Goal: Obtain resource: Download file/media

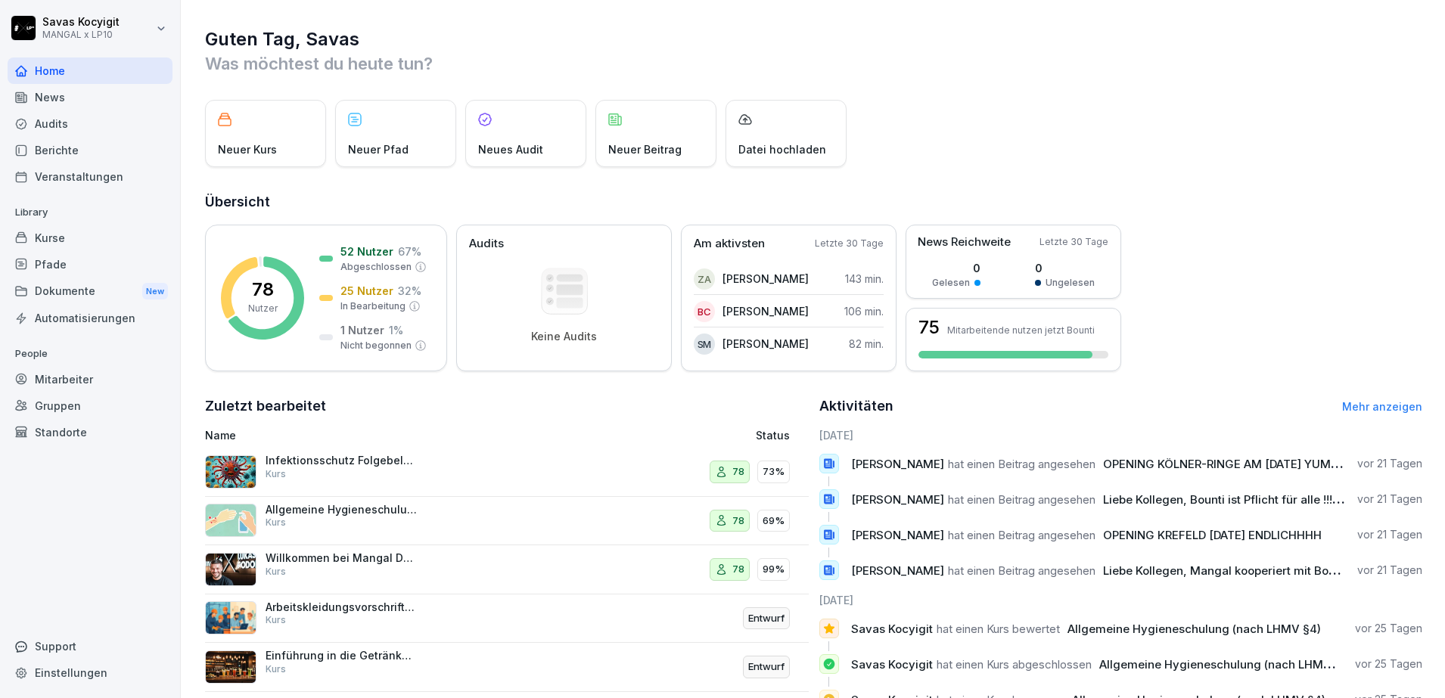
click at [67, 292] on div "Dokumente New" at bounding box center [90, 292] width 165 height 28
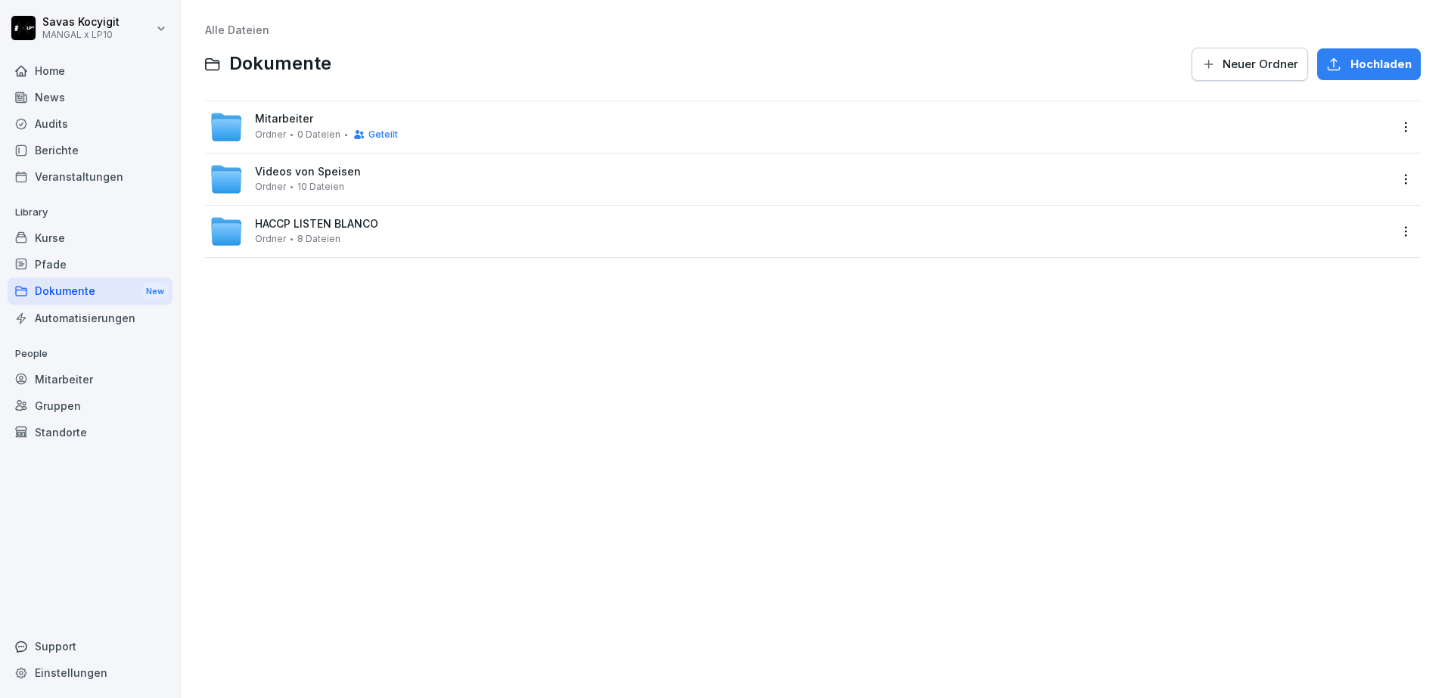
click at [276, 114] on span "Mitarbeiter" at bounding box center [284, 119] width 58 height 13
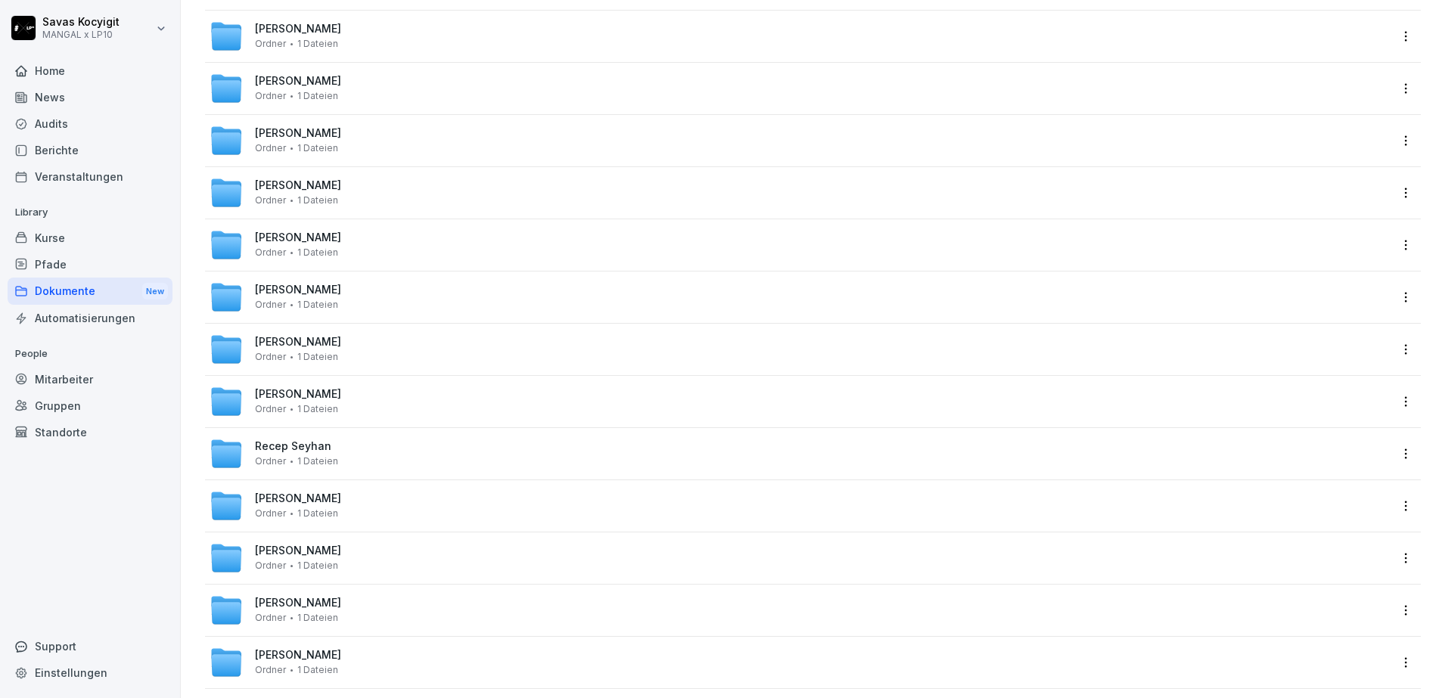
scroll to position [3380, 0]
click at [334, 341] on span "[PERSON_NAME]" at bounding box center [298, 342] width 86 height 13
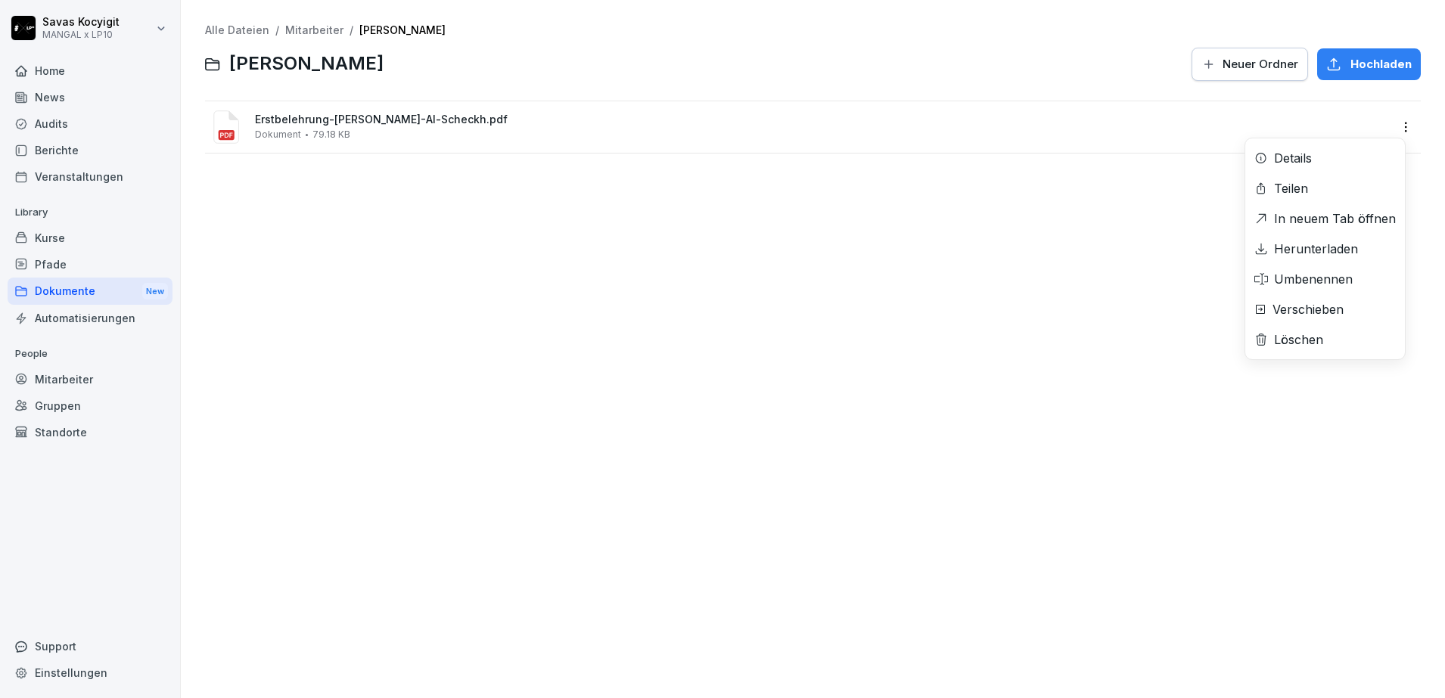
click at [1394, 123] on html "[PERSON_NAME] MANGAL x LP10 Home News Audits Berichte Veranstaltungen Library K…" at bounding box center [722, 349] width 1445 height 698
click at [1311, 240] on div "Herunterladen" at bounding box center [1316, 249] width 84 height 18
click at [246, 24] on link "Alle Dateien" at bounding box center [237, 29] width 64 height 13
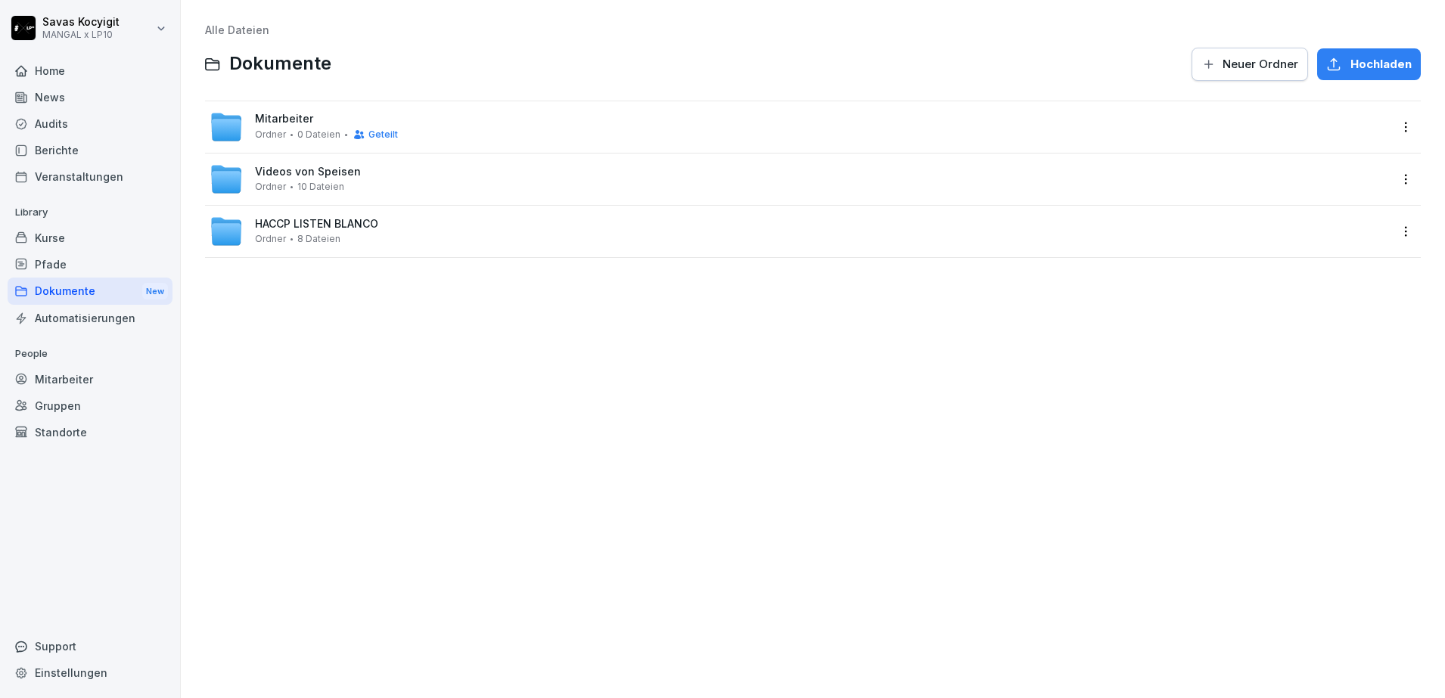
click at [460, 374] on div "Alle Dateien Dokumente Neuer Ordner Hochladen Mitarbeiter Ordner 0 Dateien Gete…" at bounding box center [813, 349] width 1242 height 676
click at [362, 340] on div "Alle Dateien Dokumente Neuer Ordner Hochladen Mitarbeiter Ordner 0 Dateien Gete…" at bounding box center [813, 349] width 1242 height 676
click at [84, 288] on div "Dokumente New" at bounding box center [90, 292] width 165 height 28
click at [66, 275] on div "Pfade" at bounding box center [90, 264] width 165 height 26
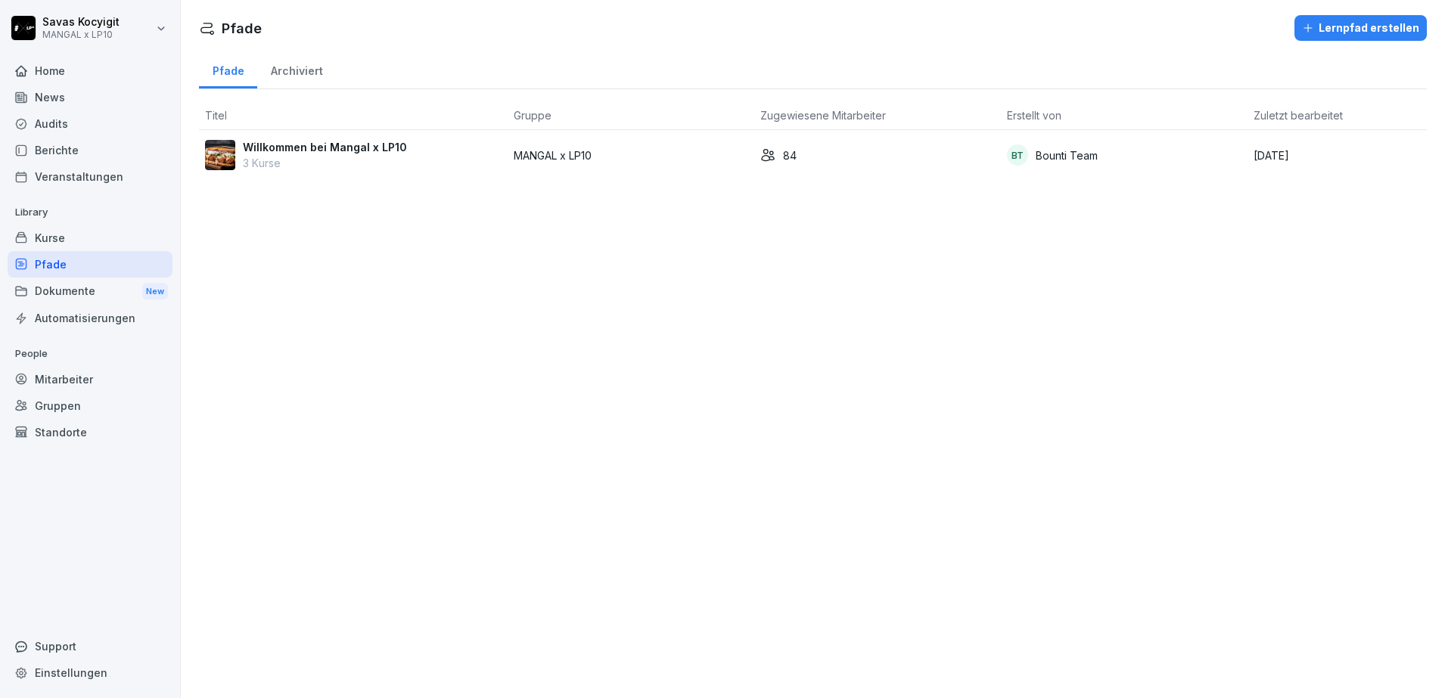
click at [48, 295] on div "Dokumente New" at bounding box center [90, 292] width 165 height 28
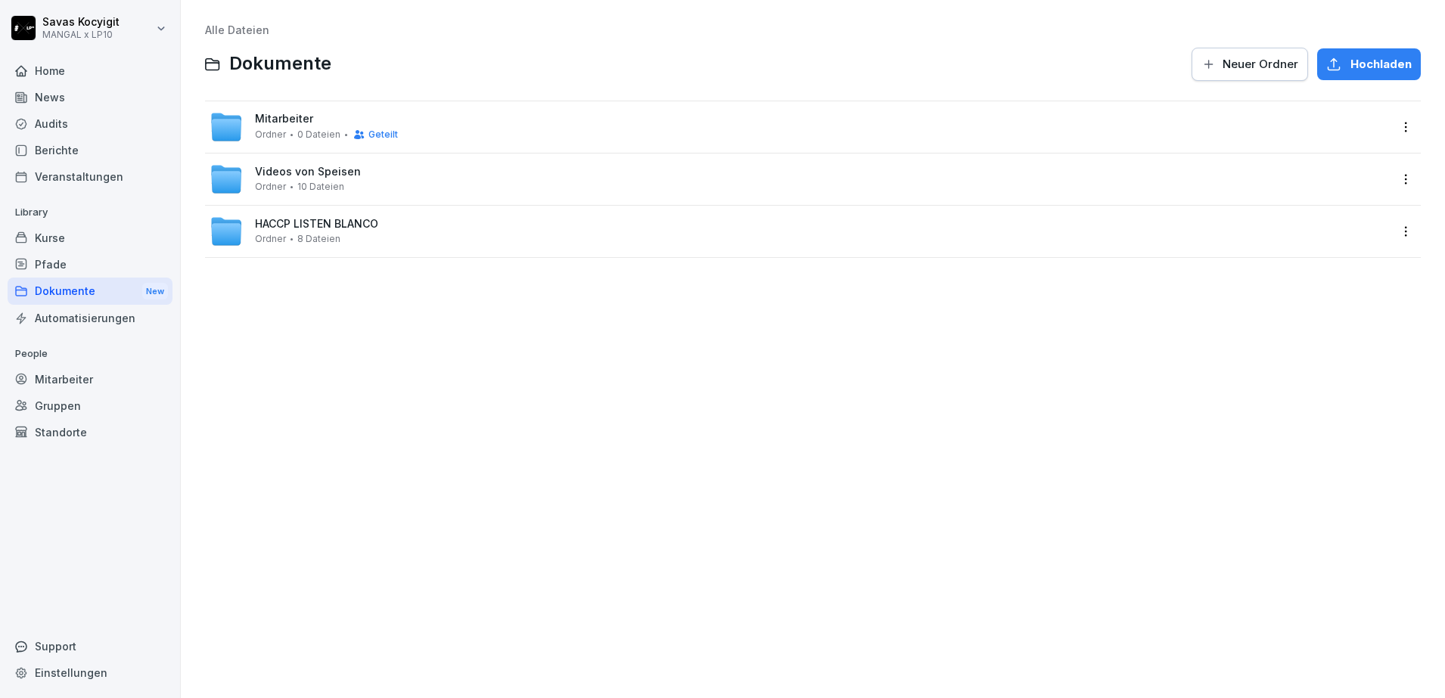
click at [309, 121] on span "Mitarbeiter" at bounding box center [284, 119] width 58 height 13
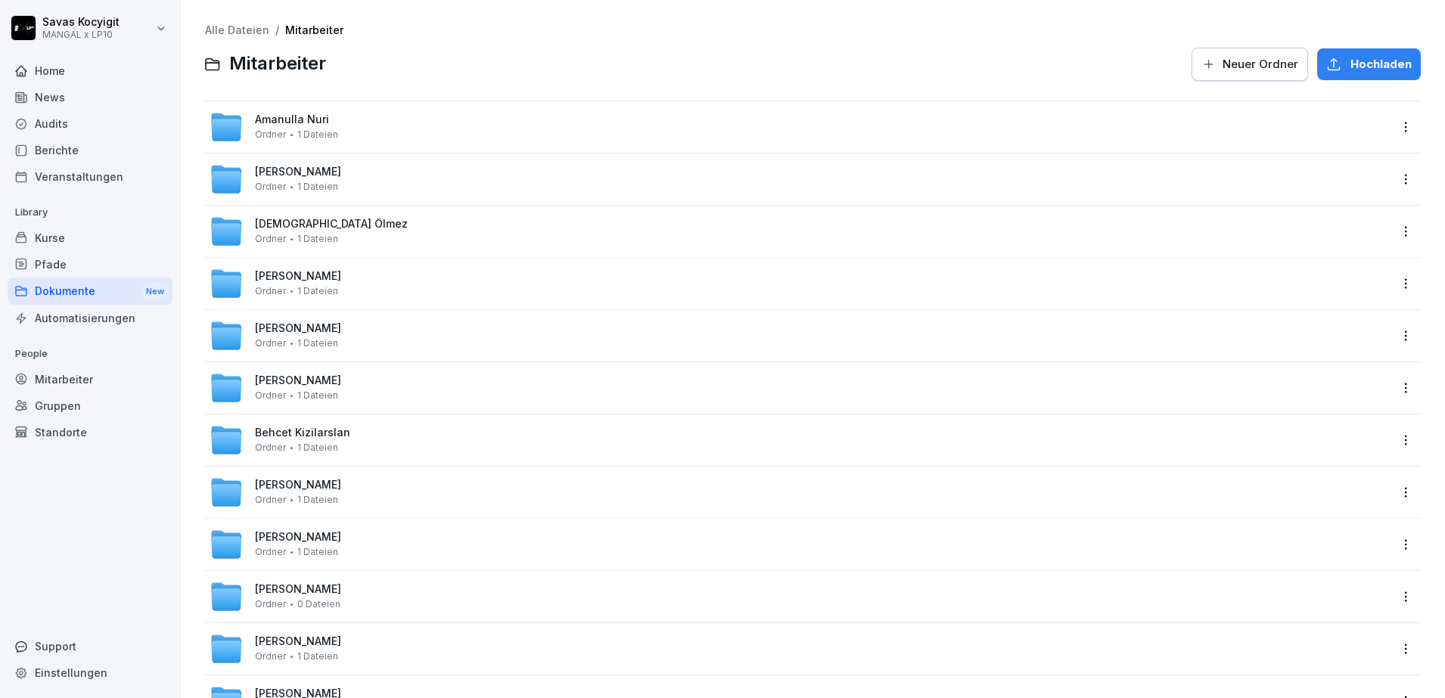
scroll to position [3276, 0]
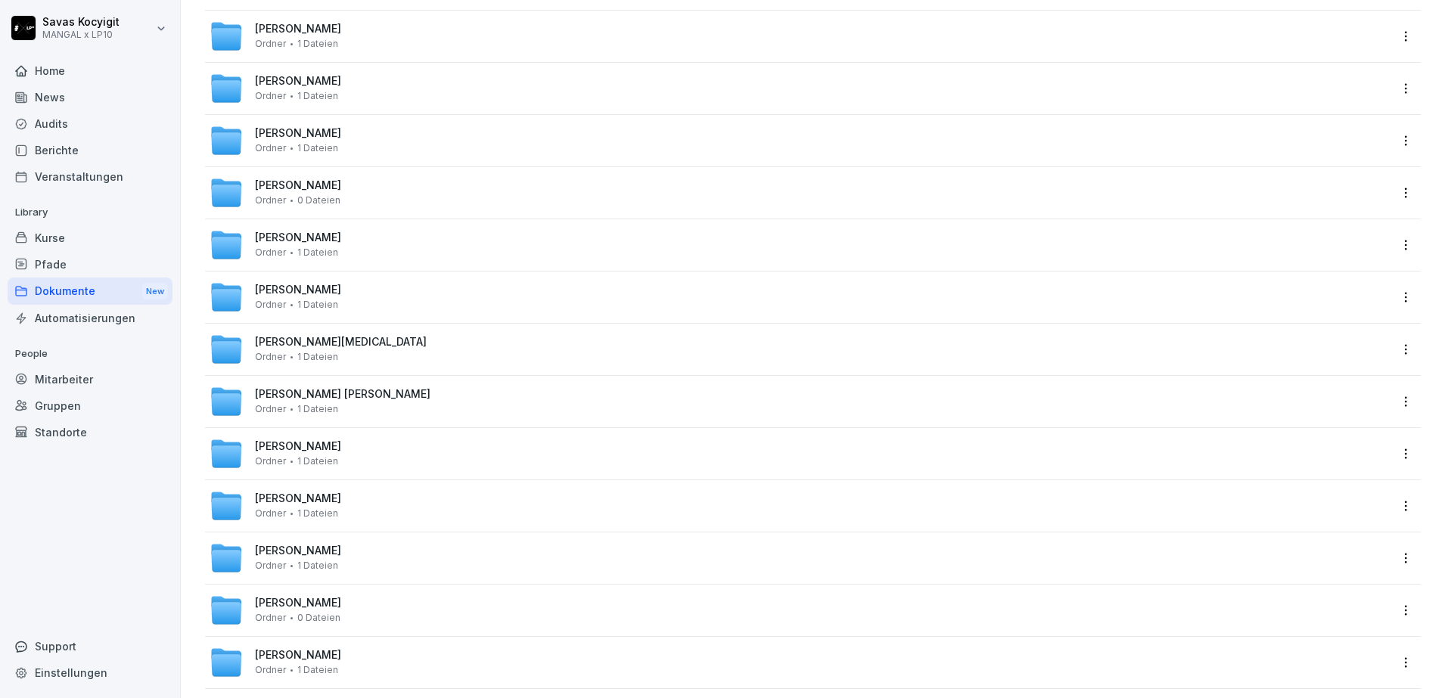
click at [288, 343] on span "[PERSON_NAME][MEDICAL_DATA]" at bounding box center [341, 342] width 172 height 13
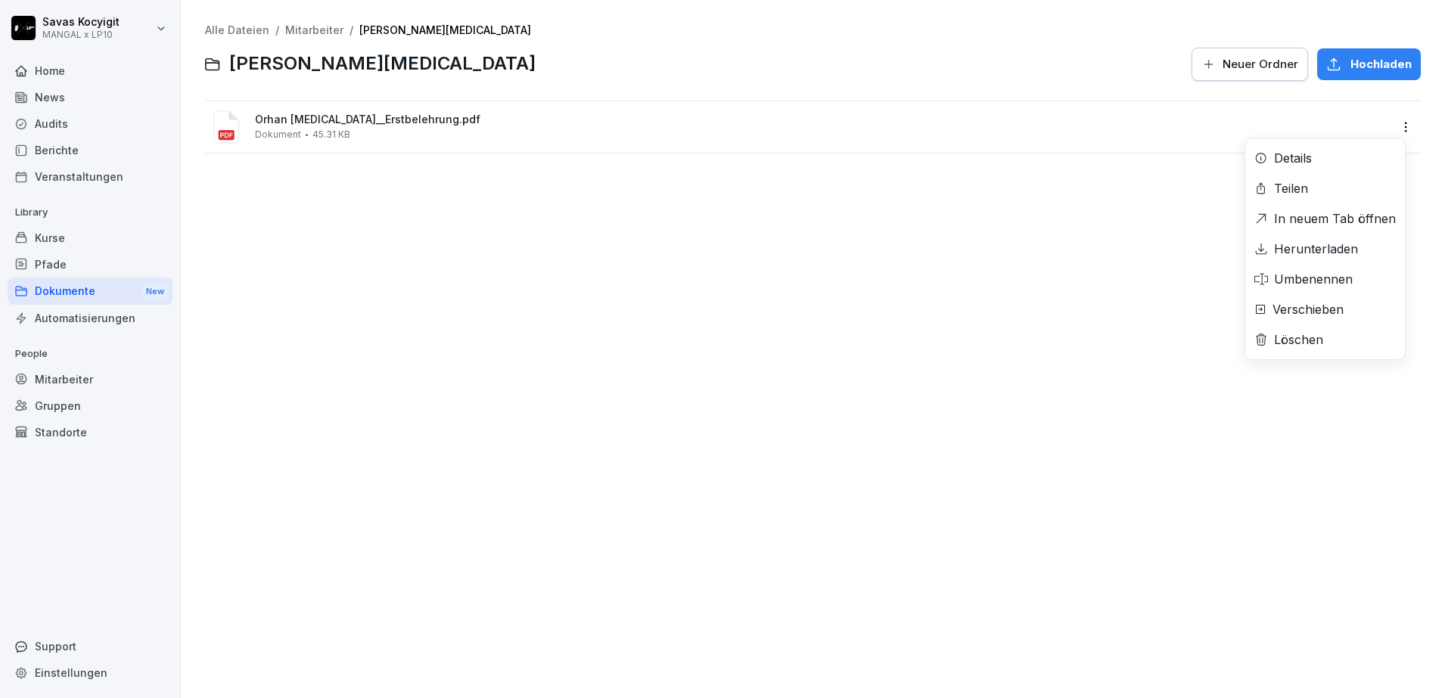
click at [1392, 123] on html "[PERSON_NAME] MANGAL x LP10 Home News Audits Berichte Veranstaltungen Library K…" at bounding box center [722, 349] width 1445 height 698
click at [1312, 245] on div "Herunterladen" at bounding box center [1316, 249] width 84 height 18
click at [785, 274] on div "Alle Dateien / Mitarbeiter / Orhan [MEDICAL_DATA] Orhan [MEDICAL_DATA] Neuer Or…" at bounding box center [813, 349] width 1242 height 676
click at [325, 33] on link "Mitarbeiter" at bounding box center [314, 29] width 58 height 13
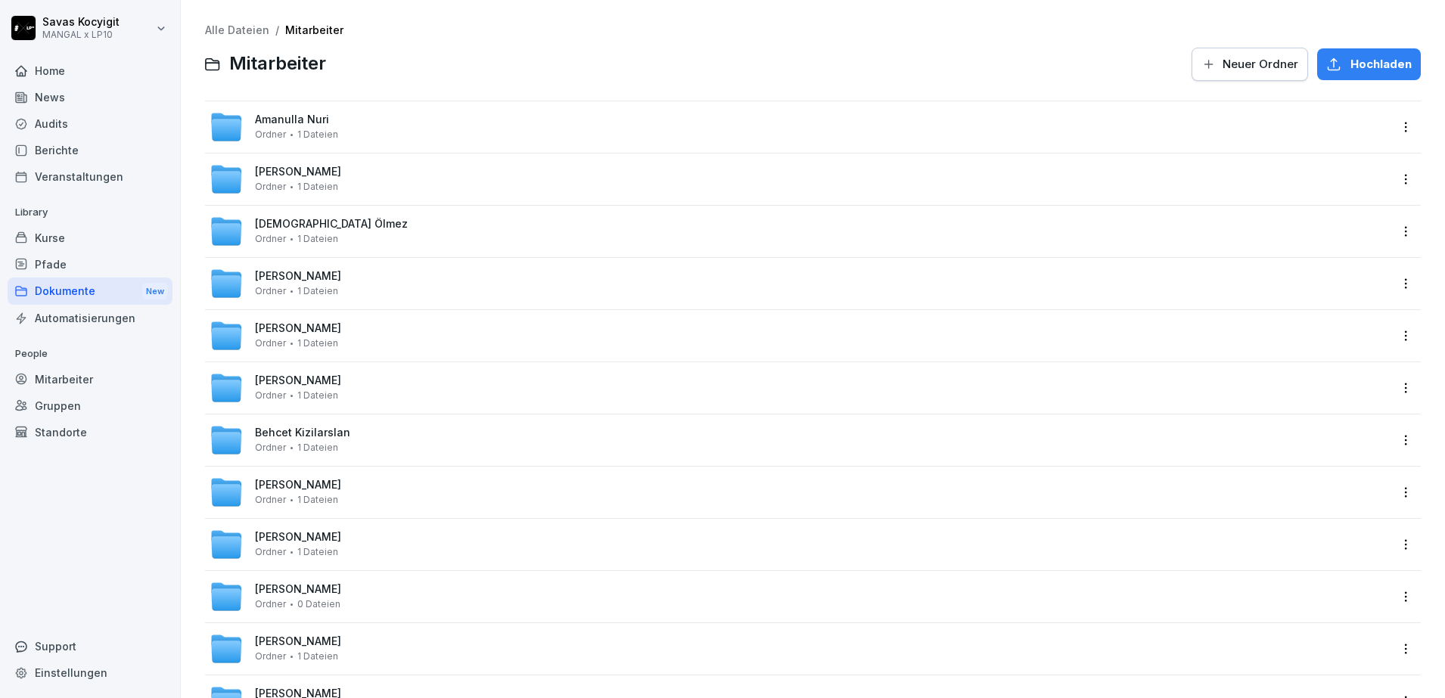
click at [562, 53] on div at bounding box center [759, 64] width 848 height 36
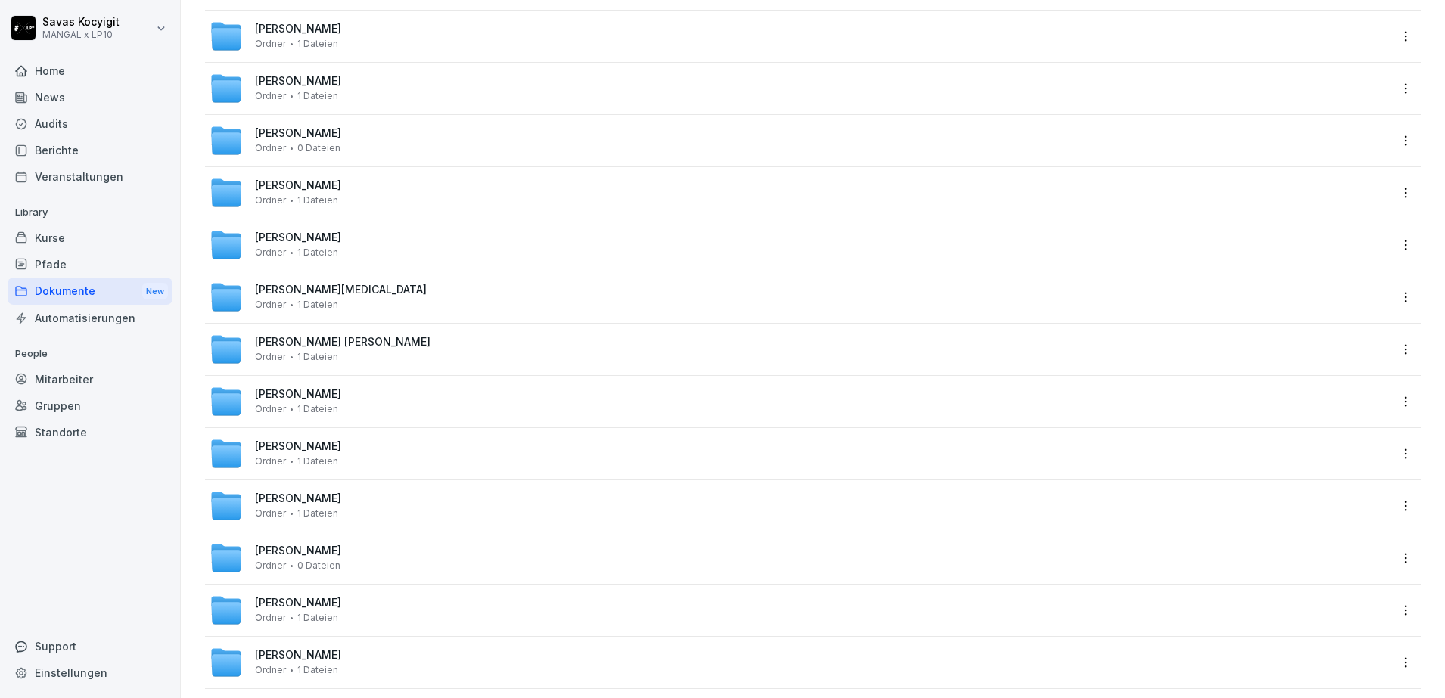
click at [341, 337] on span "[PERSON_NAME] [PERSON_NAME]" at bounding box center [343, 342] width 176 height 13
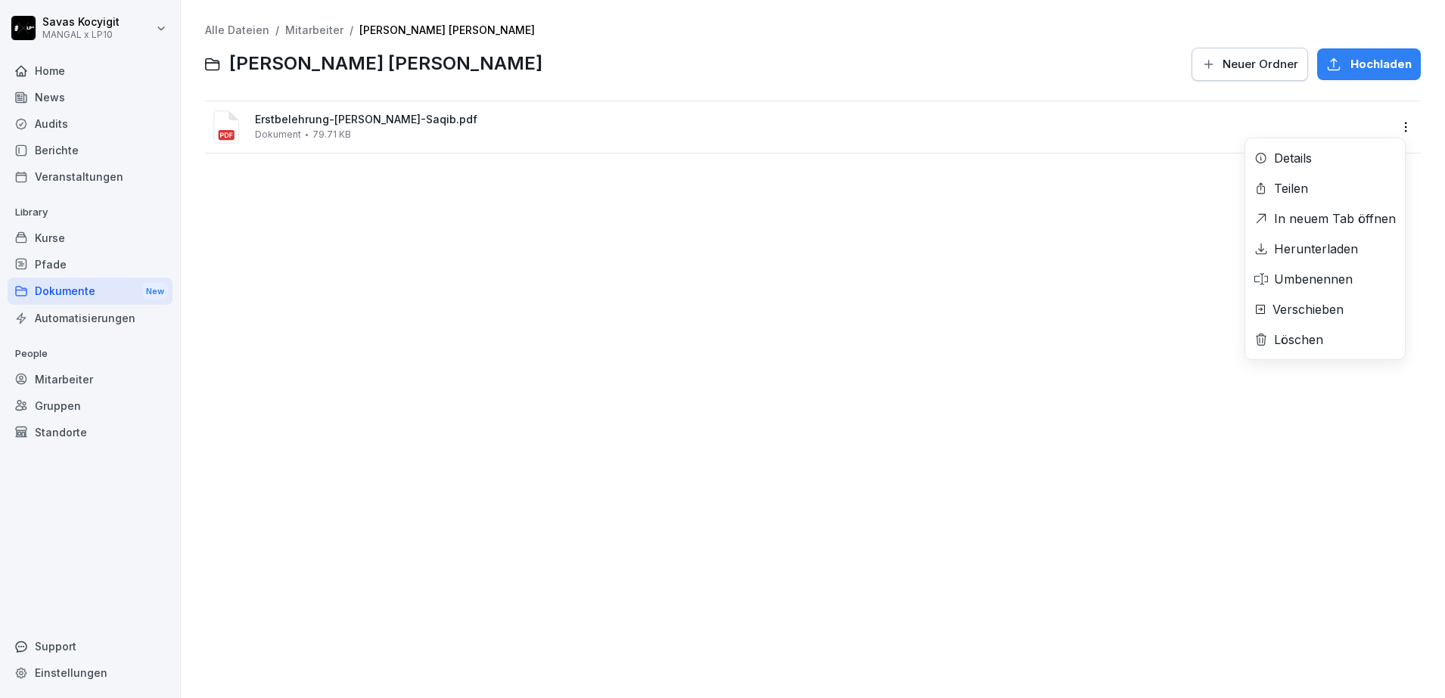
click at [1390, 129] on html "[PERSON_NAME] MANGAL x LP10 Home News Audits Berichte Veranstaltungen Library K…" at bounding box center [722, 349] width 1445 height 698
click at [1307, 247] on div "Herunterladen" at bounding box center [1316, 249] width 84 height 18
click at [310, 29] on link "Mitarbeiter" at bounding box center [314, 29] width 58 height 13
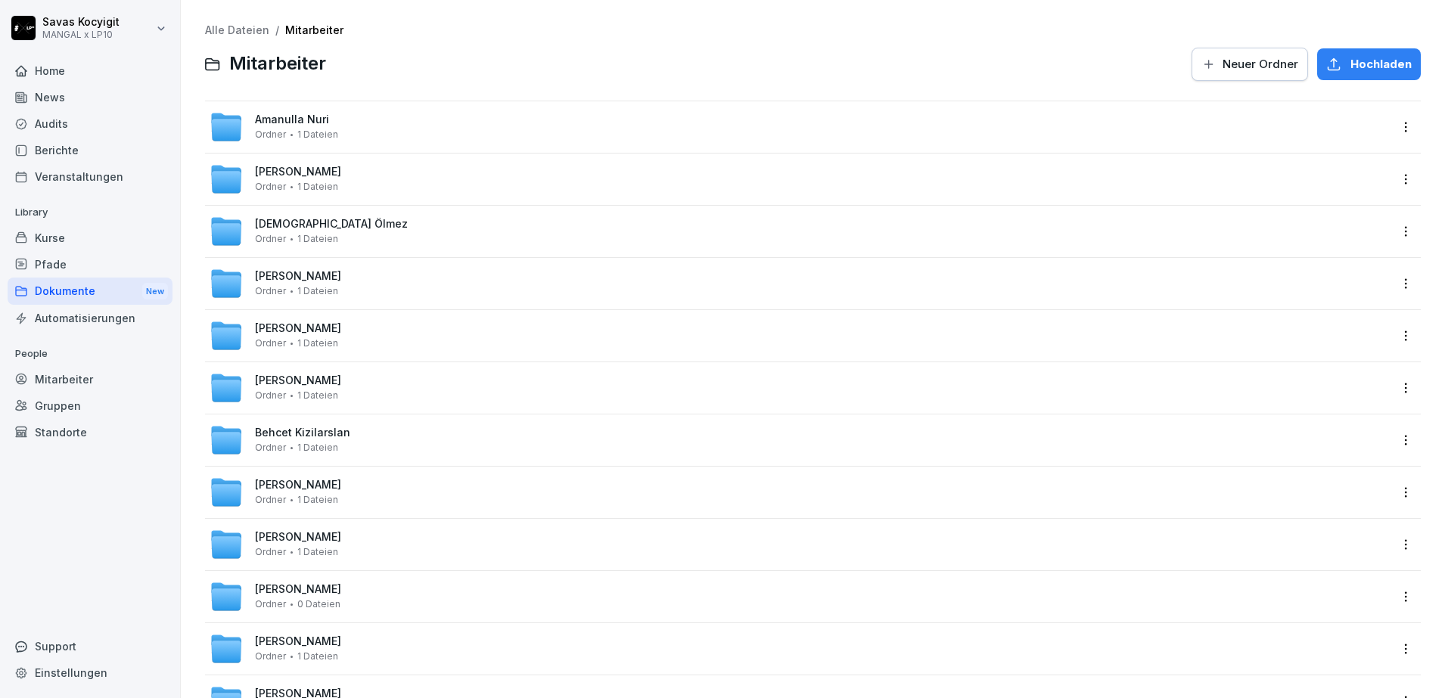
click at [658, 64] on div at bounding box center [759, 64] width 848 height 36
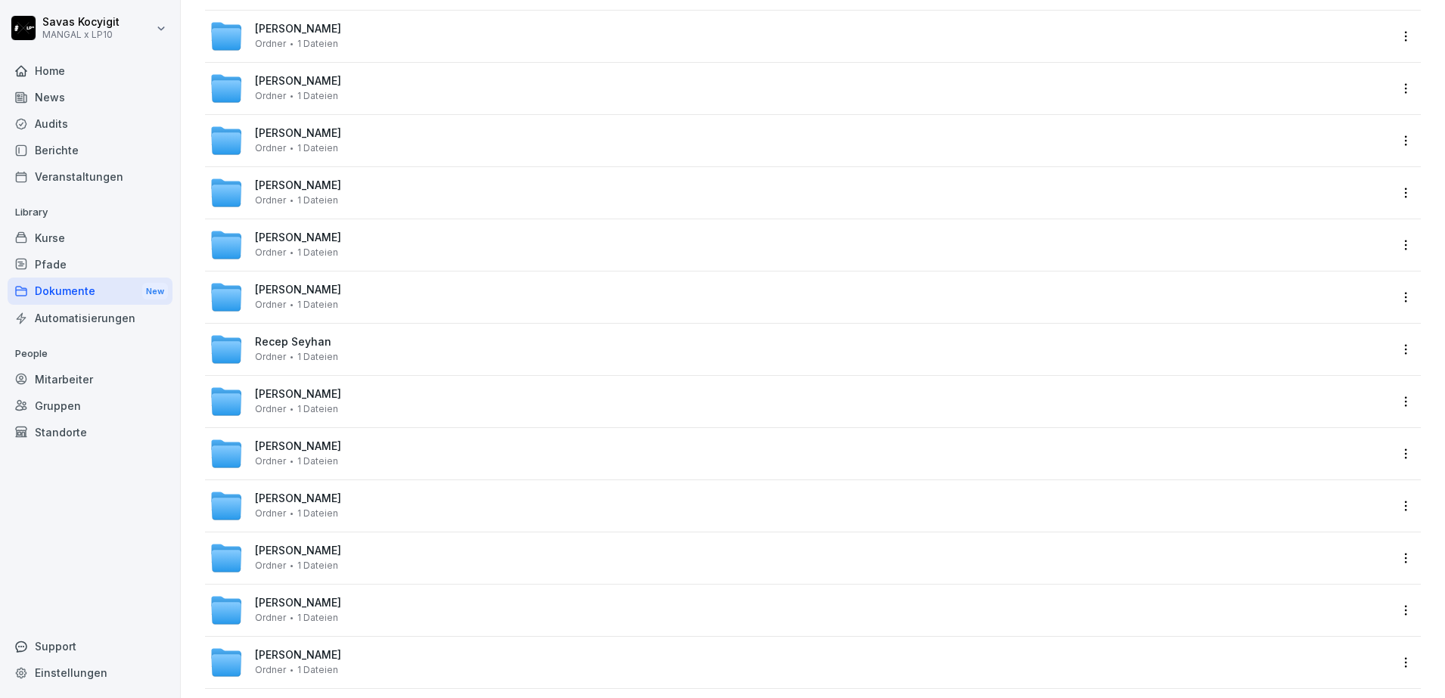
scroll to position [3015, 0]
click at [293, 344] on span "[PERSON_NAME]" at bounding box center [298, 342] width 86 height 13
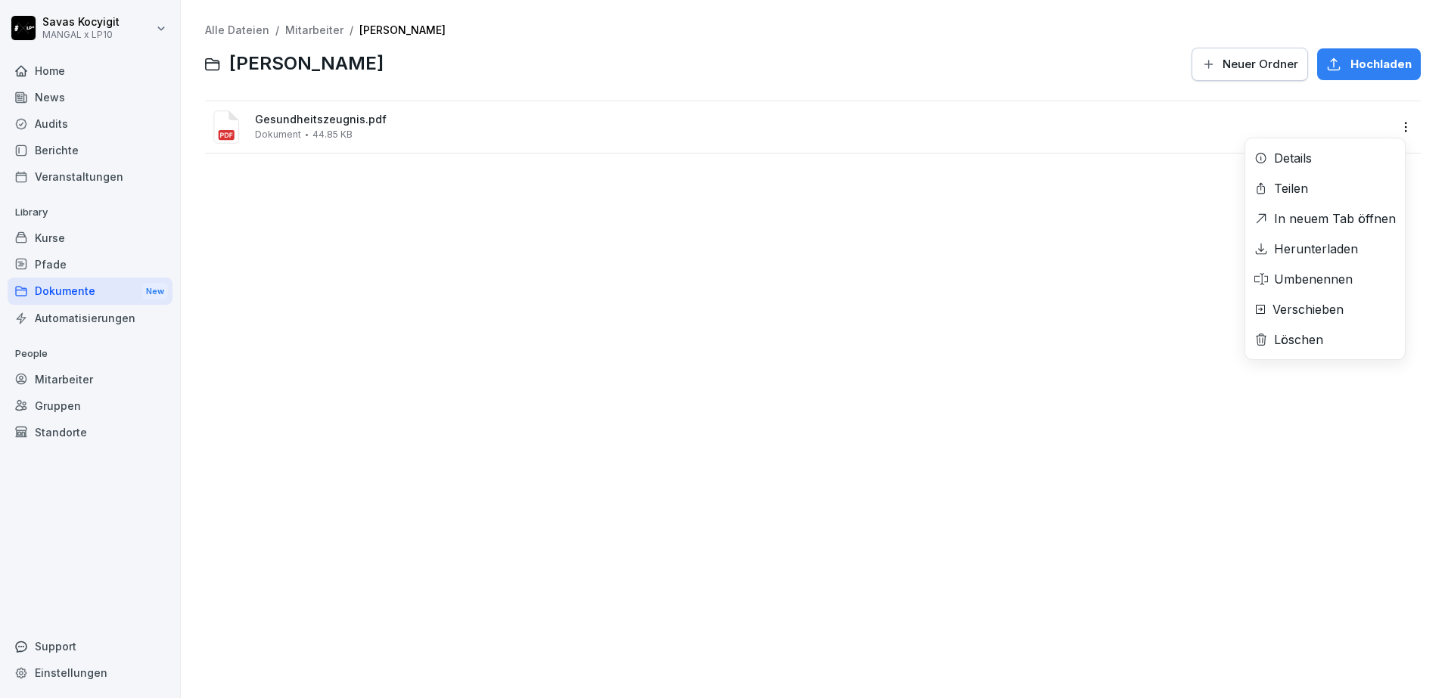
click at [1395, 132] on html "[PERSON_NAME] MANGAL x LP10 Home News Audits Berichte Veranstaltungen Library K…" at bounding box center [722, 349] width 1445 height 698
click at [1320, 252] on div "Herunterladen" at bounding box center [1316, 249] width 84 height 18
click at [304, 31] on link "Mitarbeiter" at bounding box center [314, 29] width 58 height 13
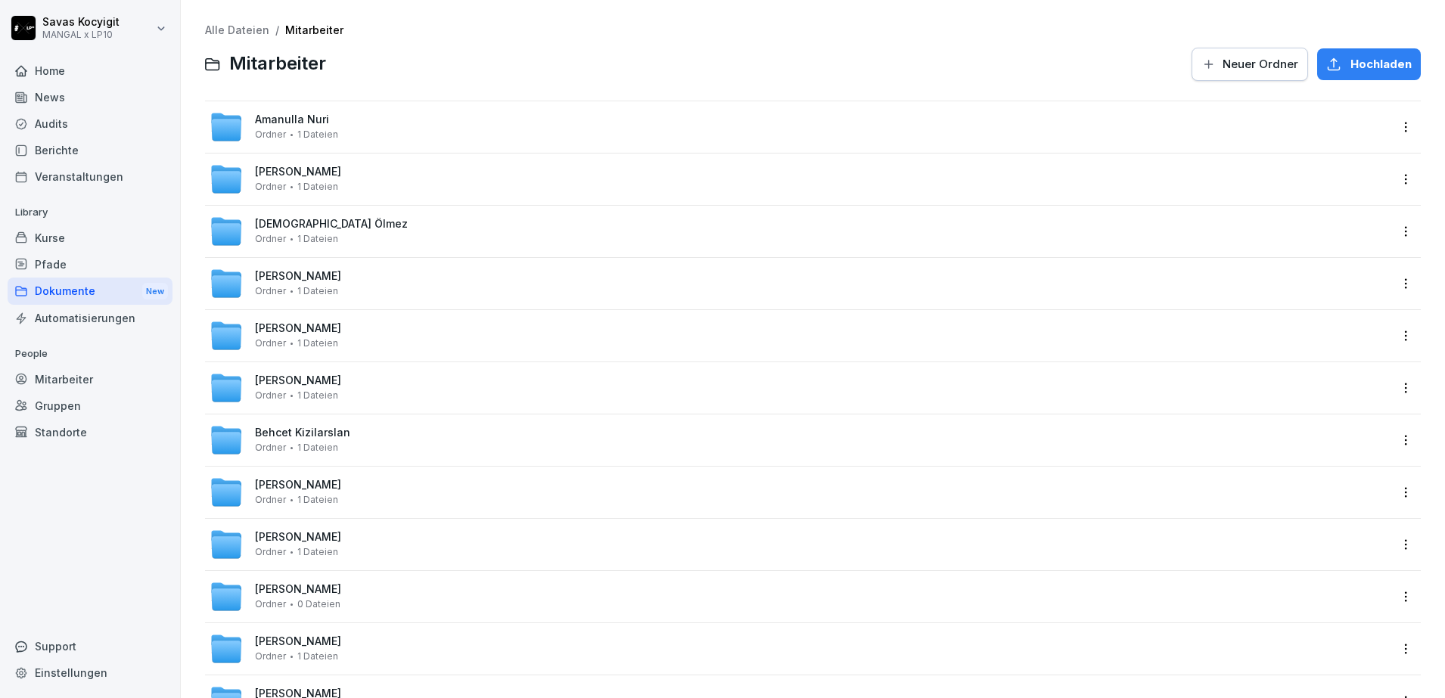
scroll to position [2963, 0]
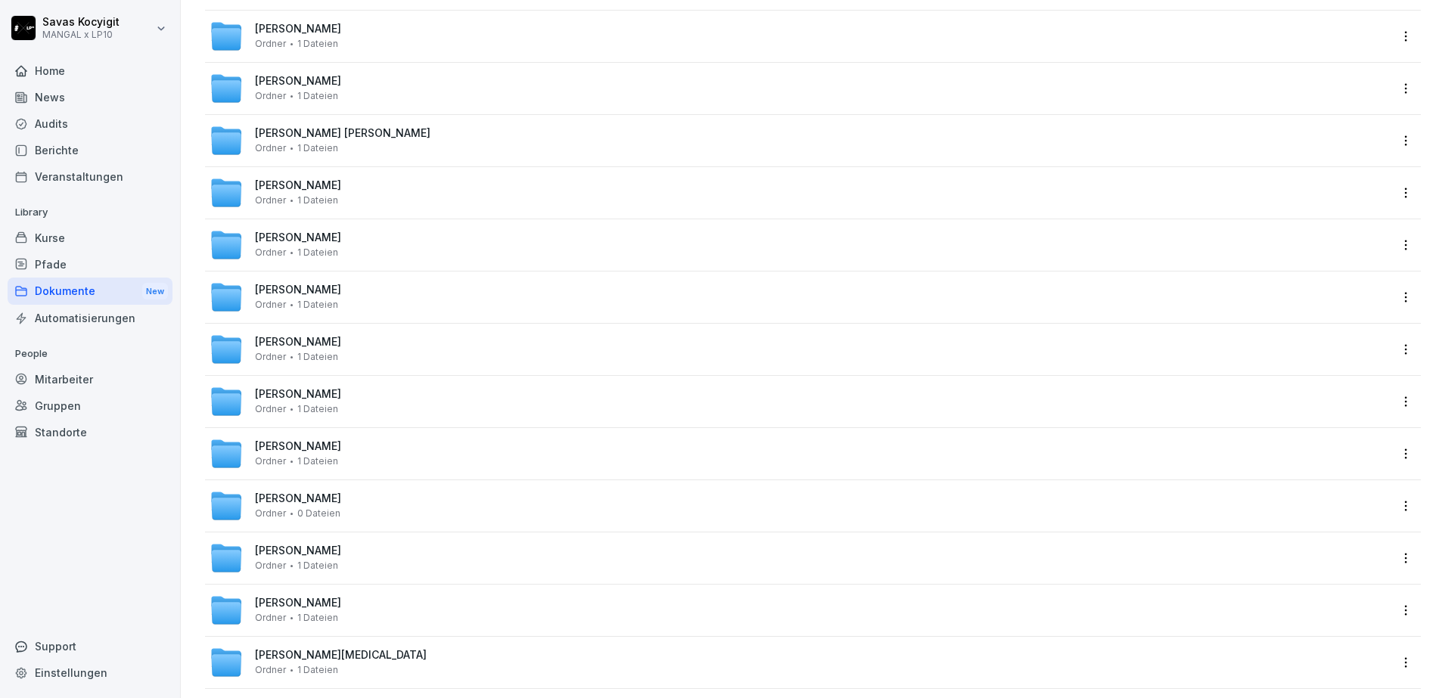
click at [305, 339] on span "[PERSON_NAME]" at bounding box center [298, 342] width 86 height 13
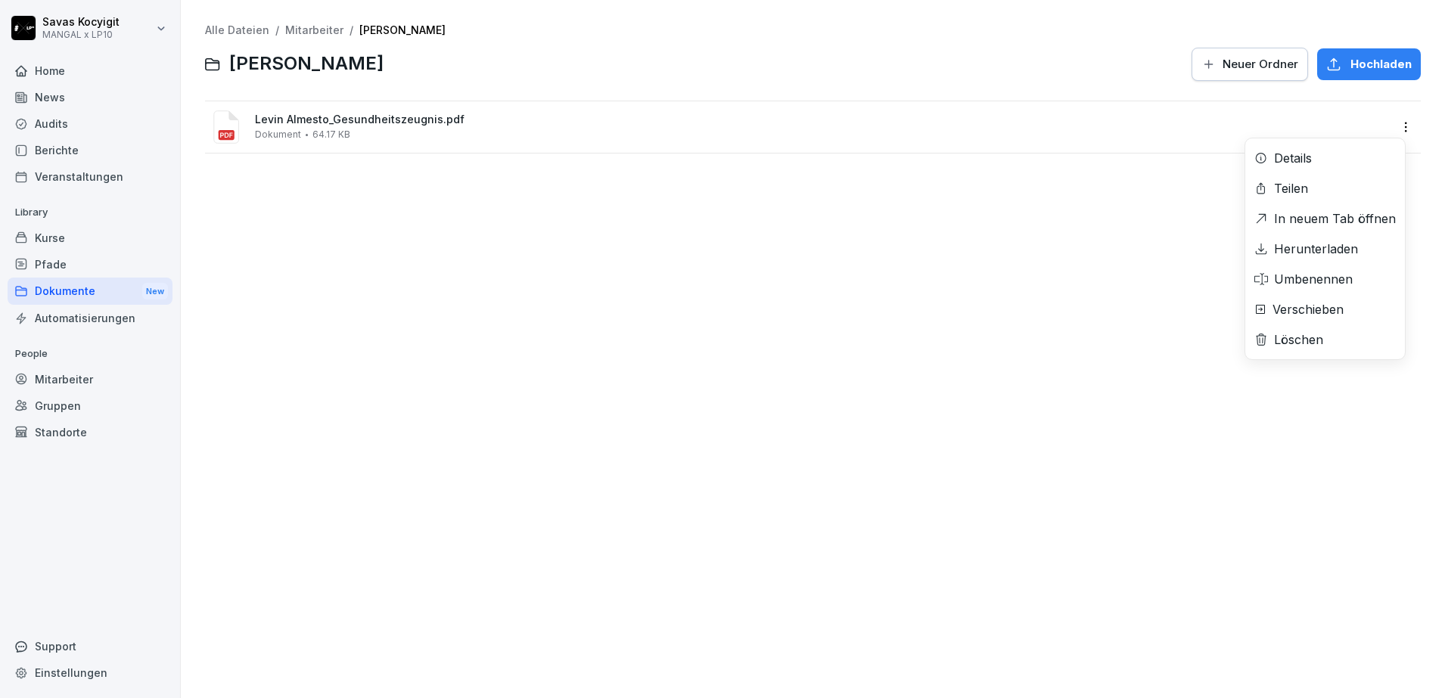
click at [1386, 126] on html "[PERSON_NAME] MANGAL x LP10 Home News Audits Berichte Veranstaltungen Library K…" at bounding box center [722, 349] width 1445 height 698
click at [1296, 255] on div "Herunterladen" at bounding box center [1316, 249] width 84 height 18
click at [876, 237] on div "Alle Dateien / Mitarbeiter / [PERSON_NAME] [PERSON_NAME] Neuer Ordner Hochladen…" at bounding box center [813, 349] width 1242 height 676
click at [420, 302] on div "Alle Dateien / Mitarbeiter / [PERSON_NAME] [PERSON_NAME] Neuer Ordner Hochladen…" at bounding box center [813, 349] width 1242 height 676
click at [233, 29] on link "Alle Dateien" at bounding box center [237, 29] width 64 height 13
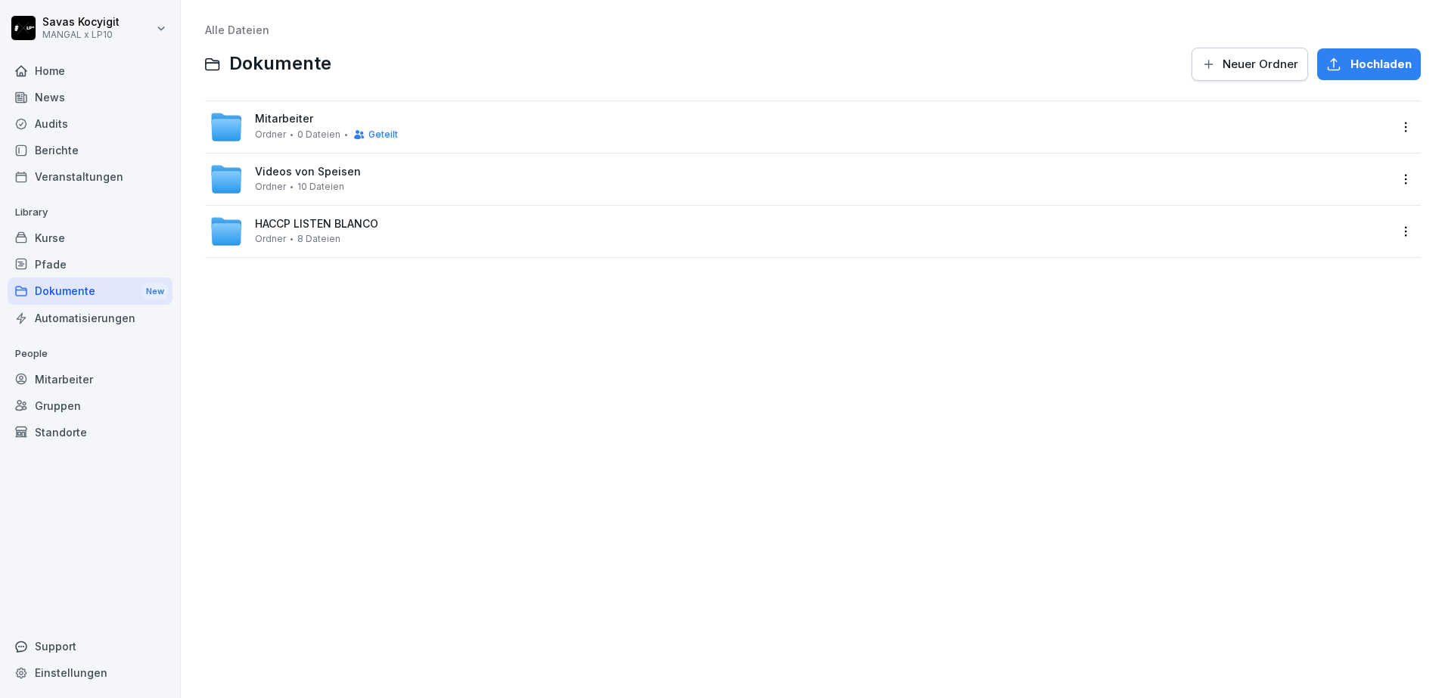
click at [555, 443] on div "Alle Dateien Dokumente Neuer Ordner Hochladen Mitarbeiter Ordner 0 Dateien Gete…" at bounding box center [813, 349] width 1242 height 676
click at [278, 123] on span "Mitarbeiter" at bounding box center [284, 119] width 58 height 13
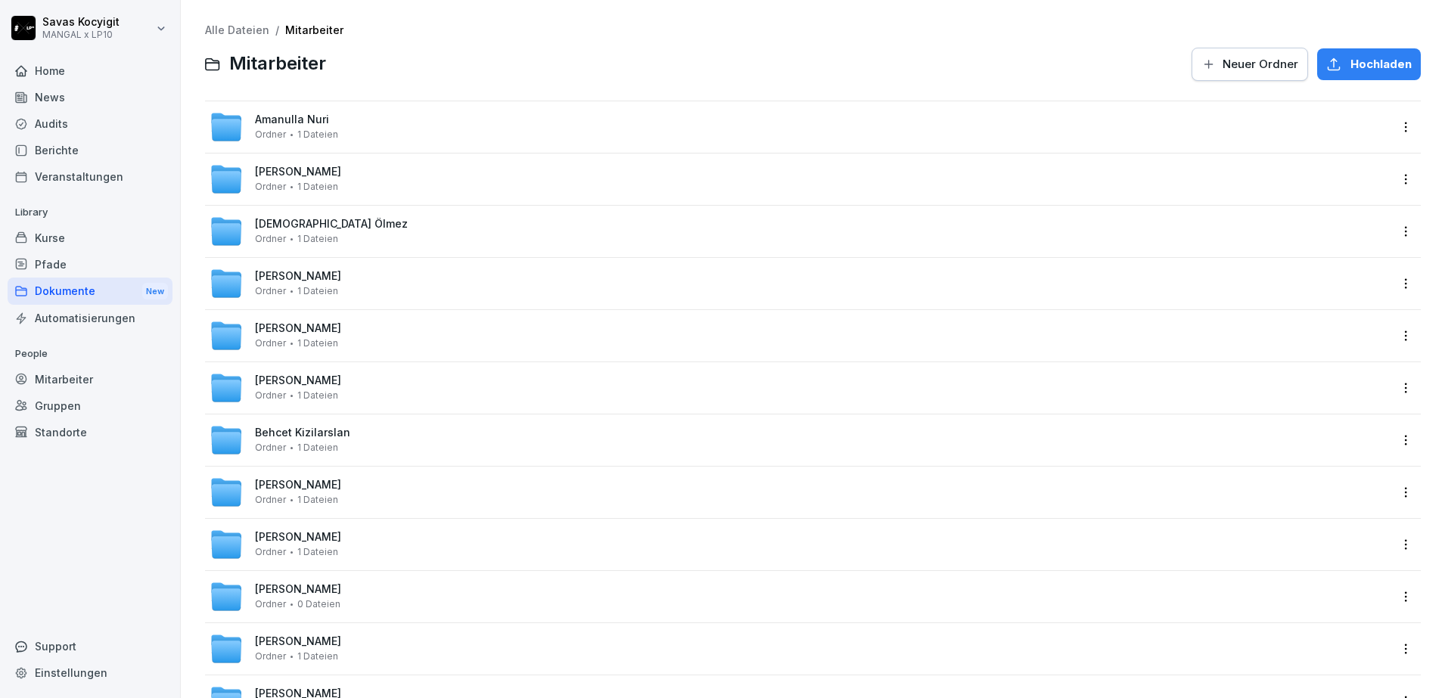
click at [548, 36] on div "Alle Dateien / Mitarbeiter" at bounding box center [813, 30] width 1216 height 13
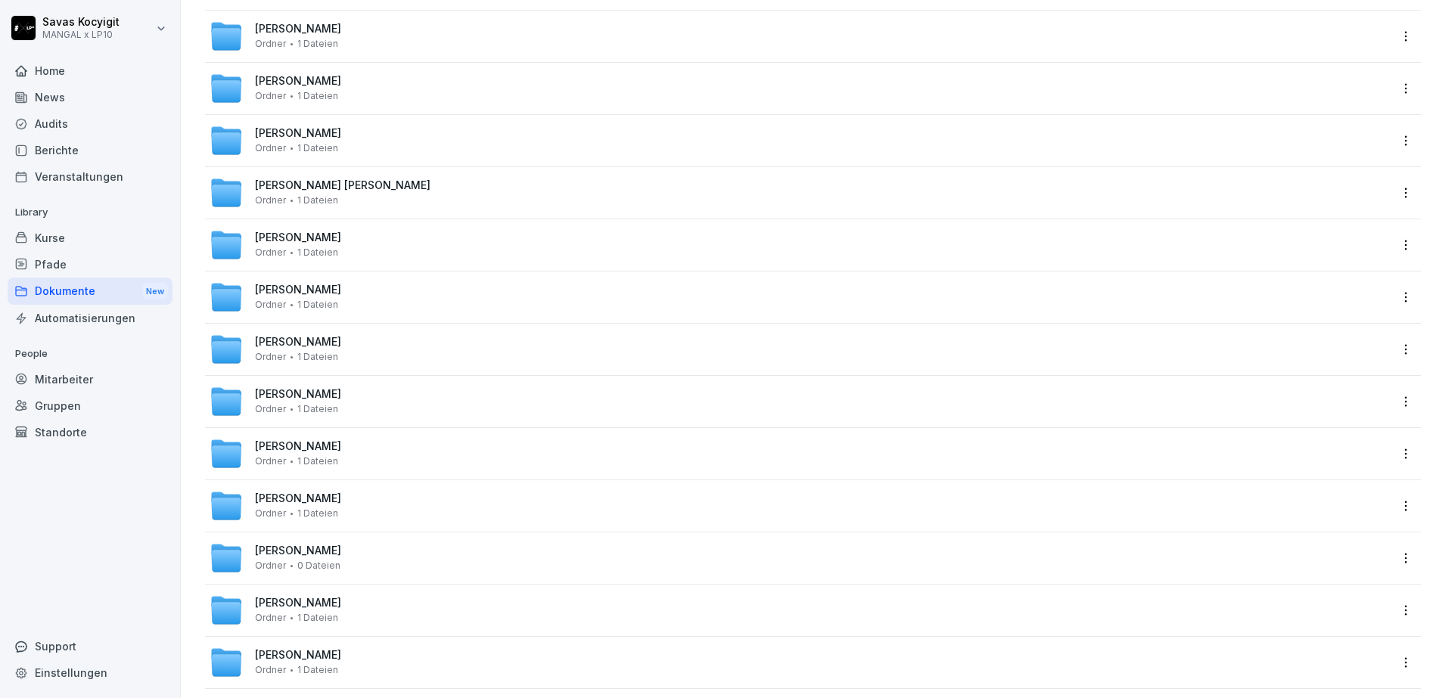
click at [280, 349] on div "[PERSON_NAME] Ordner 1 Dateien" at bounding box center [298, 349] width 86 height 26
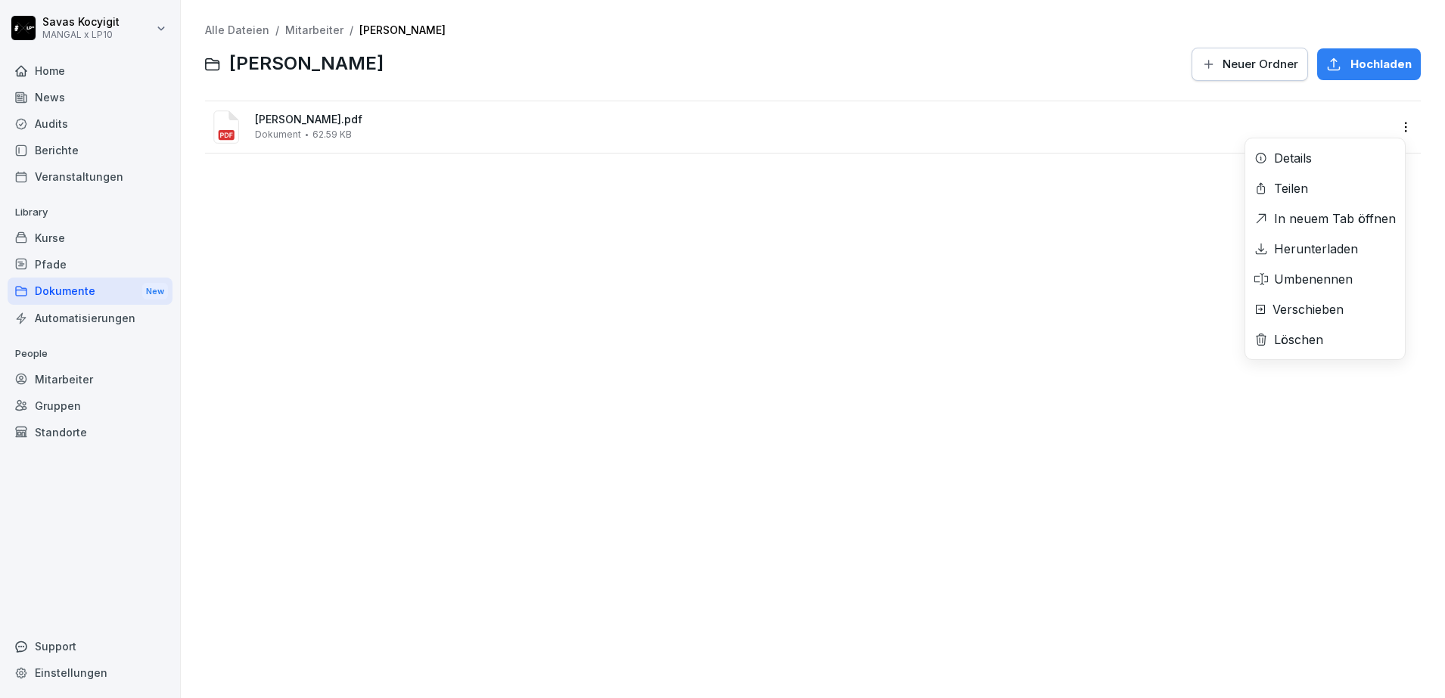
click at [1396, 122] on html "[PERSON_NAME] MANGAL x LP10 Home News Audits Berichte Veranstaltungen Library K…" at bounding box center [722, 349] width 1445 height 698
click at [1299, 250] on div "Herunterladen" at bounding box center [1316, 249] width 84 height 18
click at [715, 362] on div "Alle Dateien / Mitarbeiter / [PERSON_NAME] [PERSON_NAME] Neuer Ordner Hochladen…" at bounding box center [813, 349] width 1242 height 676
click at [313, 30] on link "Mitarbeiter" at bounding box center [314, 29] width 58 height 13
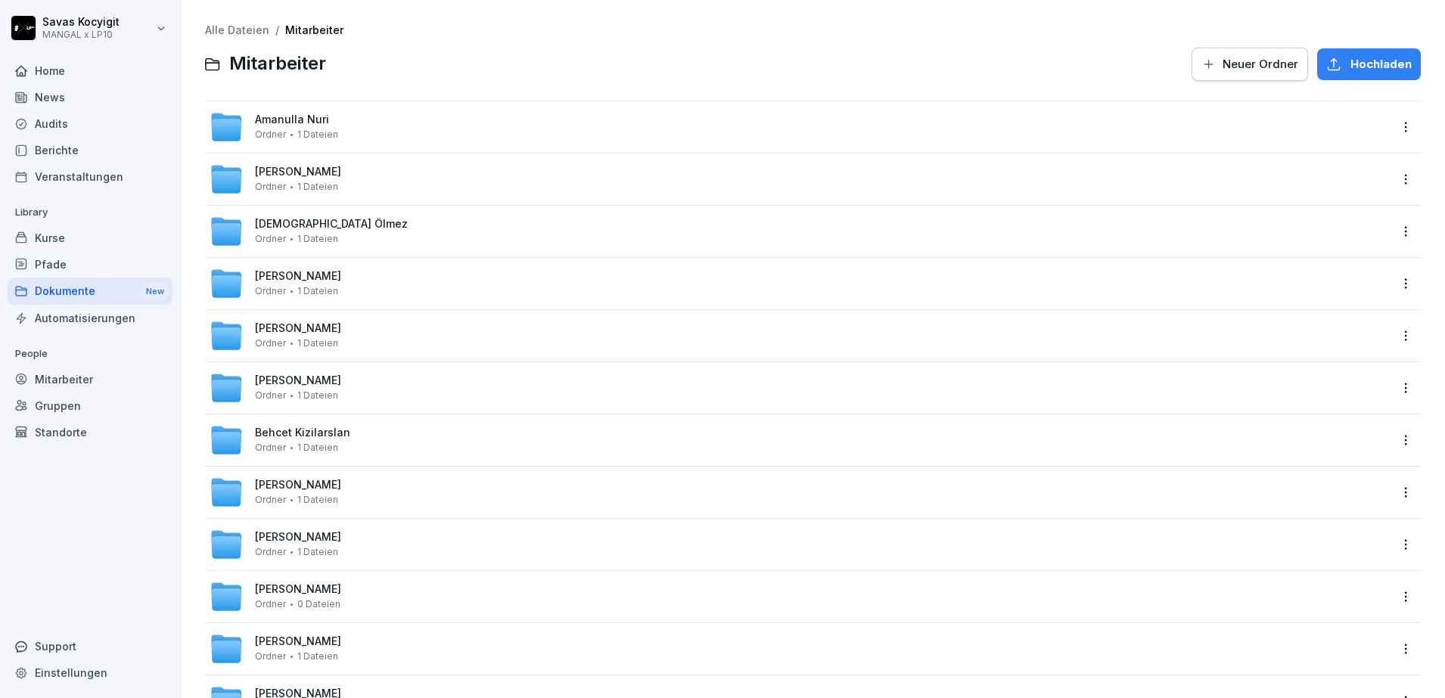
click at [502, 64] on div at bounding box center [759, 64] width 848 height 36
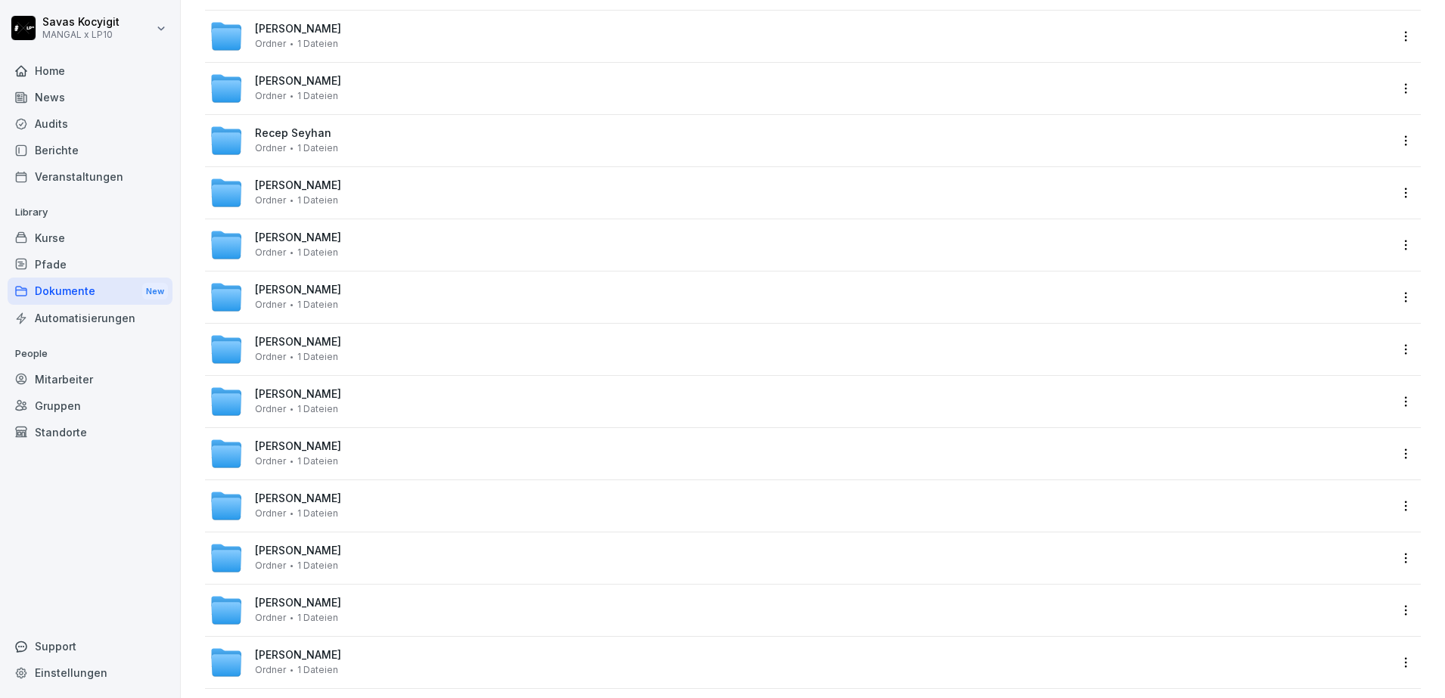
scroll to position [2649, 0]
click at [293, 553] on span "[PERSON_NAME]" at bounding box center [298, 551] width 86 height 13
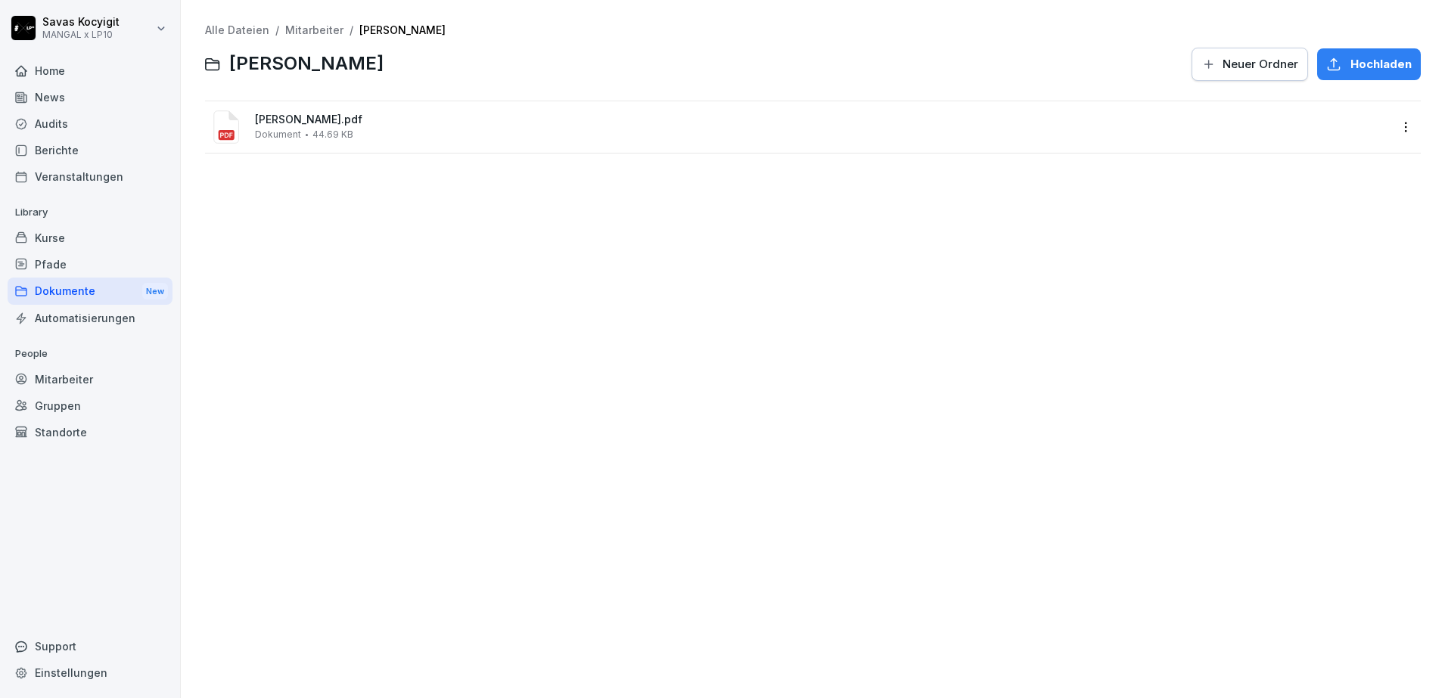
click at [305, 29] on link "Mitarbeiter" at bounding box center [314, 29] width 58 height 13
click at [1392, 126] on html "[PERSON_NAME] MANGAL x LP10 Home News Audits Berichte Veranstaltungen Library K…" at bounding box center [722, 349] width 1445 height 698
click at [1315, 244] on div "Herunterladen" at bounding box center [1316, 249] width 84 height 18
click at [872, 257] on div "Alle Dateien / Mitarbeiter / [PERSON_NAME] Neuer Ordner [PERSON_NAME].pdf Dokum…" at bounding box center [813, 349] width 1242 height 676
click at [238, 33] on link "Alle Dateien" at bounding box center [237, 29] width 64 height 13
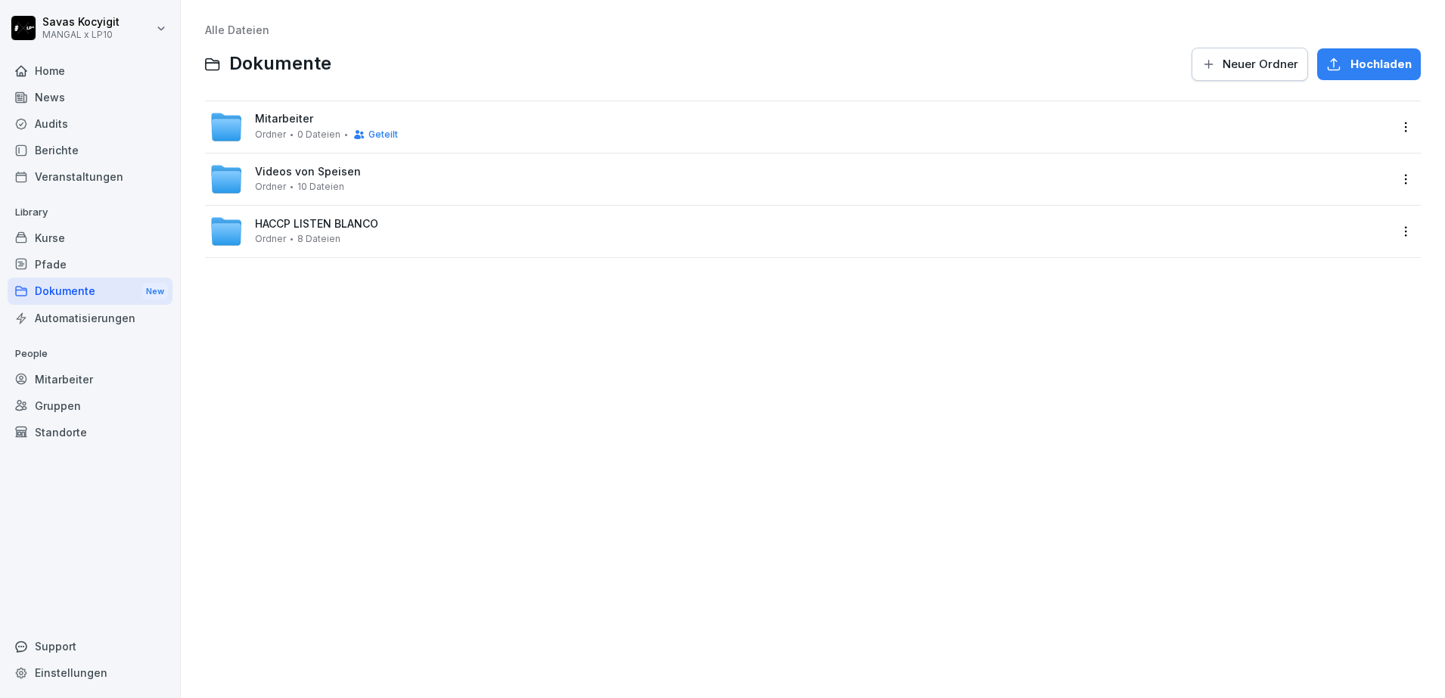
click at [296, 120] on span "Mitarbeiter" at bounding box center [284, 119] width 58 height 13
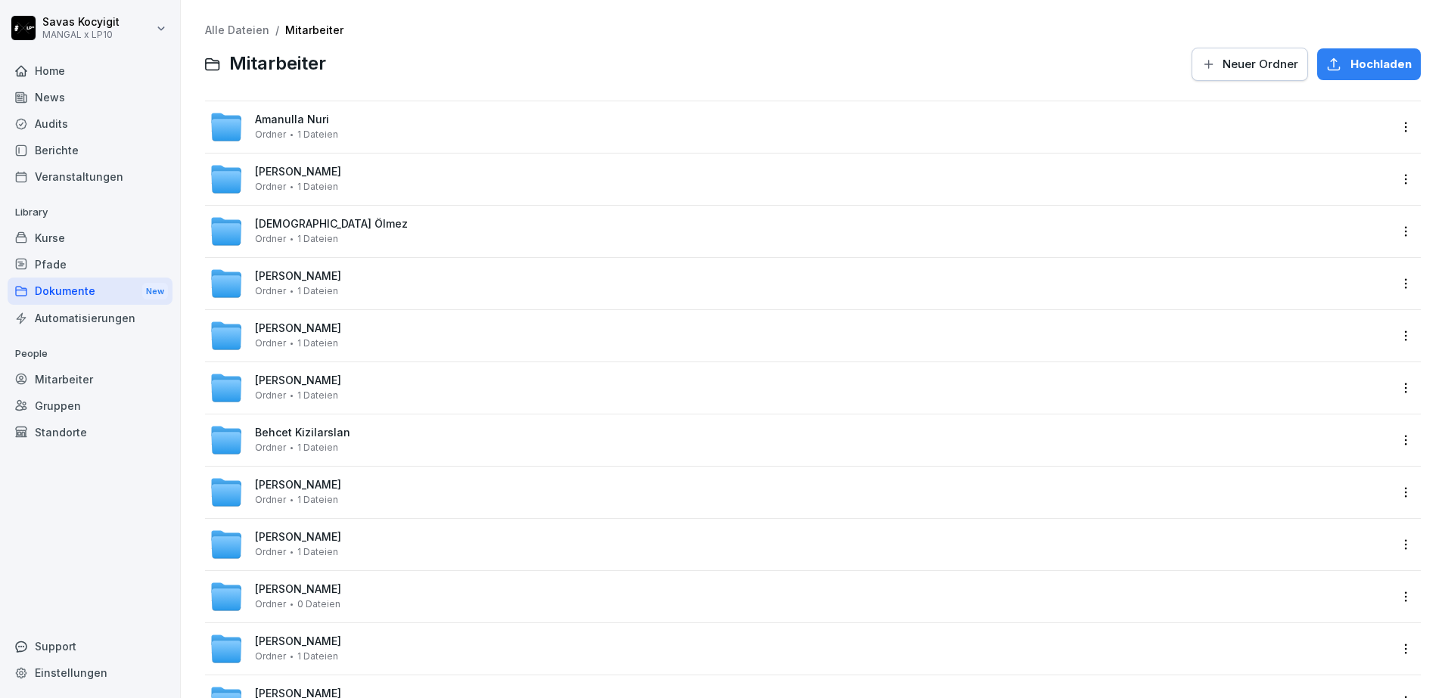
scroll to position [2806, 0]
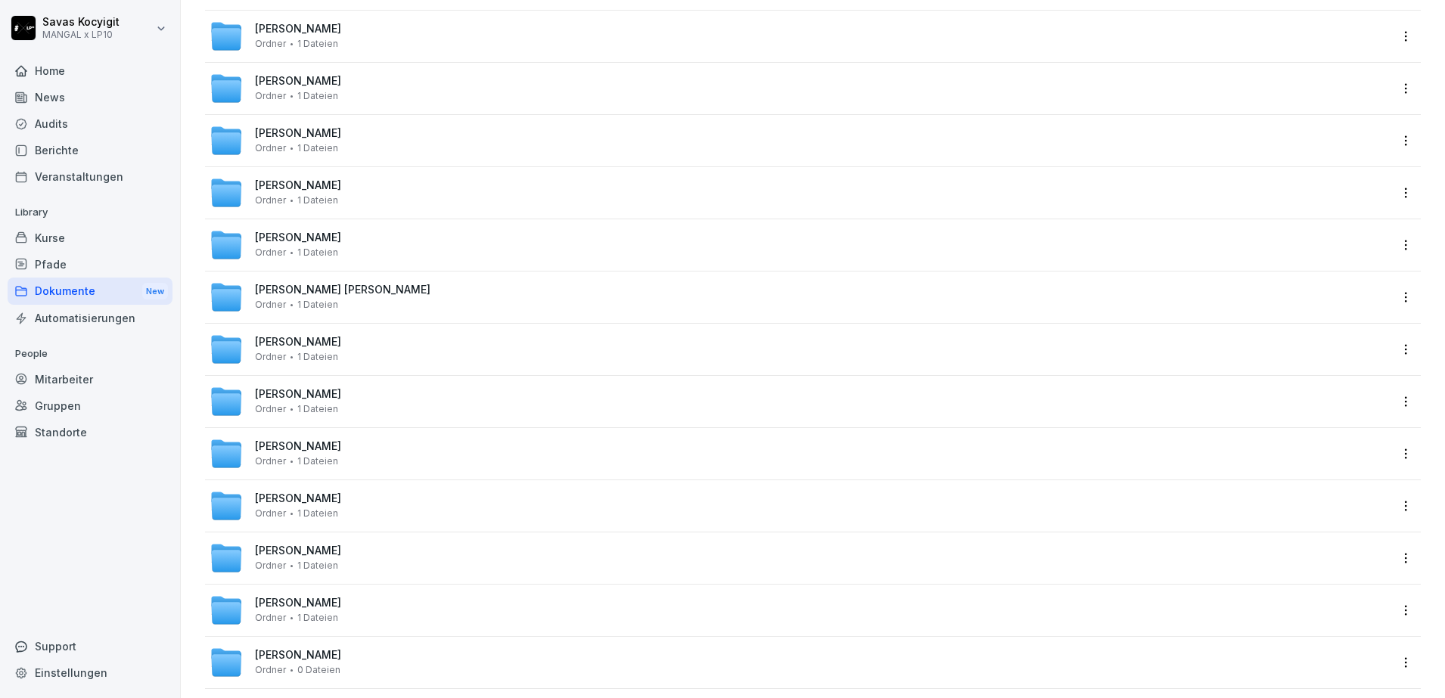
click at [285, 337] on span "[PERSON_NAME]" at bounding box center [298, 342] width 86 height 13
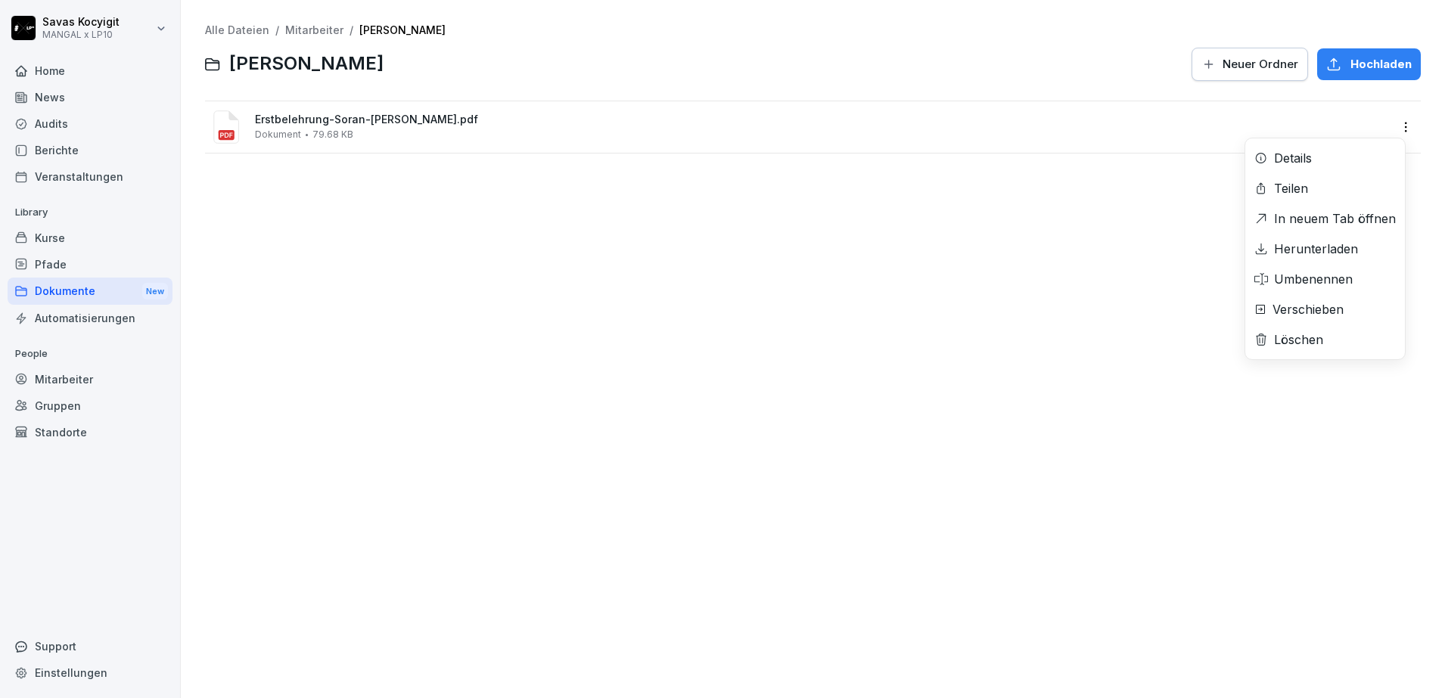
click at [1386, 133] on html "[PERSON_NAME] MANGAL x LP10 Home News Audits Berichte Veranstaltungen Library K…" at bounding box center [722, 349] width 1445 height 698
click at [1297, 241] on div "Herunterladen" at bounding box center [1316, 249] width 84 height 18
click at [516, 242] on div "Alle Dateien / Mitarbeiter / [PERSON_NAME] [PERSON_NAME] Neuer Ordner Hochladen…" at bounding box center [813, 349] width 1242 height 676
click at [490, 329] on div "Alle Dateien / Mitarbeiter / [PERSON_NAME] [PERSON_NAME] Neuer Ordner Hochladen…" at bounding box center [813, 349] width 1242 height 676
click at [350, 260] on div "Alle Dateien / Mitarbeiter / [PERSON_NAME] [PERSON_NAME] Neuer Ordner Hochladen…" at bounding box center [813, 349] width 1242 height 676
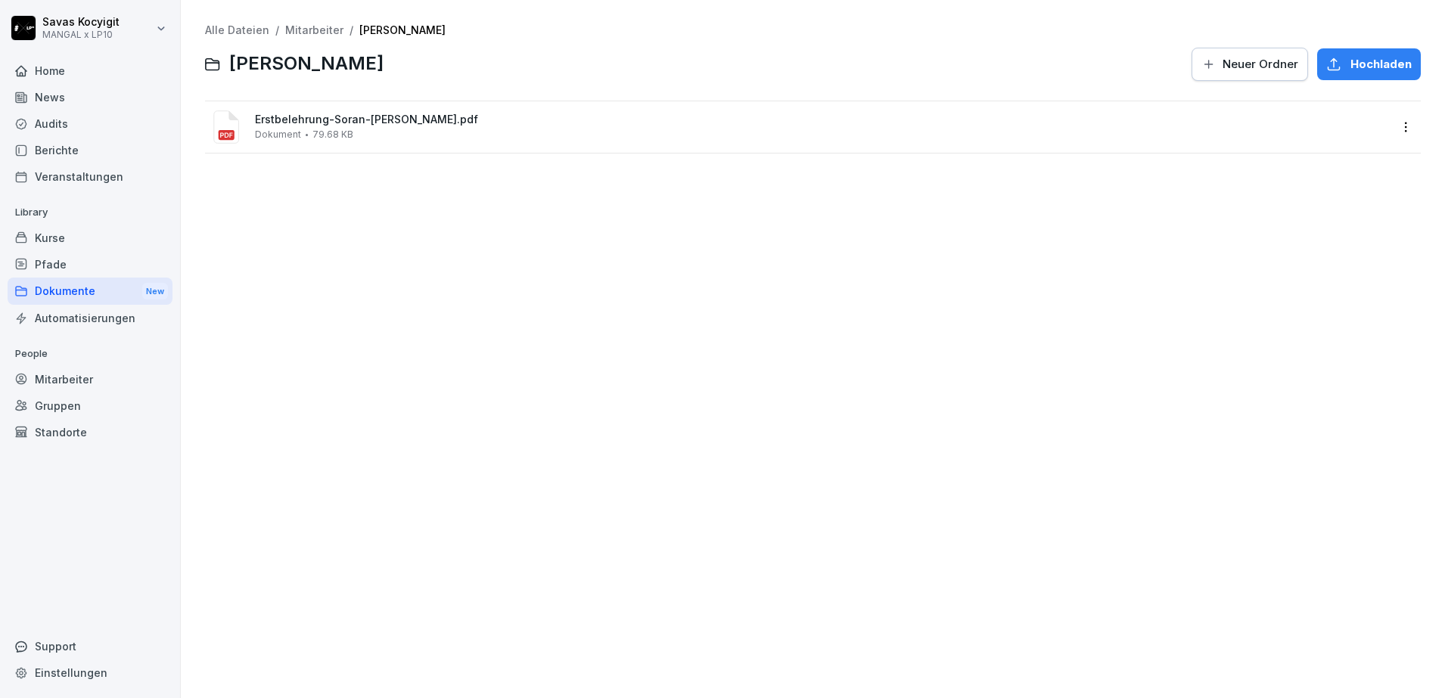
click at [350, 260] on div "Alle Dateien / Mitarbeiter / [PERSON_NAME] [PERSON_NAME] Neuer Ordner Hochladen…" at bounding box center [813, 349] width 1242 height 676
click at [250, 32] on link "Alle Dateien" at bounding box center [237, 29] width 64 height 13
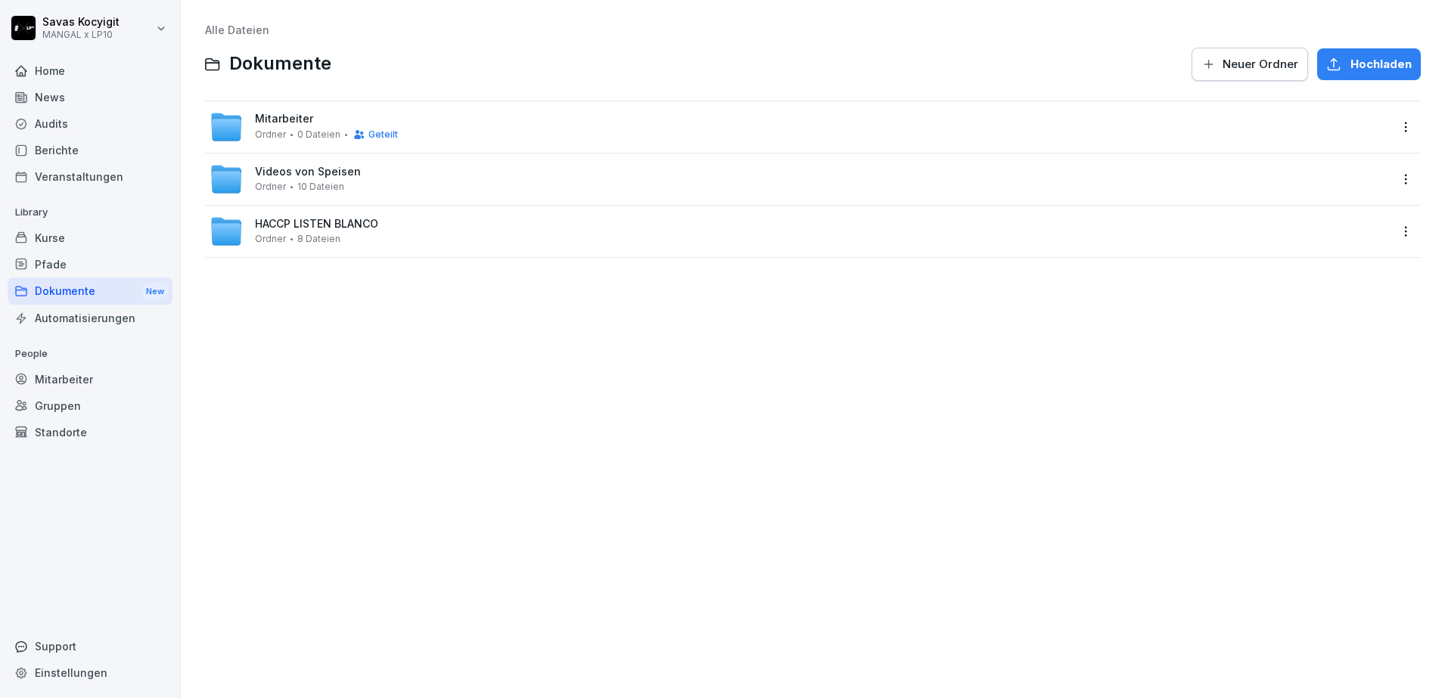
click at [331, 307] on div "Alle Dateien Dokumente Neuer Ordner Hochladen Mitarbeiter Ordner 0 Dateien Gete…" at bounding box center [813, 349] width 1242 height 676
click at [86, 289] on div "Dokumente New" at bounding box center [90, 292] width 165 height 28
click at [275, 123] on span "Mitarbeiter" at bounding box center [284, 119] width 58 height 13
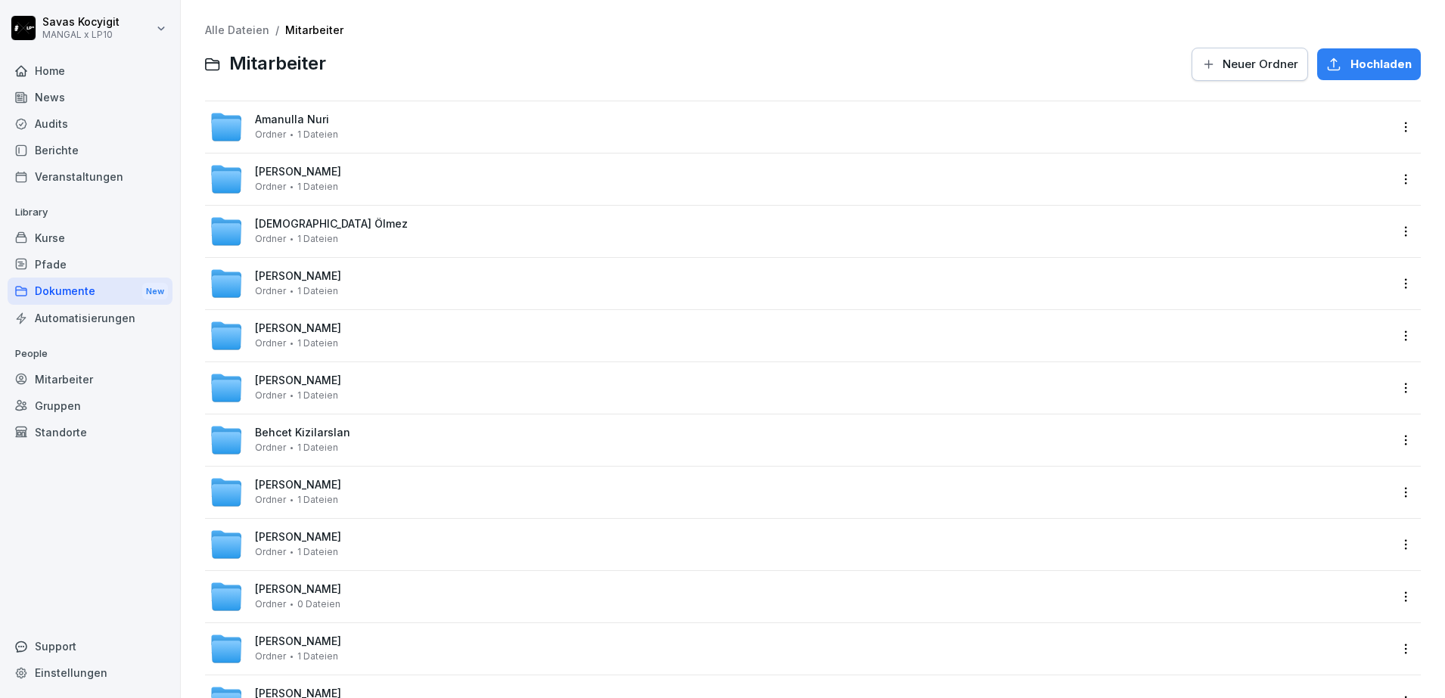
click at [260, 378] on span "[PERSON_NAME]" at bounding box center [298, 381] width 86 height 13
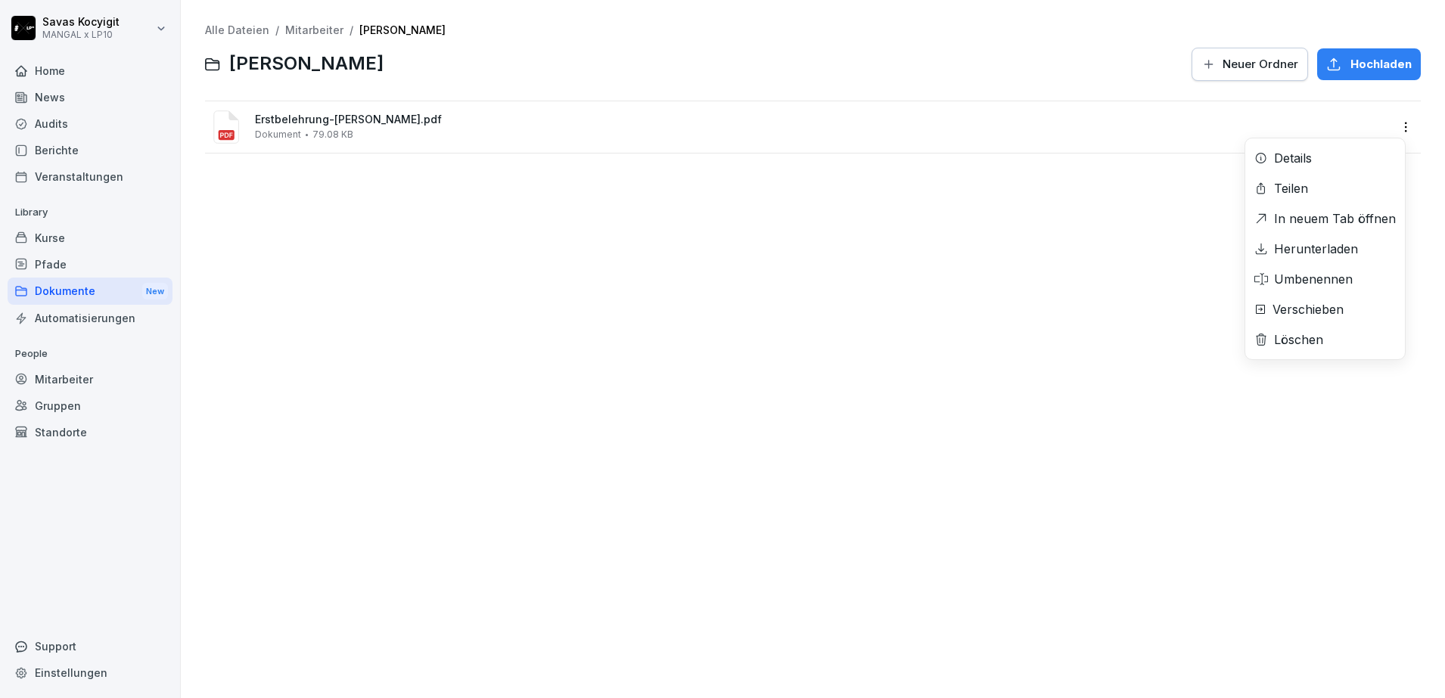
click at [1394, 129] on html "[PERSON_NAME] MANGAL x LP10 Home News Audits Berichte Veranstaltungen Library K…" at bounding box center [722, 349] width 1445 height 698
click at [1308, 237] on div "Herunterladen" at bounding box center [1326, 249] width 160 height 30
click at [559, 308] on div "Alle Dateien / Mitarbeiter / [PERSON_NAME] Neuer Ordner Hochladen Erstbelehrung…" at bounding box center [813, 349] width 1242 height 676
click at [313, 30] on link "Mitarbeiter" at bounding box center [314, 29] width 58 height 13
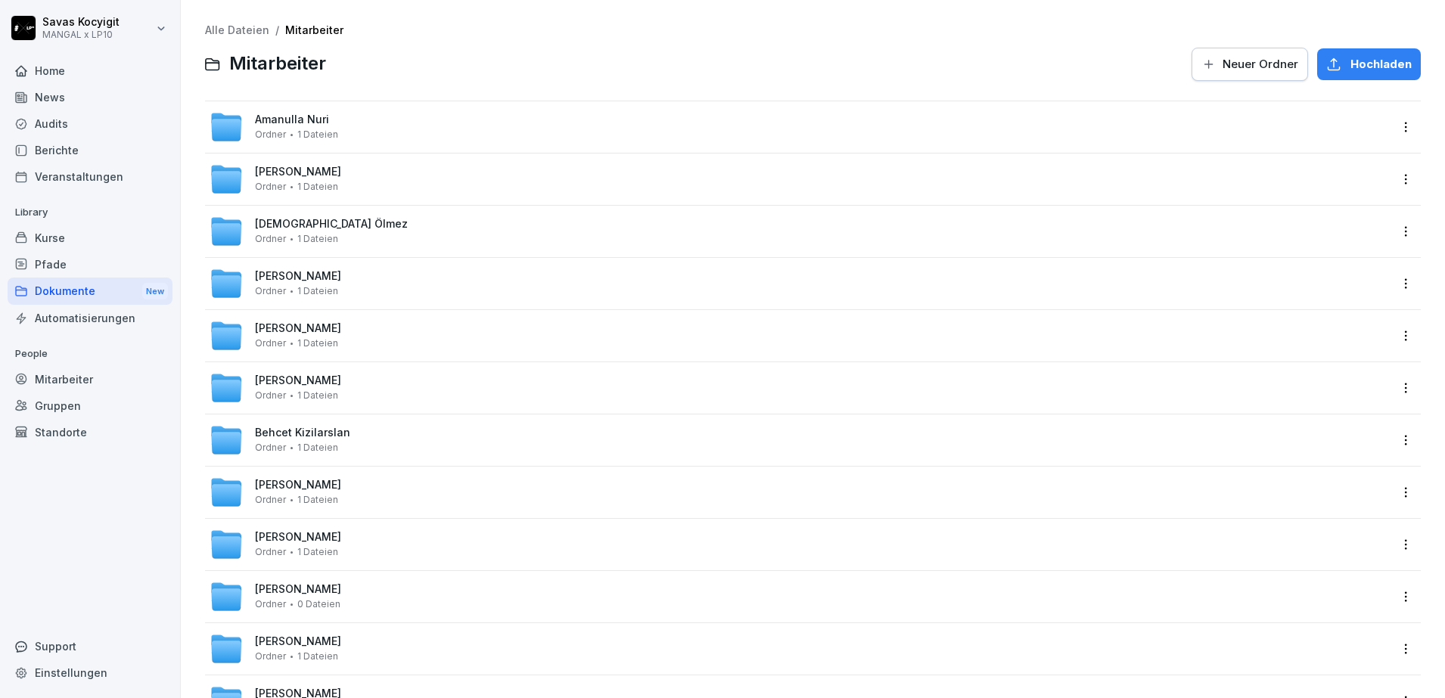
click at [226, 36] on span "Alle Dateien" at bounding box center [237, 30] width 64 height 13
click at [244, 28] on link "Alle Dateien" at bounding box center [237, 29] width 64 height 13
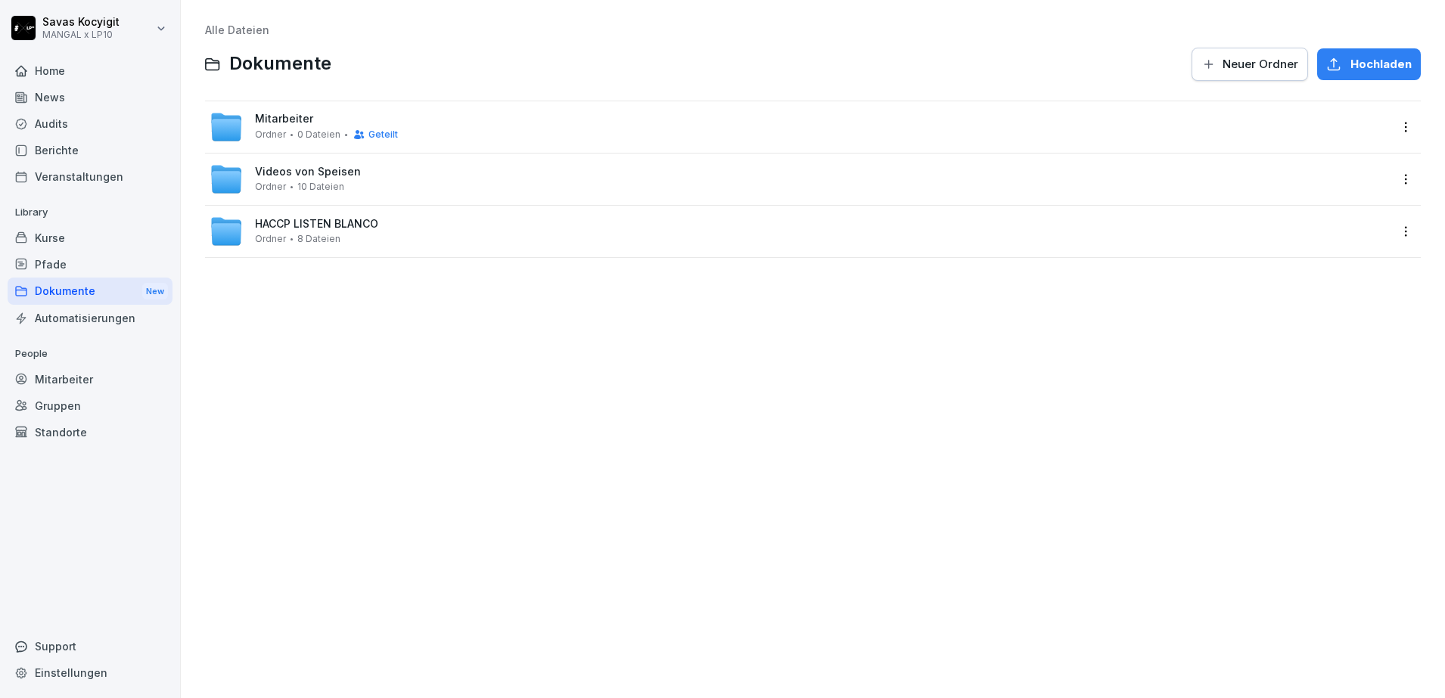
click at [278, 116] on span "Mitarbeiter" at bounding box center [284, 119] width 58 height 13
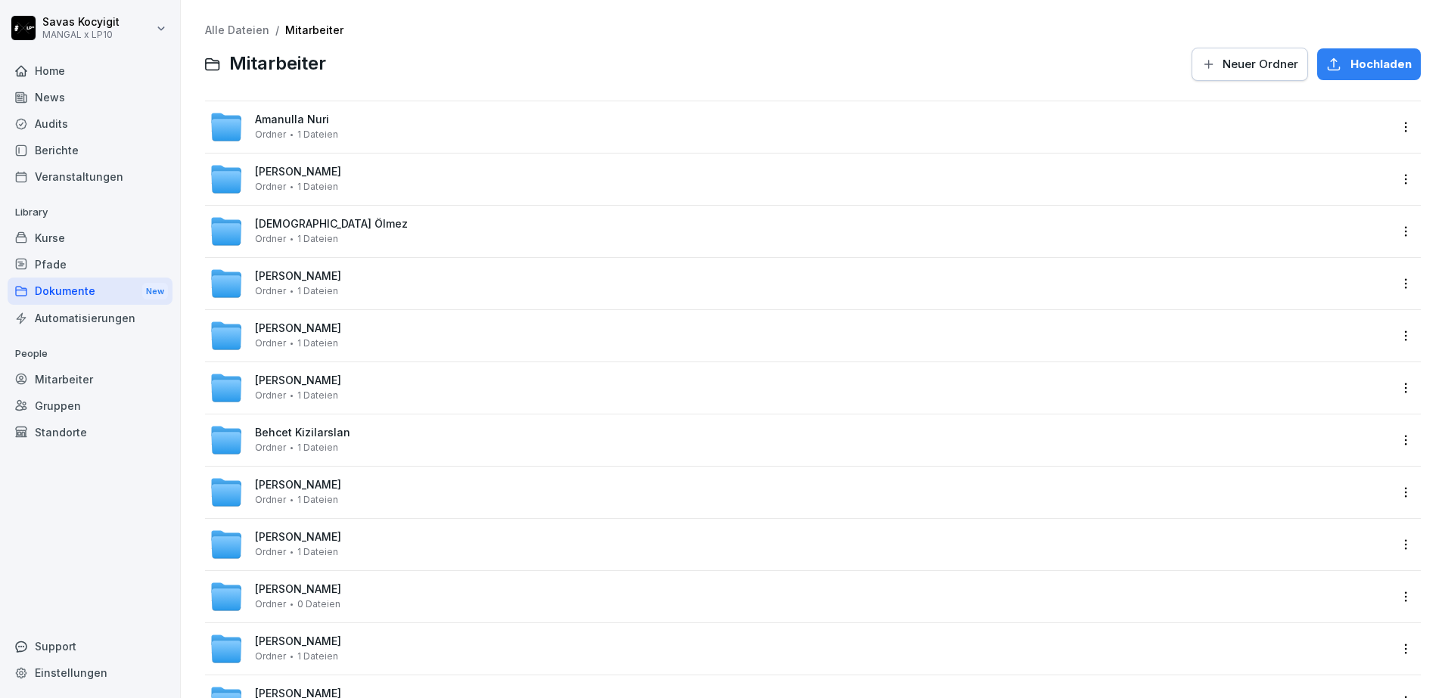
click at [733, 76] on div at bounding box center [759, 64] width 848 height 36
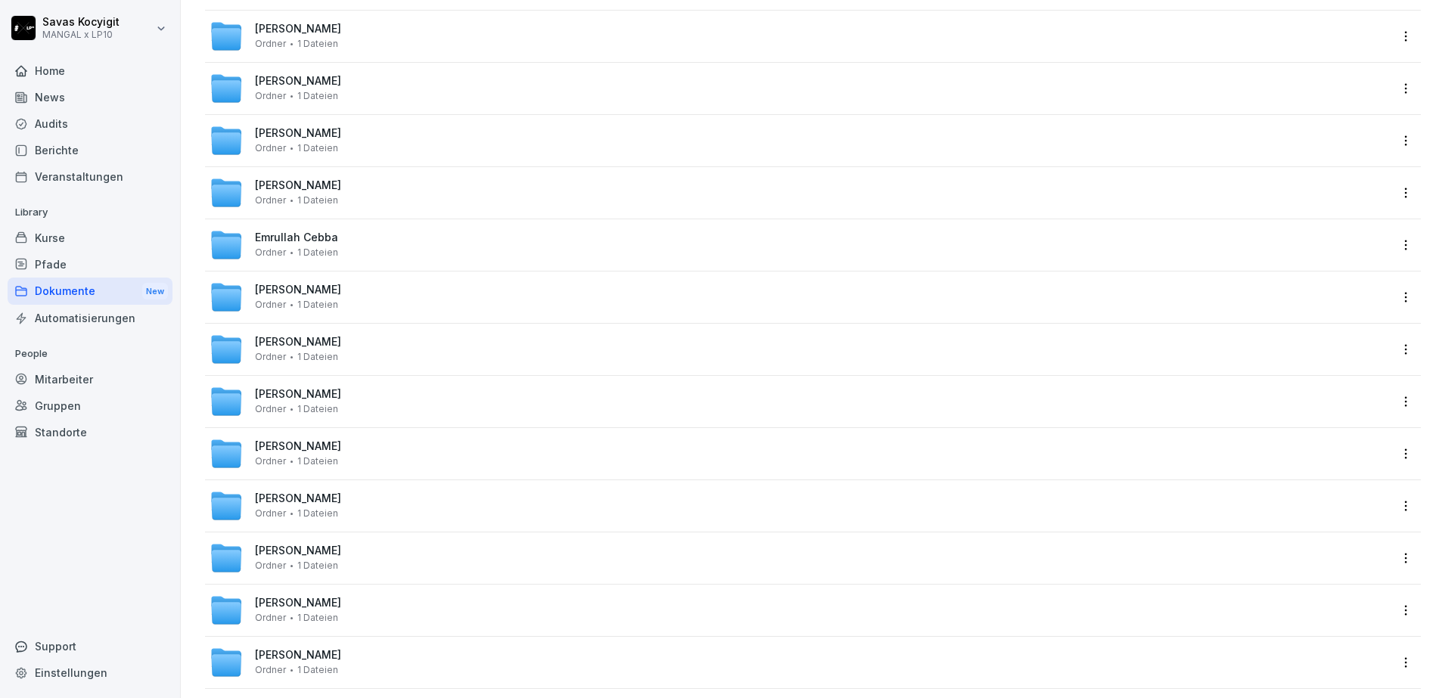
scroll to position [2702, 0]
click at [322, 341] on span "[PERSON_NAME]" at bounding box center [298, 342] width 86 height 13
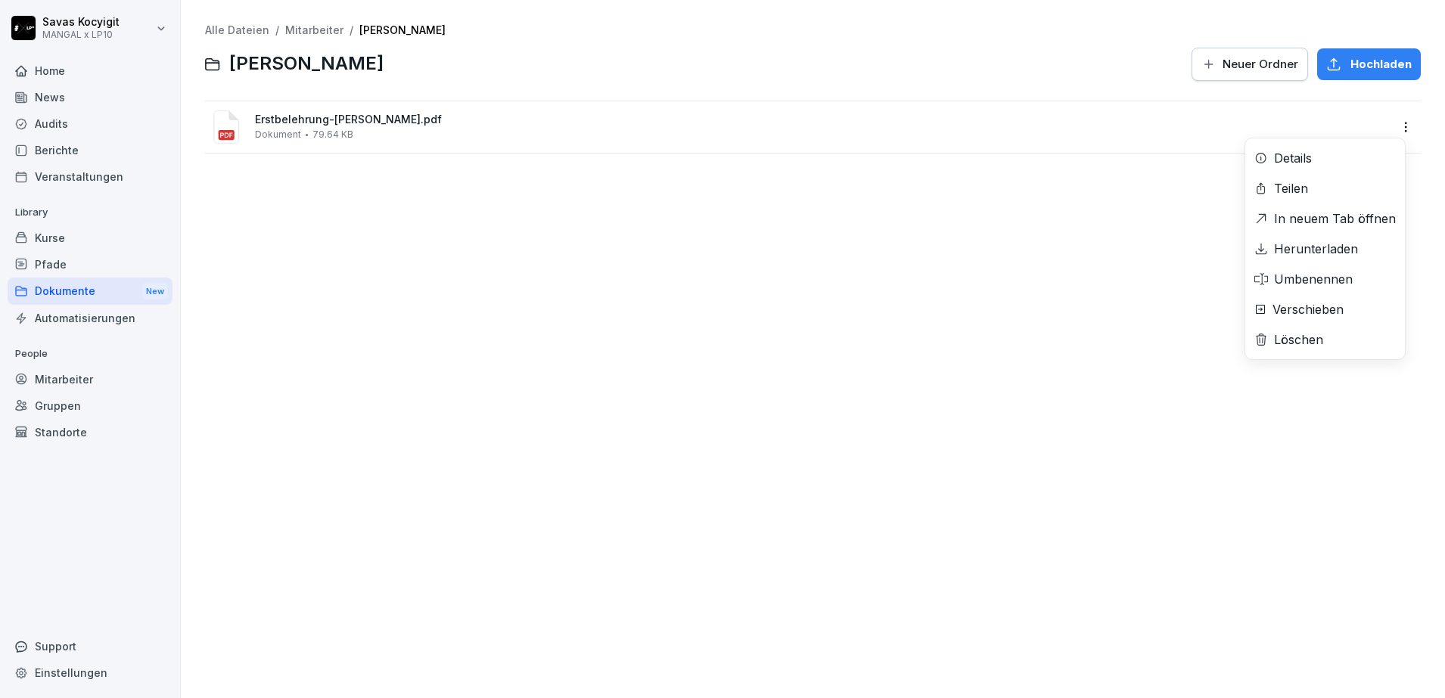
click at [1388, 121] on html "[PERSON_NAME] MANGAL x LP10 Home News Audits Berichte Veranstaltungen Library K…" at bounding box center [722, 349] width 1445 height 698
click at [1314, 247] on div "Herunterladen" at bounding box center [1316, 249] width 84 height 18
click at [506, 251] on div "Alle Dateien / Mitarbeiter / [PERSON_NAME] [PERSON_NAME] Neuer Ordner Hochladen…" at bounding box center [813, 349] width 1242 height 676
click at [215, 25] on link "Alle Dateien" at bounding box center [237, 29] width 64 height 13
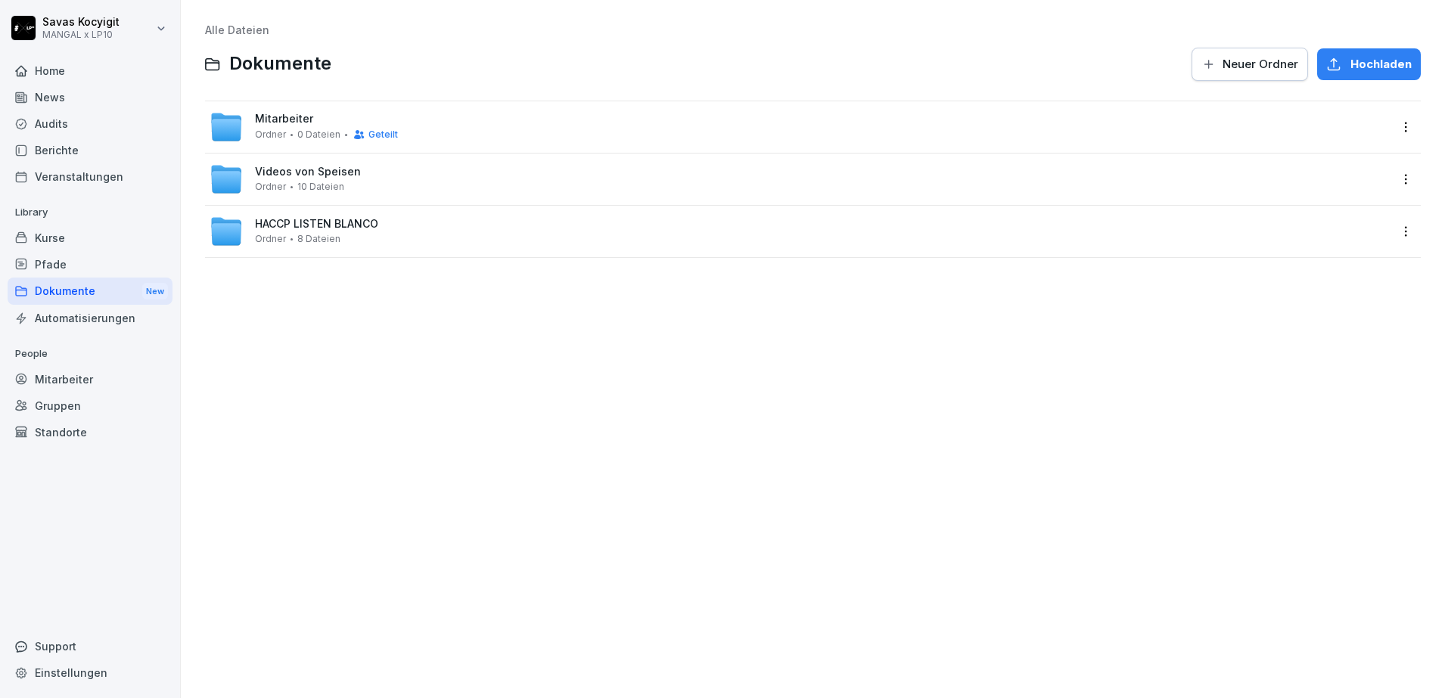
click at [477, 366] on div "Alle Dateien Dokumente Neuer Ordner Hochladen Mitarbeiter Ordner 0 Dateien Gete…" at bounding box center [813, 349] width 1242 height 676
click at [291, 121] on span "Mitarbeiter" at bounding box center [284, 119] width 58 height 13
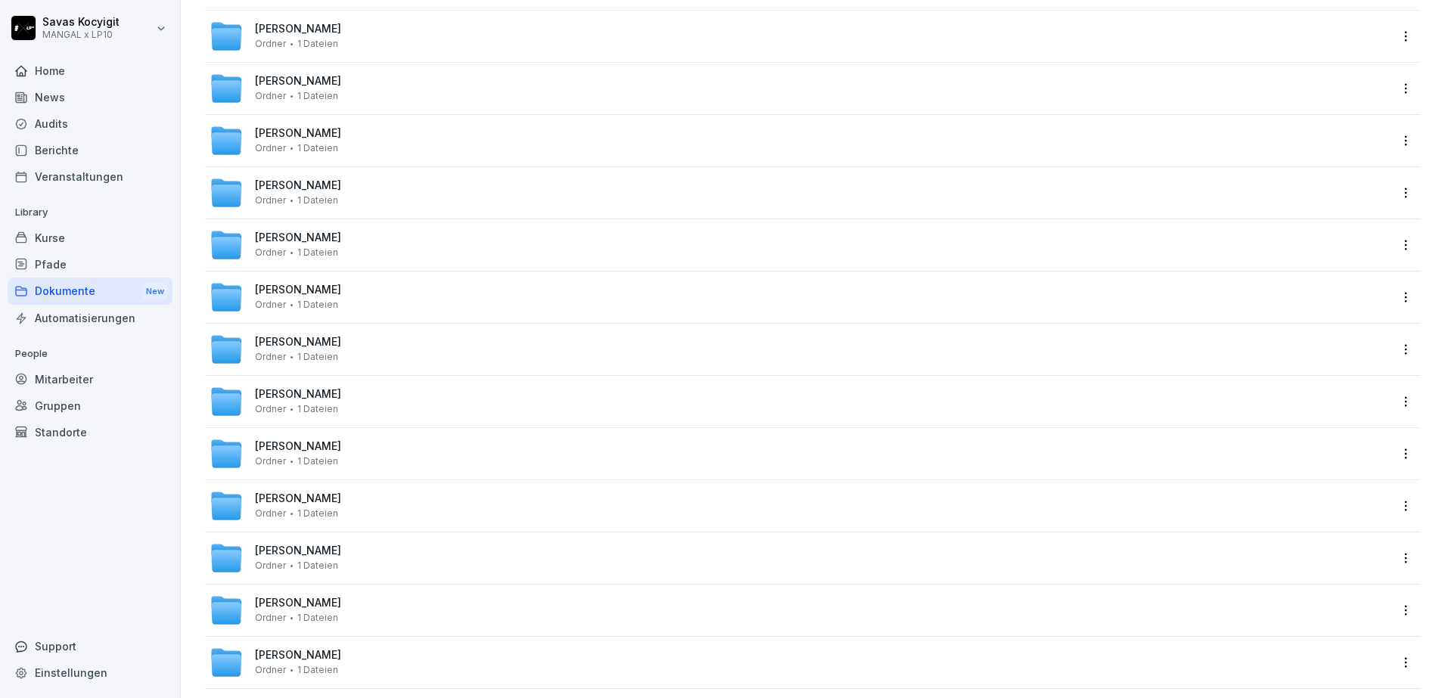
scroll to position [2649, 0]
click at [282, 346] on span "[PERSON_NAME]" at bounding box center [298, 342] width 86 height 13
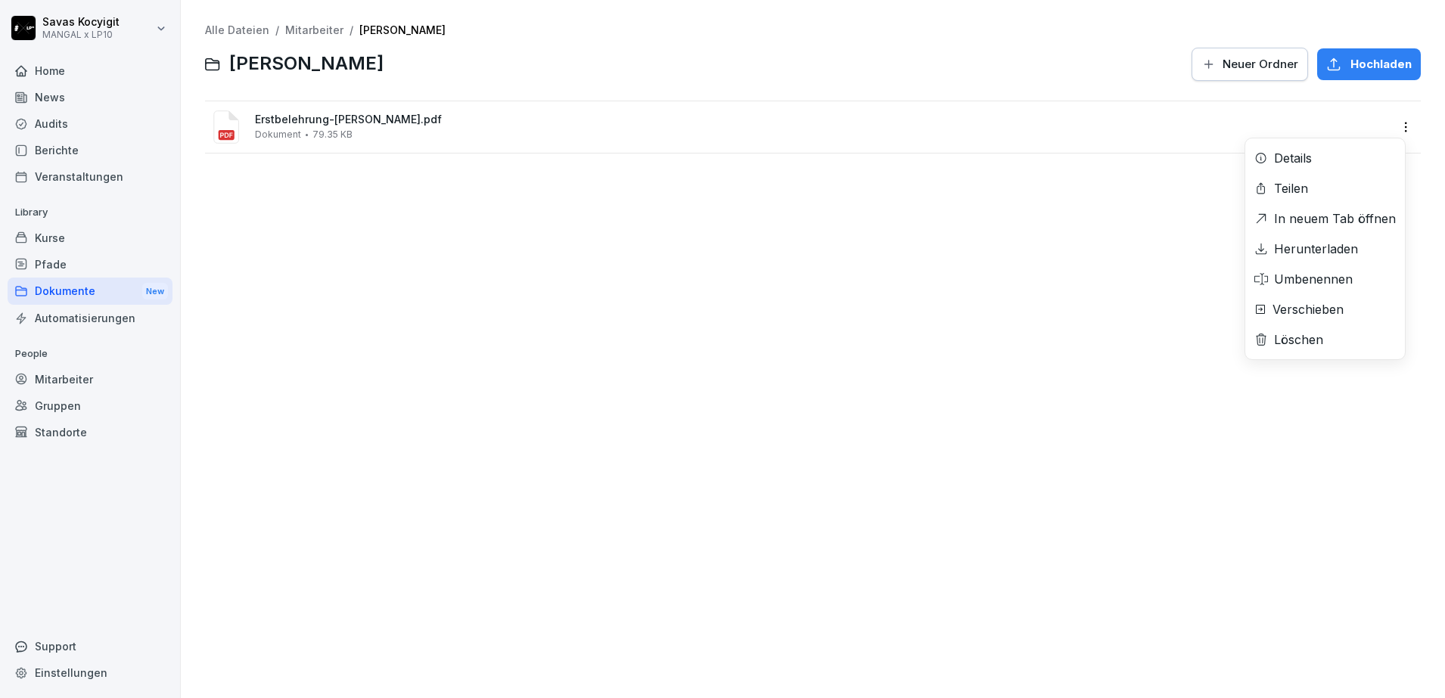
click at [1398, 129] on html "[PERSON_NAME] MANGAL x LP10 Home News Audits Berichte Veranstaltungen Library K…" at bounding box center [722, 349] width 1445 height 698
click at [1317, 247] on div "Herunterladen" at bounding box center [1316, 249] width 84 height 18
click at [499, 265] on div "Alle Dateien / Mitarbeiter / [PERSON_NAME] Ordner Hochladen Erstbelehrung-[PERS…" at bounding box center [813, 349] width 1242 height 676
click at [546, 251] on div "Alle Dateien / Mitarbeiter / [PERSON_NAME] Ordner Hochladen Erstbelehrung-[PERS…" at bounding box center [813, 349] width 1242 height 676
click at [251, 30] on link "Alle Dateien" at bounding box center [237, 29] width 64 height 13
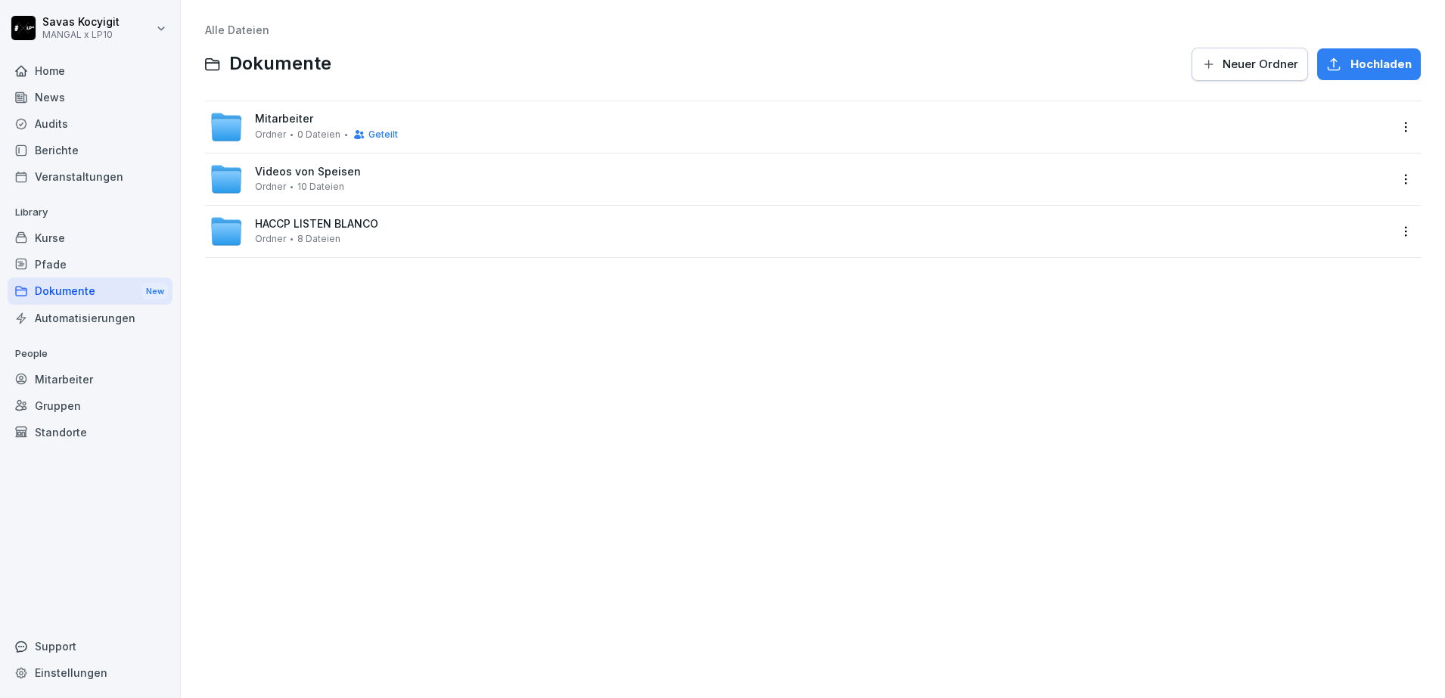
click at [286, 115] on span "Mitarbeiter" at bounding box center [284, 119] width 58 height 13
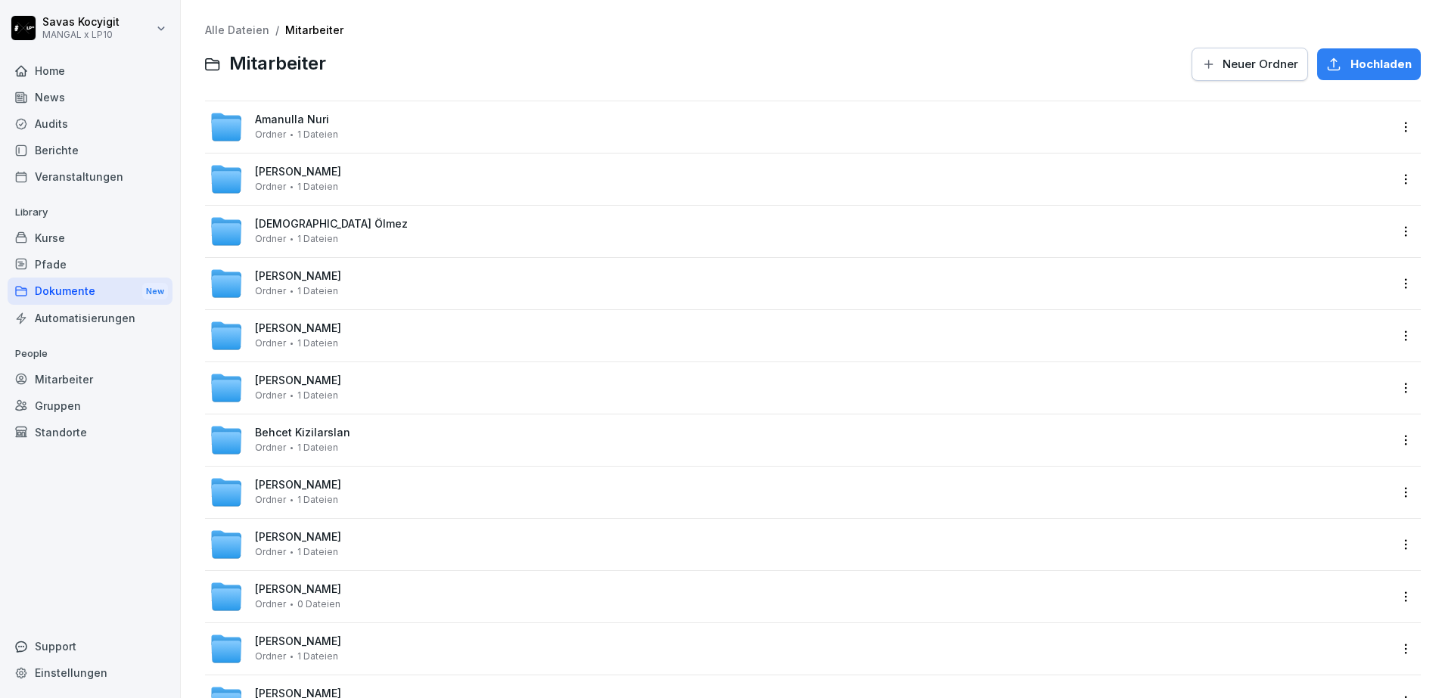
scroll to position [2597, 0]
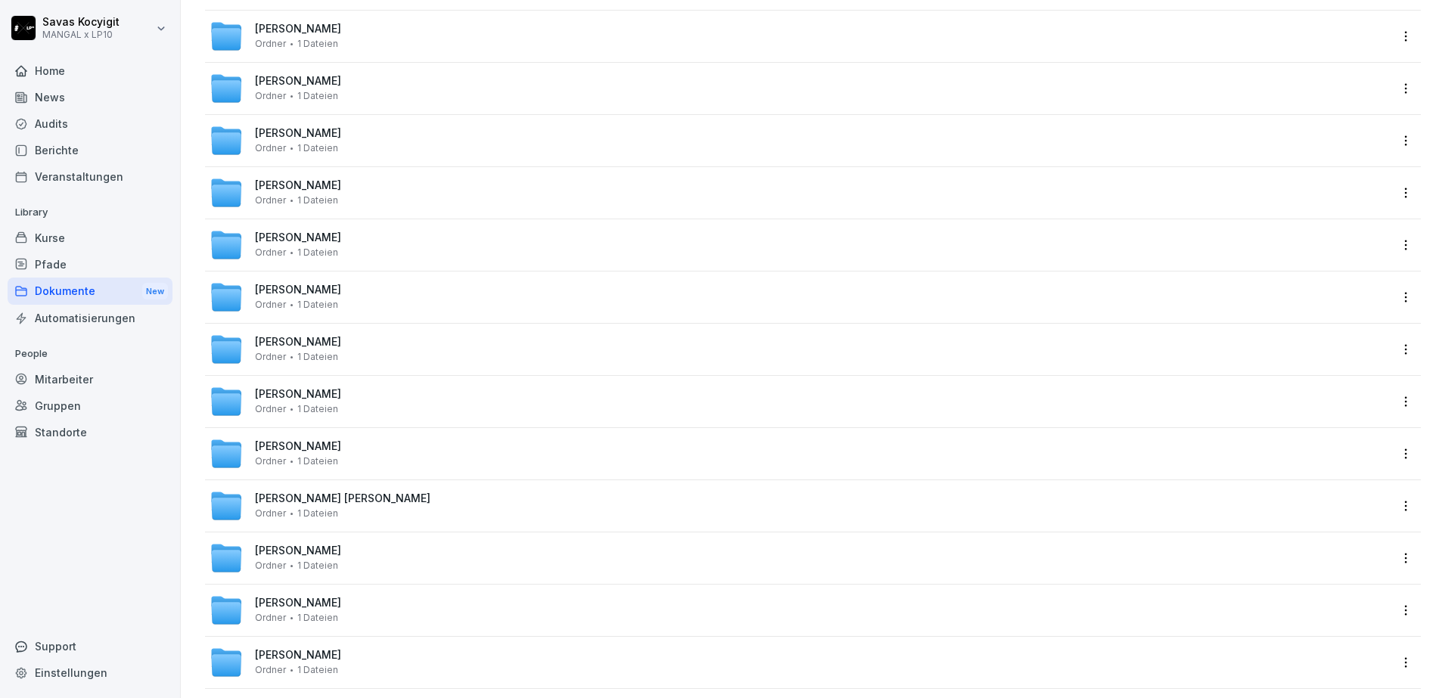
click at [316, 341] on span "[PERSON_NAME]" at bounding box center [298, 342] width 86 height 13
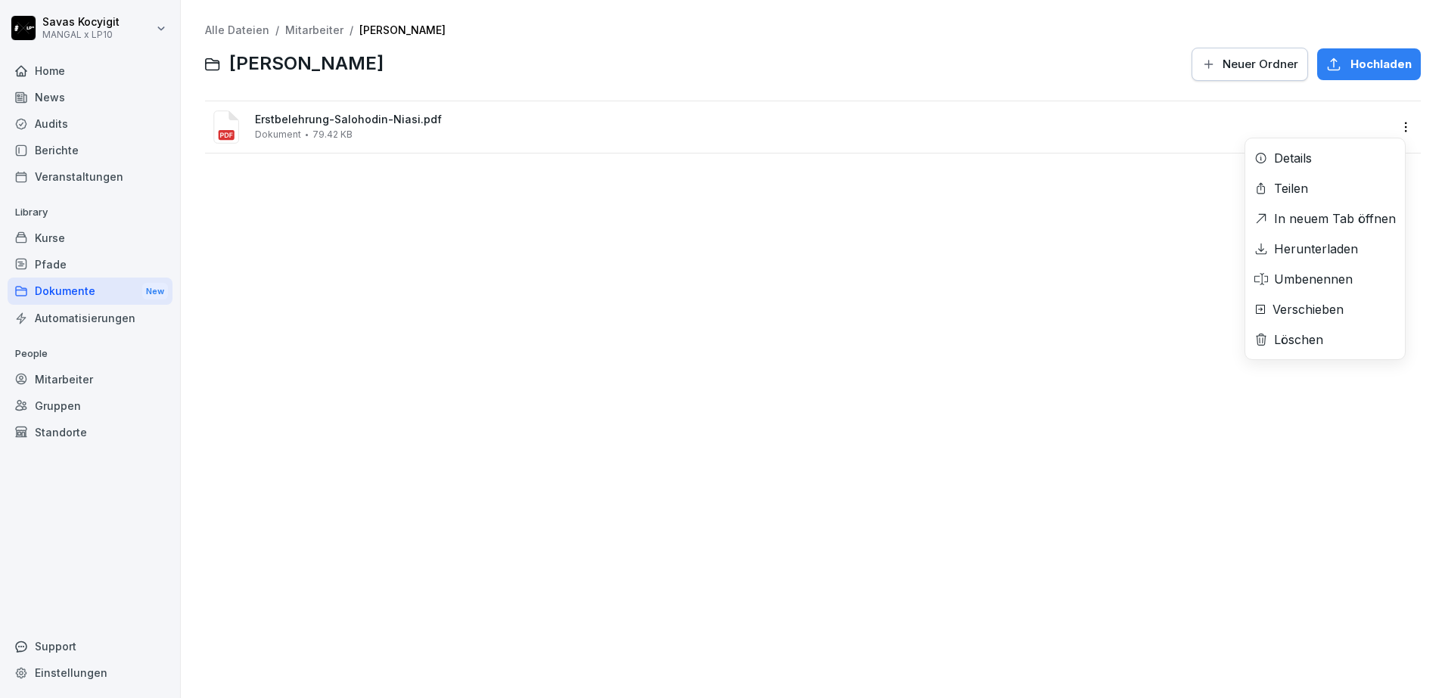
click at [1395, 129] on html "[PERSON_NAME] MANGAL x LP10 Home News Audits Berichte Veranstaltungen Library K…" at bounding box center [722, 349] width 1445 height 698
click at [1316, 247] on div "Herunterladen" at bounding box center [1316, 249] width 84 height 18
click at [523, 270] on div "Alle Dateien / Mitarbeiter / [PERSON_NAME] Niasi Salohodin Neuer Ordner Hochlad…" at bounding box center [813, 349] width 1242 height 676
click at [241, 24] on link "Alle Dateien" at bounding box center [237, 29] width 64 height 13
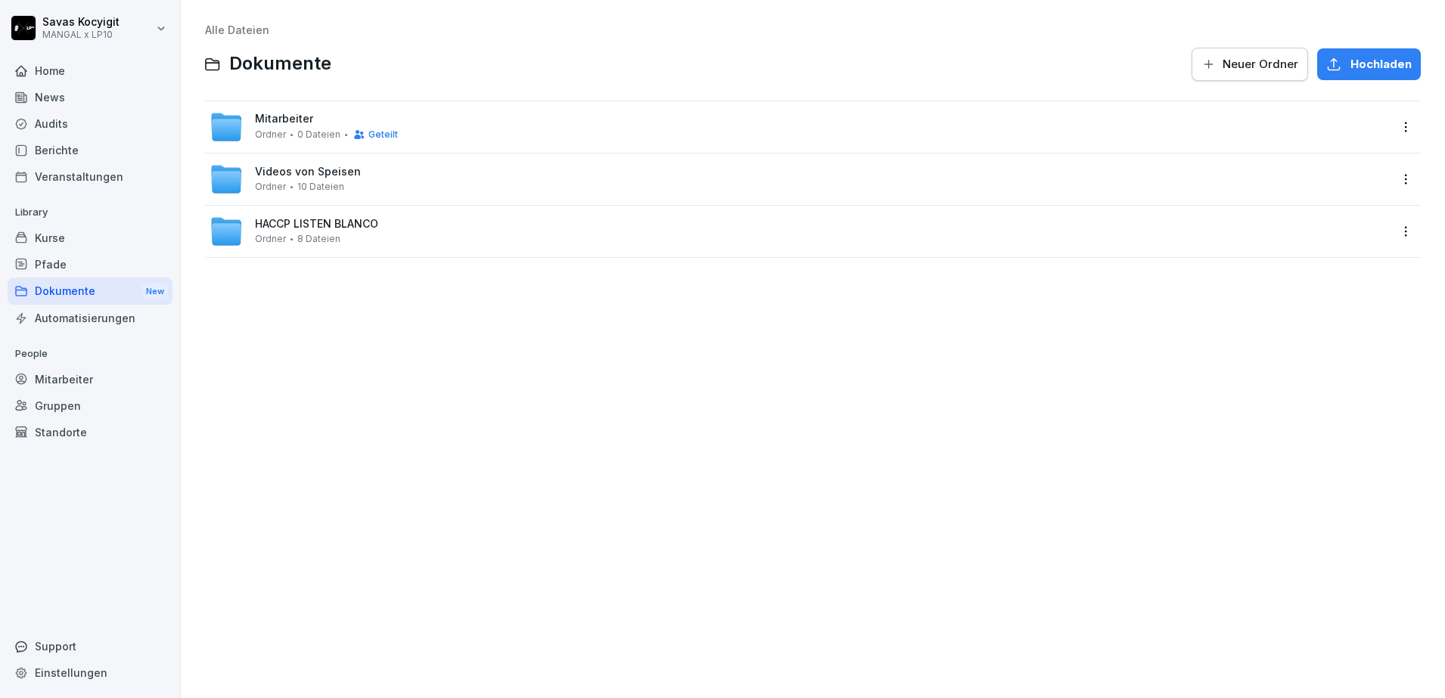
click at [287, 122] on span "Mitarbeiter" at bounding box center [284, 119] width 58 height 13
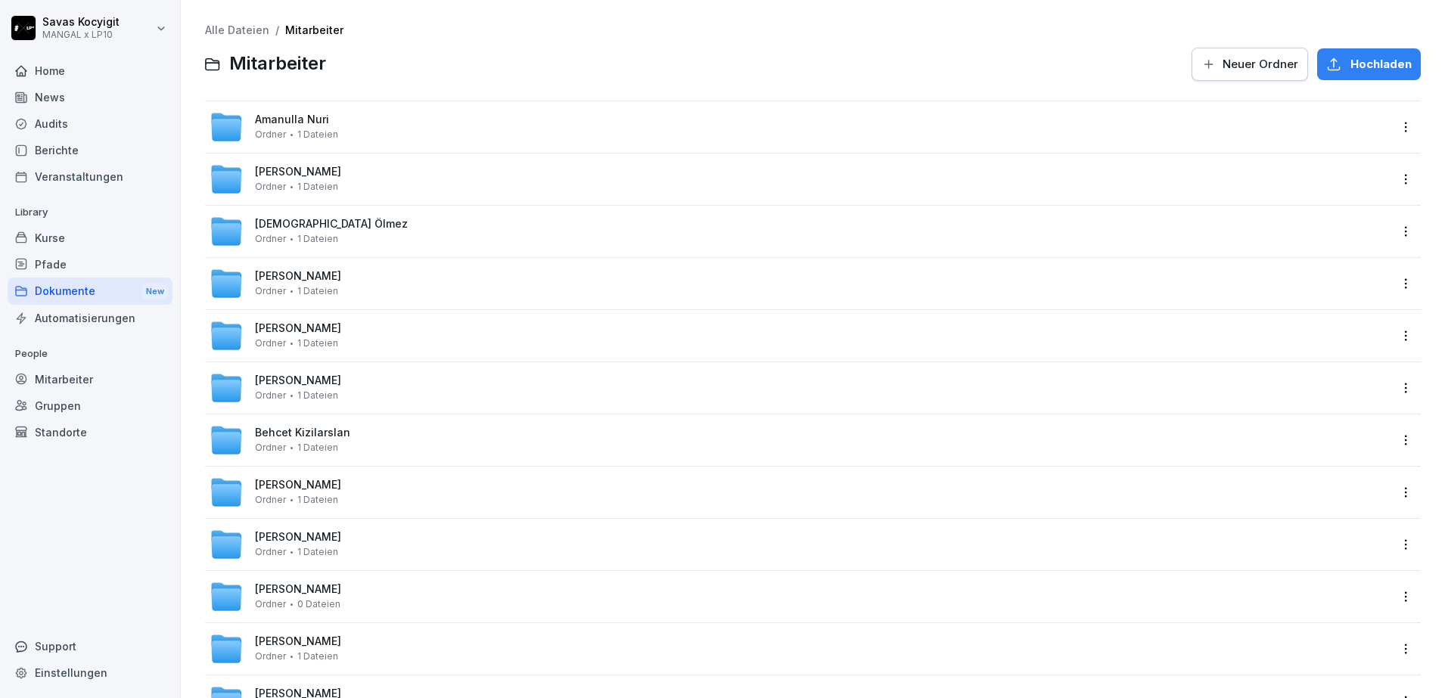
click at [398, 59] on div at bounding box center [759, 64] width 848 height 36
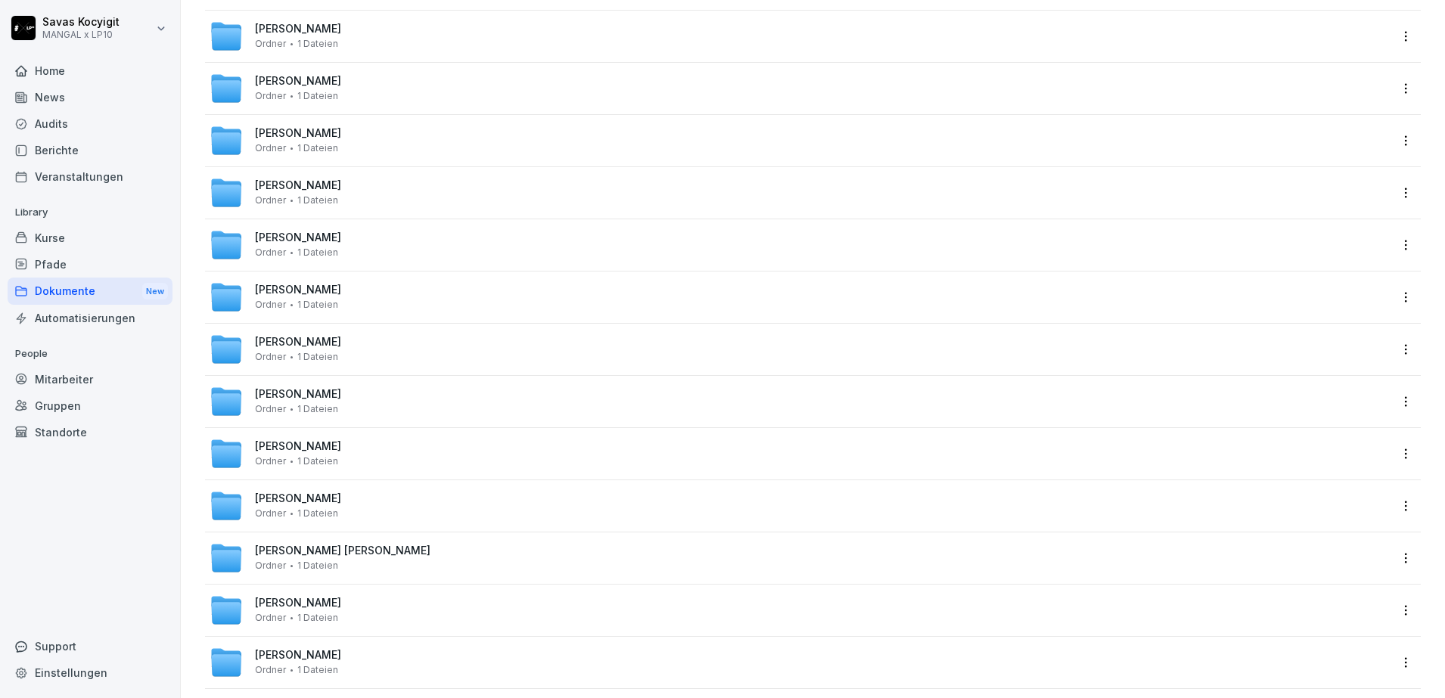
click at [302, 338] on span "[PERSON_NAME]" at bounding box center [298, 342] width 86 height 13
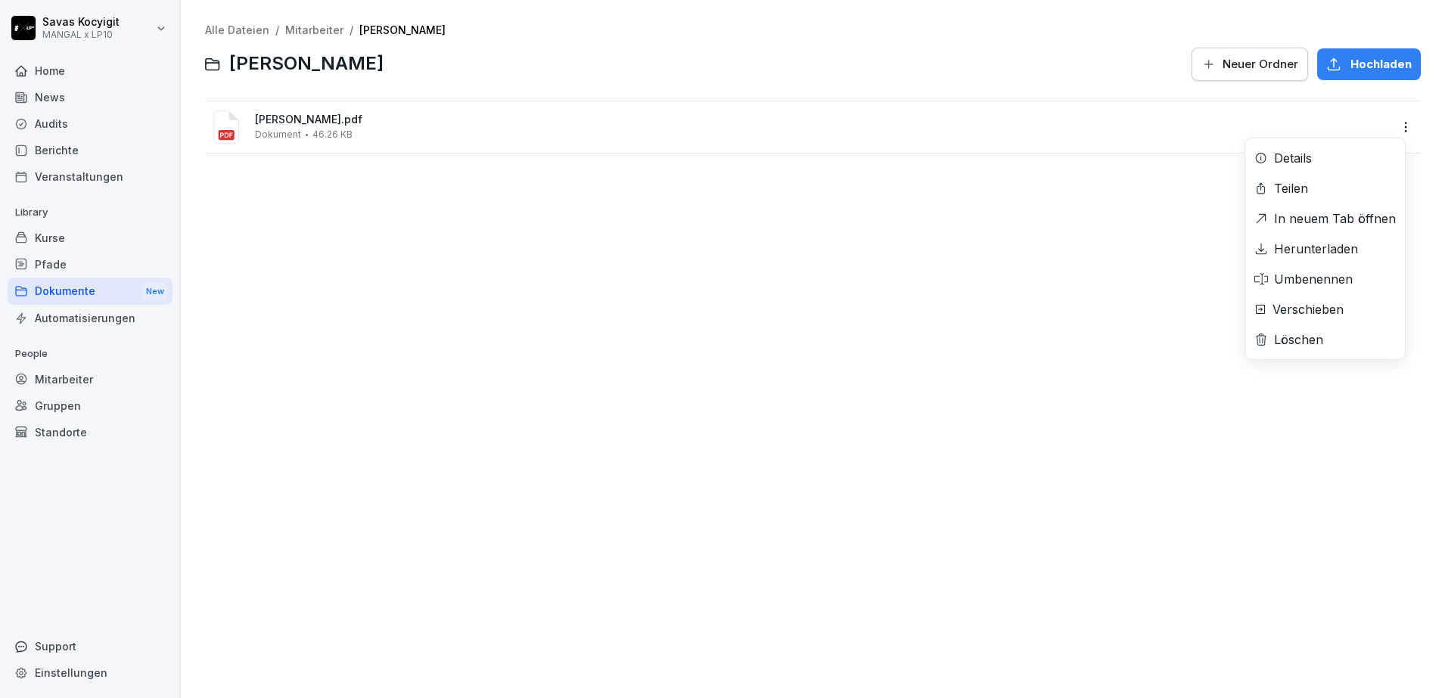
click at [1400, 127] on html "[PERSON_NAME] MANGAL x LP10 Home News Audits Berichte Veranstaltungen Library K…" at bounding box center [722, 349] width 1445 height 698
click at [1333, 244] on div "Herunterladen" at bounding box center [1316, 249] width 84 height 18
click at [247, 24] on link "Alle Dateien" at bounding box center [237, 29] width 64 height 13
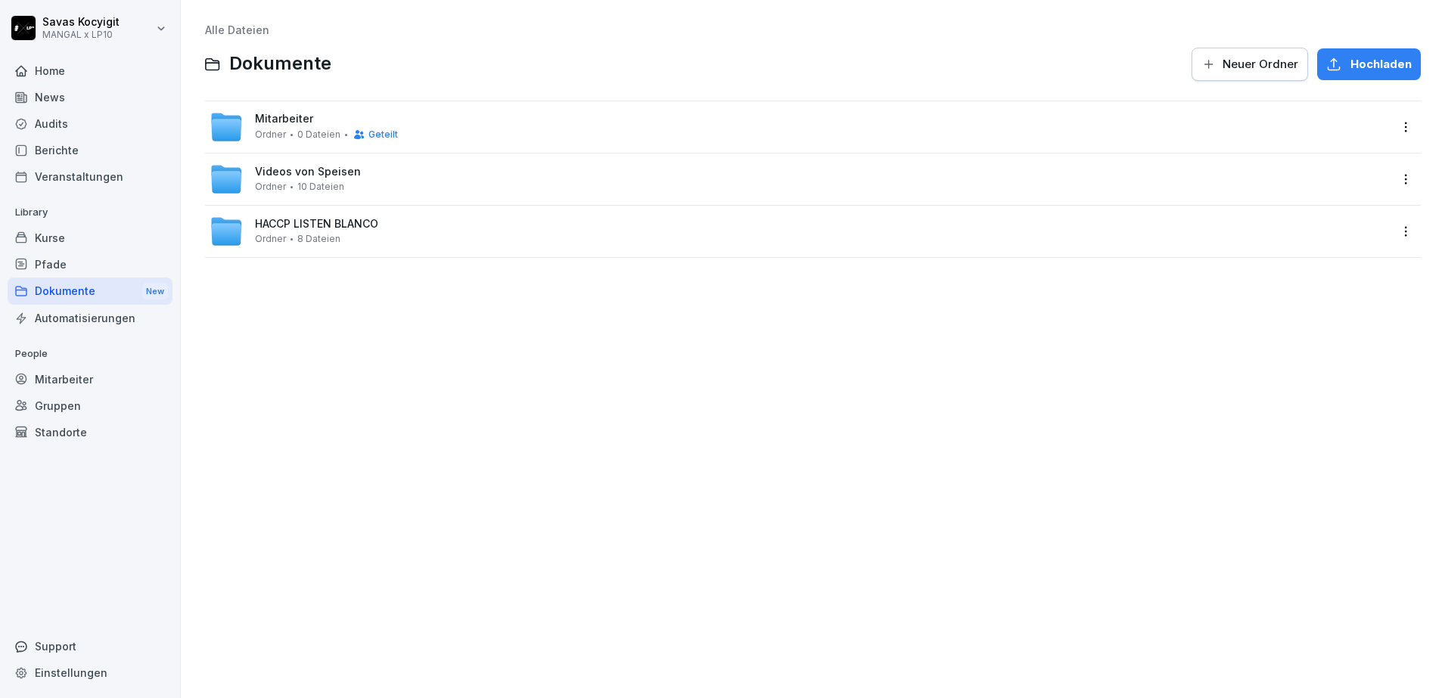
click at [278, 119] on span "Mitarbeiter" at bounding box center [284, 119] width 58 height 13
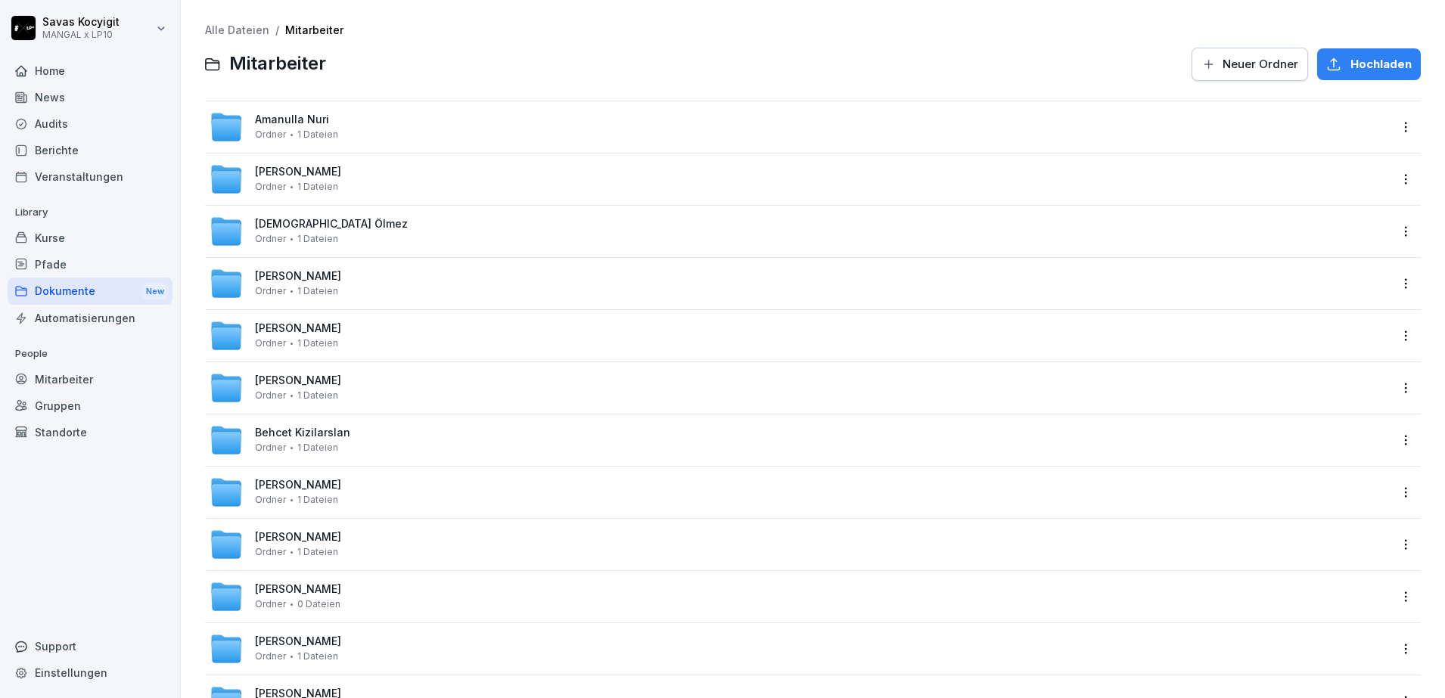
scroll to position [2493, 0]
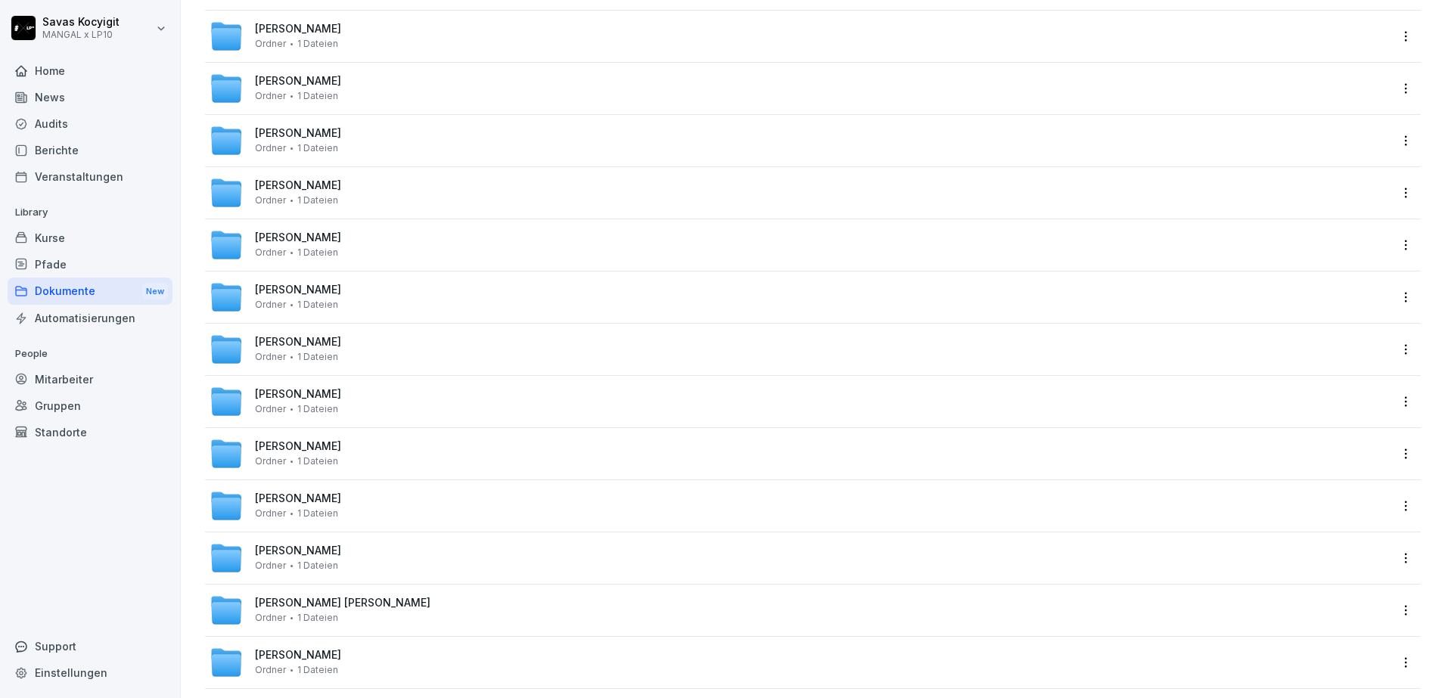
click at [310, 345] on span "[PERSON_NAME]" at bounding box center [298, 342] width 86 height 13
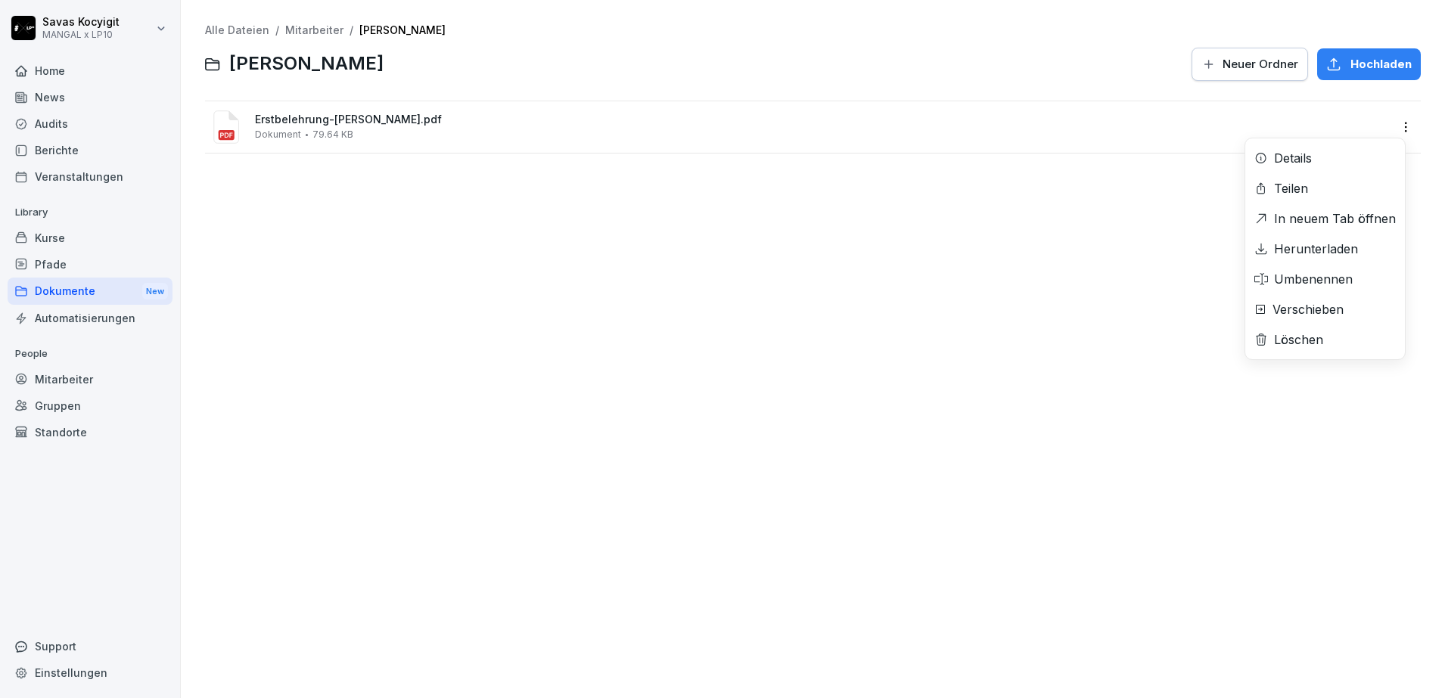
click at [1394, 129] on html "[PERSON_NAME] MANGAL x LP10 Home News Audits Berichte Veranstaltungen Library K…" at bounding box center [722, 349] width 1445 height 698
click at [1317, 246] on div "Herunterladen" at bounding box center [1316, 249] width 84 height 18
click at [319, 214] on div "Alle Dateien / Mitarbeiter / [PERSON_NAME] [PERSON_NAME] Neuer Ordner Hochladen…" at bounding box center [813, 349] width 1242 height 676
click at [238, 34] on link "Alle Dateien" at bounding box center [237, 29] width 64 height 13
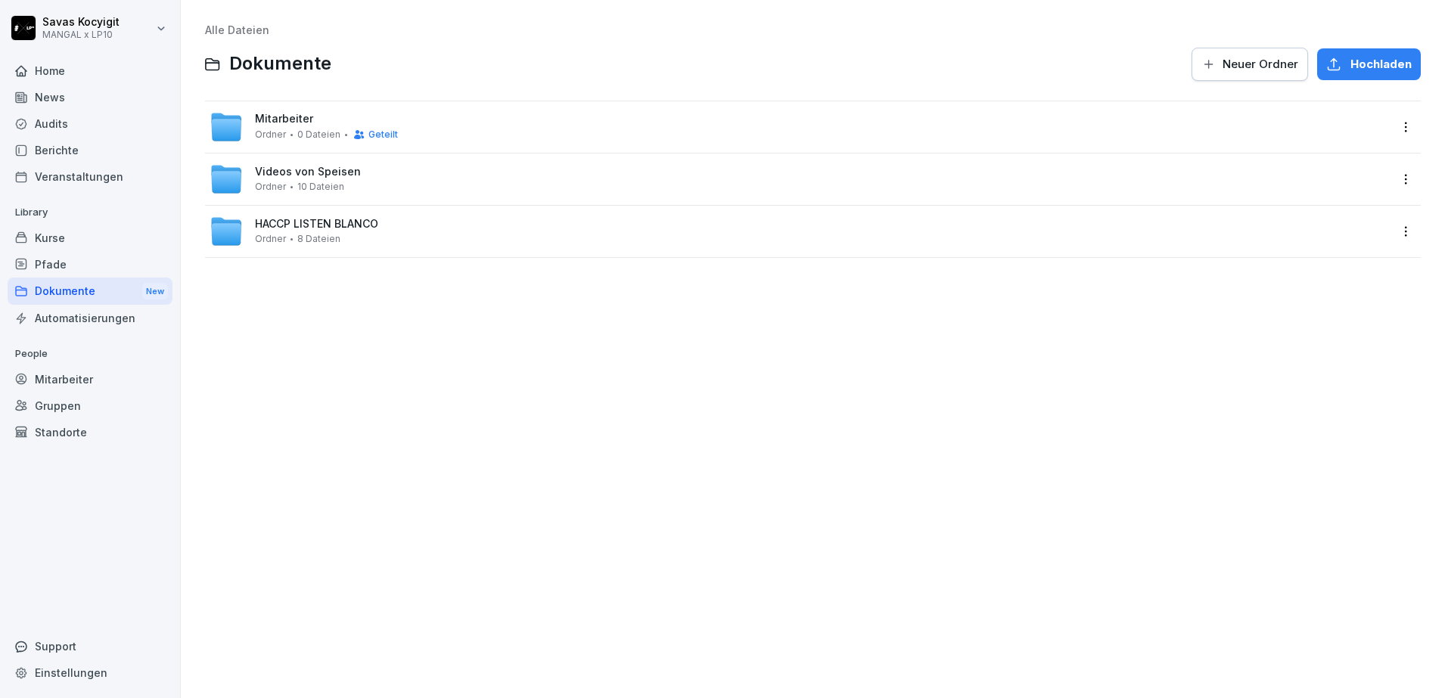
click at [276, 126] on div "Mitarbeiter Ordner 0 Dateien Geteilt" at bounding box center [326, 127] width 143 height 28
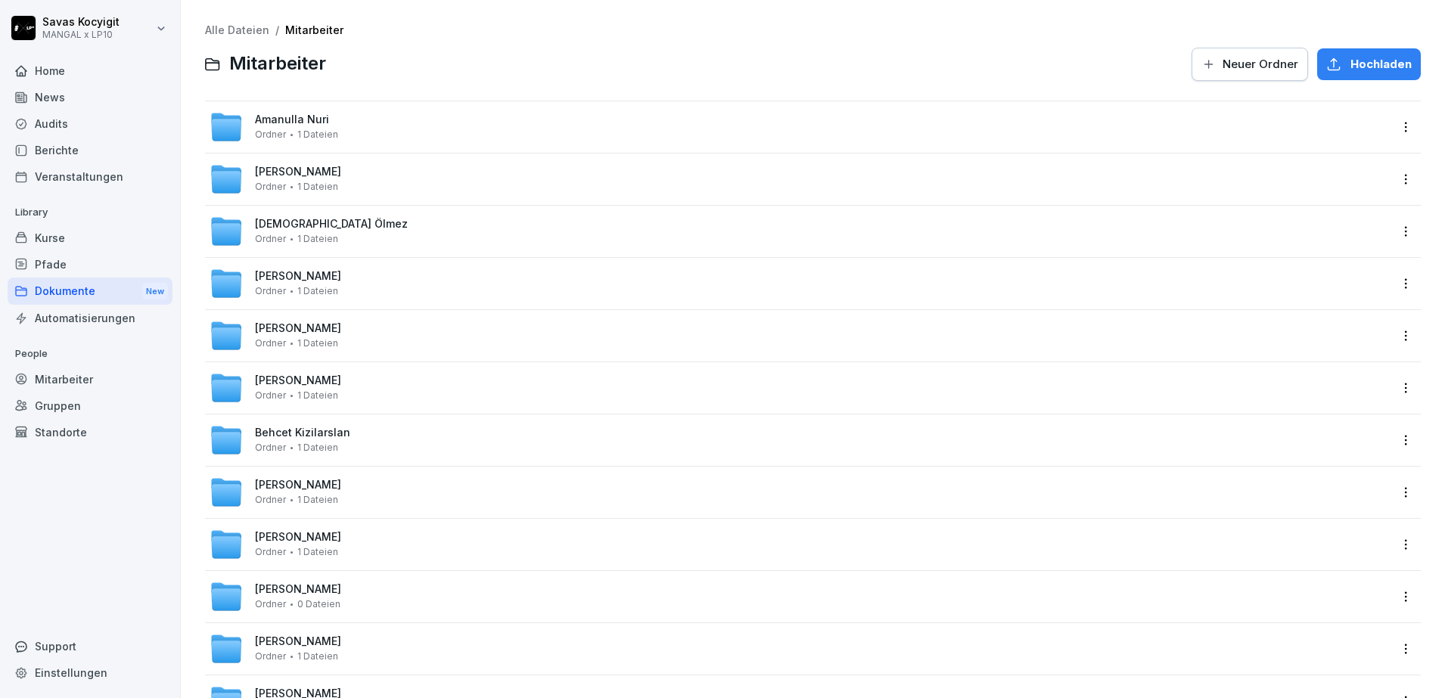
click at [530, 51] on div at bounding box center [759, 64] width 848 height 36
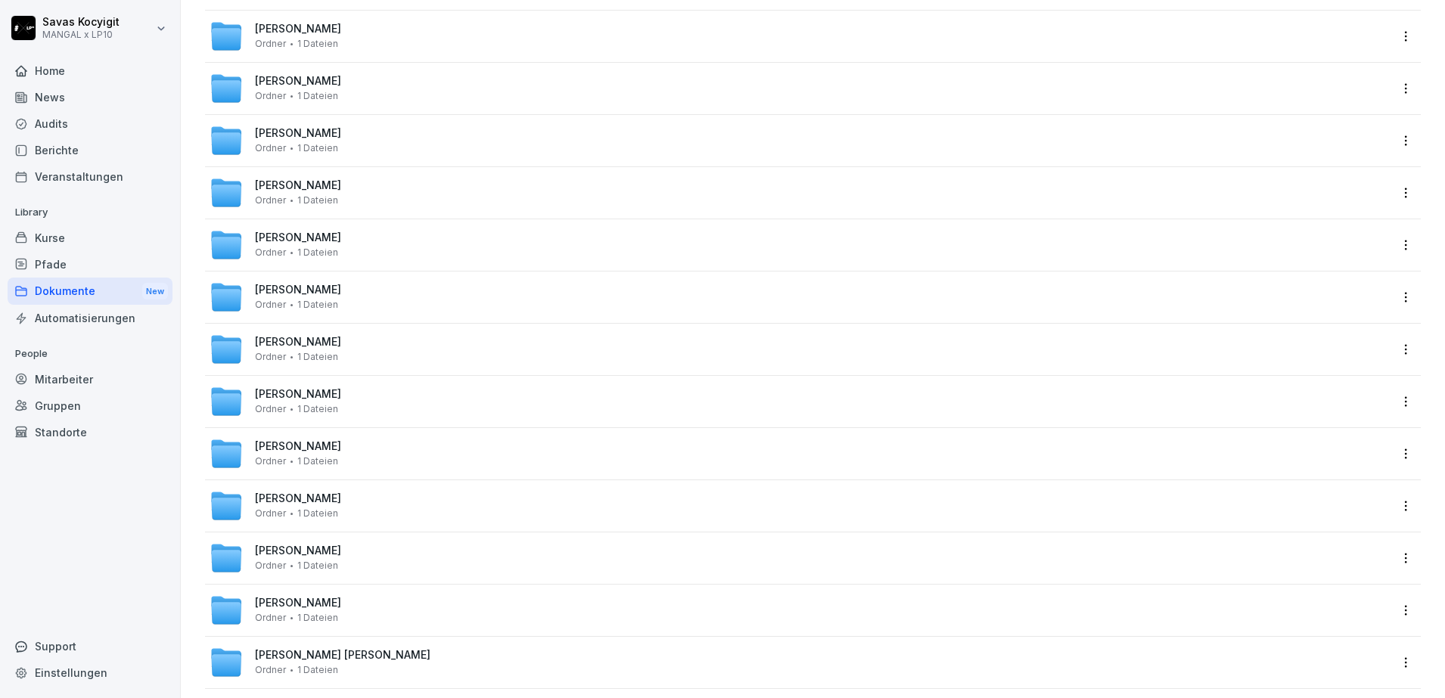
click at [328, 339] on span "[PERSON_NAME]" at bounding box center [298, 342] width 86 height 13
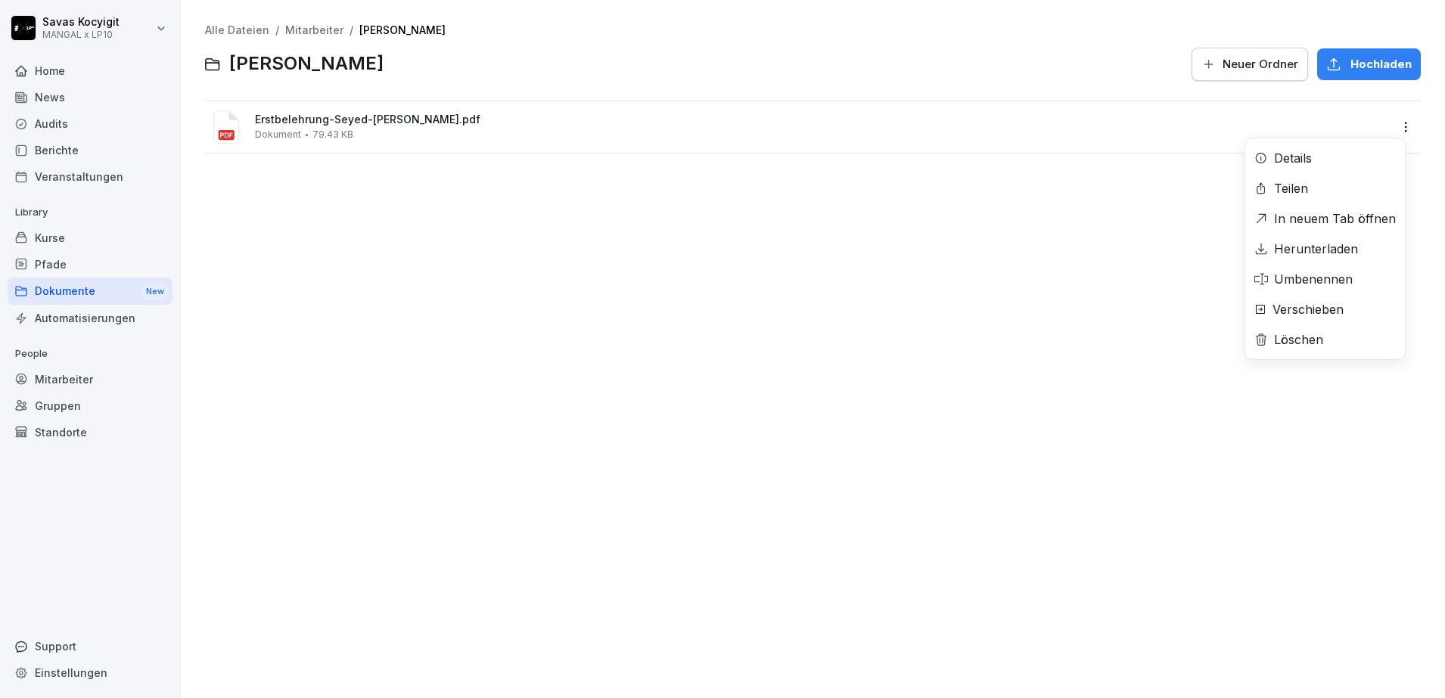
click at [1393, 129] on html "[PERSON_NAME] MANGAL x LP10 Home News Audits Berichte Veranstaltungen Library K…" at bounding box center [722, 349] width 1445 height 698
click at [1333, 244] on div "Herunterladen" at bounding box center [1316, 249] width 84 height 18
click at [356, 245] on div "Alle Dateien / Mitarbeiter / [PERSON_NAME] [PERSON_NAME] Hossaini Neuer Ordner …" at bounding box center [813, 349] width 1242 height 676
click at [309, 33] on link "Mitarbeiter" at bounding box center [314, 29] width 58 height 13
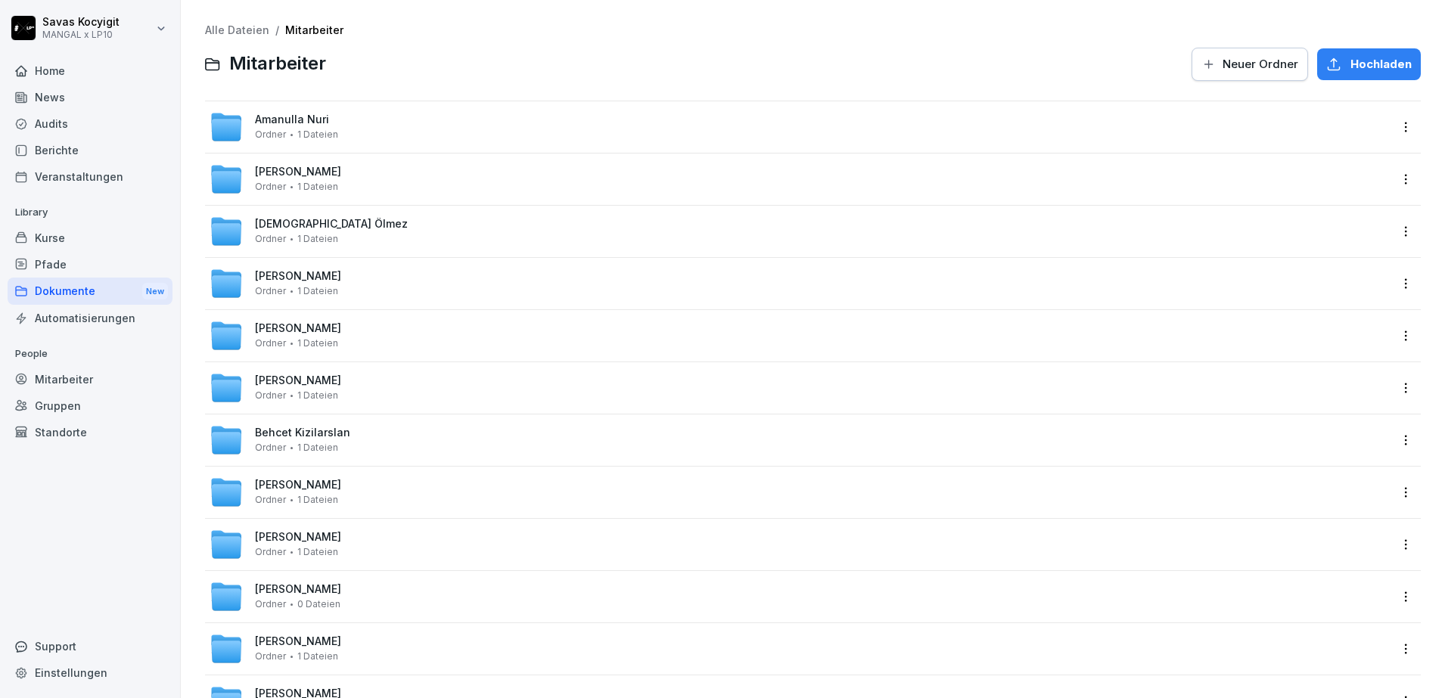
click at [583, 63] on div at bounding box center [759, 64] width 848 height 36
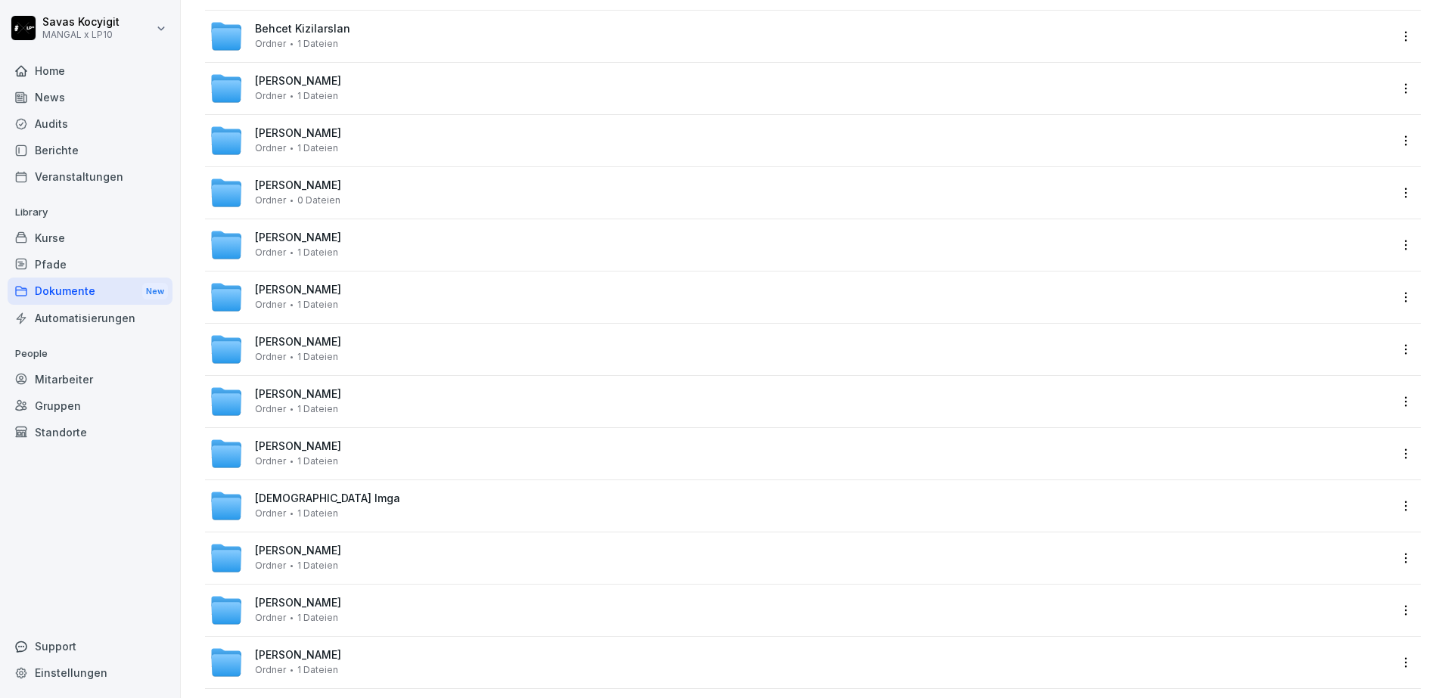
scroll to position [2388, 0]
click at [298, 349] on div "[PERSON_NAME] Ordner 1 Dateien" at bounding box center [298, 349] width 86 height 26
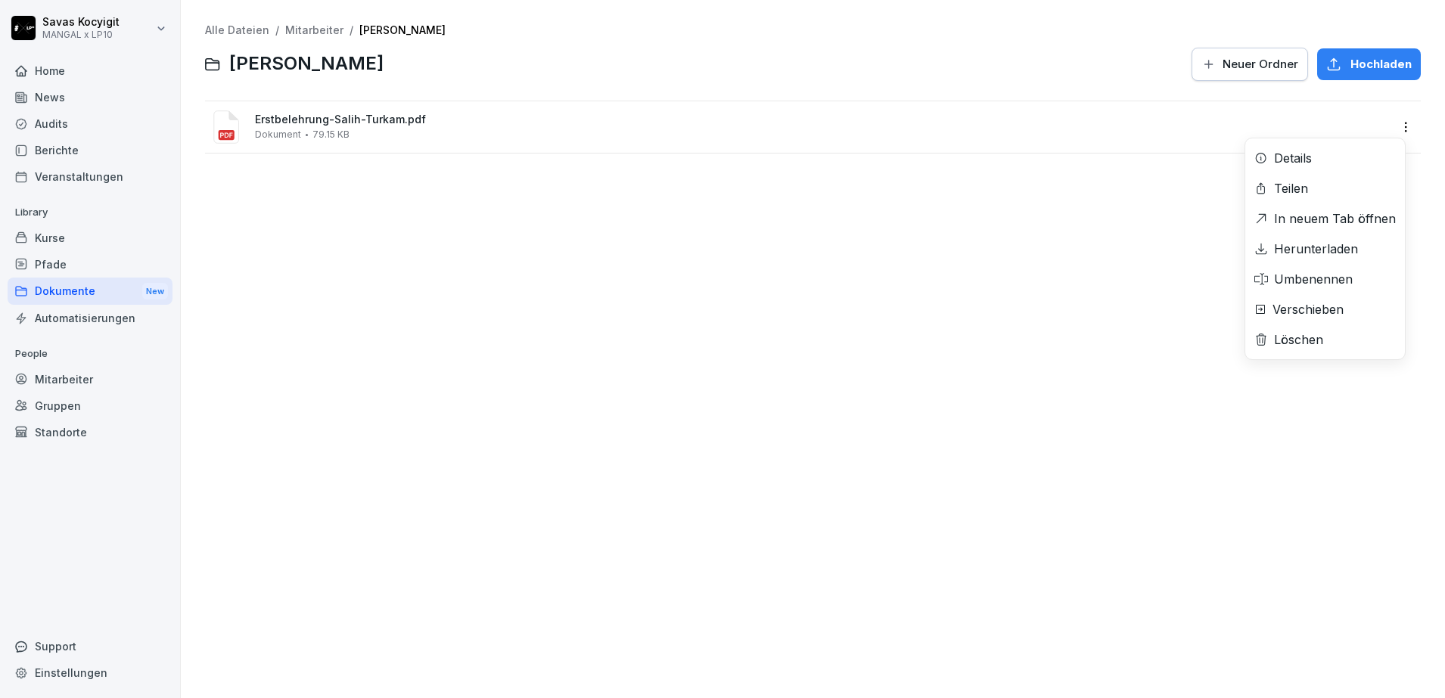
click at [1390, 132] on html "[PERSON_NAME] MANGAL x LP10 Home News Audits Berichte Veranstaltungen Library K…" at bounding box center [722, 349] width 1445 height 698
click at [1332, 250] on div "Herunterladen" at bounding box center [1316, 249] width 84 height 18
click at [738, 301] on div "Alle Dateien / Mitarbeiter / [PERSON_NAME] [PERSON_NAME] Neuer Ordner Hochladen…" at bounding box center [813, 349] width 1242 height 676
click at [317, 33] on link "Mitarbeiter" at bounding box center [314, 29] width 58 height 13
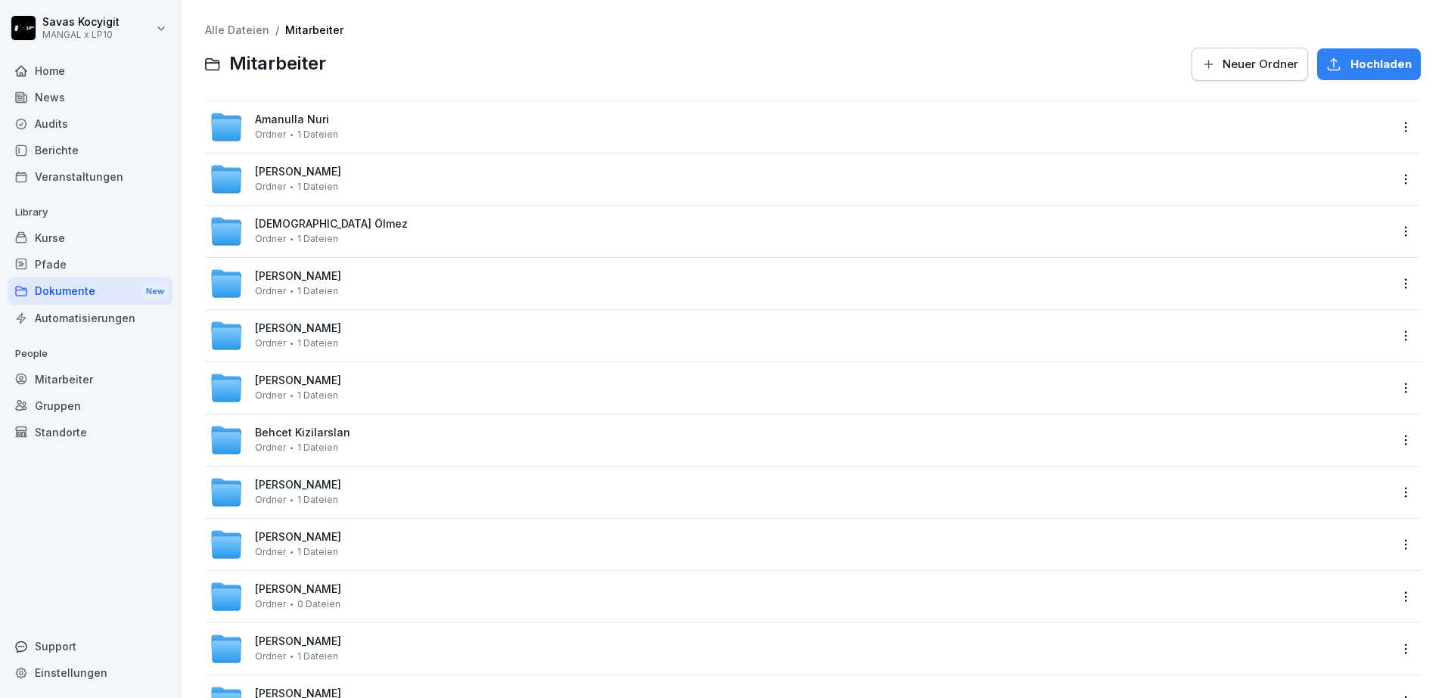
scroll to position [2336, 0]
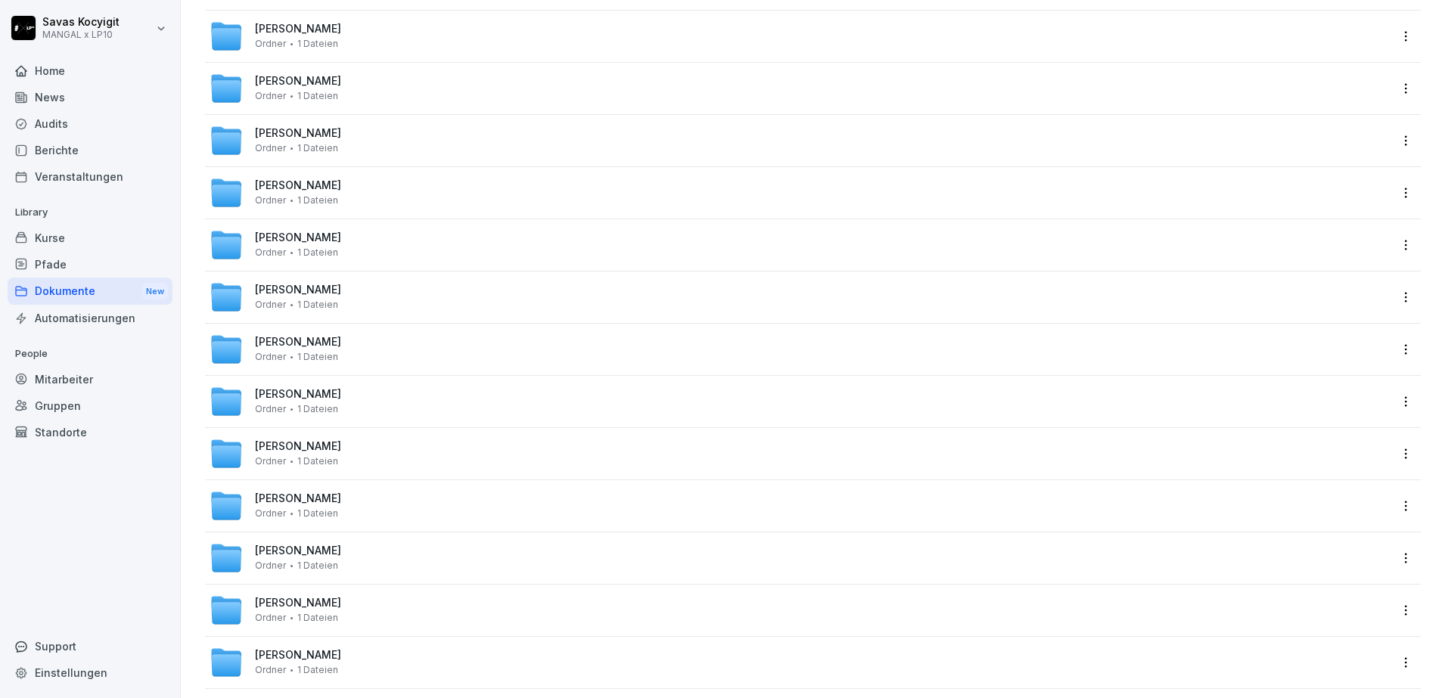
click at [301, 338] on span "[PERSON_NAME]" at bounding box center [298, 342] width 86 height 13
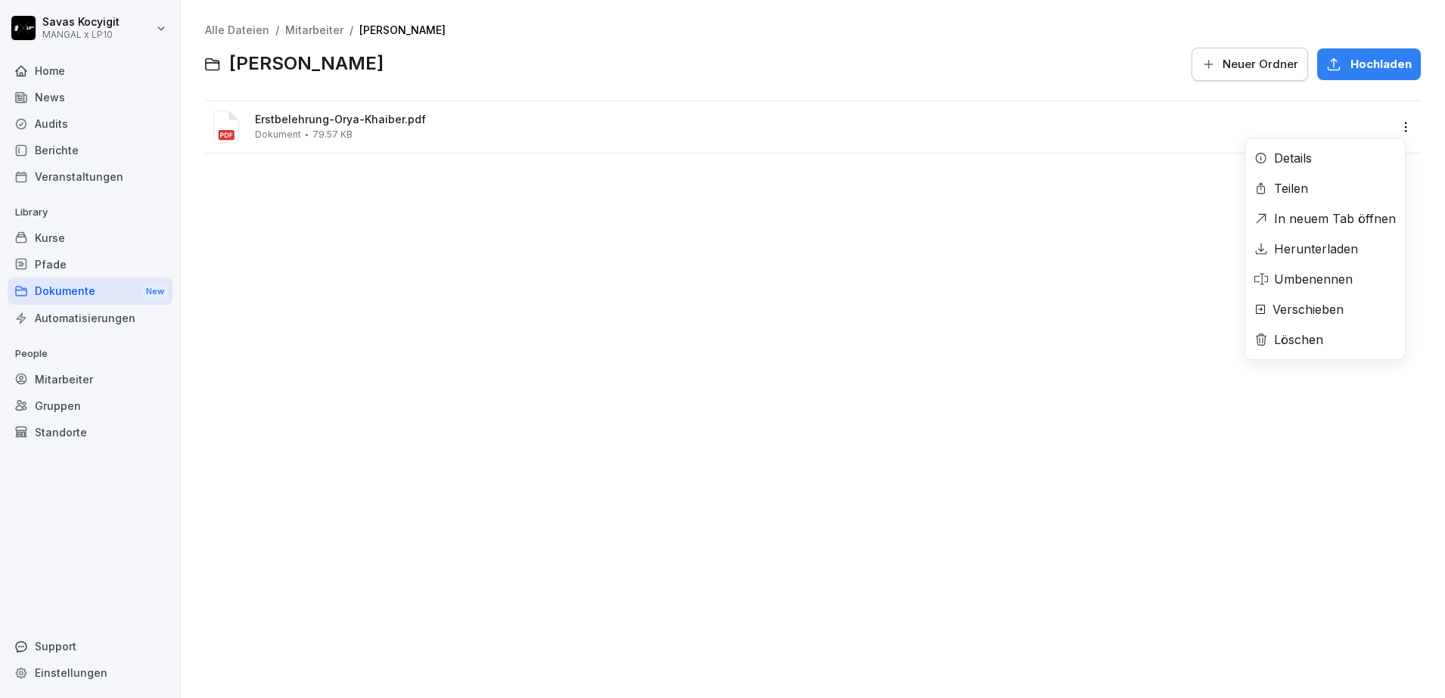
click at [1389, 129] on html "[PERSON_NAME] MANGAL x LP10 Home News Audits Berichte Veranstaltungen Library K…" at bounding box center [722, 349] width 1445 height 698
click at [1326, 240] on div "Herunterladen" at bounding box center [1316, 249] width 84 height 18
click at [798, 343] on div "Alle Dateien / Mitarbeiter / [PERSON_NAME] [PERSON_NAME] Neuer Ordner Hochladen…" at bounding box center [813, 349] width 1242 height 676
click at [471, 419] on div "Alle Dateien / Mitarbeiter / [PERSON_NAME] [PERSON_NAME] Neuer Ordner Hochladen…" at bounding box center [813, 349] width 1242 height 676
click at [901, 219] on div "Alle Dateien / Mitarbeiter / [PERSON_NAME] [PERSON_NAME] Neuer Ordner Hochladen…" at bounding box center [813, 349] width 1242 height 676
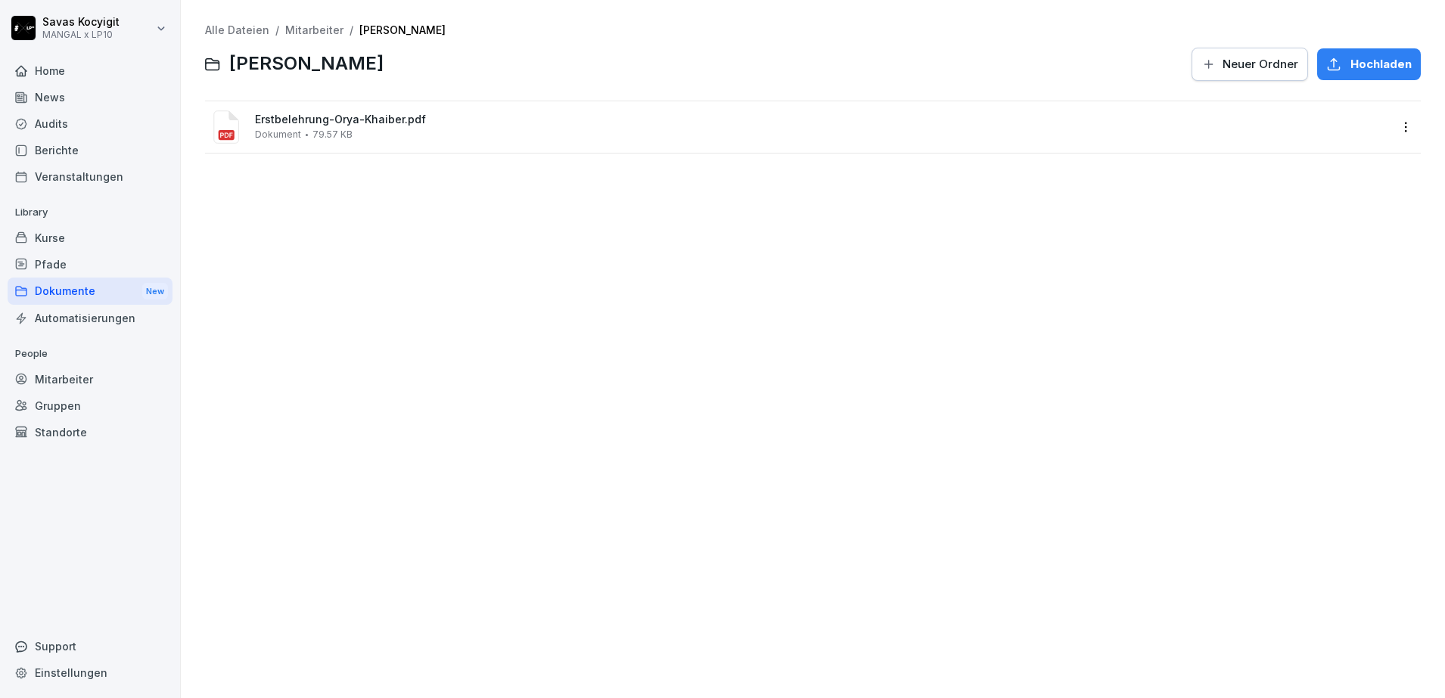
click at [511, 297] on div "Alle Dateien / Mitarbeiter / [PERSON_NAME] [PERSON_NAME] Neuer Ordner Hochladen…" at bounding box center [813, 349] width 1242 height 676
click at [1383, 129] on html "[PERSON_NAME] MANGAL x LP10 Home News Audits Berichte Veranstaltungen Library K…" at bounding box center [722, 349] width 1445 height 698
click at [1335, 243] on div "Herunterladen" at bounding box center [1316, 249] width 84 height 18
click at [765, 387] on div "Alle Dateien / Mitarbeiter / [PERSON_NAME] [PERSON_NAME] Neuer Ordner Hochladen…" at bounding box center [813, 349] width 1242 height 676
drag, startPoint x: 325, startPoint y: 20, endPoint x: 315, endPoint y: 28, distance: 13.5
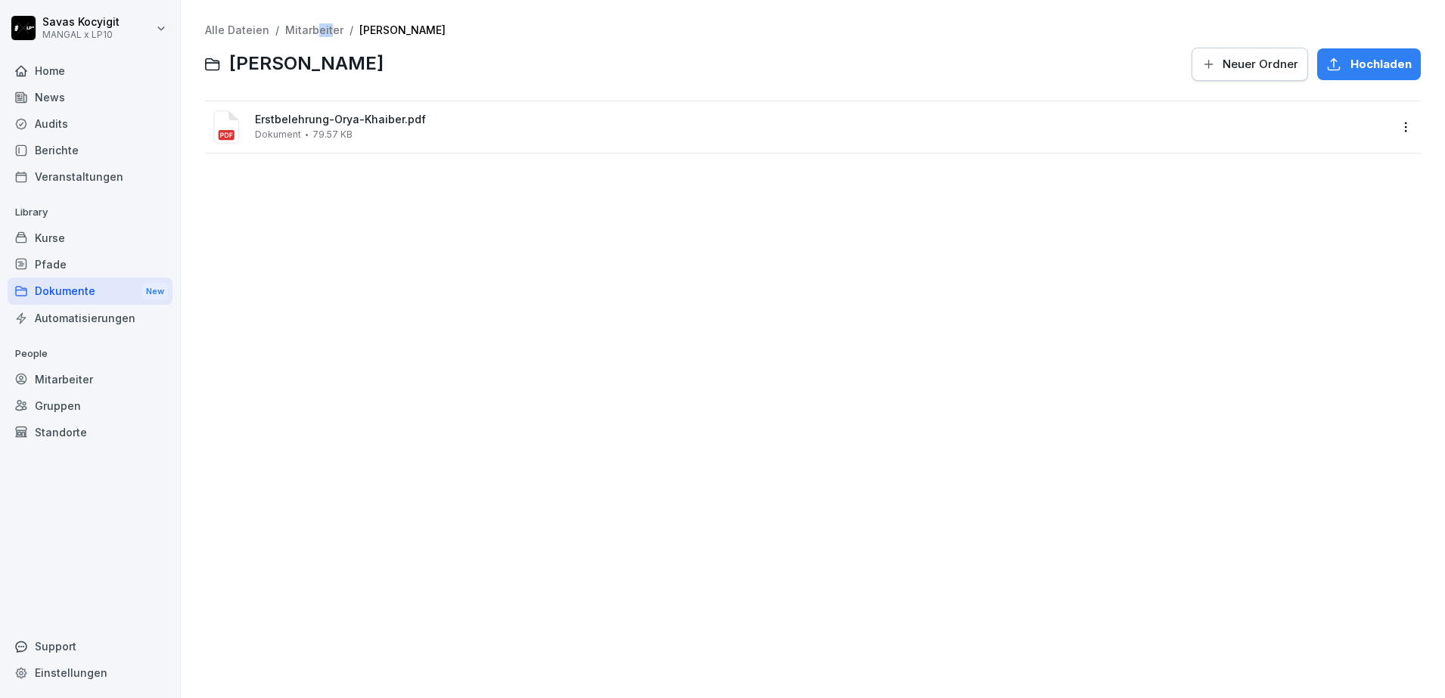
click at [315, 28] on div "Alle Dateien / Mitarbeiter / [PERSON_NAME] [PERSON_NAME] Neuer Ordner Hochladen…" at bounding box center [813, 349] width 1242 height 676
click at [315, 28] on link "Mitarbeiter" at bounding box center [314, 29] width 58 height 13
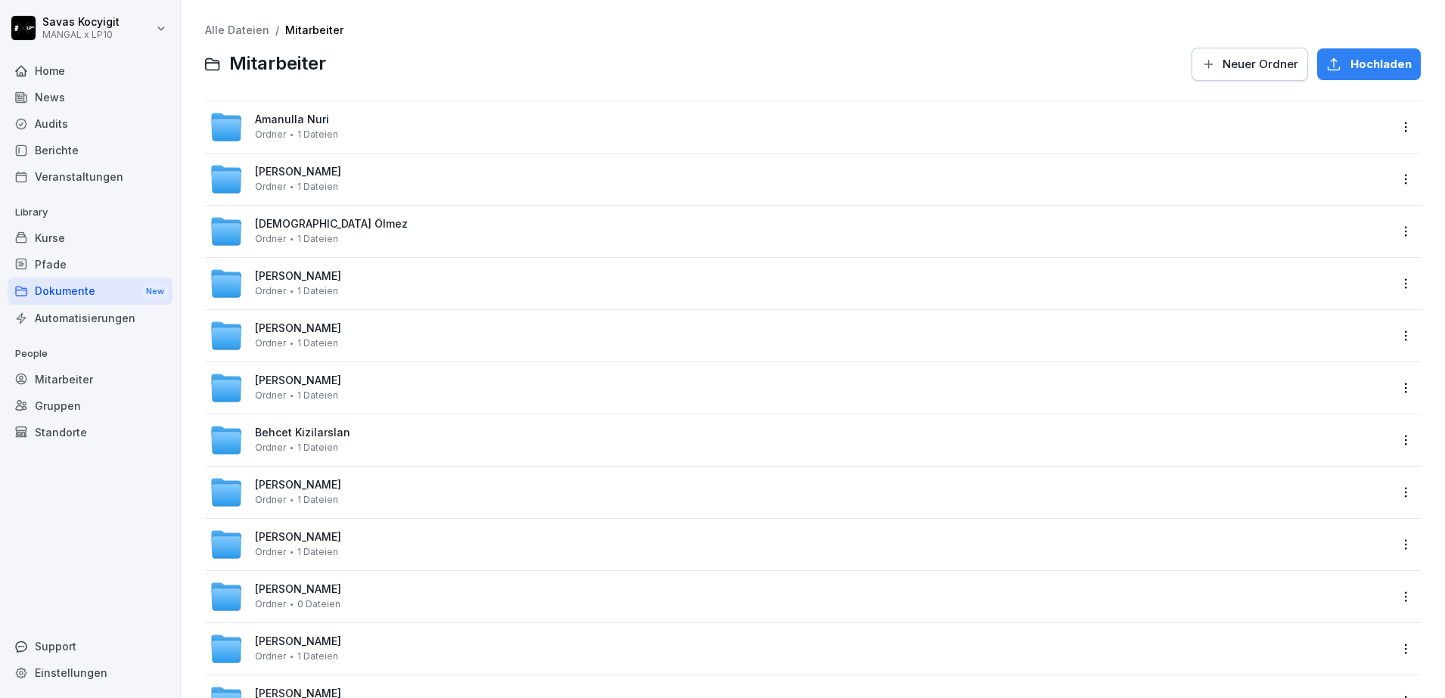
click at [538, 73] on div at bounding box center [759, 64] width 848 height 36
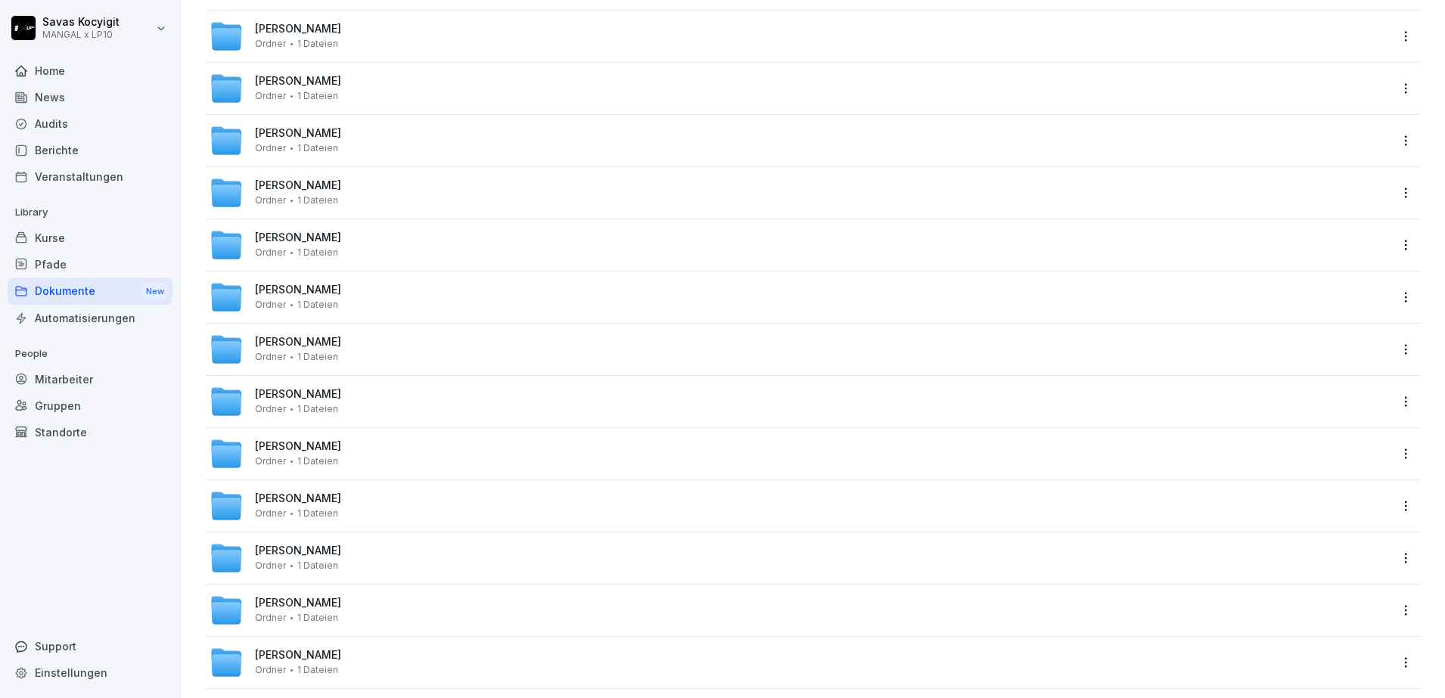
click at [295, 344] on span "[PERSON_NAME]" at bounding box center [298, 342] width 86 height 13
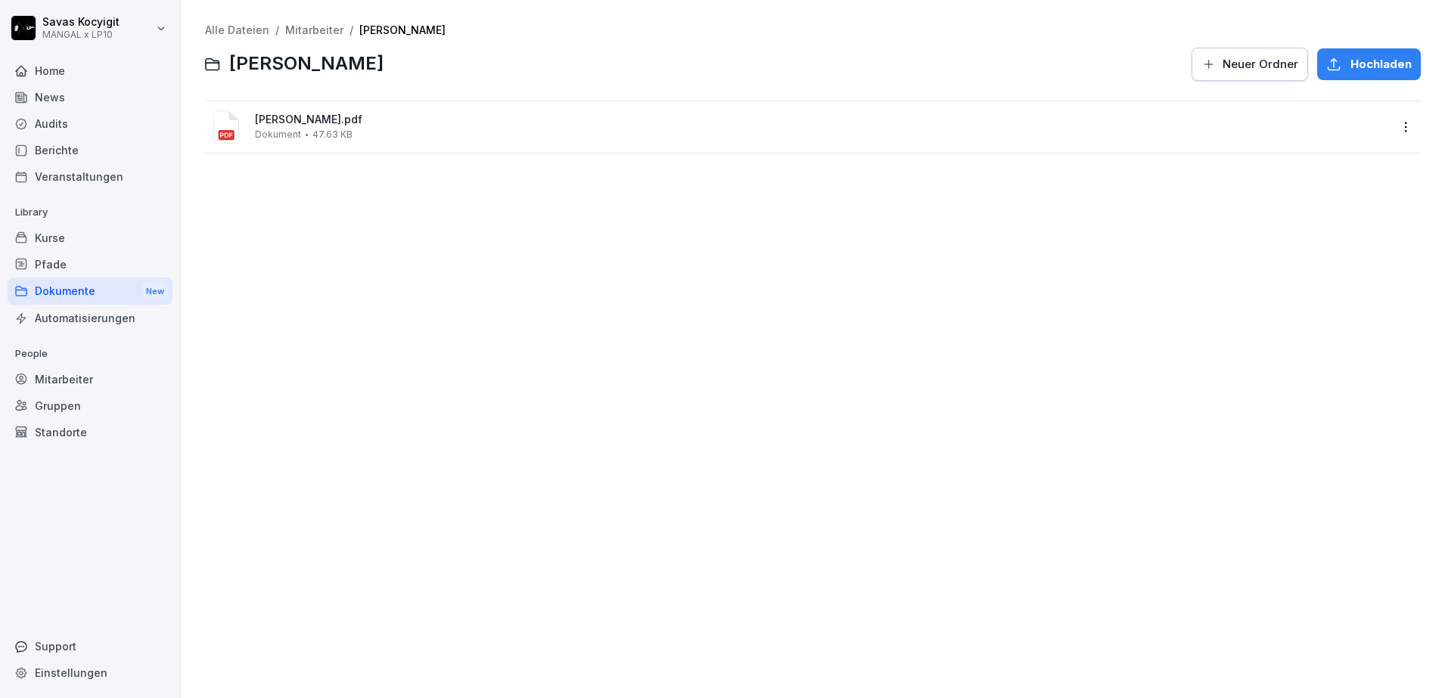
click at [453, 302] on div "Alle Dateien / Mitarbeiter / [PERSON_NAME] Neuer Ordner Hochladen [PERSON_NAME]…" at bounding box center [813, 349] width 1242 height 676
click at [1395, 136] on html "[PERSON_NAME] MANGAL x LP10 Home News Audits Berichte Veranstaltungen Library K…" at bounding box center [722, 349] width 1445 height 698
click at [1099, 392] on html "[PERSON_NAME] MANGAL x LP10 Home News Audits Berichte Veranstaltungen Library K…" at bounding box center [722, 349] width 1445 height 698
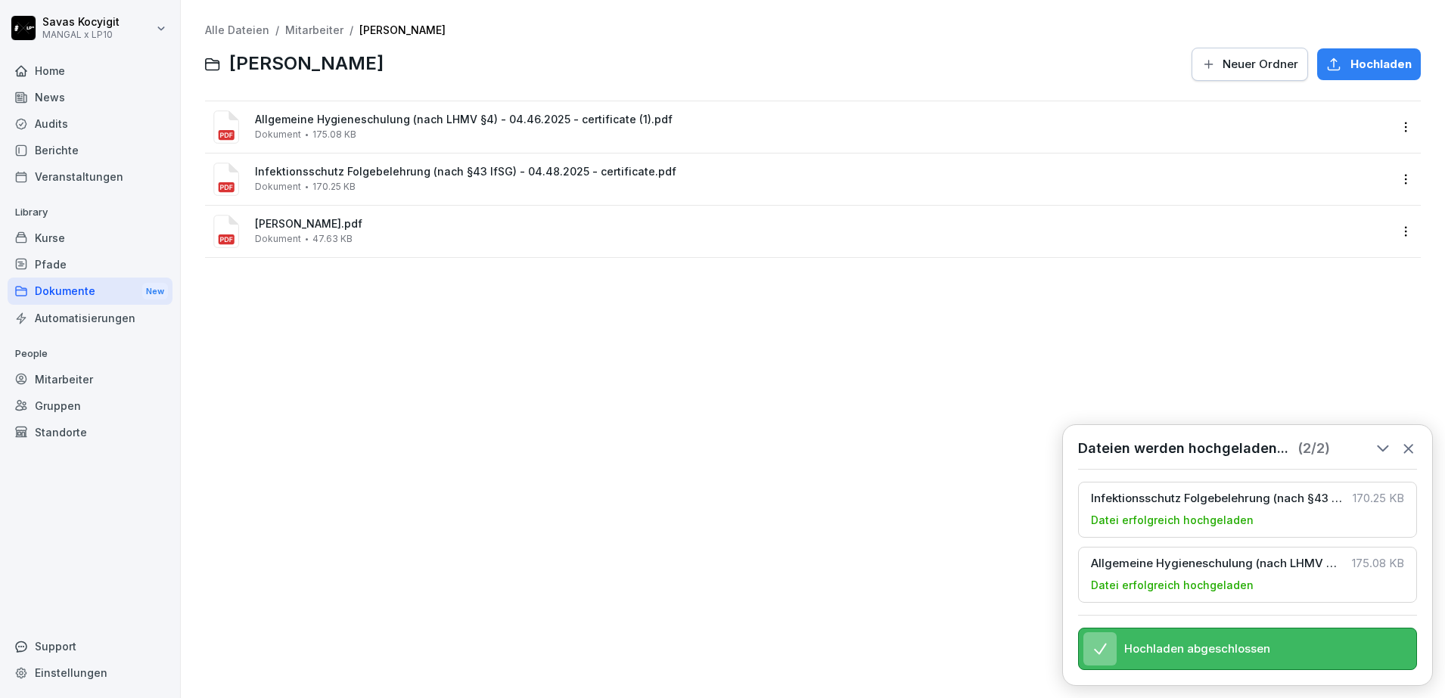
click at [720, 489] on div "Alle Dateien / Mitarbeiter / [PERSON_NAME] Neuer Ordner Hochladen Allgemeine Hy…" at bounding box center [813, 349] width 1242 height 676
click at [422, 310] on div "Alle Dateien / Mitarbeiter / [PERSON_NAME] Neuer Ordner Hochladen Allgemeine Hy…" at bounding box center [813, 349] width 1242 height 676
click at [1400, 232] on html "[PERSON_NAME] MANGAL x LP10 Home News Audits Berichte Veranstaltungen Library K…" at bounding box center [722, 349] width 1445 height 698
click at [1305, 344] on div "Herunterladen" at bounding box center [1316, 353] width 84 height 18
click at [1402, 440] on icon at bounding box center [1409, 448] width 17 height 17
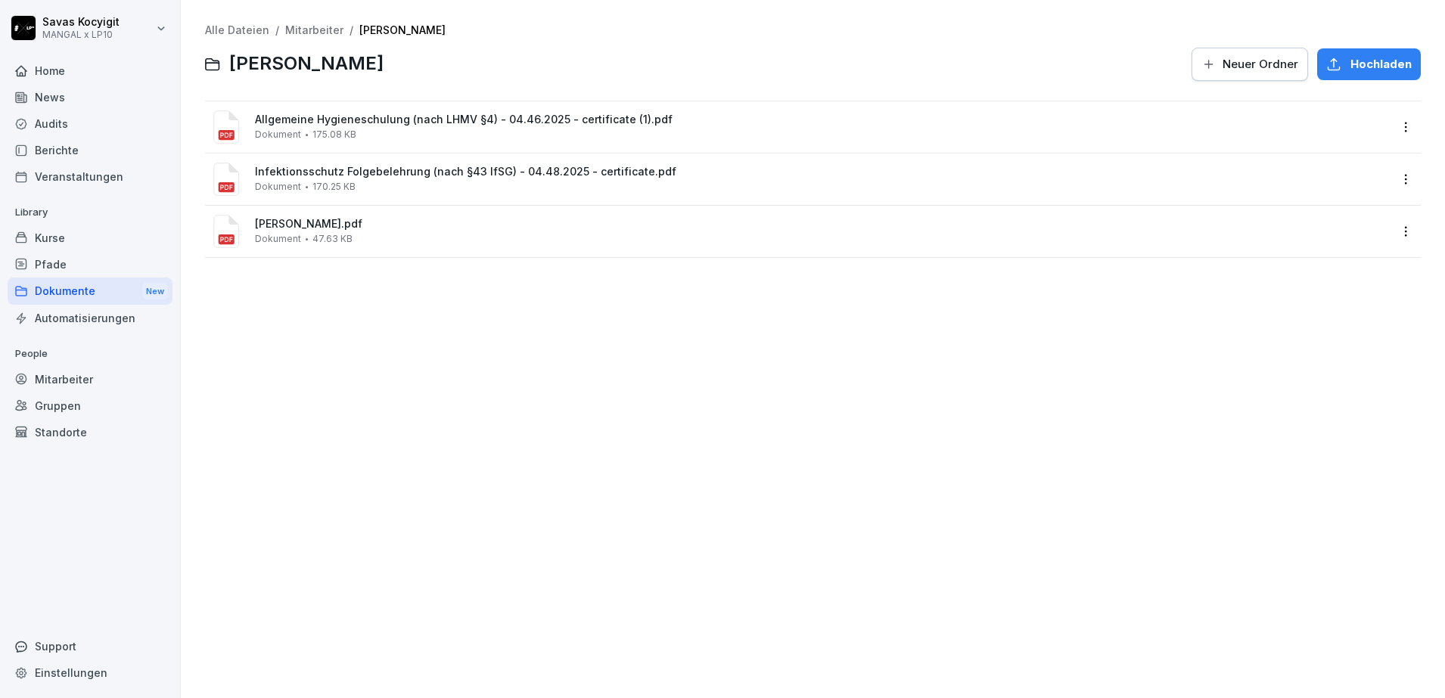
click at [325, 358] on div "Alle Dateien / Mitarbeiter / [PERSON_NAME] Neuer Ordner Hochladen Allgemeine Hy…" at bounding box center [813, 349] width 1242 height 676
click at [315, 33] on link "Mitarbeiter" at bounding box center [314, 29] width 58 height 13
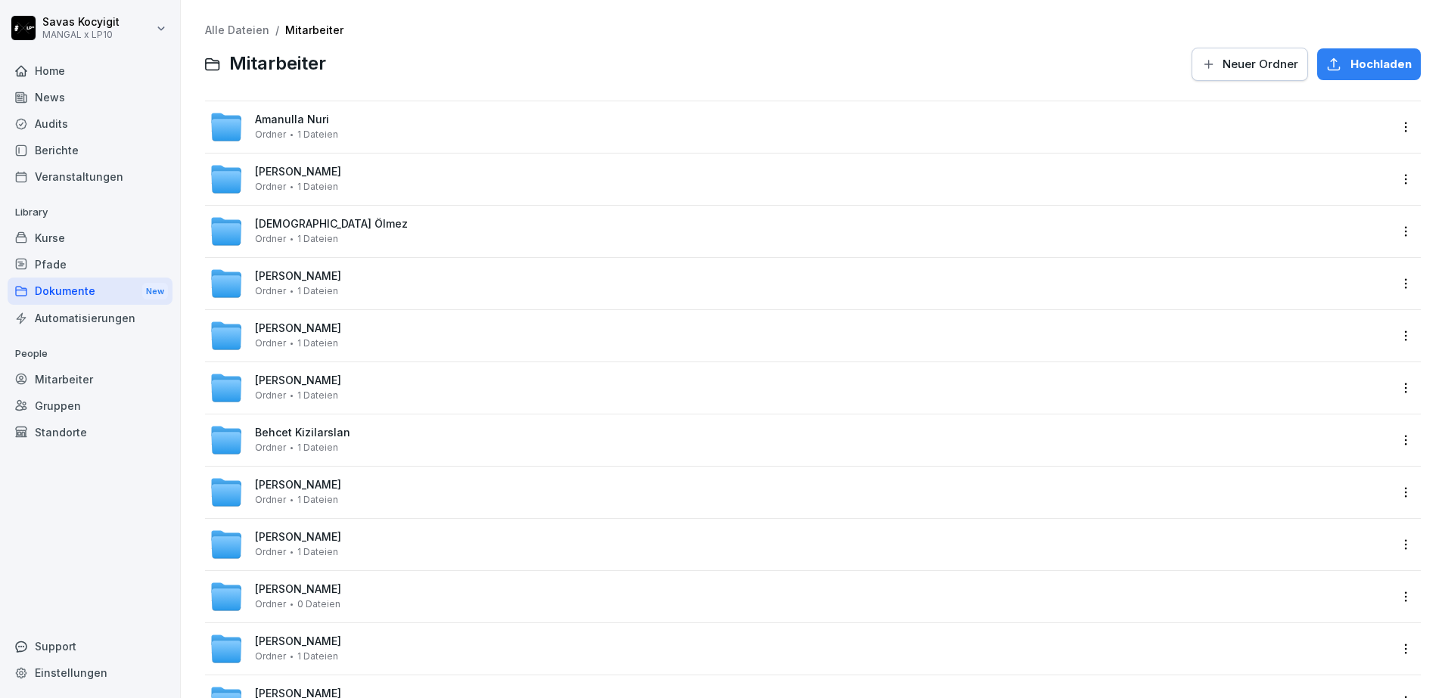
scroll to position [2127, 0]
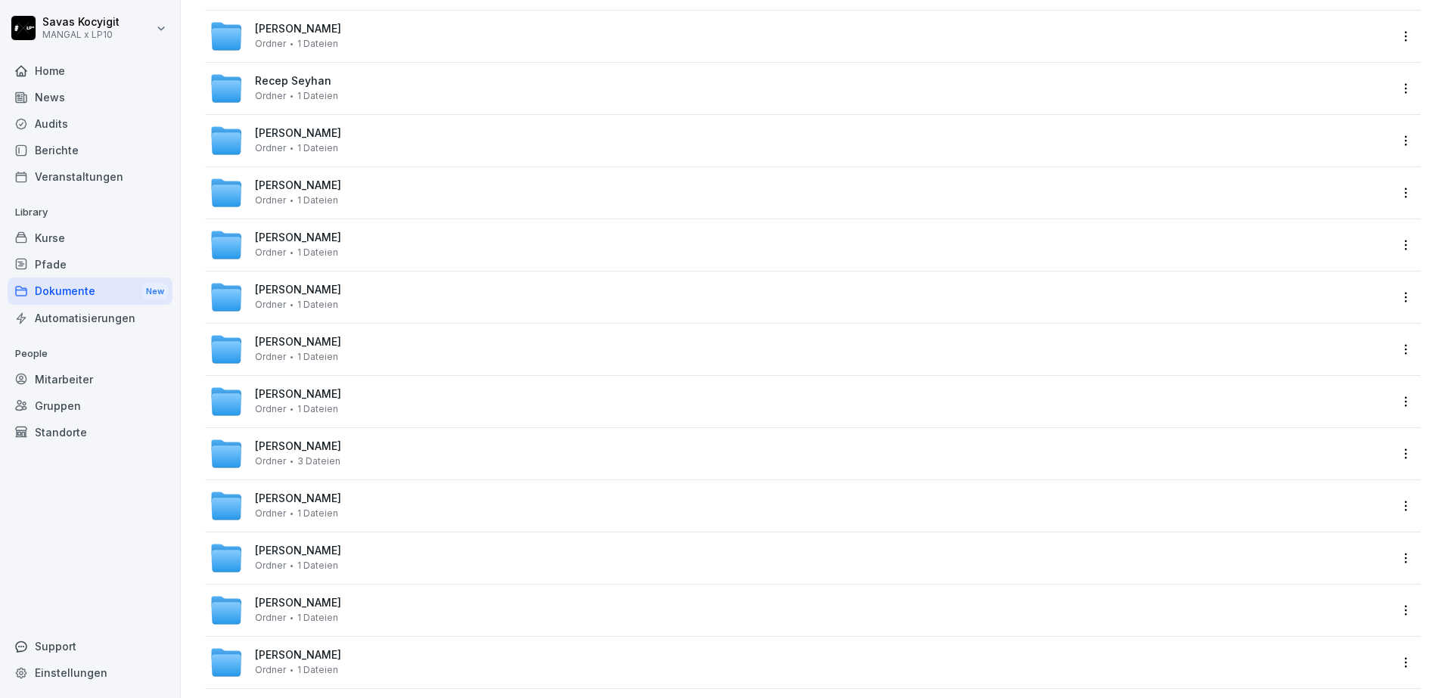
click at [300, 386] on div "Jamo [PERSON_NAME] 1 Dateien" at bounding box center [800, 401] width 1180 height 33
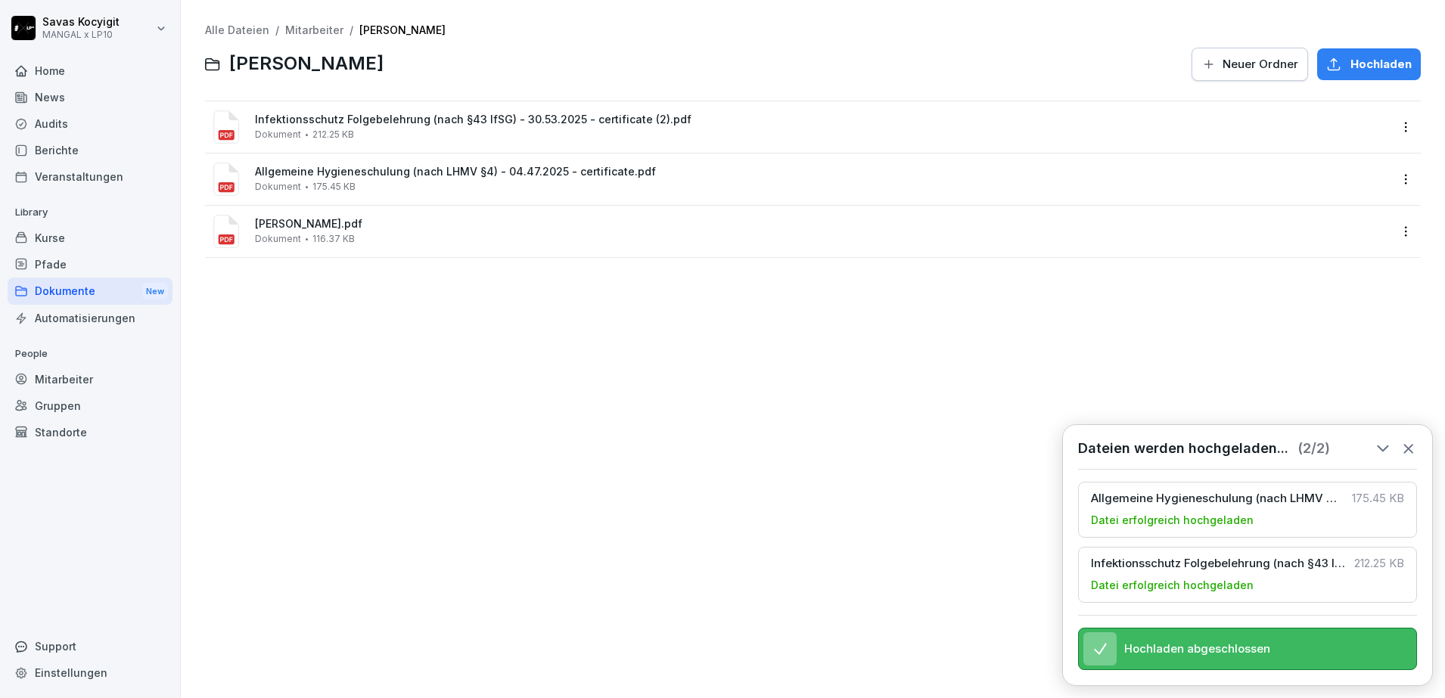
click at [502, 430] on div "Alle Dateien / Mitarbeiter / [PERSON_NAME] Neuer Ordner Hochladen Infektionssch…" at bounding box center [813, 349] width 1242 height 676
click at [1389, 234] on html "[PERSON_NAME] MANGAL x LP10 Home News Audits Berichte Veranstaltungen Library K…" at bounding box center [722, 349] width 1445 height 698
click at [1306, 353] on div "Herunterladen" at bounding box center [1316, 353] width 84 height 18
click at [353, 362] on div "Alle Dateien / Mitarbeiter / [PERSON_NAME] Neuer Ordner Hochladen Infektionssch…" at bounding box center [813, 349] width 1242 height 676
drag, startPoint x: 462, startPoint y: 477, endPoint x: 395, endPoint y: -70, distance: 551.2
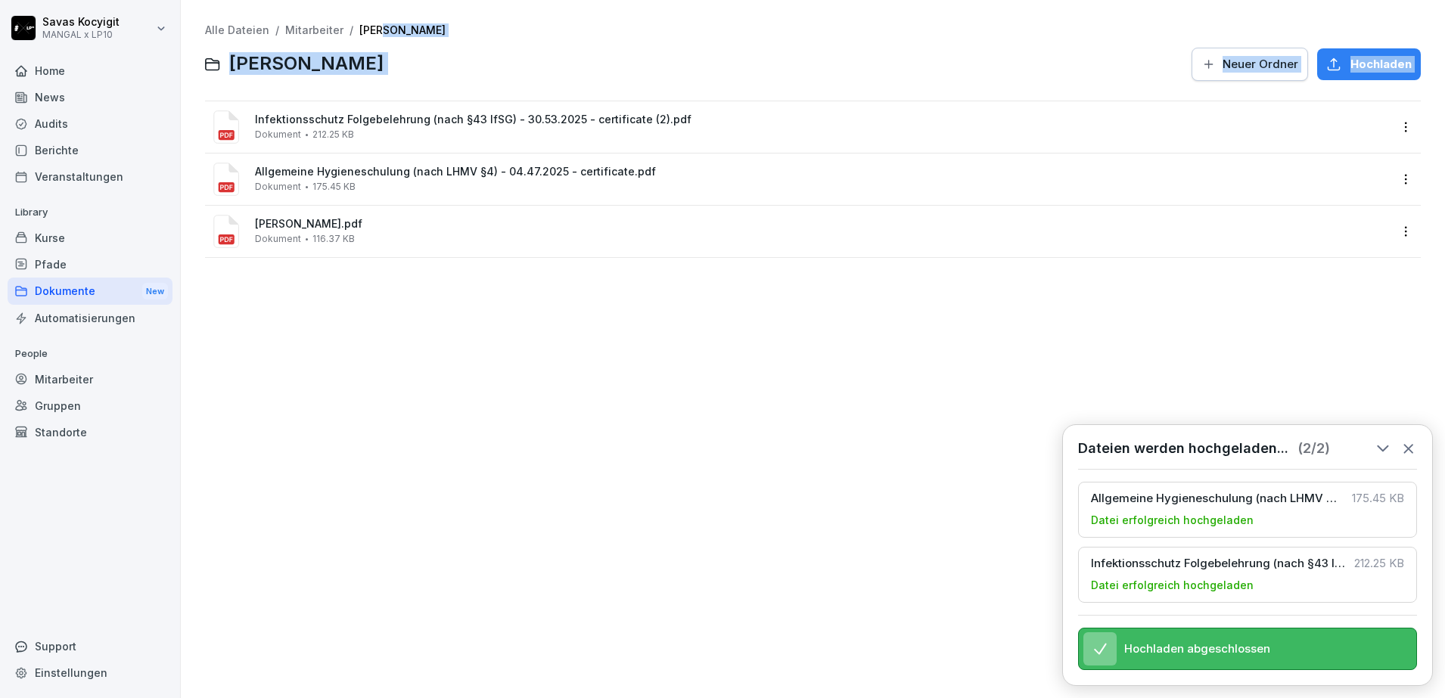
click at [395, 0] on html "[PERSON_NAME] MANGAL x LP10 Home News Audits Berichte Veranstaltungen Library K…" at bounding box center [722, 349] width 1445 height 698
click at [540, 344] on div "Alle Dateien / Mitarbeiter / [PERSON_NAME] Neuer Ordner Hochladen Infektionssch…" at bounding box center [813, 349] width 1242 height 676
click at [314, 30] on link "Mitarbeiter" at bounding box center [314, 29] width 58 height 13
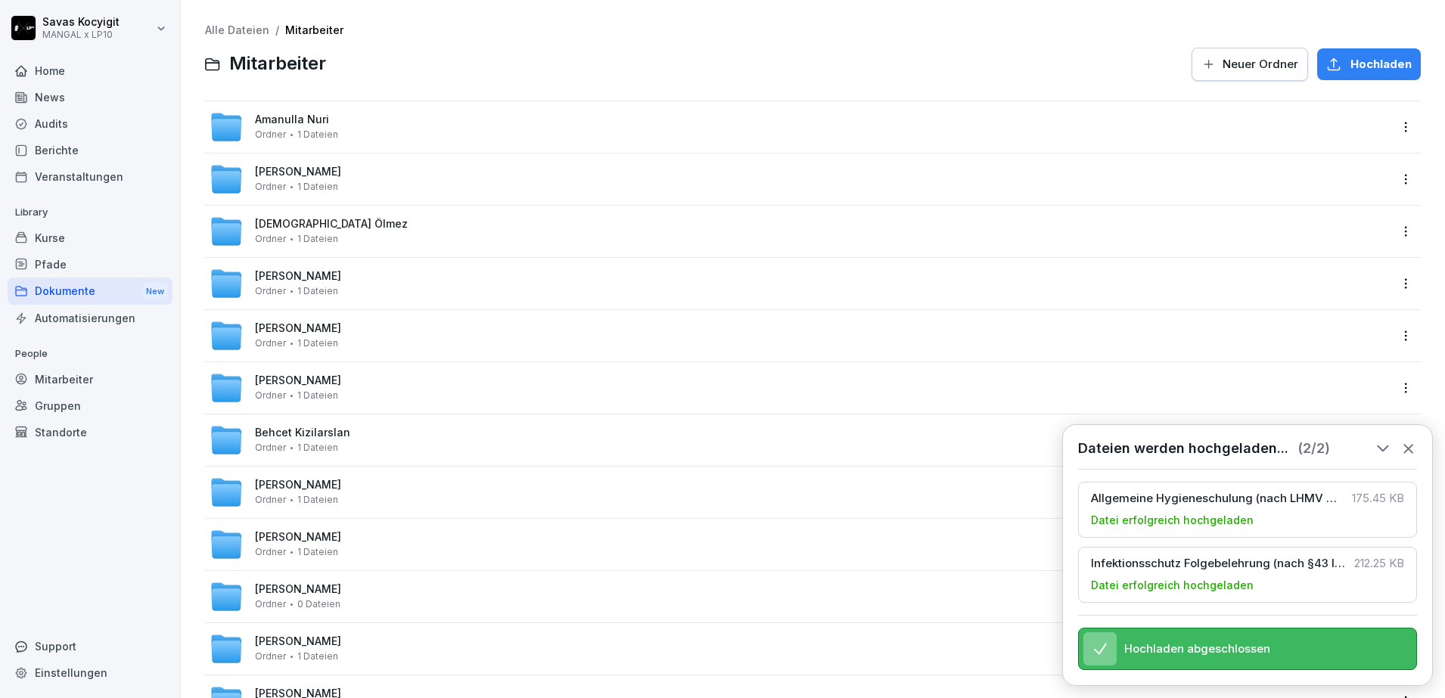
scroll to position [2127, 0]
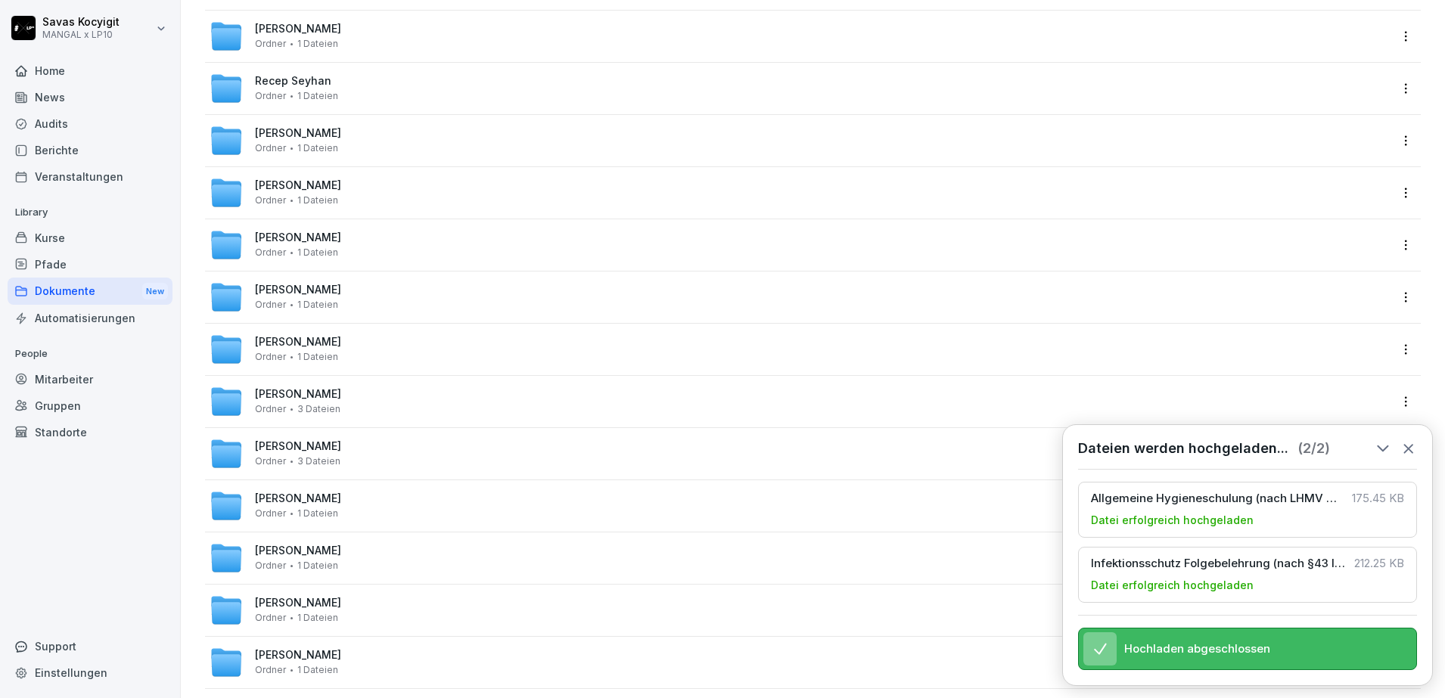
click at [282, 343] on span "[PERSON_NAME]" at bounding box center [298, 342] width 86 height 13
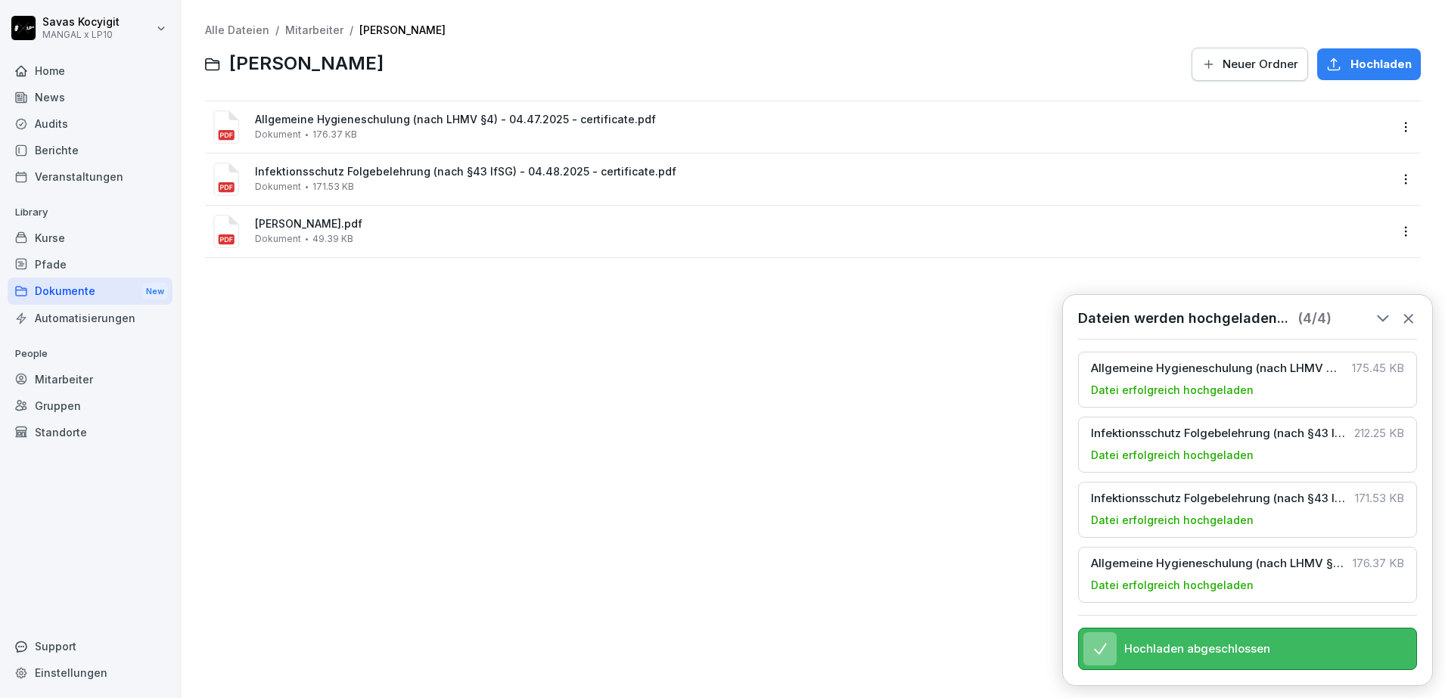
click at [535, 515] on div "Alle Dateien / Mitarbeiter / [PERSON_NAME] Ordner Hochladen Allgemeine Hygienes…" at bounding box center [813, 349] width 1242 height 676
click at [1388, 237] on html "[PERSON_NAME] MANGAL x LP10 Home News Audits Berichte Veranstaltungen Library K…" at bounding box center [722, 349] width 1445 height 698
click at [1408, 306] on html "[PERSON_NAME] MANGAL x LP10 Home News Audits Berichte Veranstaltungen Library K…" at bounding box center [722, 349] width 1445 height 698
click at [1414, 310] on icon at bounding box center [1409, 318] width 17 height 17
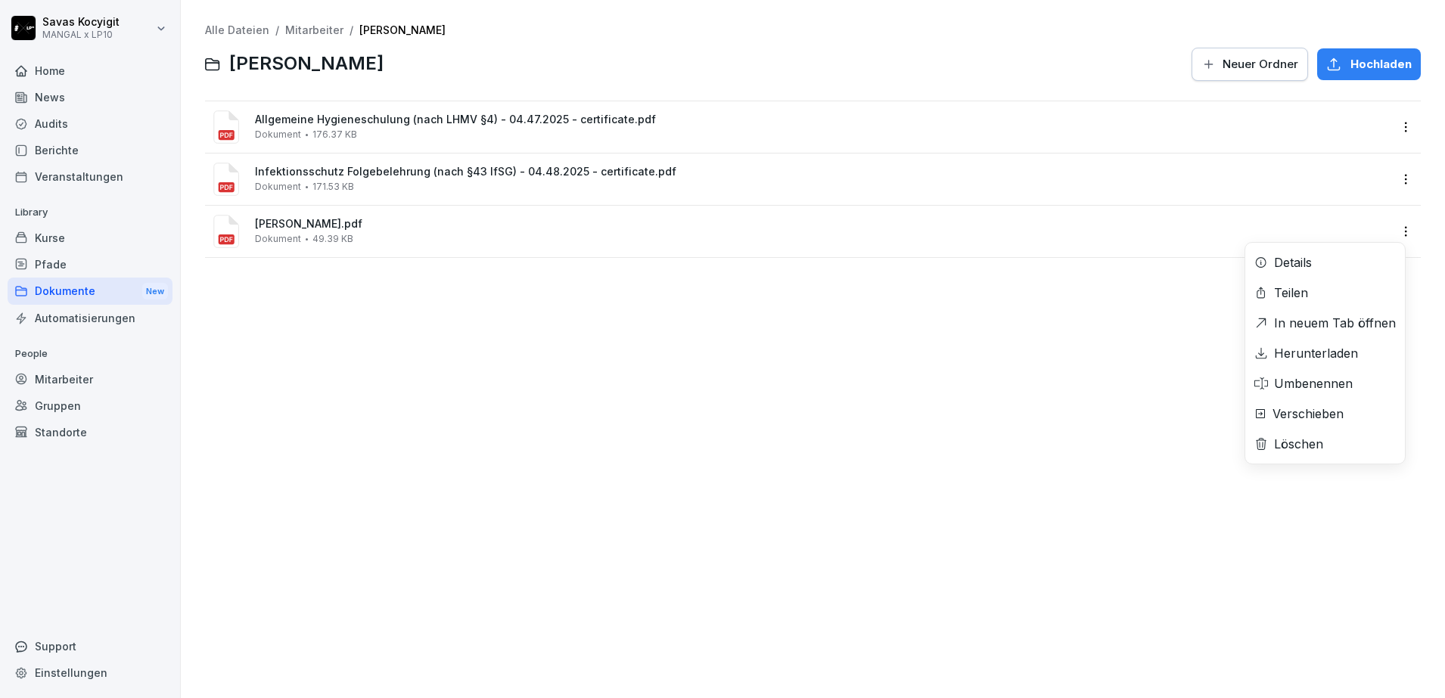
click at [1336, 257] on div "[PERSON_NAME].pdf Dokument 49.39 KB Details Teilen In neuem Tab öffnen Herunter…" at bounding box center [813, 231] width 1216 height 51
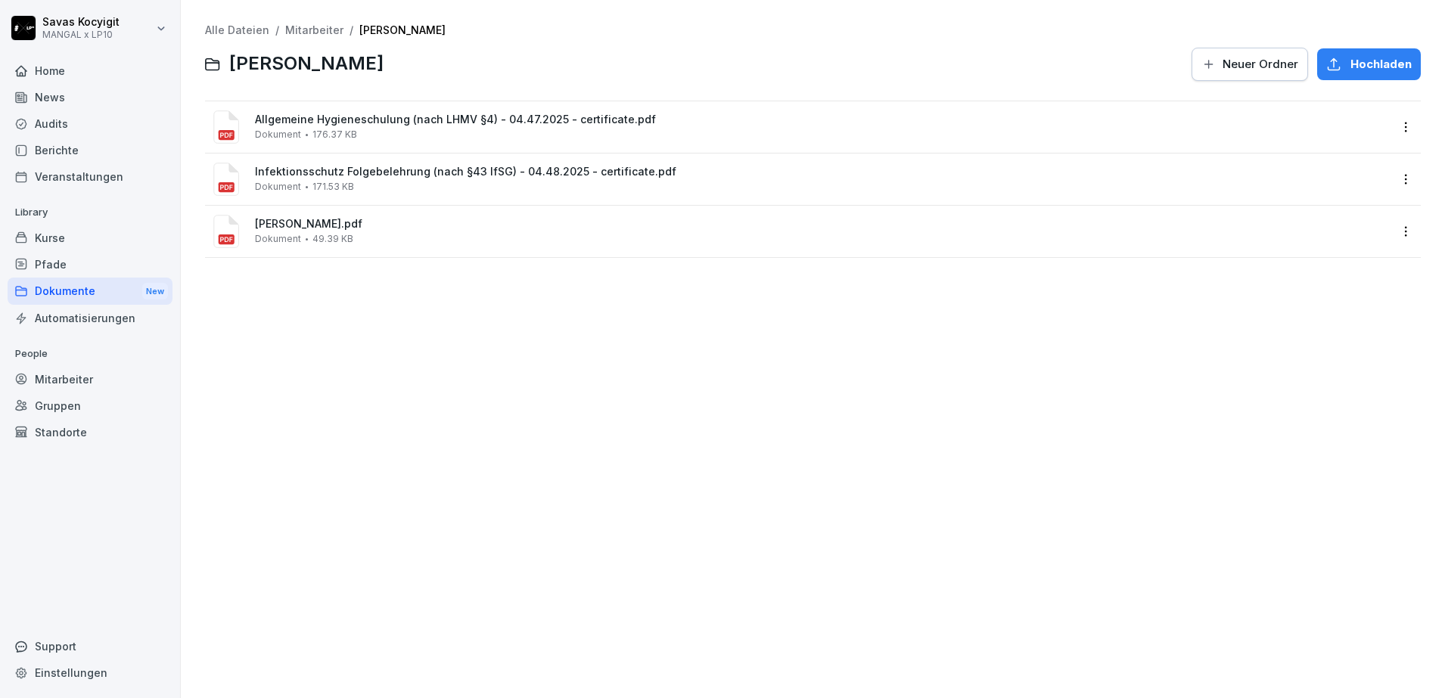
click at [1336, 351] on div "Alle Dateien / Mitarbeiter / [PERSON_NAME] Ordner Hochladen Allgemeine Hygienes…" at bounding box center [813, 349] width 1242 height 676
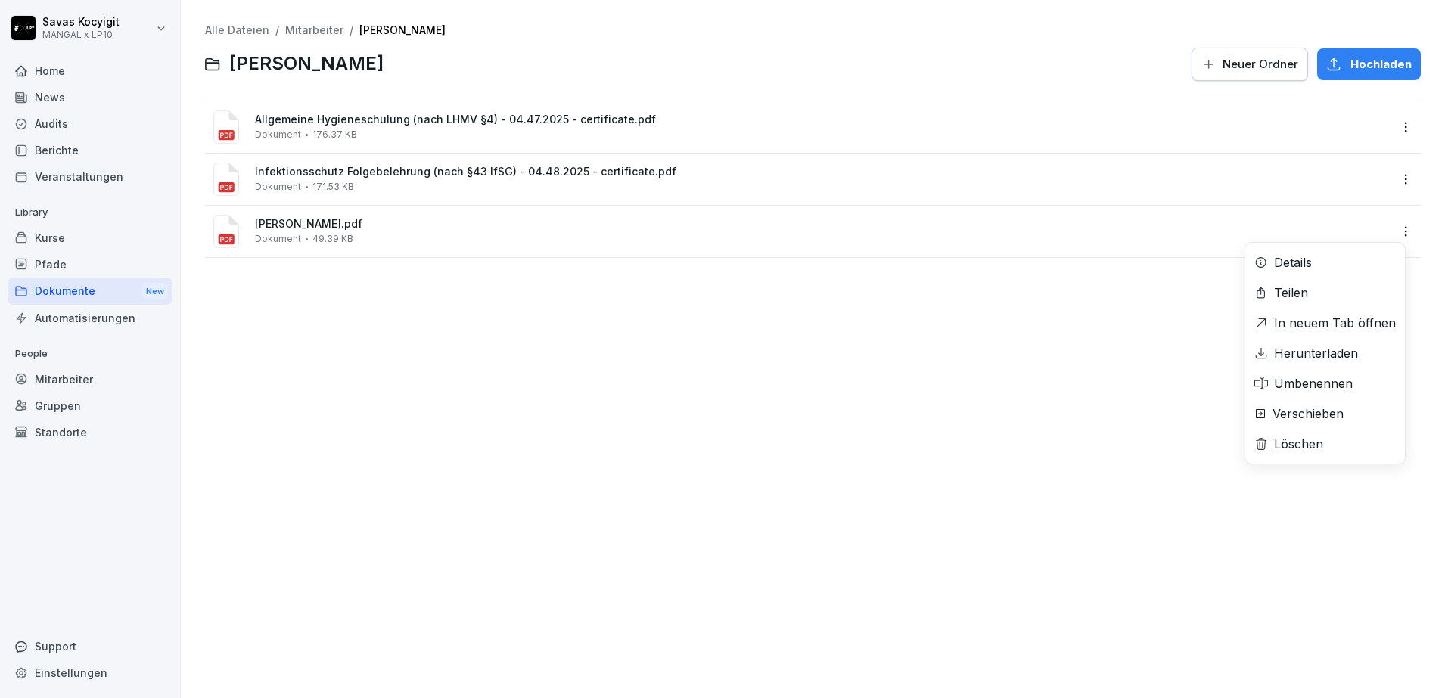
click at [1396, 234] on html "[PERSON_NAME] MANGAL x LP10 Home News Audits Berichte Veranstaltungen Library K…" at bounding box center [722, 349] width 1445 height 698
click at [1337, 351] on div "Herunterladen" at bounding box center [1316, 353] width 84 height 18
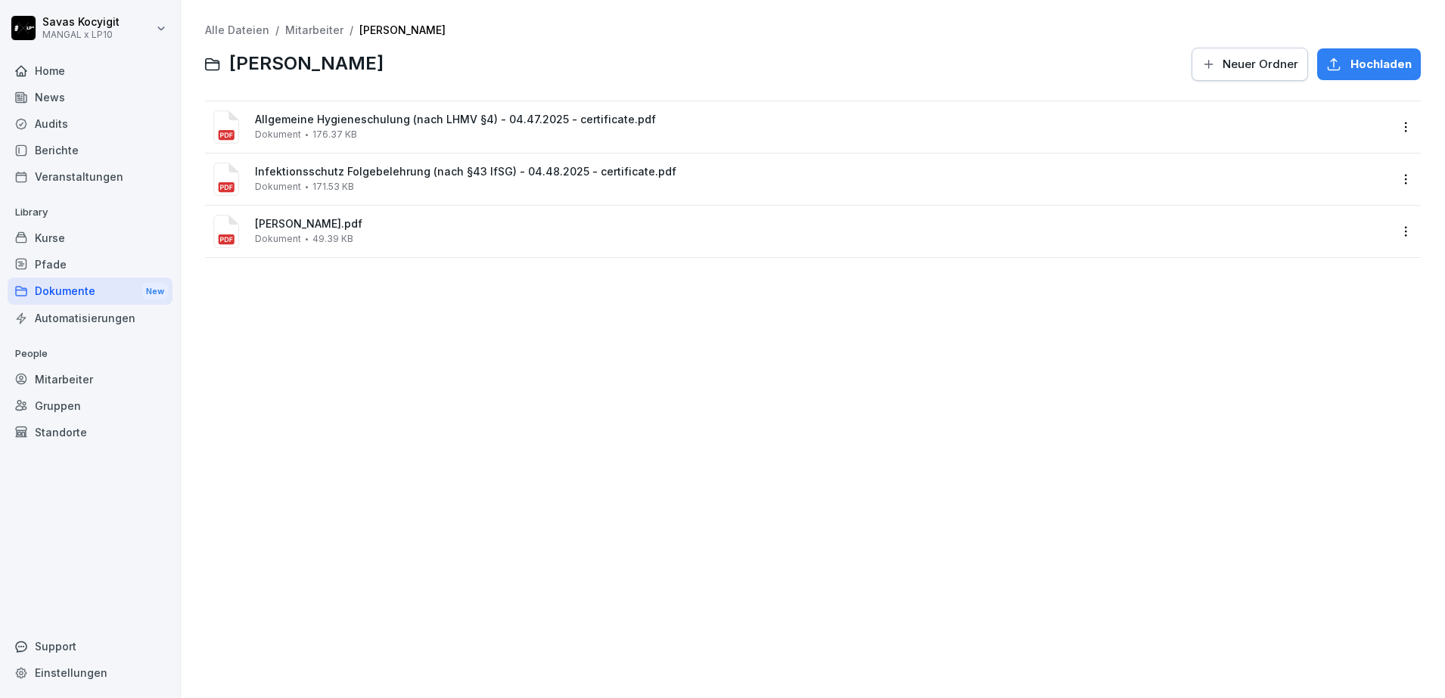
click at [308, 26] on link "Mitarbeiter" at bounding box center [314, 29] width 58 height 13
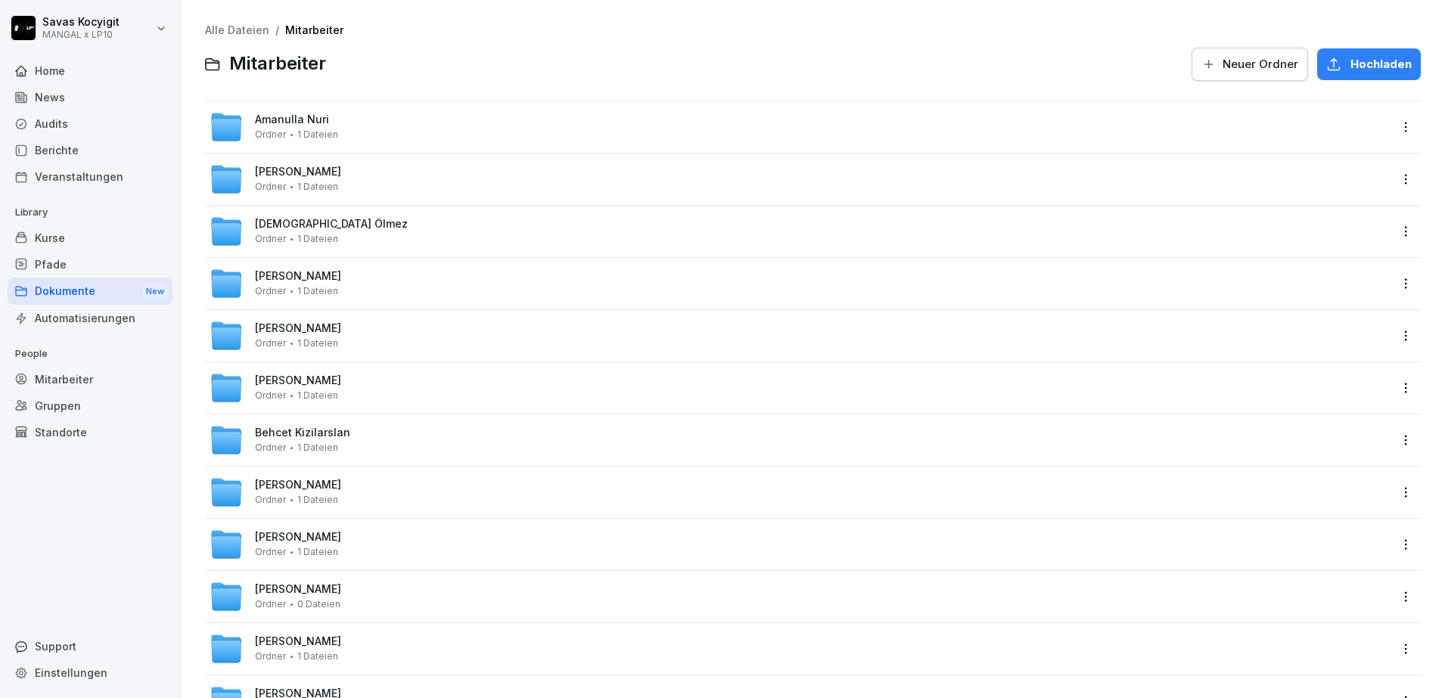
scroll to position [2075, 0]
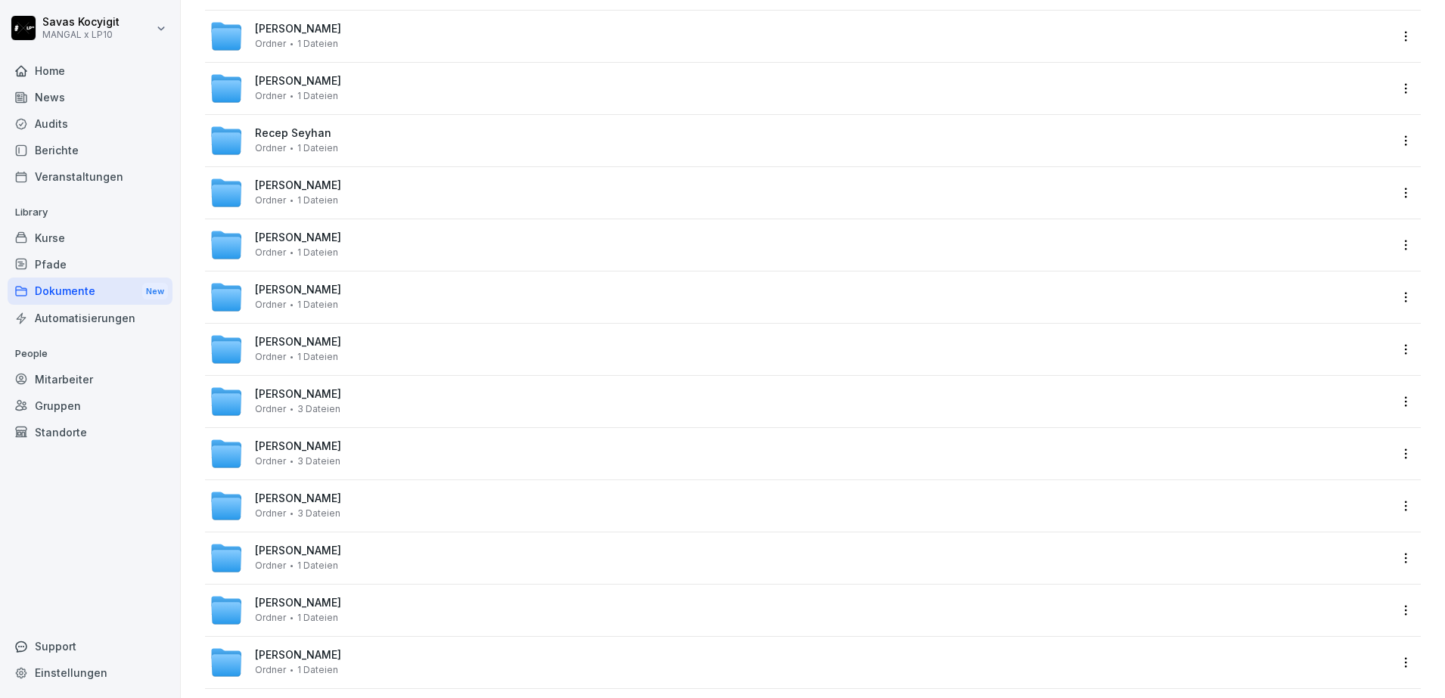
click at [341, 344] on span "[PERSON_NAME]" at bounding box center [298, 342] width 86 height 13
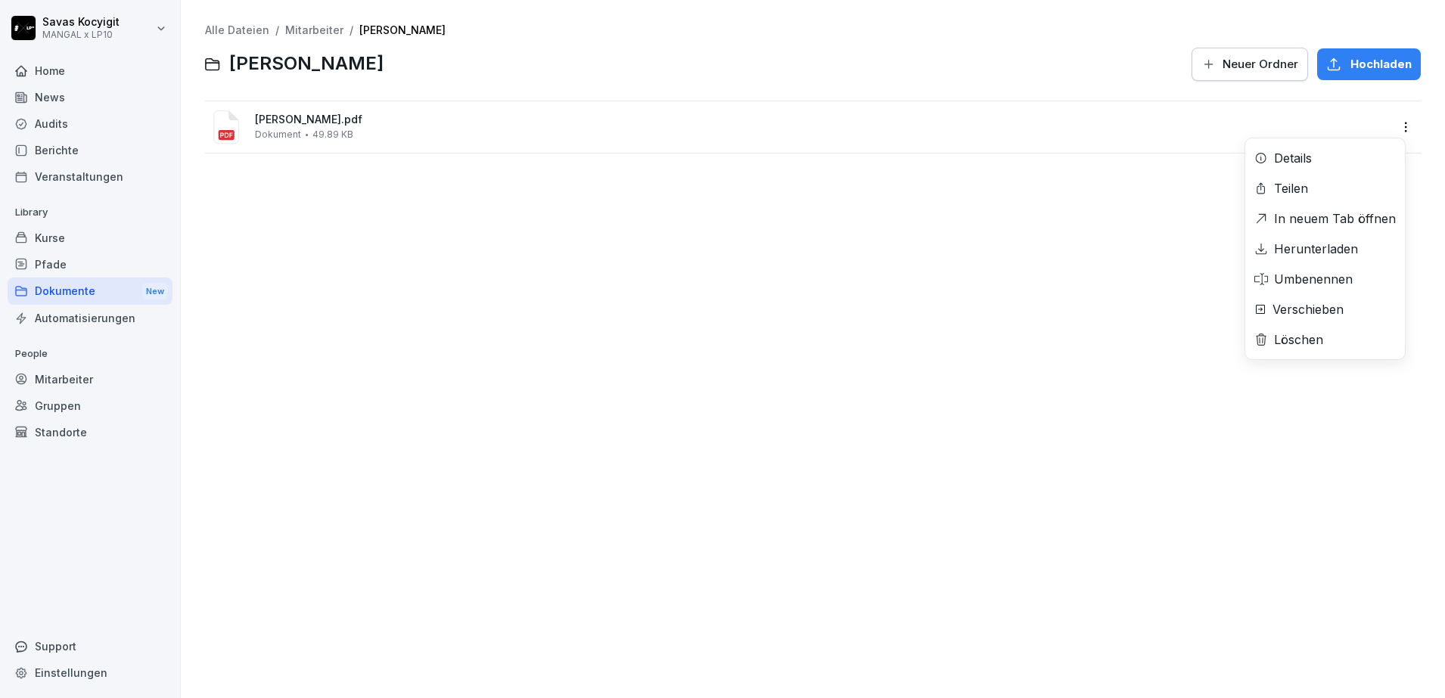
click at [1394, 126] on html "[PERSON_NAME] MANGAL x LP10 Home News Audits Berichte Veranstaltungen Library K…" at bounding box center [722, 349] width 1445 height 698
click at [1331, 243] on div "Herunterladen" at bounding box center [1316, 249] width 84 height 18
click at [789, 301] on div "Alle Dateien / Mitarbeiter / [PERSON_NAME] [PERSON_NAME] Mohammed Neuer Ordner …" at bounding box center [813, 349] width 1242 height 676
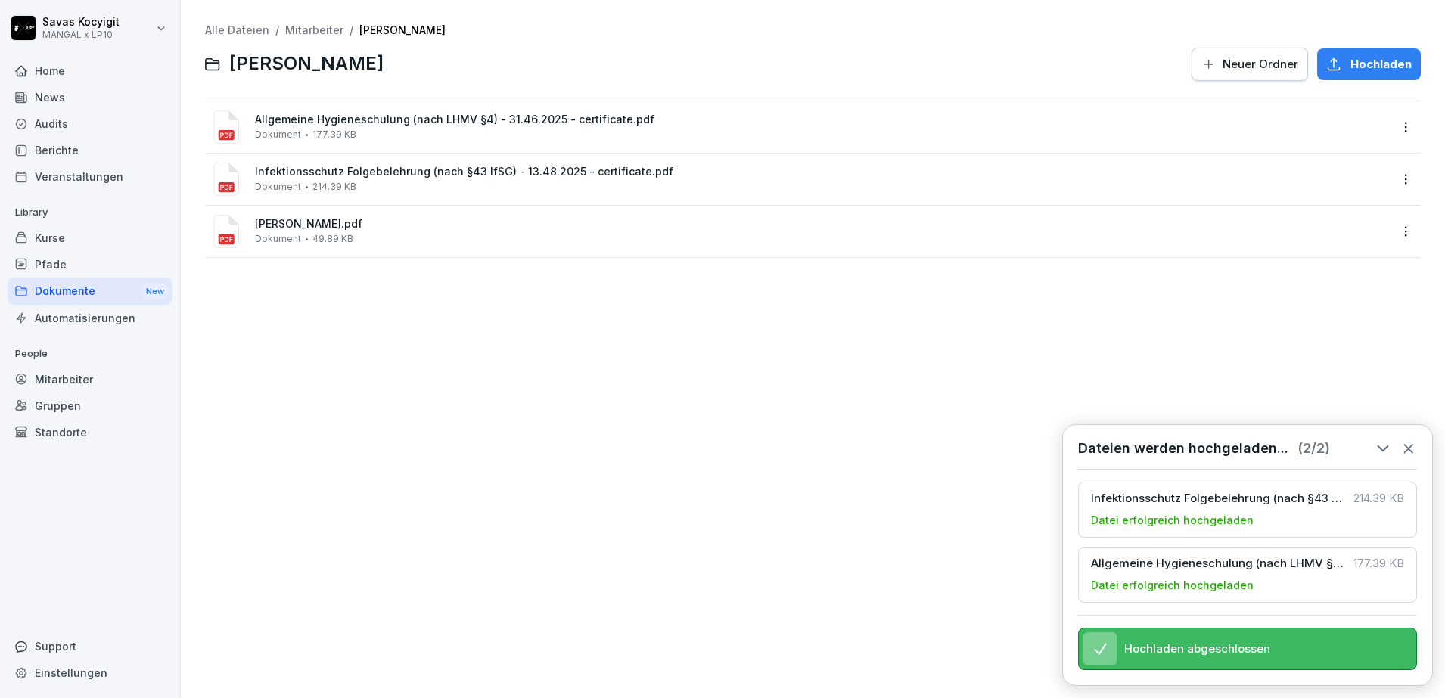
click at [1414, 440] on icon at bounding box center [1409, 448] width 17 height 17
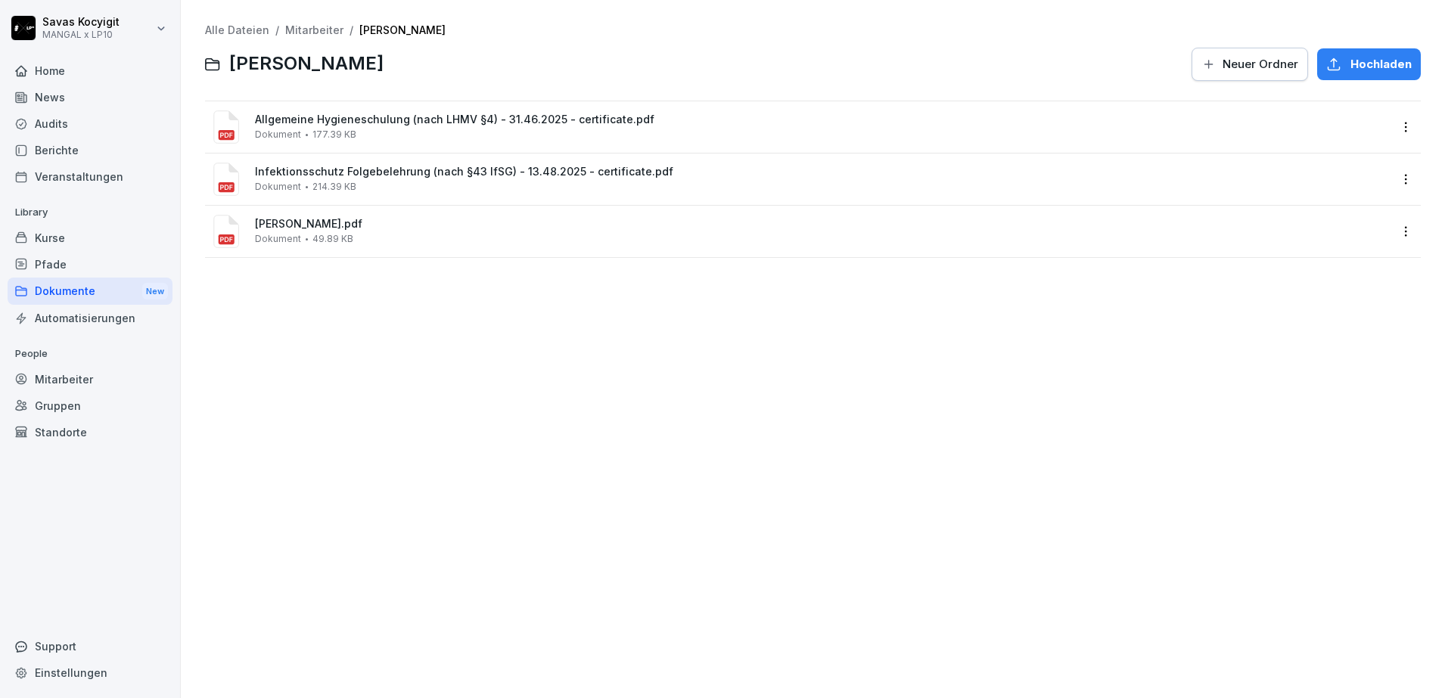
click at [442, 397] on div "Alle Dateien / Mitarbeiter / [PERSON_NAME] [PERSON_NAME] Mohammed Neuer Ordner …" at bounding box center [813, 349] width 1242 height 676
click at [307, 33] on link "Mitarbeiter" at bounding box center [314, 29] width 58 height 13
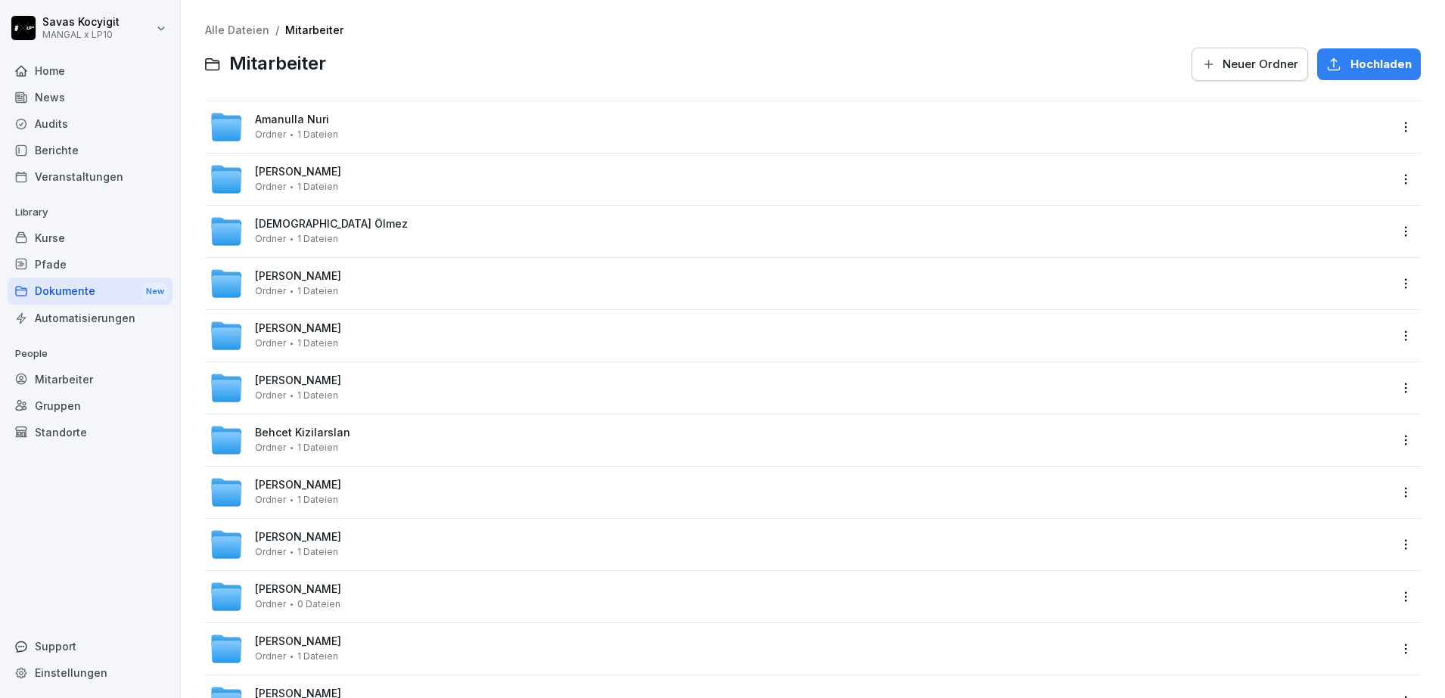
click at [390, 82] on div at bounding box center [759, 64] width 848 height 36
click at [686, 42] on div "Alle Dateien / Mitarbeiter Mitarbeiter Neuer Ordner Hochladen" at bounding box center [813, 53] width 1216 height 58
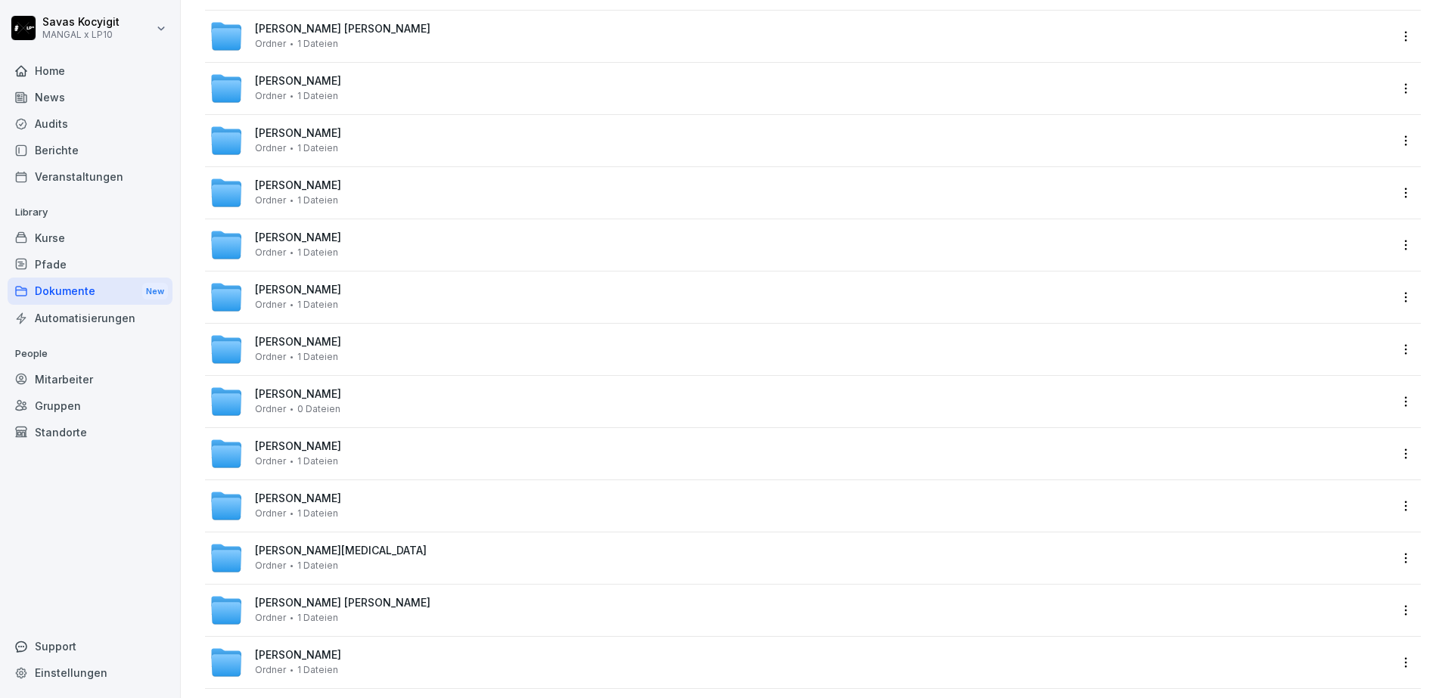
scroll to position [2023, 0]
click at [326, 336] on span "[PERSON_NAME]" at bounding box center [298, 342] width 86 height 13
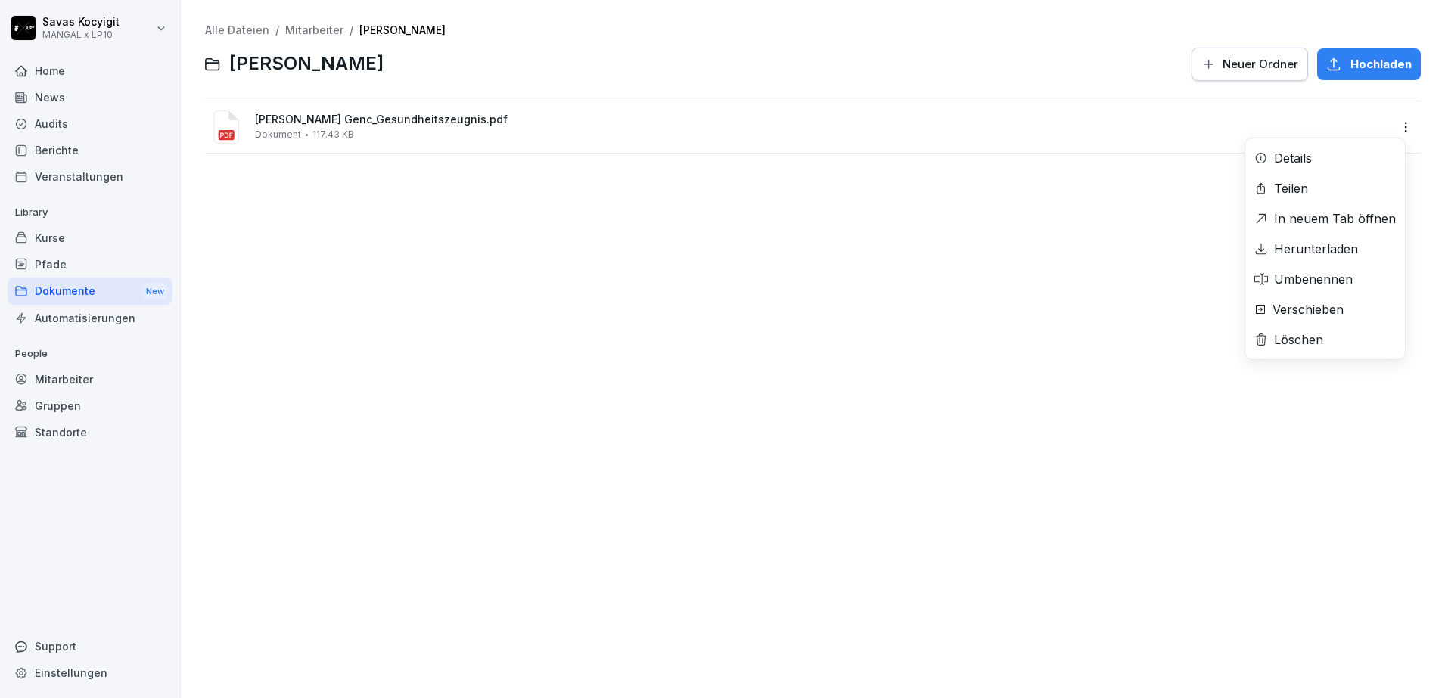
click at [1313, 153] on div "[PERSON_NAME] Genc_Gesundheitszeugnis.pdf Dokument 117.43 KB Details Teilen In …" at bounding box center [813, 126] width 1216 height 51
click at [526, 245] on div "Alle Dateien / Mitarbeiter / [PERSON_NAME] [PERSON_NAME] Neuer Ordner [PERSON_N…" at bounding box center [813, 349] width 1242 height 676
click at [1389, 130] on html "[PERSON_NAME] MANGAL x LP10 Home News Audits Berichte Veranstaltungen Library K…" at bounding box center [722, 349] width 1445 height 698
click at [876, 298] on html "[PERSON_NAME] MANGAL x LP10 Home News Audits Berichte Veranstaltungen Library K…" at bounding box center [722, 349] width 1445 height 698
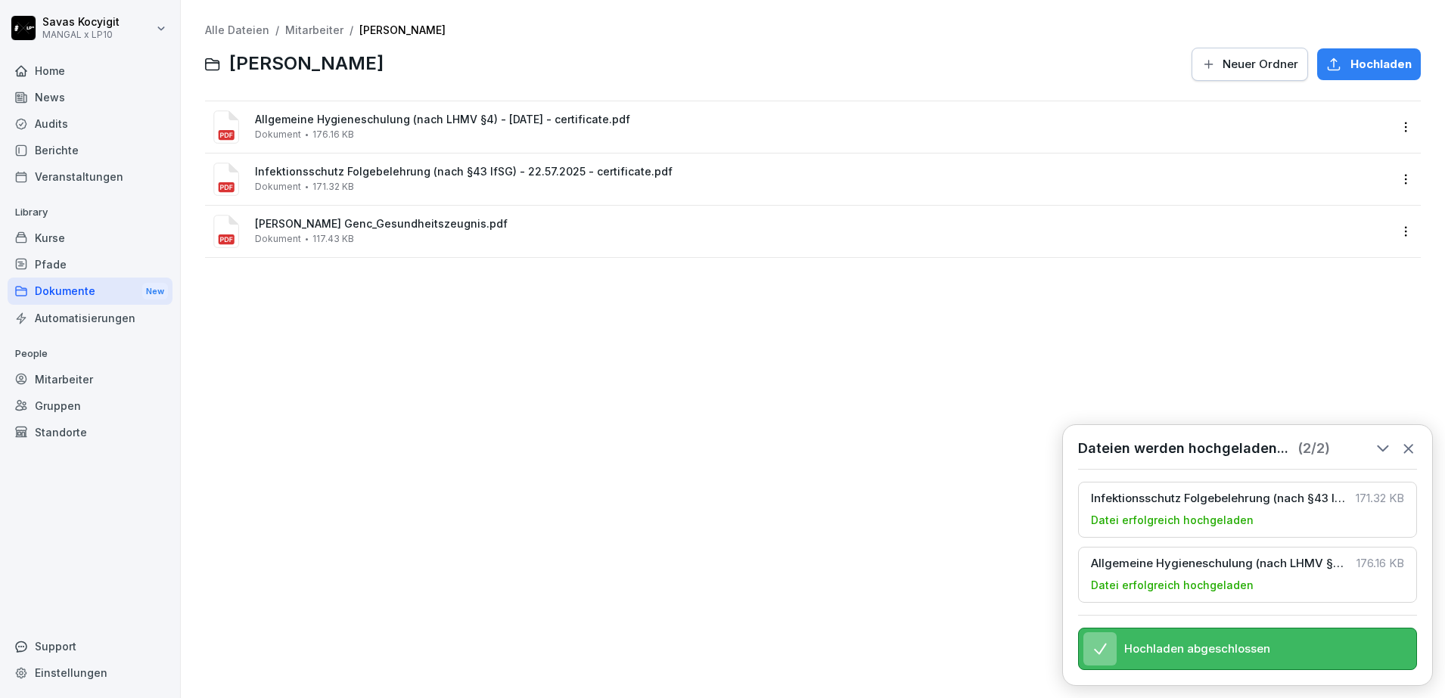
click at [1410, 440] on icon at bounding box center [1409, 448] width 17 height 17
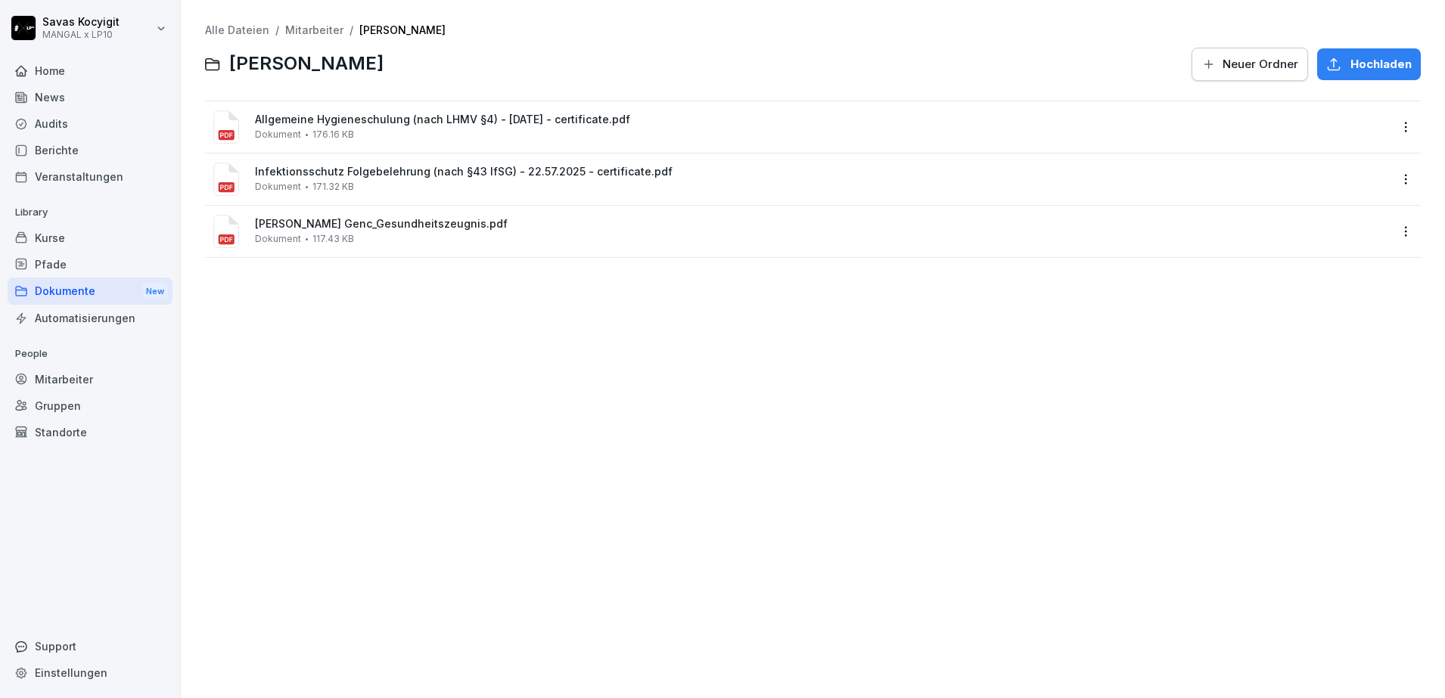
click at [418, 339] on div "Alle Dateien / Mitarbeiter / [PERSON_NAME] [PERSON_NAME] Neuer Ordner Hochladen…" at bounding box center [813, 349] width 1242 height 676
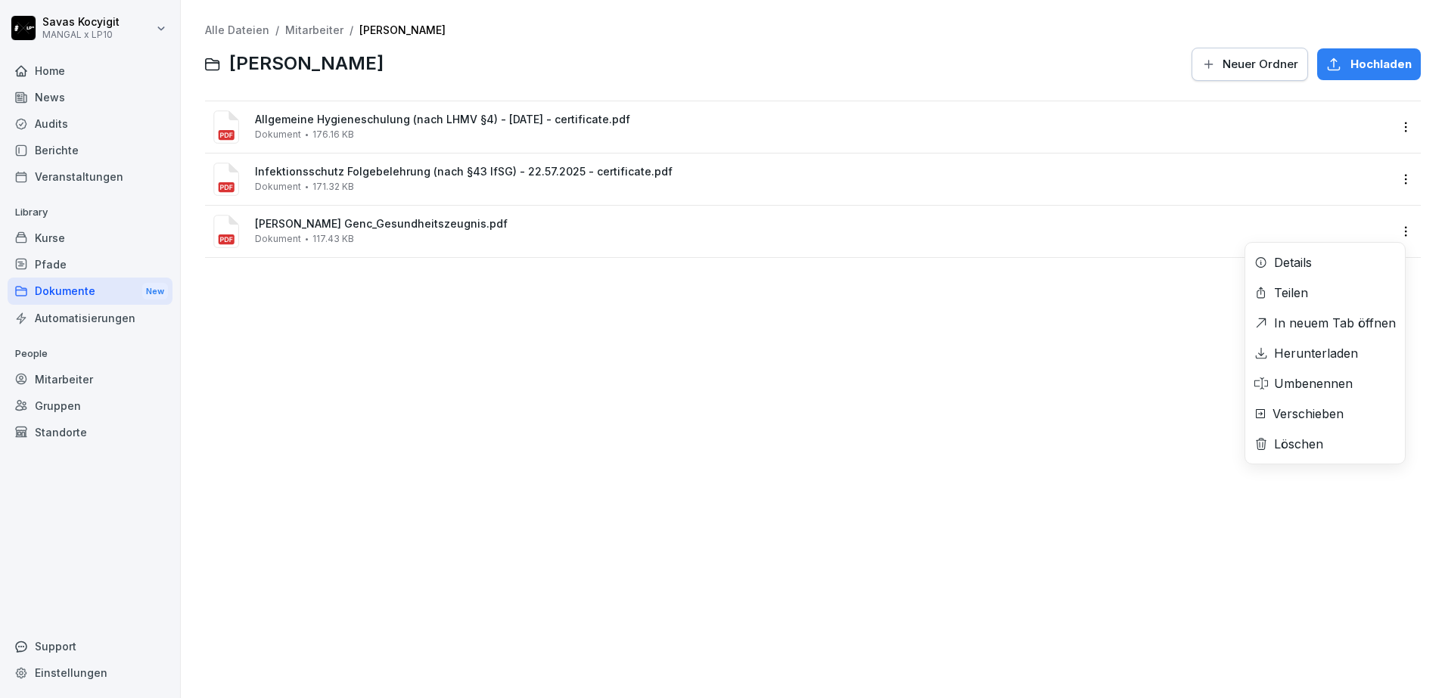
click at [1317, 257] on div "[PERSON_NAME] Genc_Gesundheitszeugnis.pdf Dokument 117.43 KB Details Teilen In …" at bounding box center [813, 231] width 1216 height 51
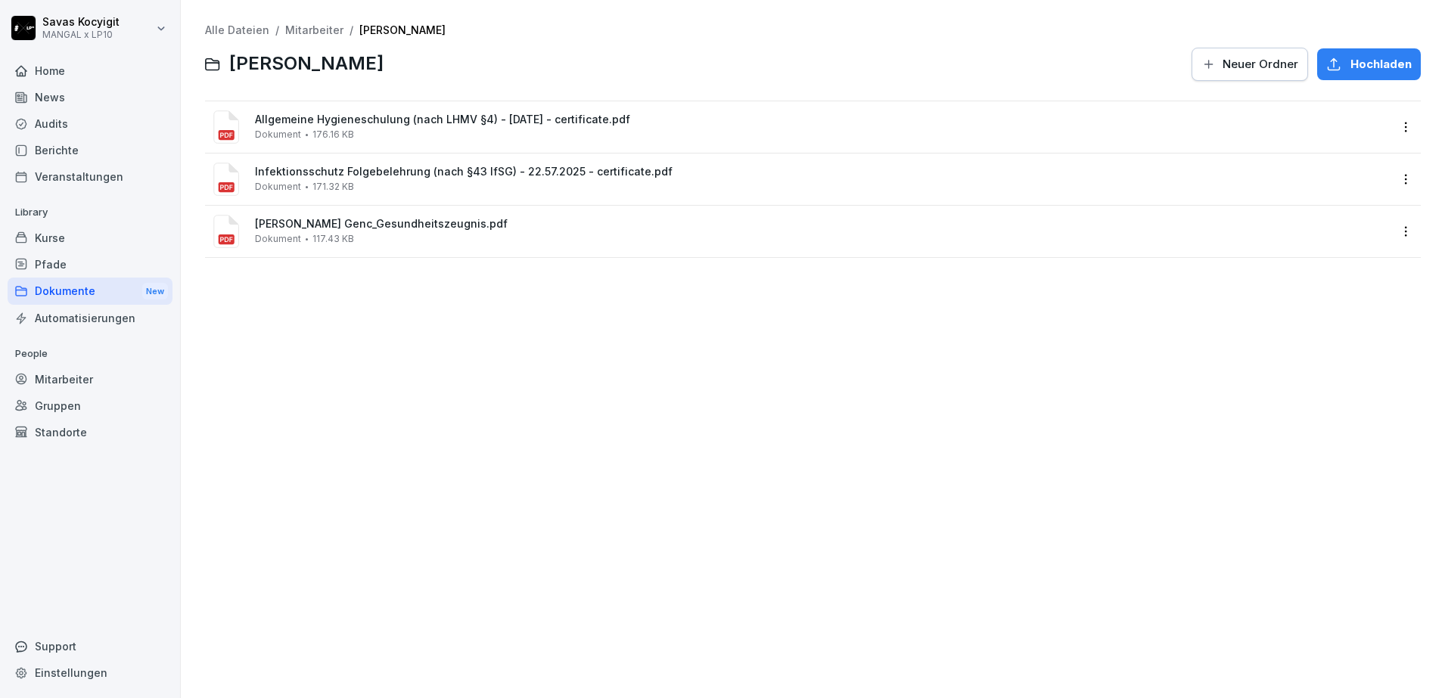
click at [1317, 359] on div "Alle Dateien / Mitarbeiter / [PERSON_NAME] [PERSON_NAME] Neuer Ordner Hochladen…" at bounding box center [813, 349] width 1242 height 676
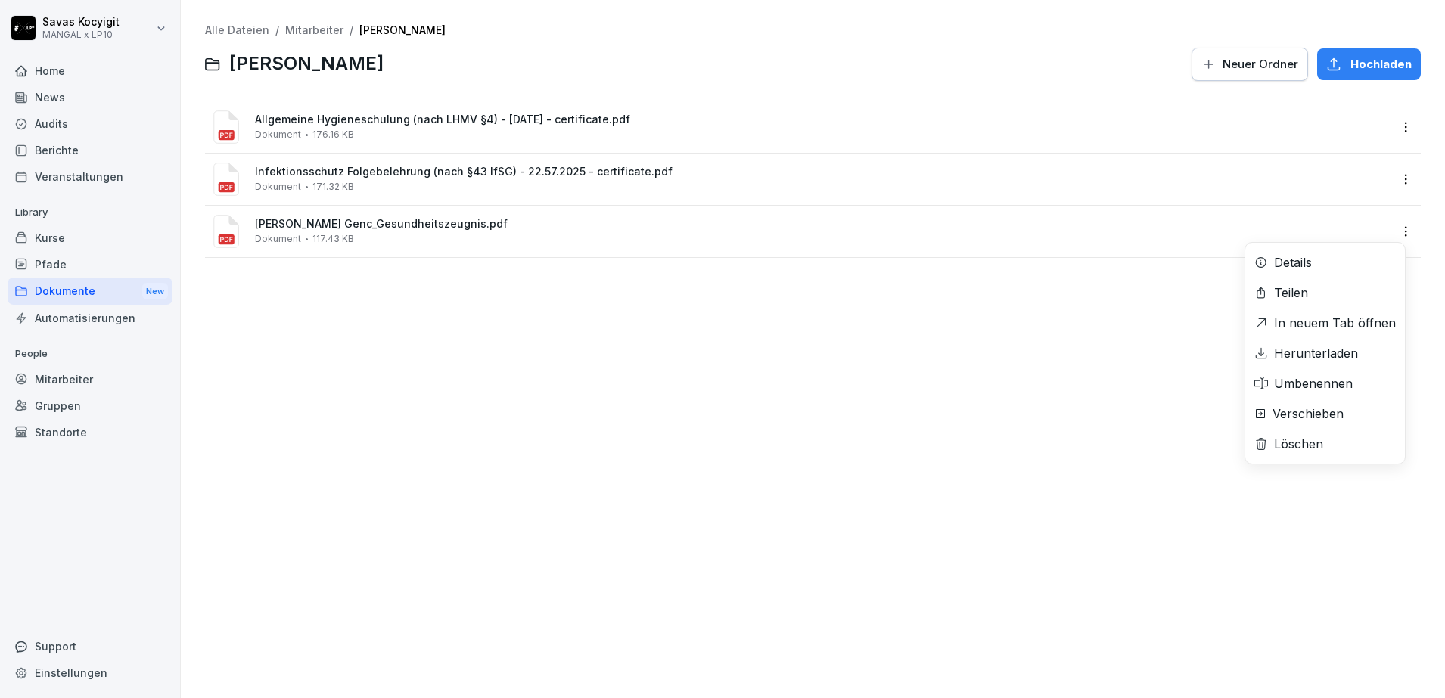
click at [1324, 257] on div "[PERSON_NAME] Genc_Gesundheitszeugnis.pdf Dokument 117.43 KB Details Teilen In …" at bounding box center [813, 231] width 1216 height 51
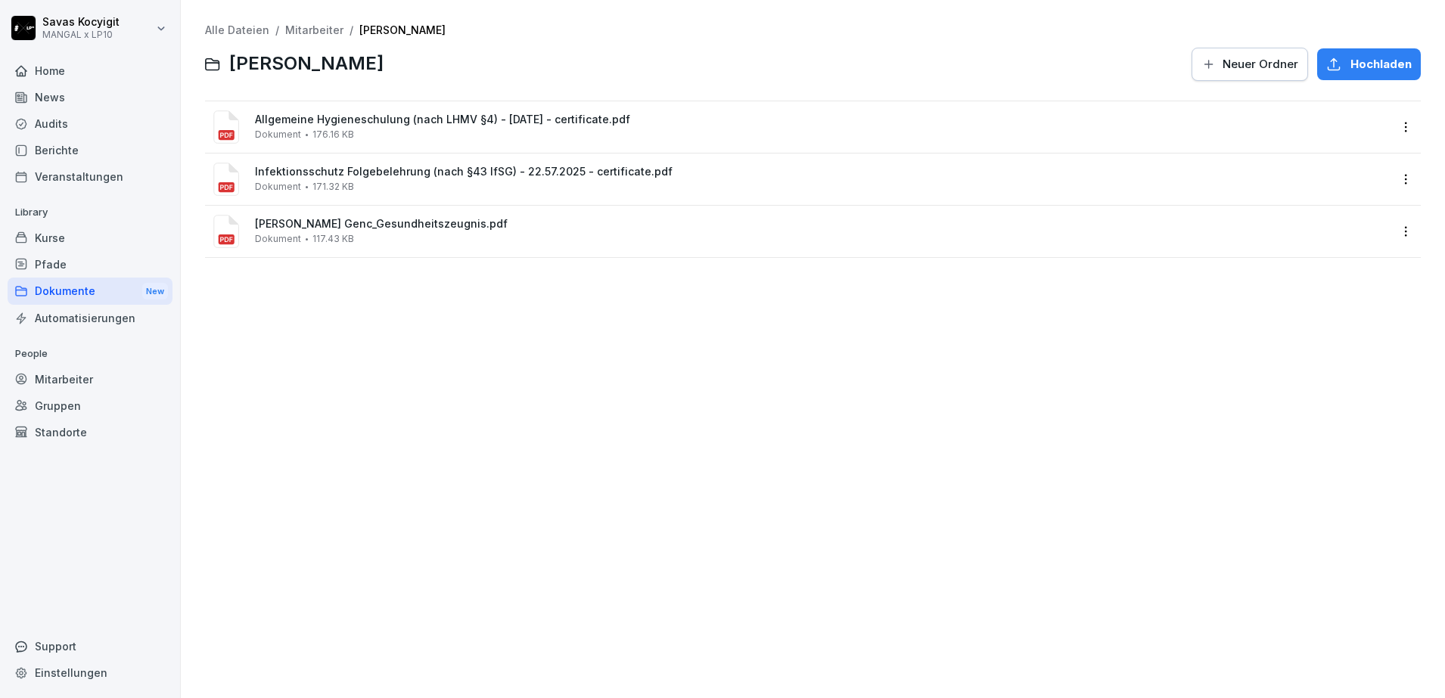
click at [1324, 353] on div "Alle Dateien / Mitarbeiter / [PERSON_NAME] [PERSON_NAME] Neuer Ordner Hochladen…" at bounding box center [813, 349] width 1242 height 676
click at [382, 406] on div "Alle Dateien / Mitarbeiter / [PERSON_NAME] [PERSON_NAME] Neuer Ordner Hochladen…" at bounding box center [813, 349] width 1242 height 676
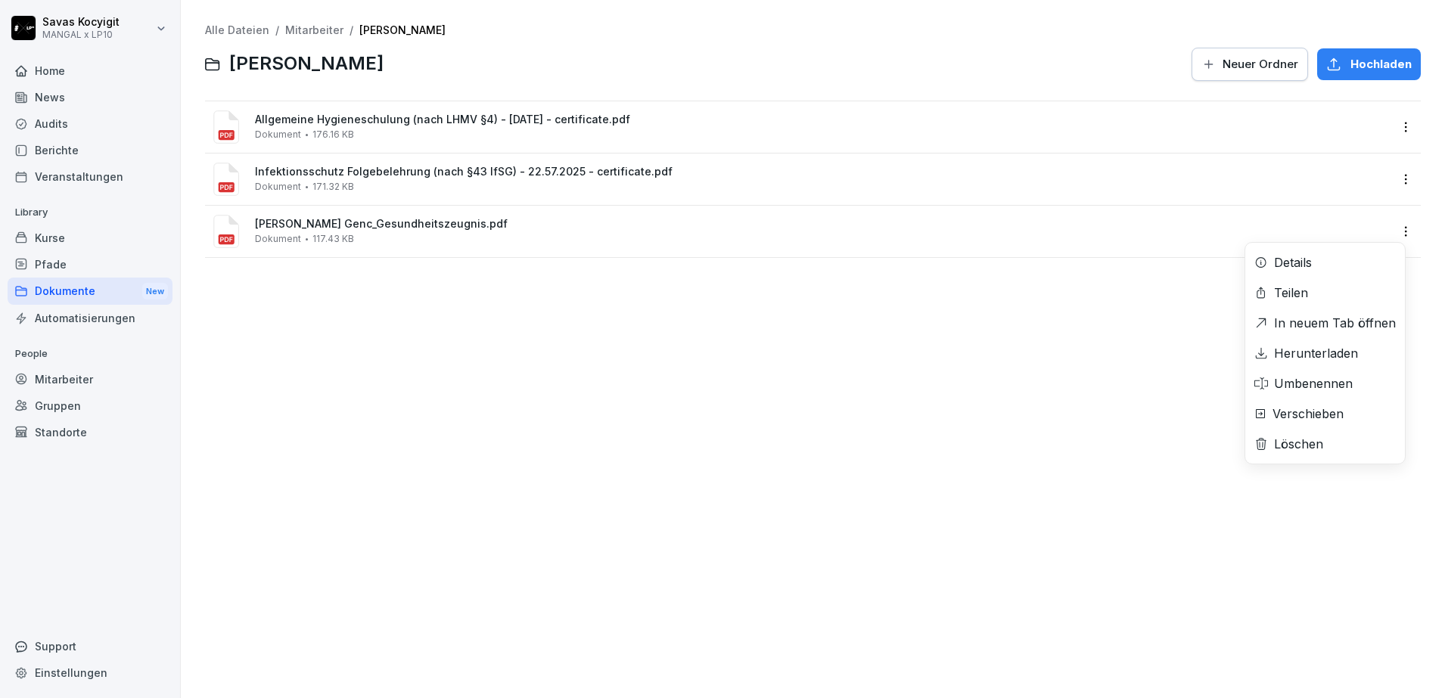
click at [1390, 228] on html "[PERSON_NAME] MANGAL x LP10 Home News Audits Berichte Veranstaltungen Library K…" at bounding box center [722, 349] width 1445 height 698
click at [1290, 346] on div "Herunterladen" at bounding box center [1316, 353] width 84 height 18
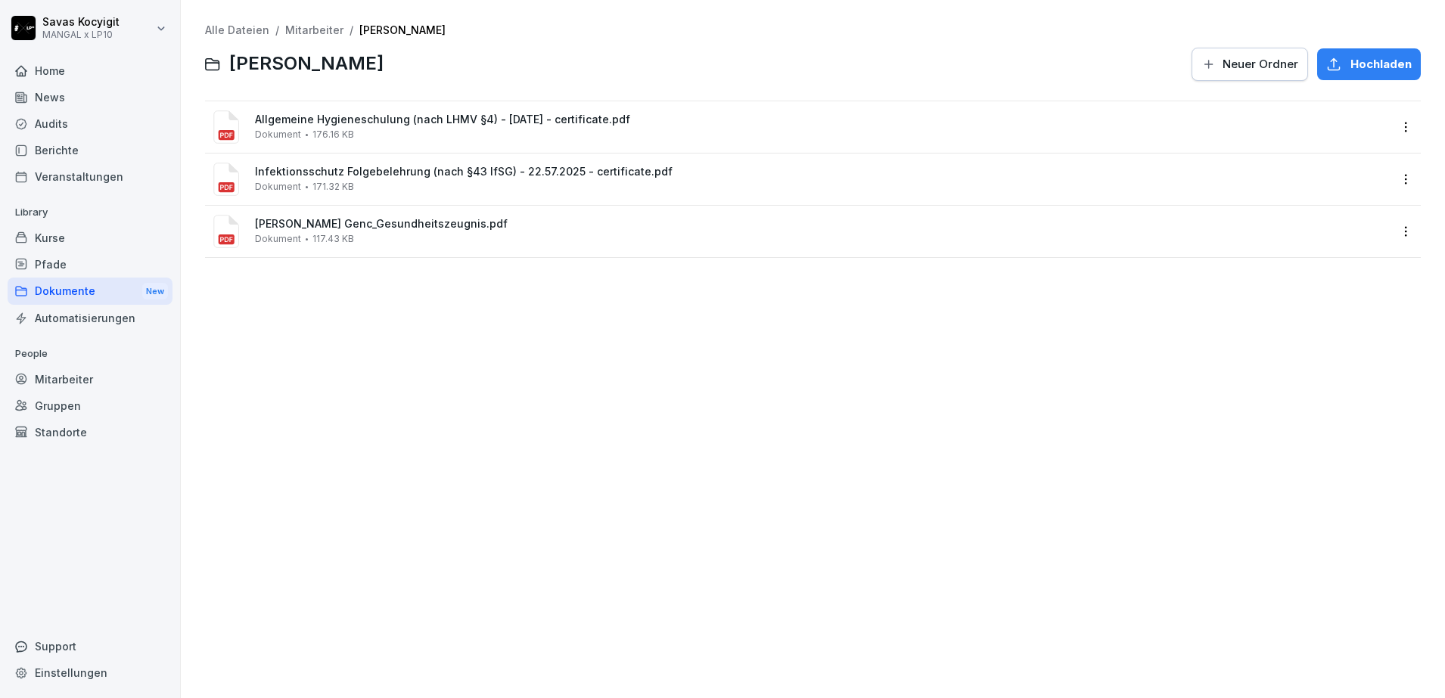
click at [350, 476] on div "Alle Dateien / Mitarbeiter / [PERSON_NAME] [PERSON_NAME] Neuer Ordner Hochladen…" at bounding box center [813, 349] width 1242 height 676
click at [313, 33] on link "Mitarbeiter" at bounding box center [314, 29] width 58 height 13
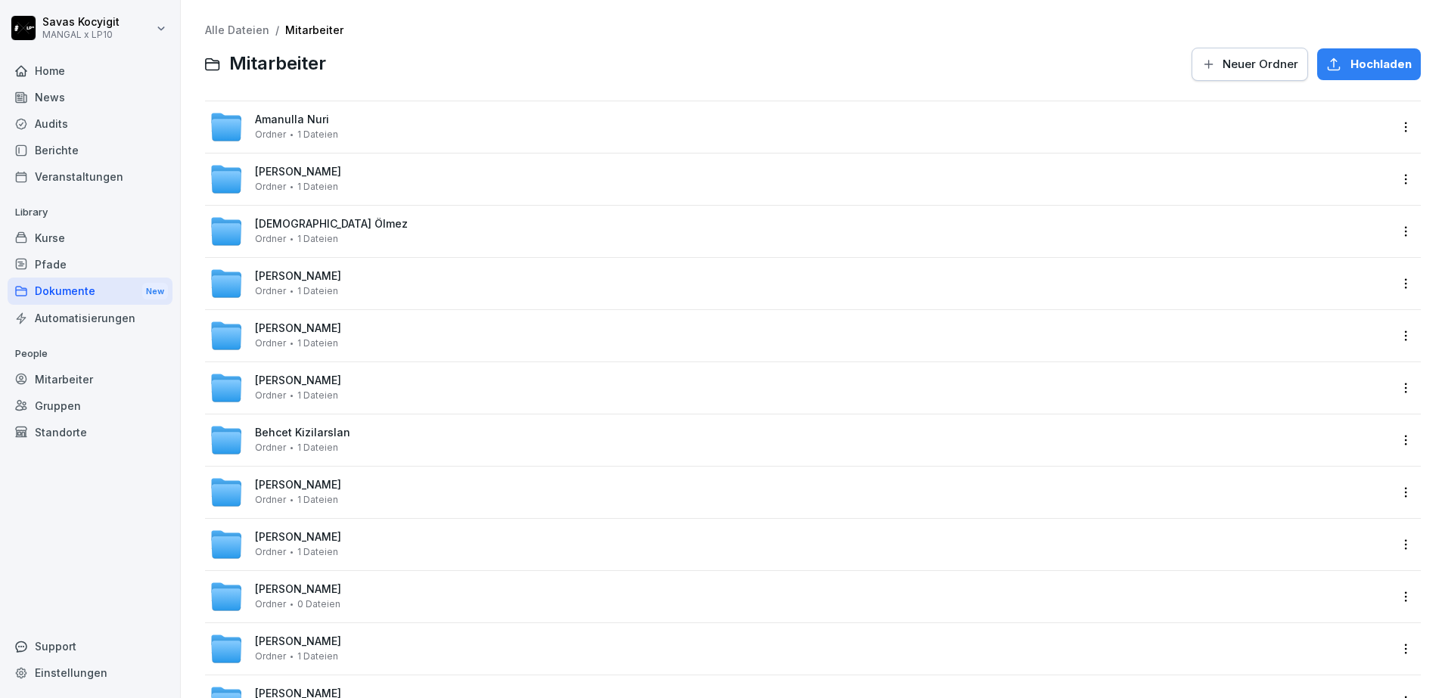
click at [460, 79] on div at bounding box center [759, 64] width 848 height 36
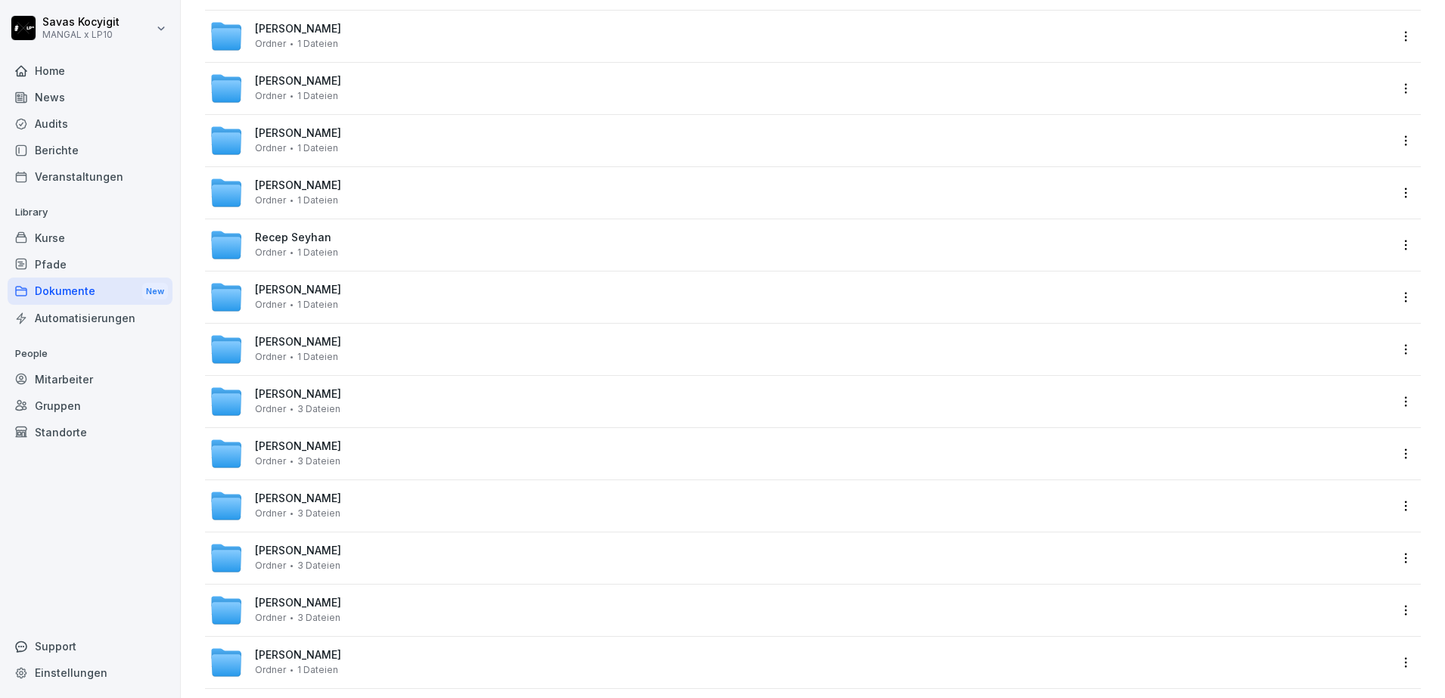
click at [310, 333] on div "Tarek Albabash Ordner 1 Dateien" at bounding box center [800, 349] width 1180 height 33
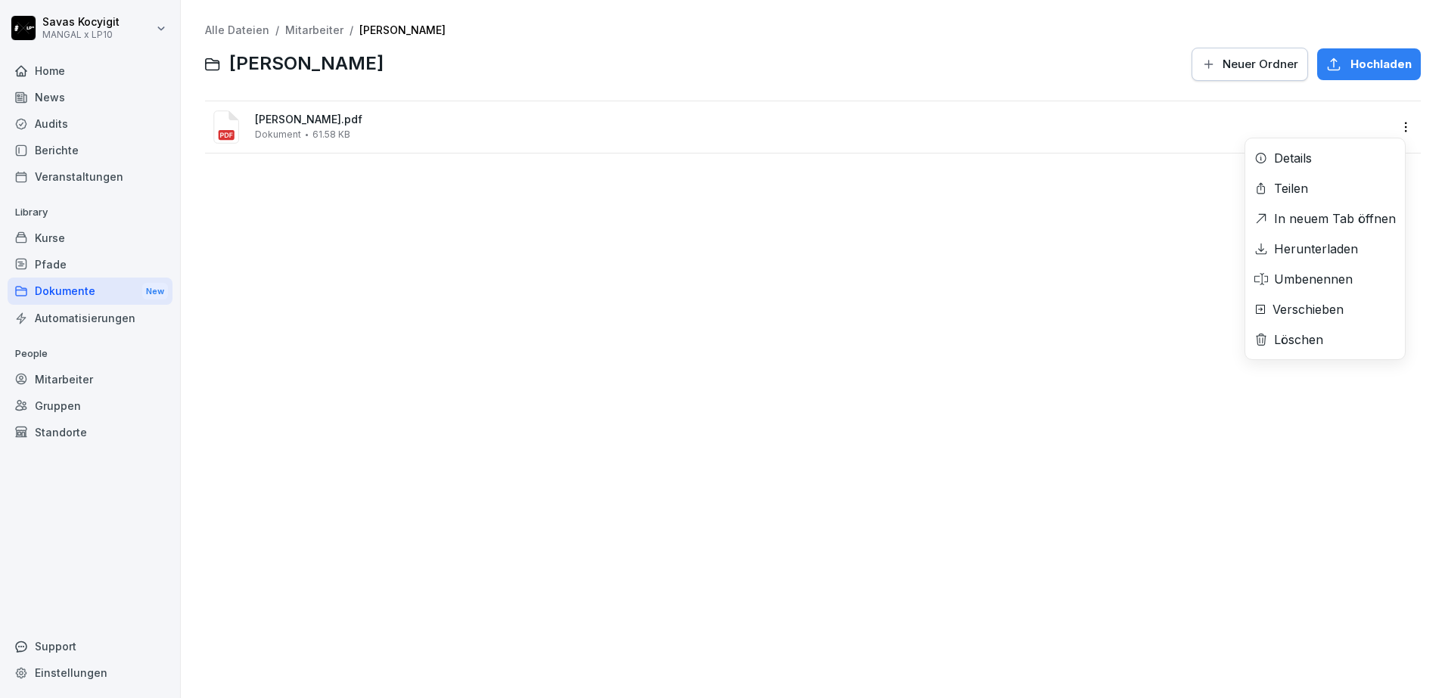
click at [1389, 122] on html "[PERSON_NAME] MANGAL x LP10 Home News Audits Berichte Veranstaltungen Library K…" at bounding box center [722, 349] width 1445 height 698
click at [1316, 250] on div "Herunterladen" at bounding box center [1316, 249] width 84 height 18
click at [398, 278] on div "Alle Dateien / Mitarbeiter / Tarek Albabash Tarek Albabash Neuer Ordner Hochlad…" at bounding box center [813, 349] width 1242 height 676
click at [439, 265] on div "Alle Dateien / Mitarbeiter / Tarek Albabash Tarek Albabash Neuer Ordner Hochlad…" at bounding box center [813, 349] width 1242 height 676
click at [319, 35] on link "Mitarbeiter" at bounding box center [314, 29] width 58 height 13
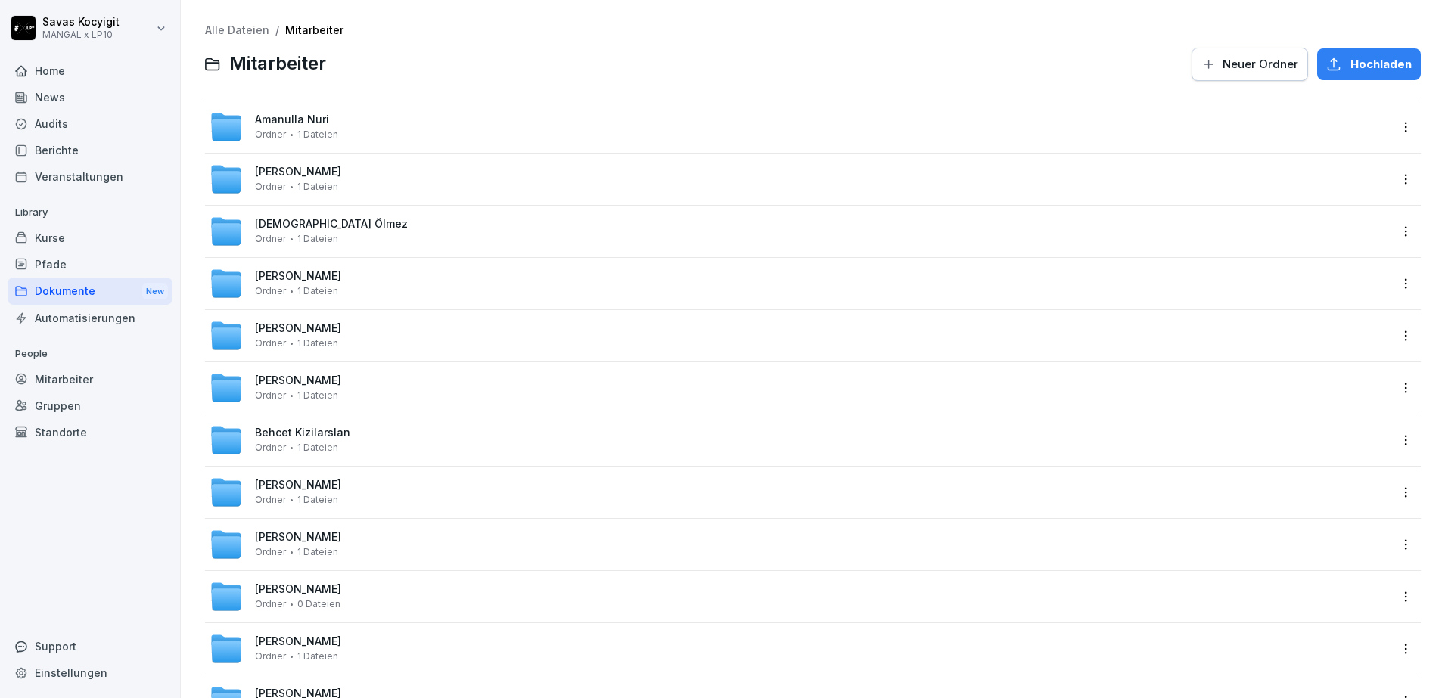
click at [564, 76] on div at bounding box center [759, 64] width 848 height 36
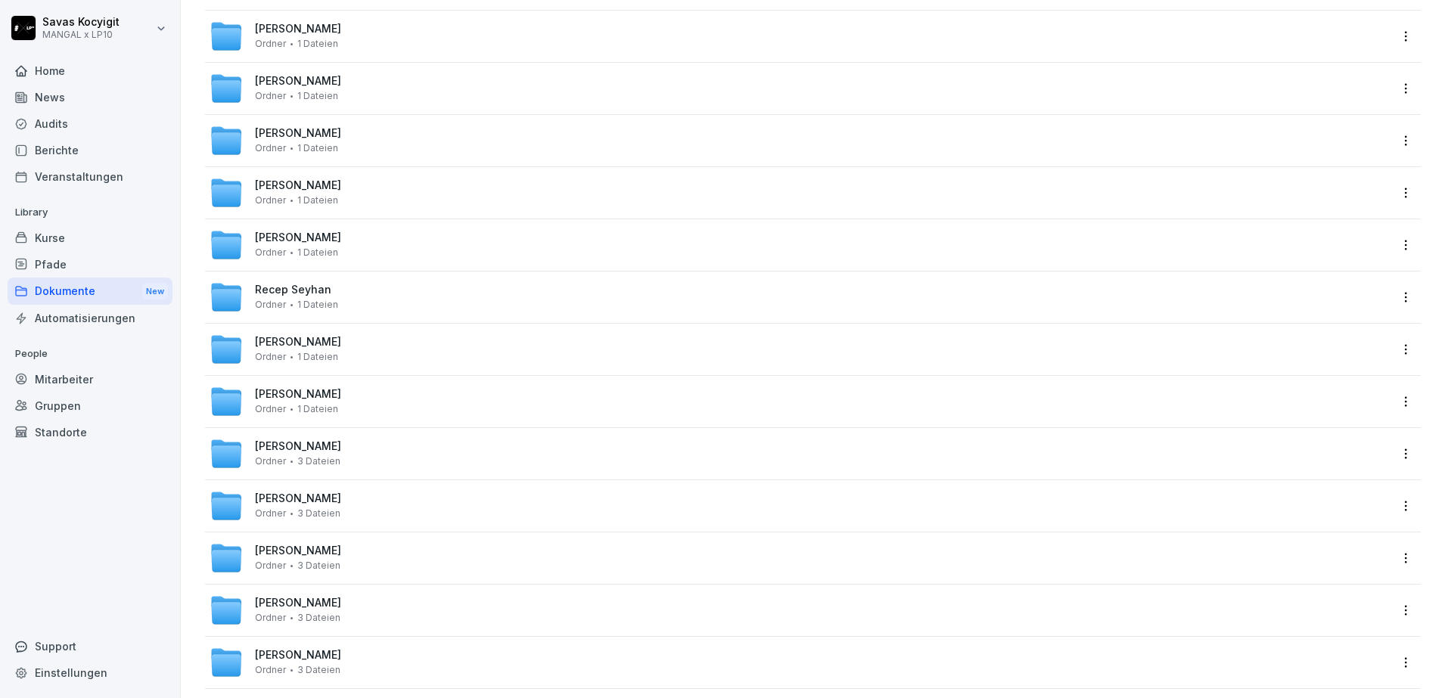
click at [301, 343] on span "[PERSON_NAME]" at bounding box center [298, 342] width 86 height 13
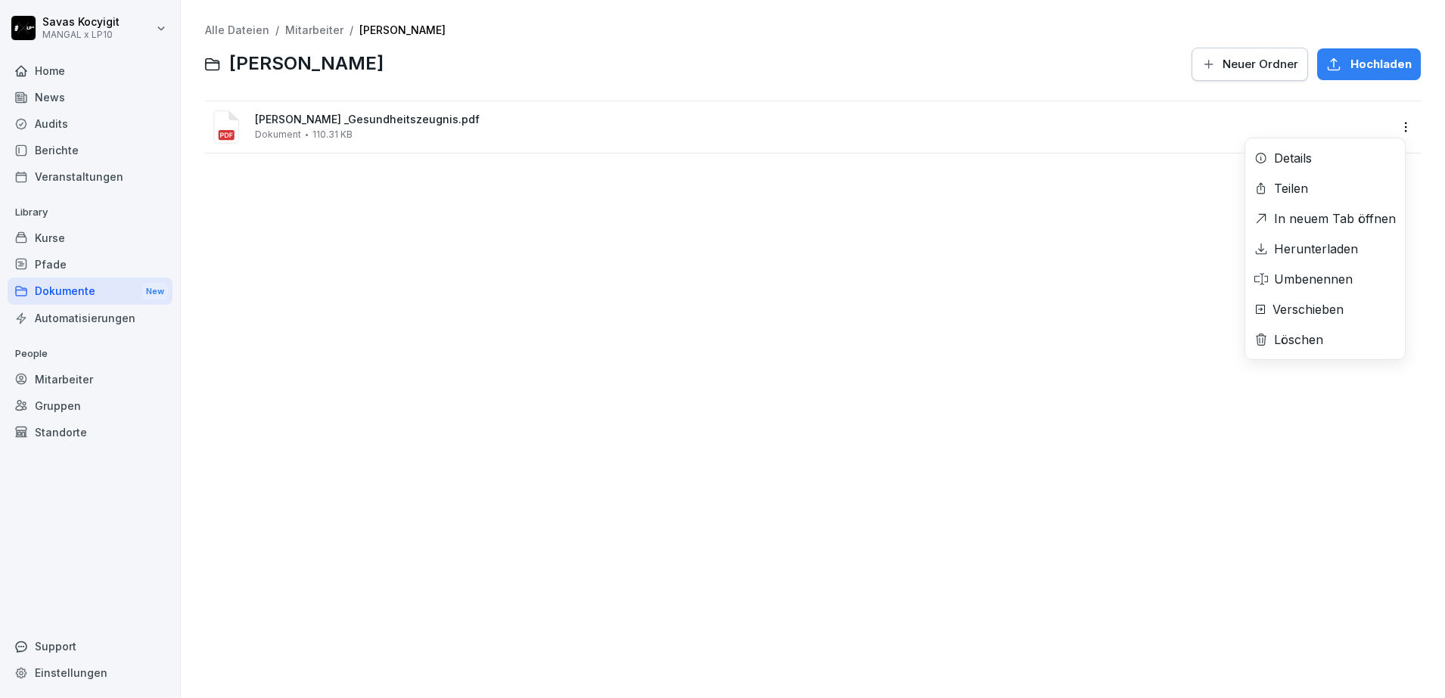
click at [1395, 129] on html "[PERSON_NAME] MANGAL x LP10 Home News Audits Berichte Veranstaltungen Library K…" at bounding box center [722, 349] width 1445 height 698
click at [1319, 247] on div "Herunterladen" at bounding box center [1316, 249] width 84 height 18
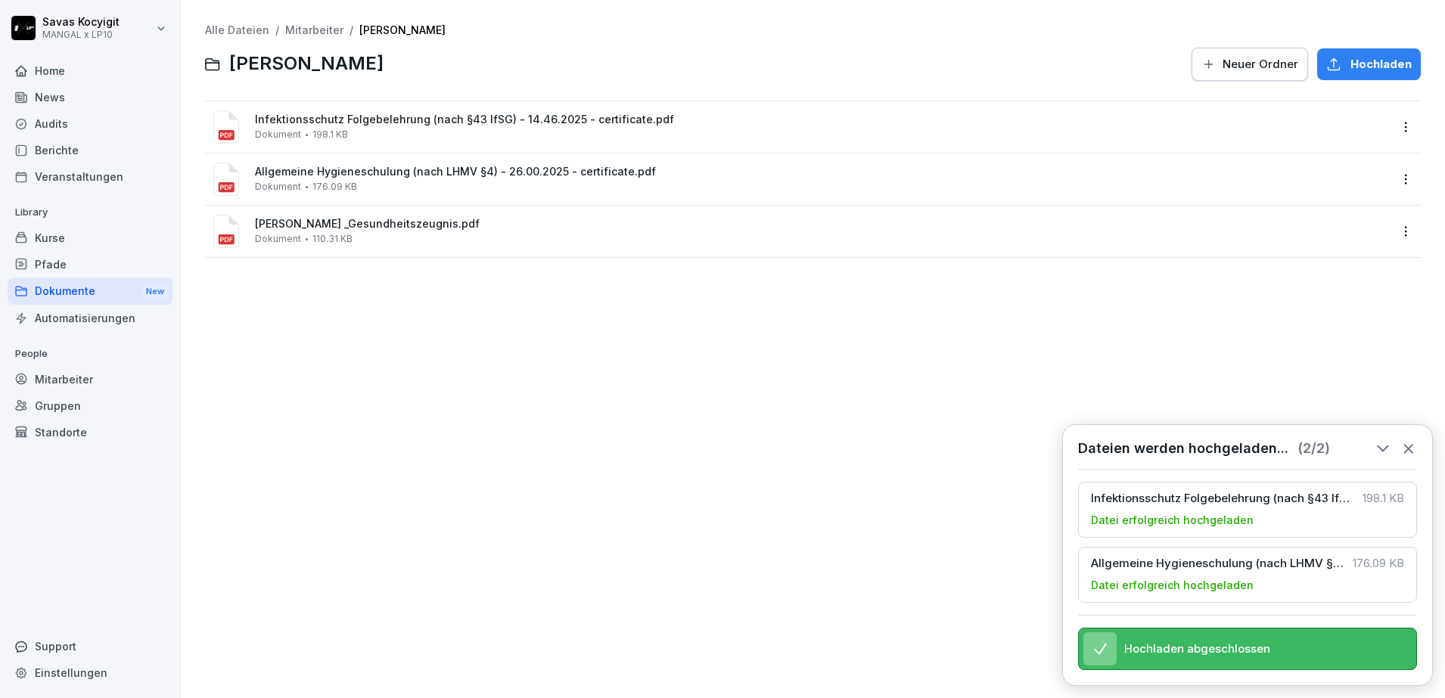
click at [374, 371] on div "Alle Dateien / Mitarbeiter / [PERSON_NAME] Neuer Ordner Hochladen Infektionssch…" at bounding box center [813, 349] width 1242 height 676
click at [531, 476] on div "Alle Dateien / Mitarbeiter / [PERSON_NAME] Neuer Ordner Hochladen Infektionssch…" at bounding box center [813, 349] width 1242 height 676
click at [1409, 440] on icon at bounding box center [1409, 448] width 17 height 17
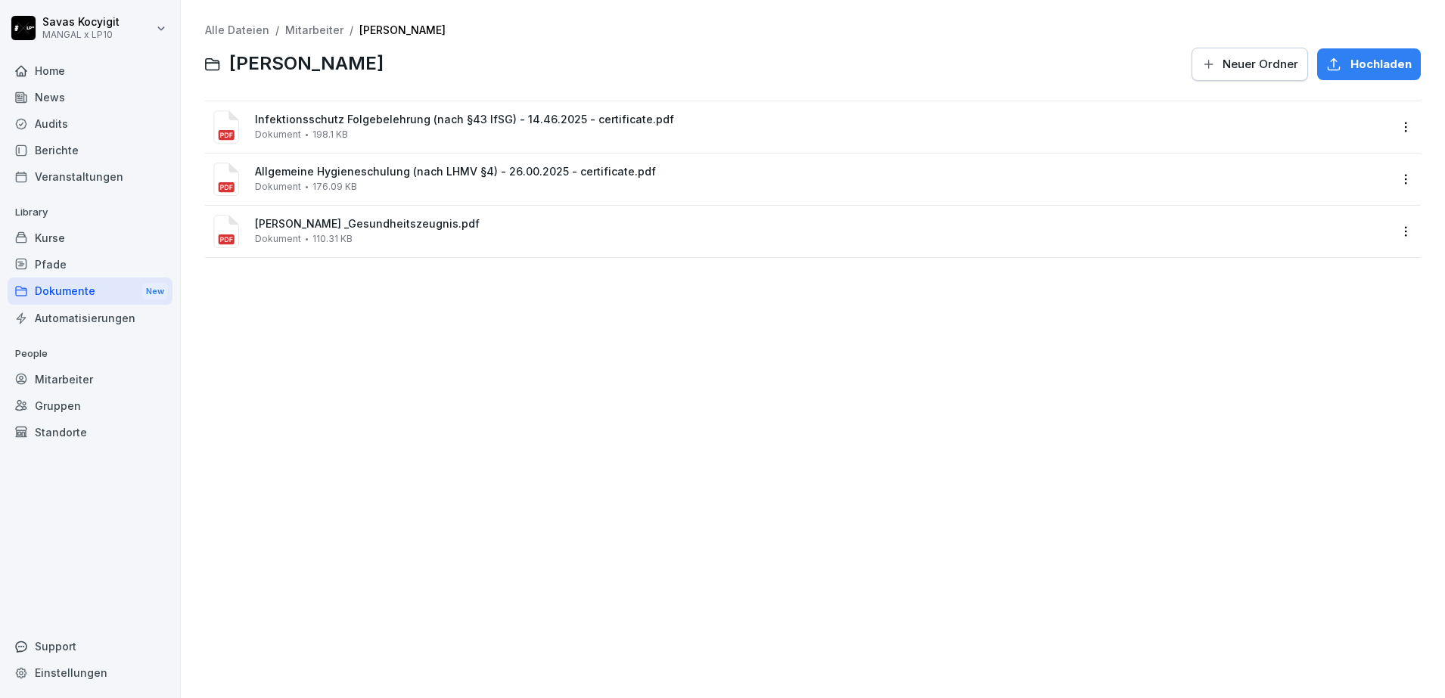
click at [1007, 431] on div "Alle Dateien / Mitarbeiter / [PERSON_NAME] Neuer Ordner Hochladen Infektionssch…" at bounding box center [813, 349] width 1242 height 676
click at [424, 328] on div "Alle Dateien / Mitarbeiter / [PERSON_NAME] Neuer Ordner Hochladen Infektionssch…" at bounding box center [813, 349] width 1242 height 676
click at [325, 24] on link "Mitarbeiter" at bounding box center [314, 29] width 58 height 13
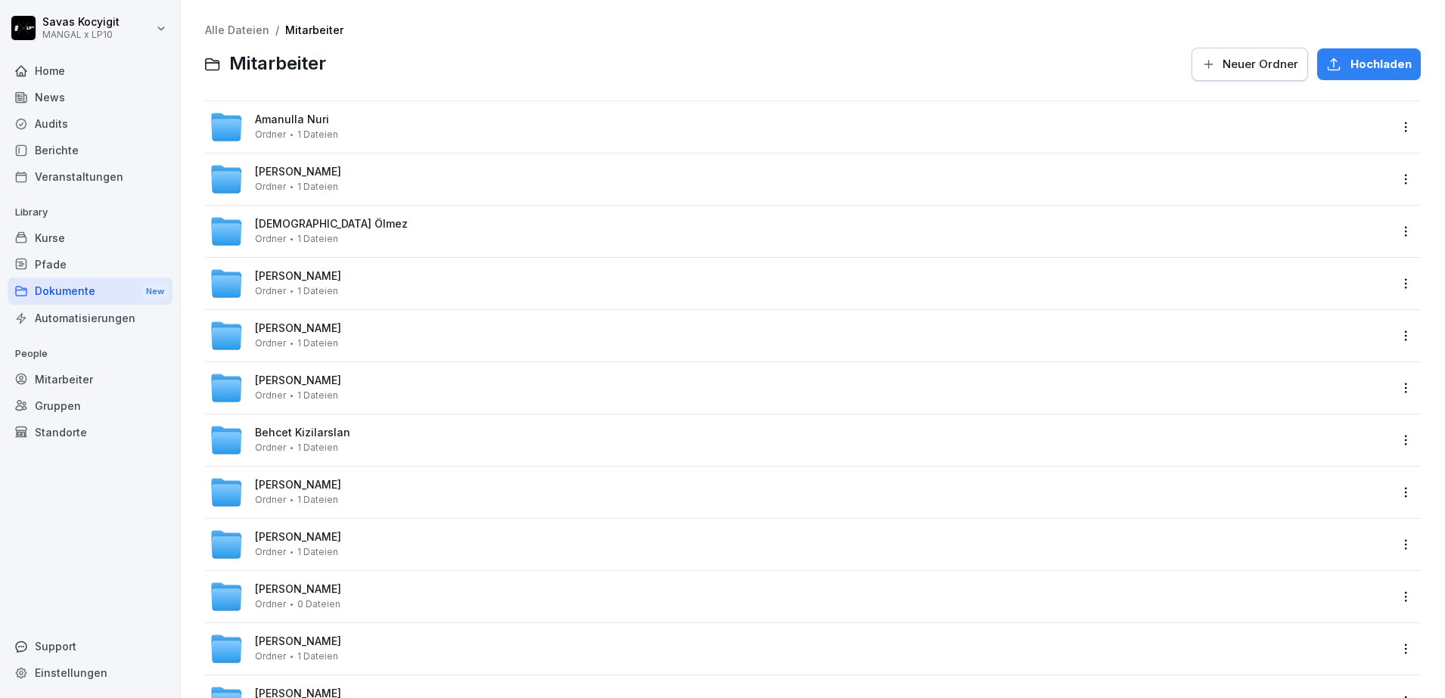
click at [469, 40] on div "Alle Dateien / Mitarbeiter Mitarbeiter Neuer Ordner Hochladen" at bounding box center [813, 53] width 1216 height 58
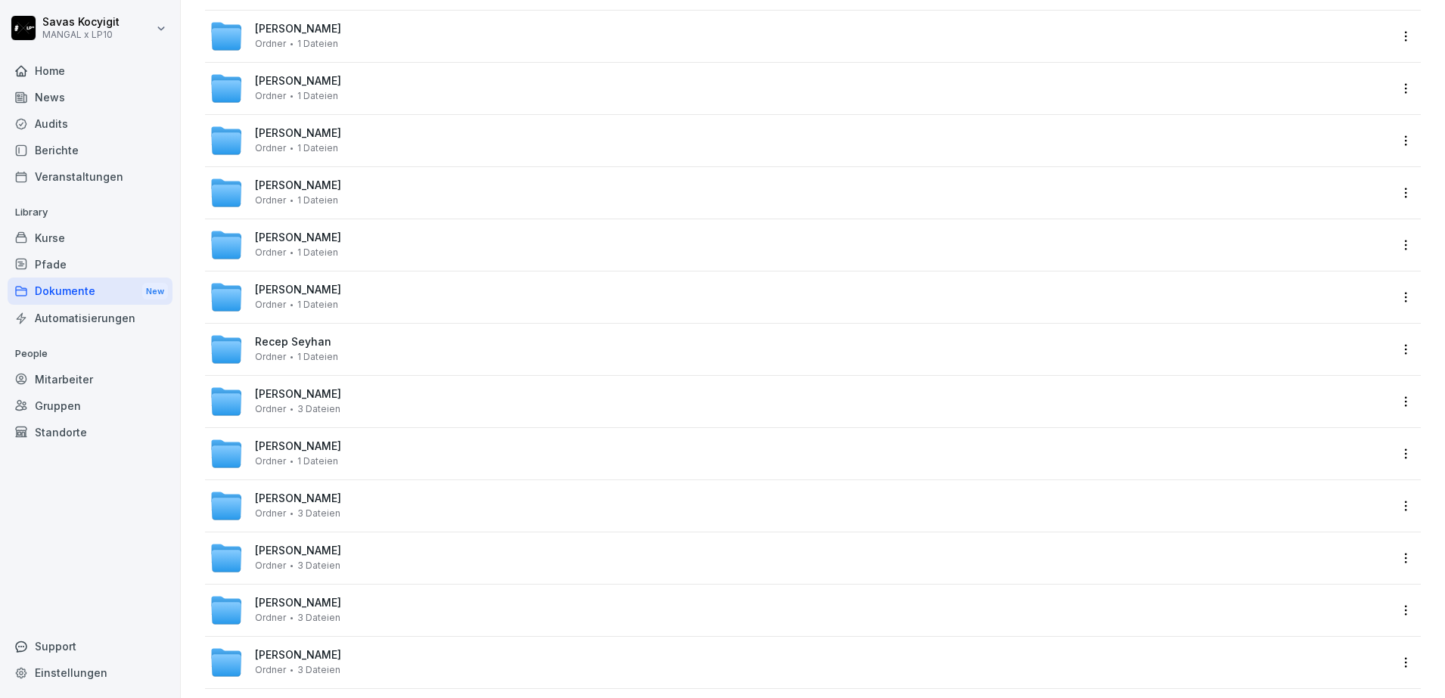
click at [284, 341] on span "Recep Seyhan" at bounding box center [293, 342] width 76 height 13
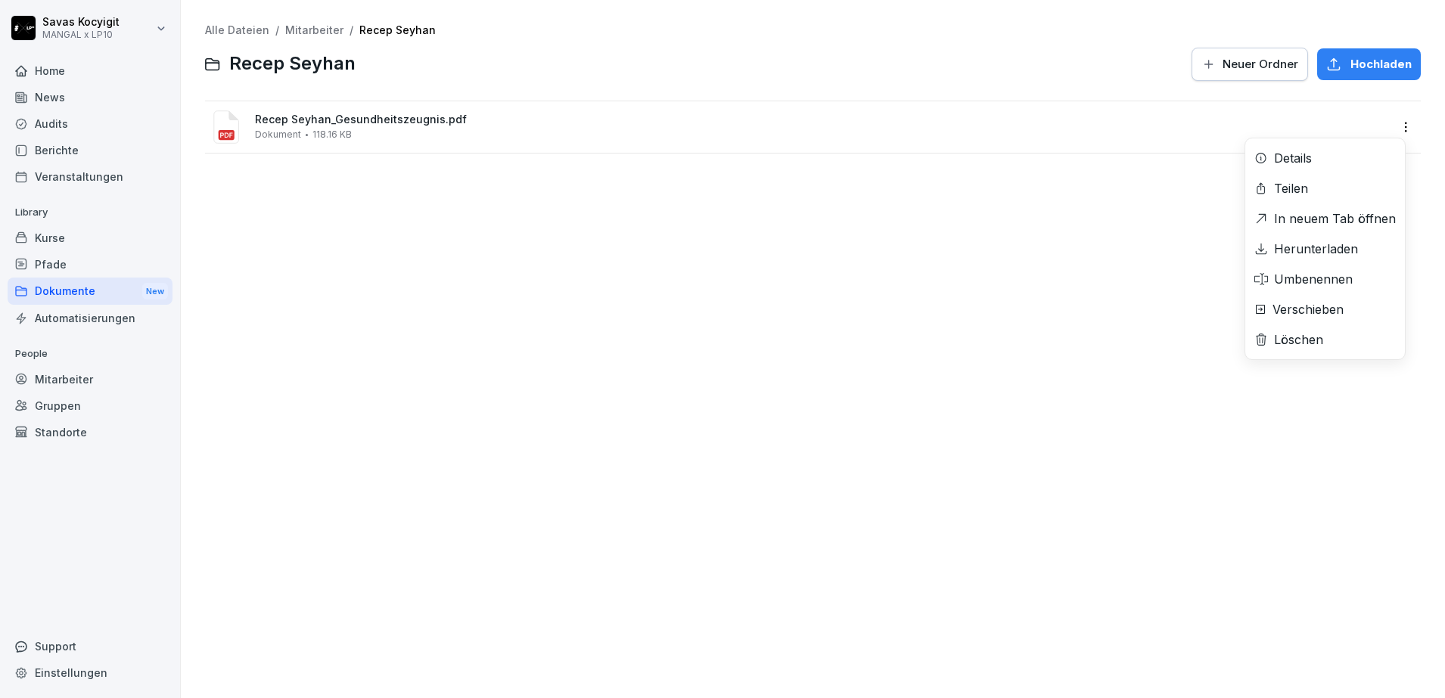
click at [1383, 117] on html "[PERSON_NAME] MANGAL x LP10 Home News Audits Berichte Veranstaltungen Library K…" at bounding box center [722, 349] width 1445 height 698
click at [1308, 247] on div "Herunterladen" at bounding box center [1316, 249] width 84 height 18
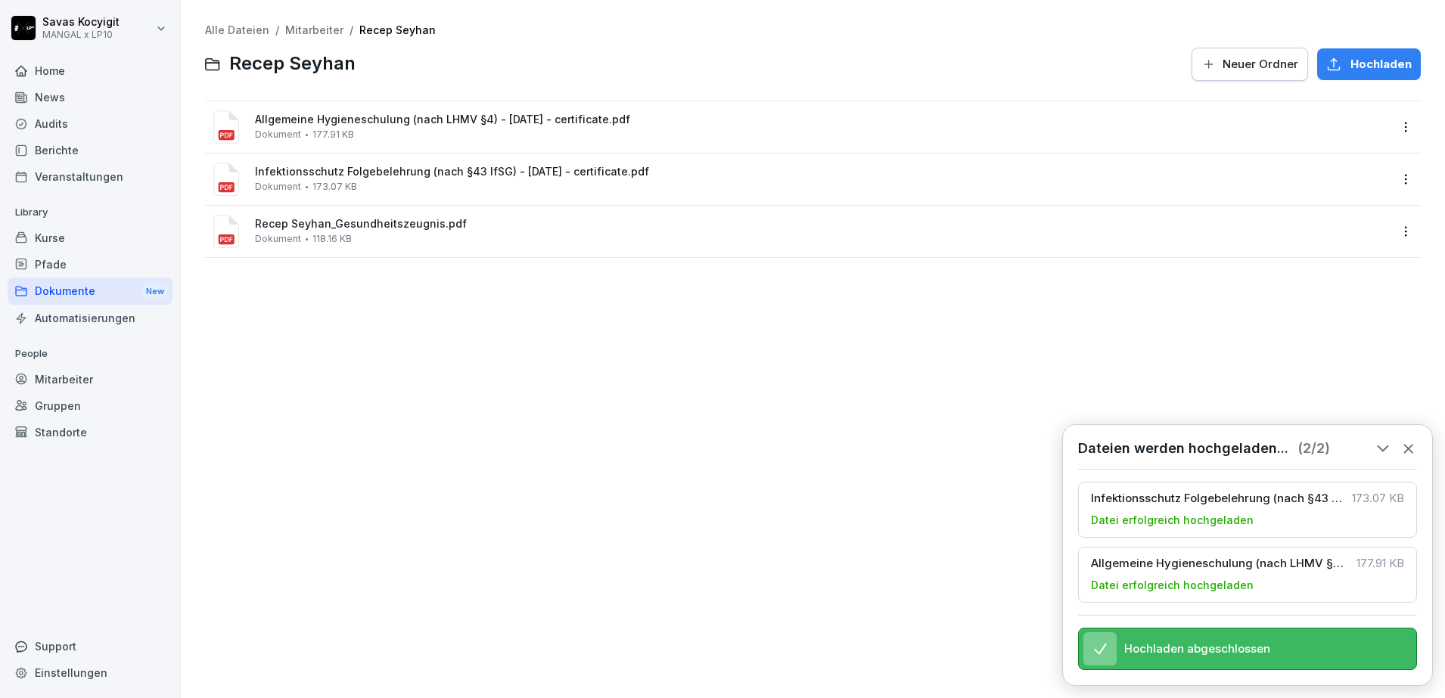
click at [1406, 445] on icon at bounding box center [1409, 449] width 8 height 8
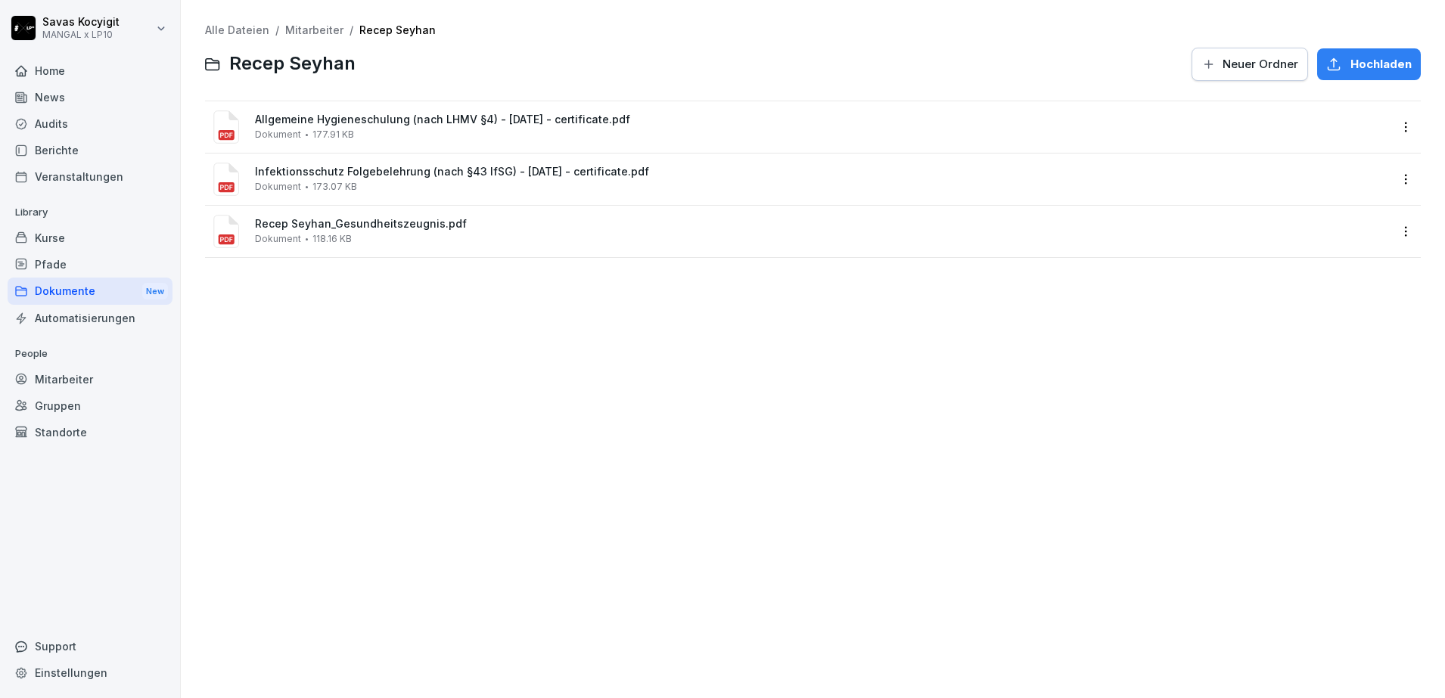
click at [311, 26] on link "Mitarbeiter" at bounding box center [314, 29] width 58 height 13
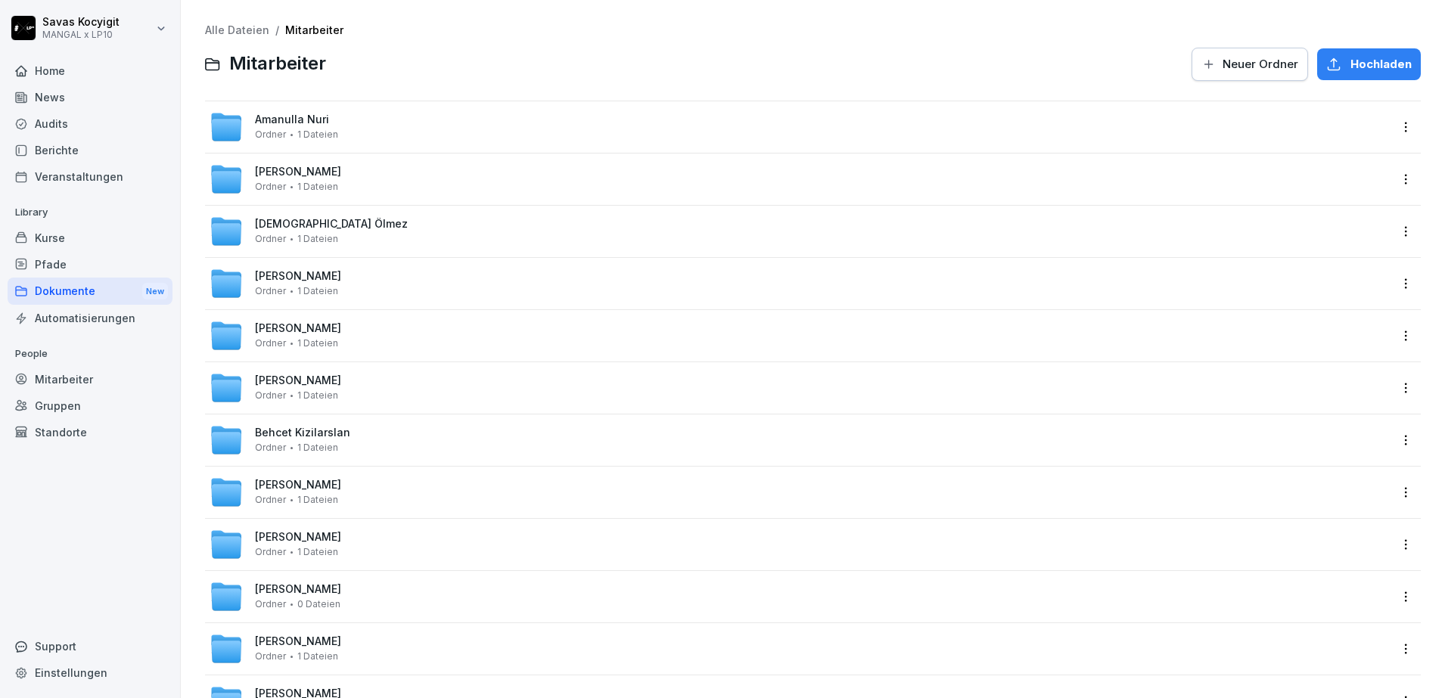
click at [507, 69] on div at bounding box center [759, 64] width 848 height 36
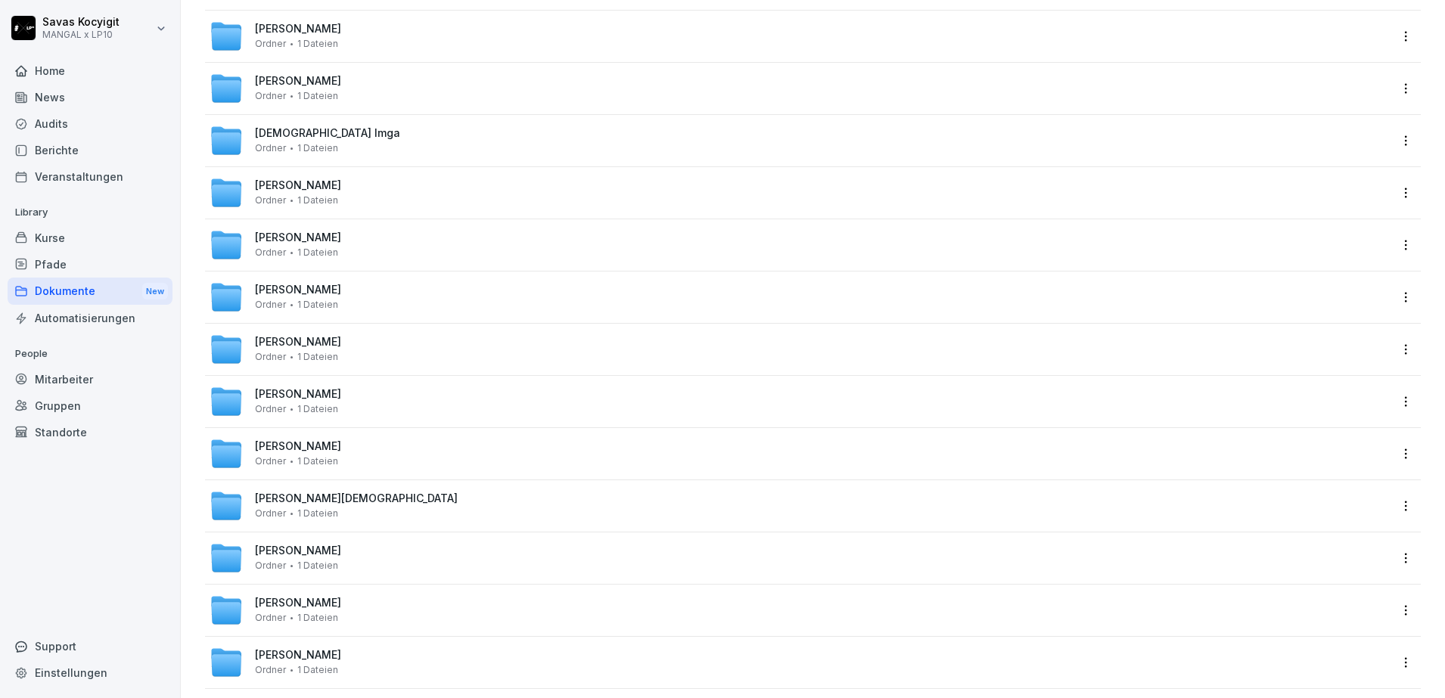
scroll to position [1762, 0]
click at [313, 338] on span "[PERSON_NAME]" at bounding box center [298, 342] width 86 height 13
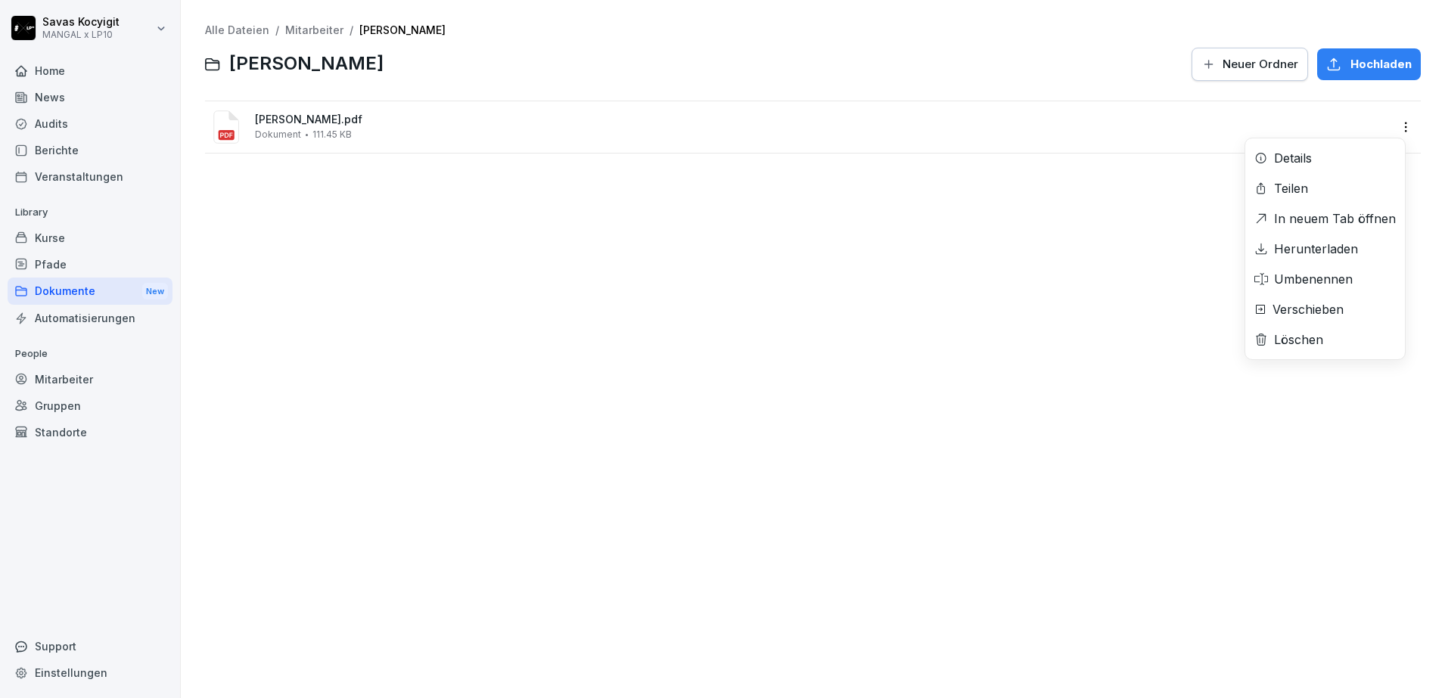
click at [1312, 153] on div "[PERSON_NAME].pdf Dokument 111.45 KB Details Teilen In neuem Tab öffnen Herunte…" at bounding box center [813, 126] width 1216 height 51
click at [1312, 249] on div "Alle Dateien / Mitarbeiter / [PERSON_NAME] Neuer Ordner [PERSON_NAME].pdf Dokum…" at bounding box center [813, 349] width 1242 height 676
click at [1388, 129] on html "[PERSON_NAME] MANGAL x LP10 Home News Audits Berichte Veranstaltungen Library K…" at bounding box center [722, 349] width 1445 height 698
click at [1315, 254] on div "Herunterladen" at bounding box center [1316, 249] width 84 height 18
click at [491, 259] on div "Alle Dateien / Mitarbeiter / [PERSON_NAME] Neuer Ordner [PERSON_NAME].pdf Dokum…" at bounding box center [813, 349] width 1242 height 676
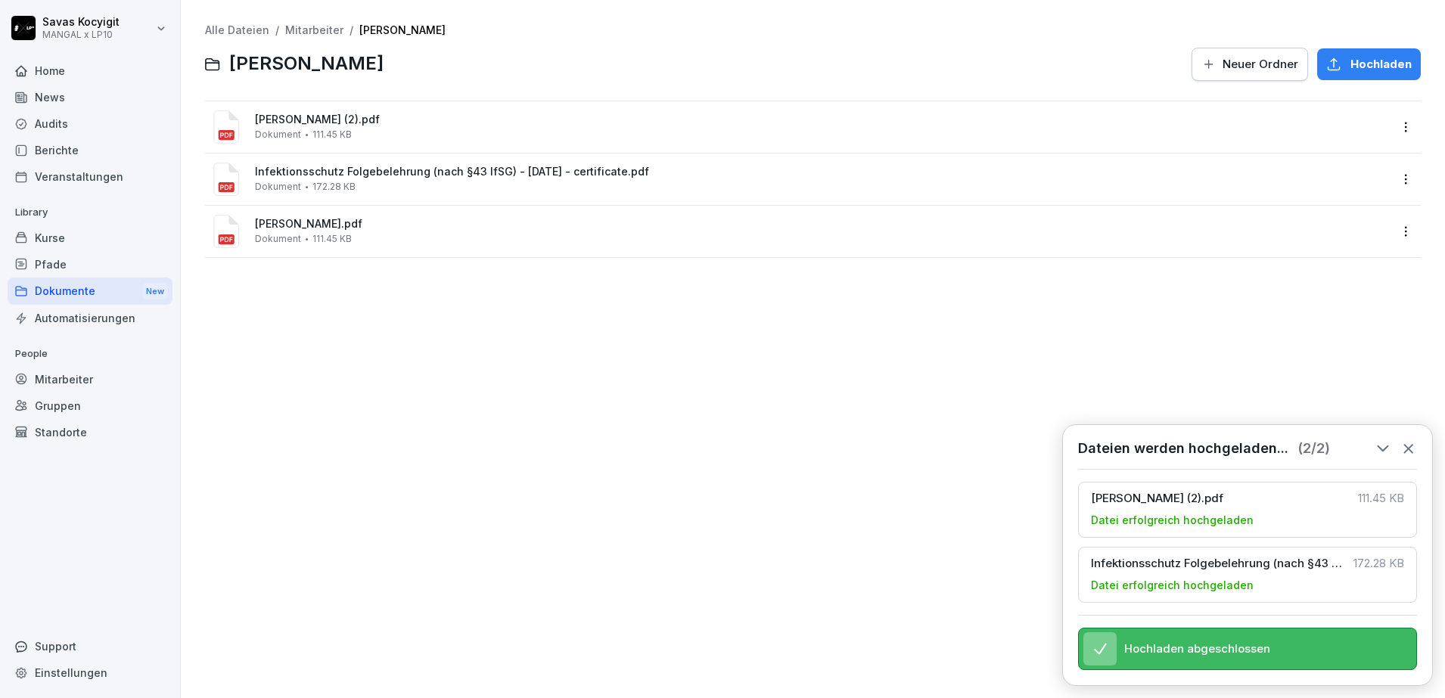
click at [402, 361] on div "Alle Dateien / Mitarbeiter / [PERSON_NAME] Neuer Ordner [PERSON_NAME] (2).pdf D…" at bounding box center [813, 349] width 1242 height 676
click at [476, 373] on div "Alle Dateien / Mitarbeiter / [PERSON_NAME] Neuer Ordner [PERSON_NAME] (2).pdf D…" at bounding box center [813, 349] width 1242 height 676
click at [228, 24] on link "Alle Dateien" at bounding box center [237, 29] width 64 height 13
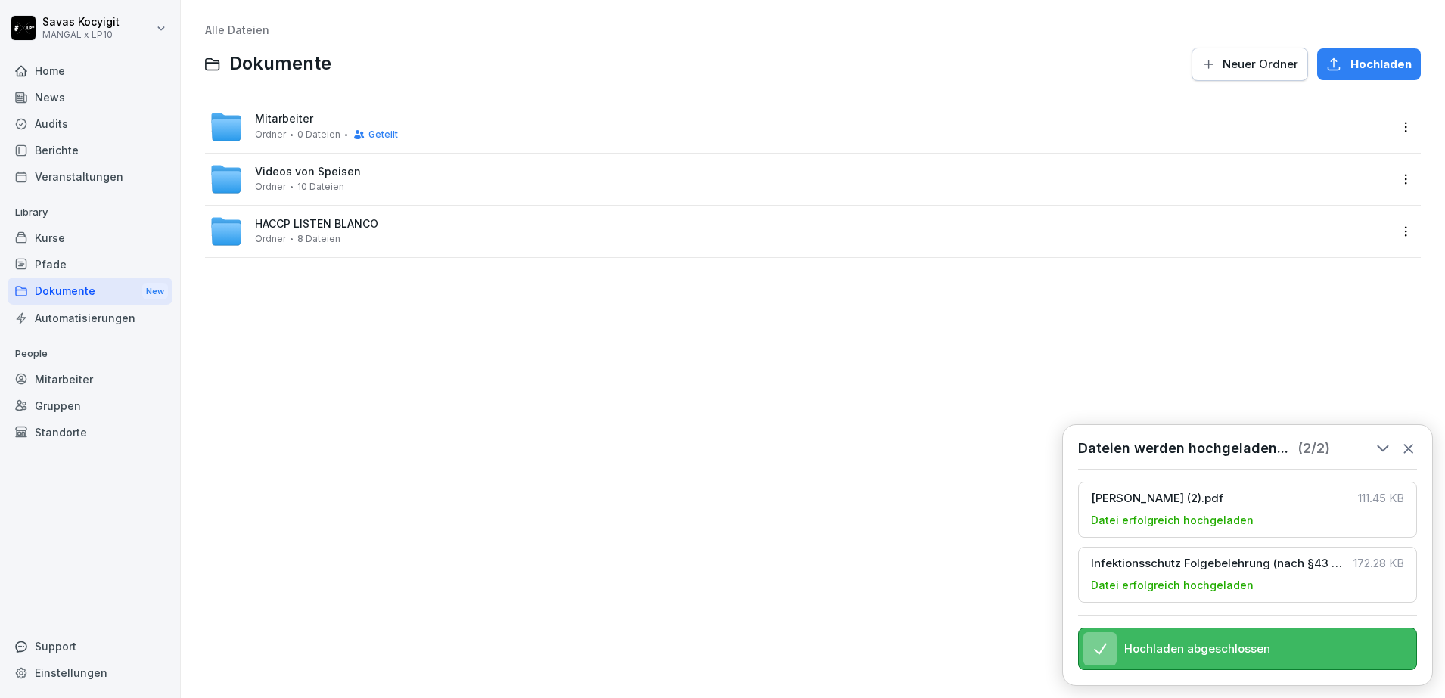
click at [295, 115] on span "Mitarbeiter" at bounding box center [284, 119] width 58 height 13
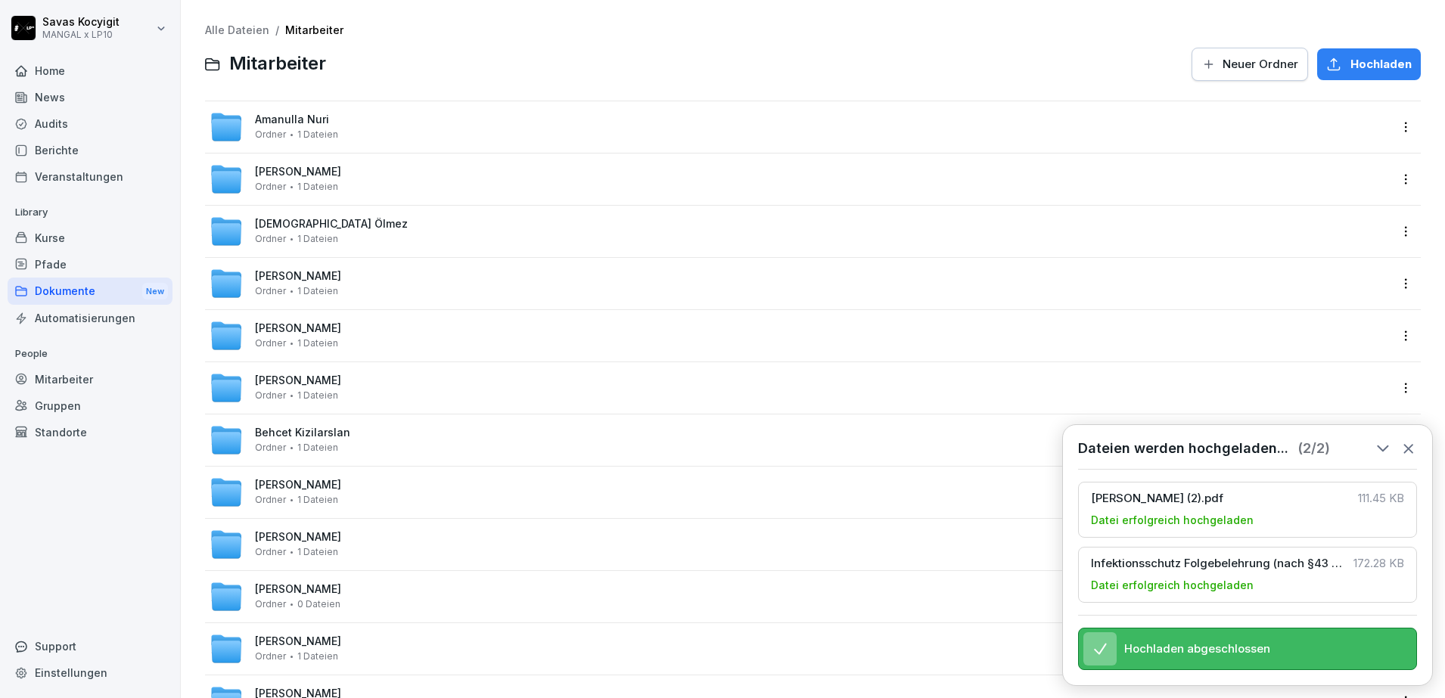
scroll to position [1709, 0]
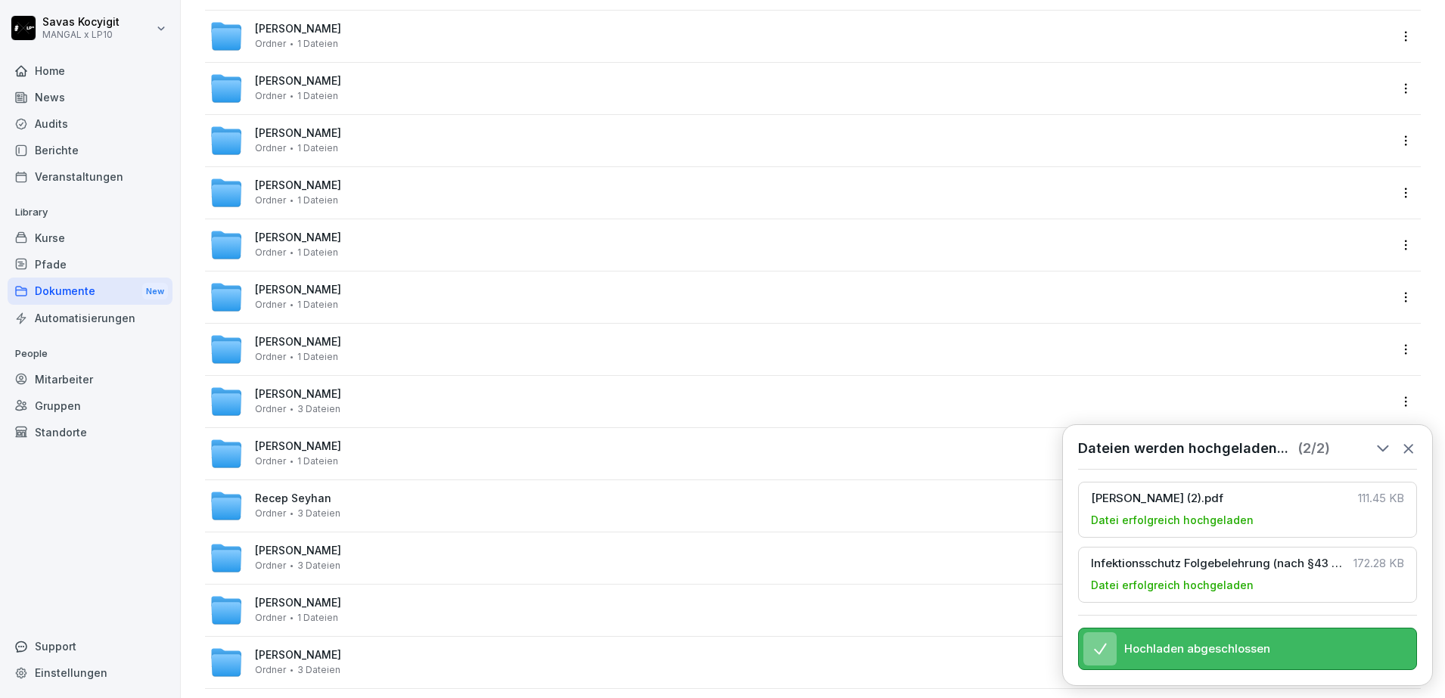
click at [281, 344] on span "[PERSON_NAME]" at bounding box center [298, 342] width 86 height 13
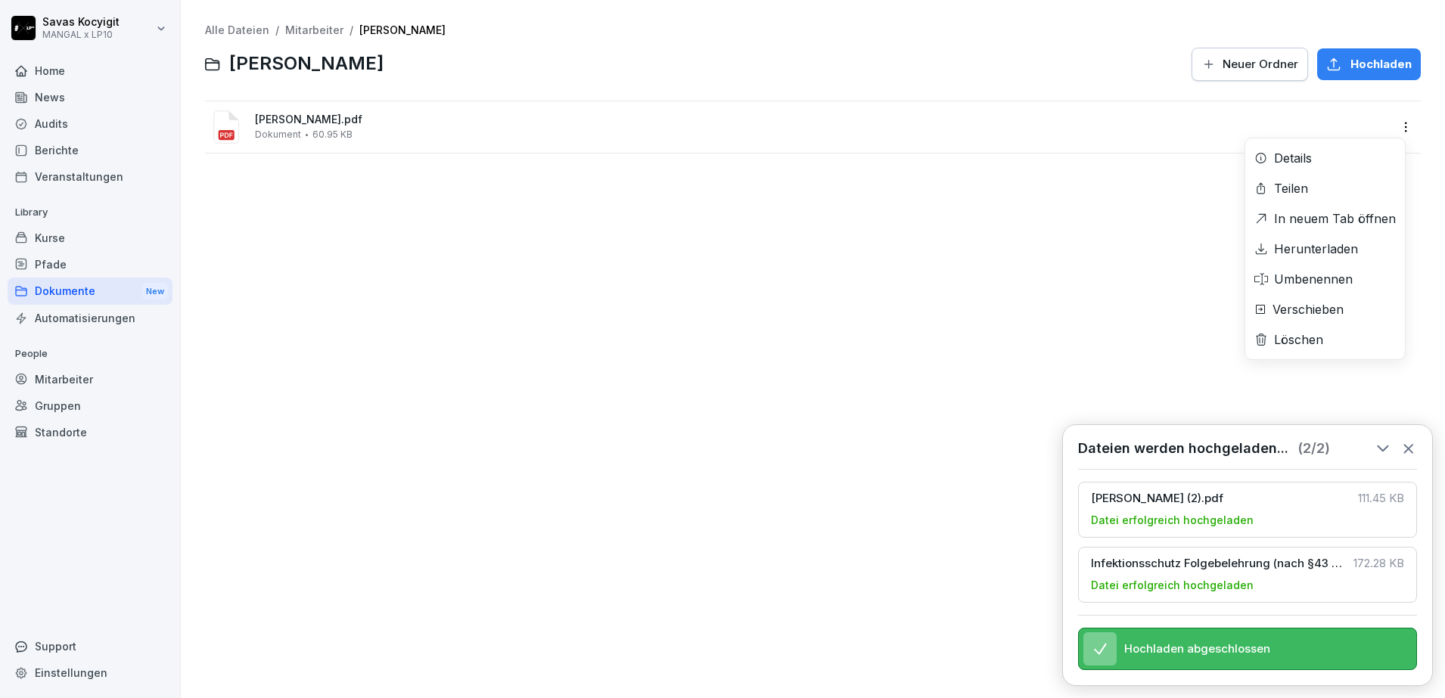
click at [1323, 153] on div "[PERSON_NAME].pdf Dokument 60.95 KB Details Teilen In neuem Tab öffnen Herunter…" at bounding box center [813, 126] width 1216 height 51
click at [1323, 240] on div "Alle Dateien / Mitarbeiter / [PERSON_NAME] [PERSON_NAME] Neuer Ordner [PERSON_N…" at bounding box center [813, 349] width 1242 height 676
click at [1397, 132] on html "[PERSON_NAME] MANGAL x LP10 Home News Audits Berichte Veranstaltungen Library K…" at bounding box center [722, 349] width 1445 height 698
click at [1314, 250] on div "Herunterladen" at bounding box center [1316, 249] width 84 height 18
click at [729, 383] on div "Alle Dateien / Mitarbeiter / [PERSON_NAME] [PERSON_NAME] Neuer Ordner [PERSON_N…" at bounding box center [813, 349] width 1242 height 676
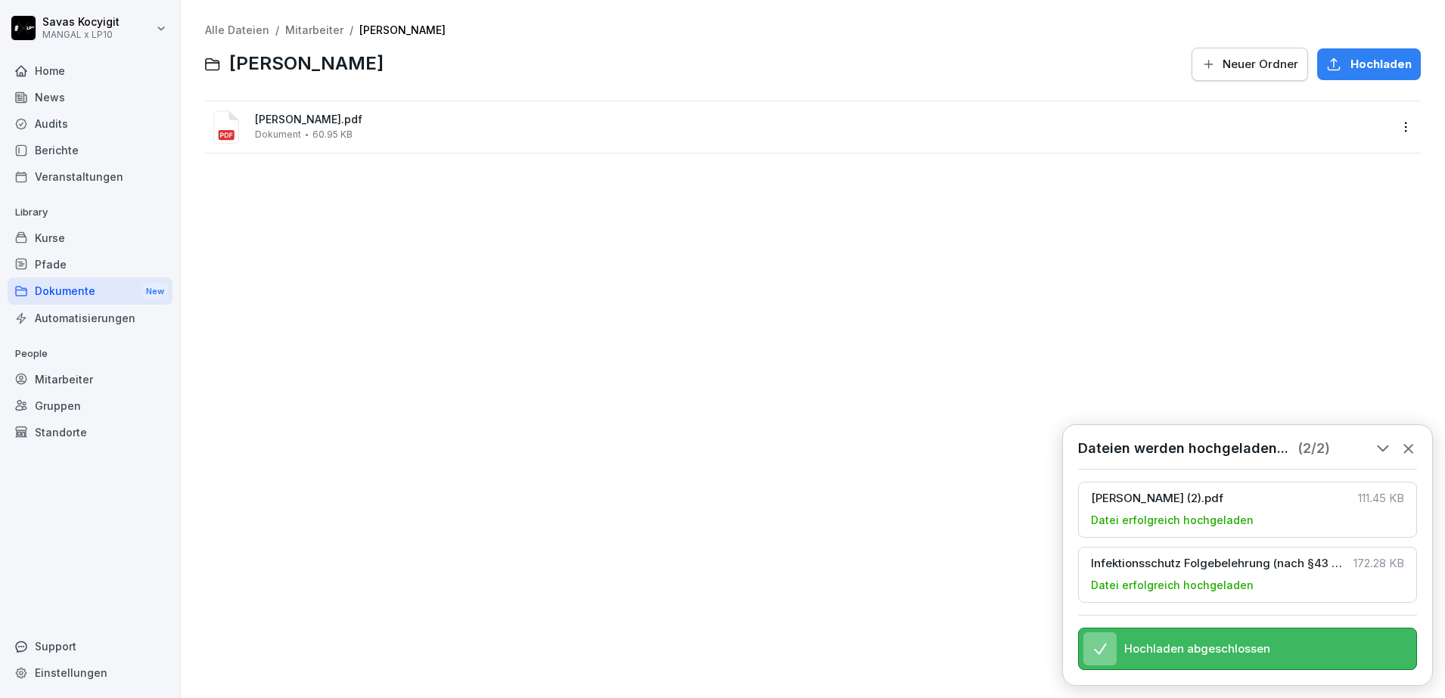
click at [521, 397] on div "Alle Dateien / Mitarbeiter / [PERSON_NAME] [PERSON_NAME] Neuer Ordner [PERSON_N…" at bounding box center [813, 349] width 1242 height 676
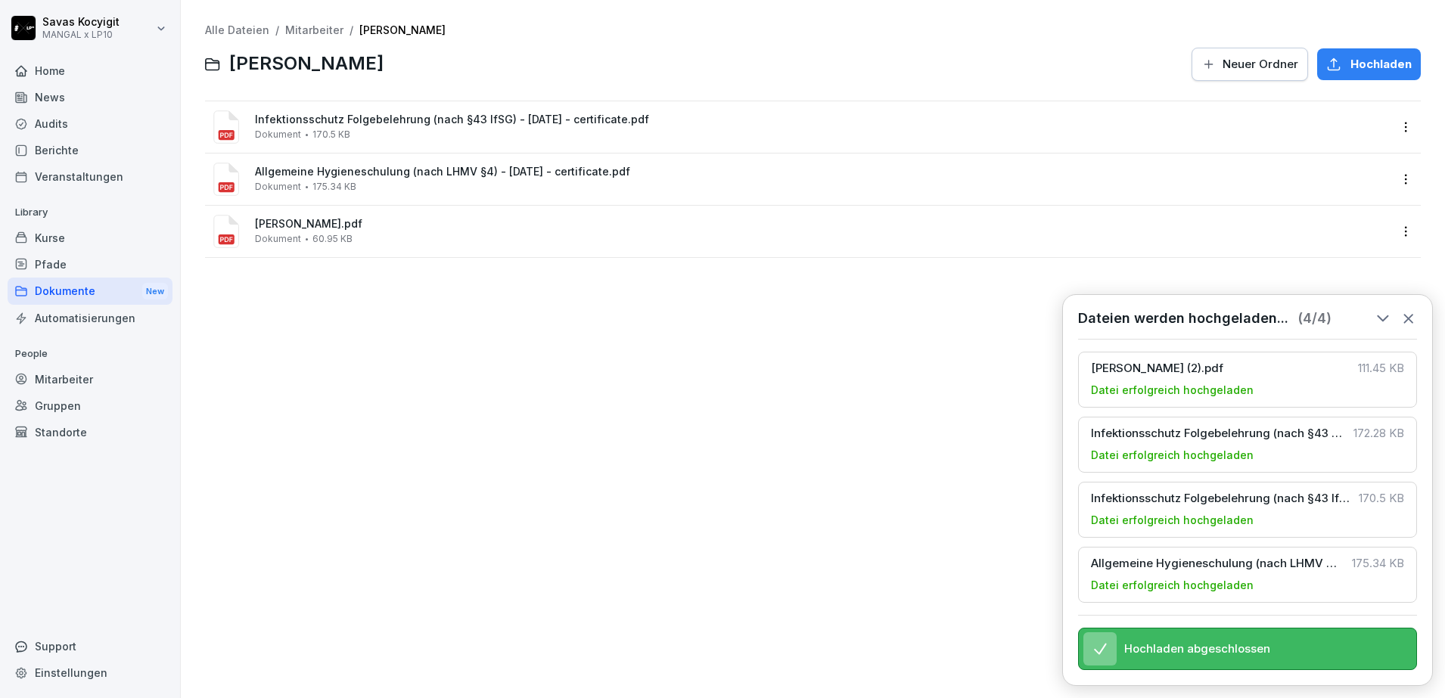
click at [1406, 310] on icon at bounding box center [1409, 318] width 17 height 17
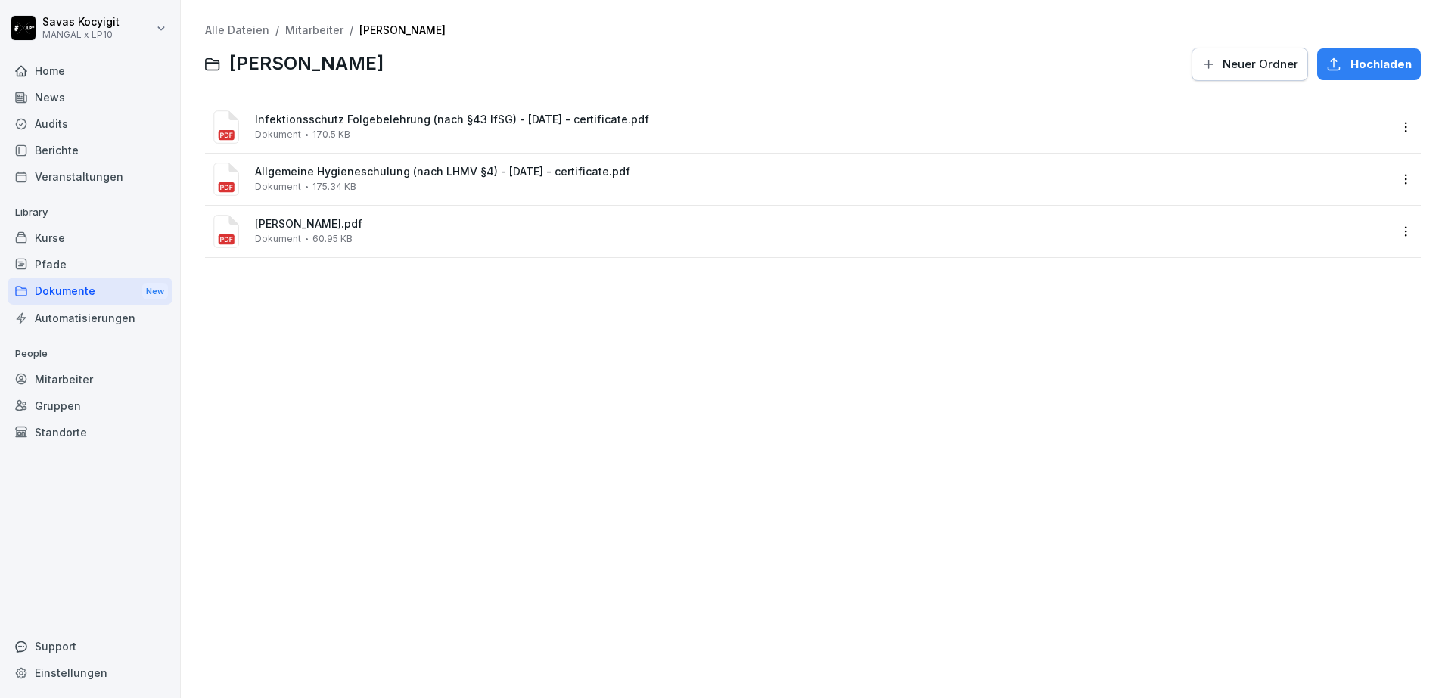
click at [294, 30] on link "Mitarbeiter" at bounding box center [314, 29] width 58 height 13
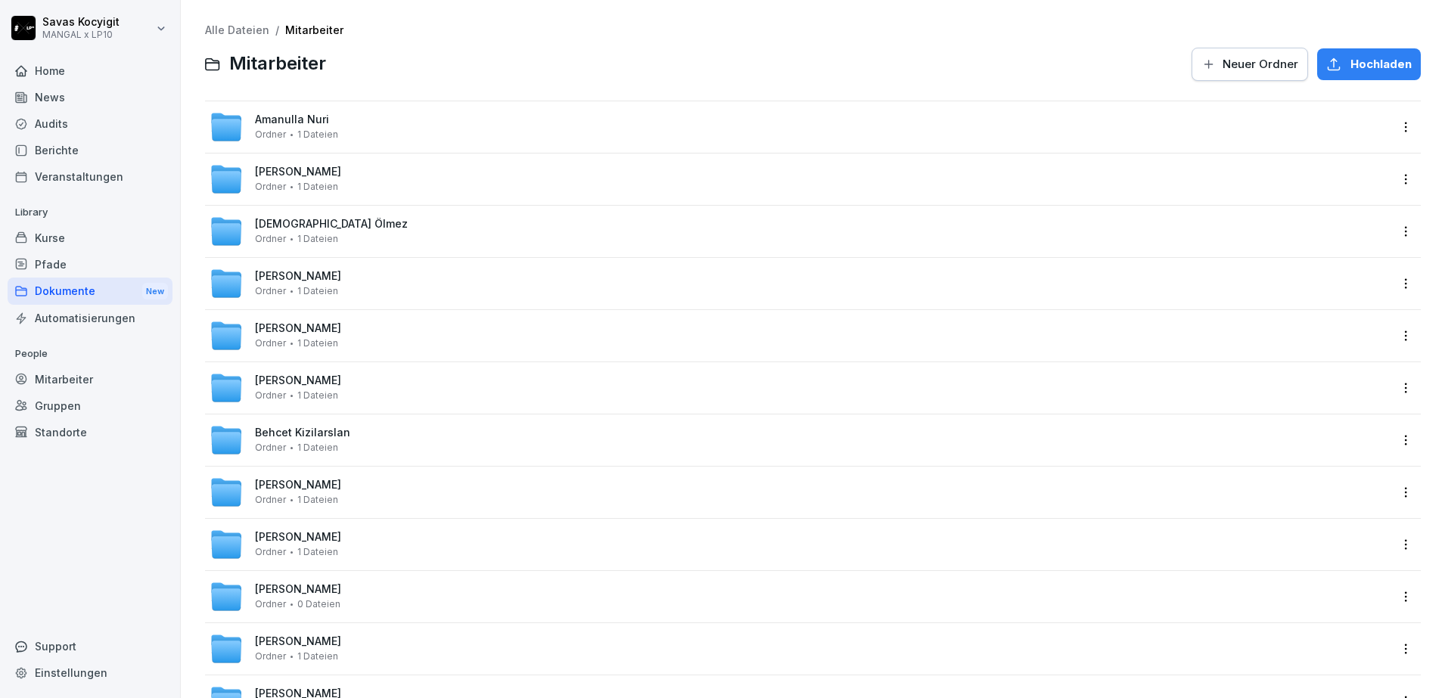
click at [546, 61] on div at bounding box center [759, 64] width 848 height 36
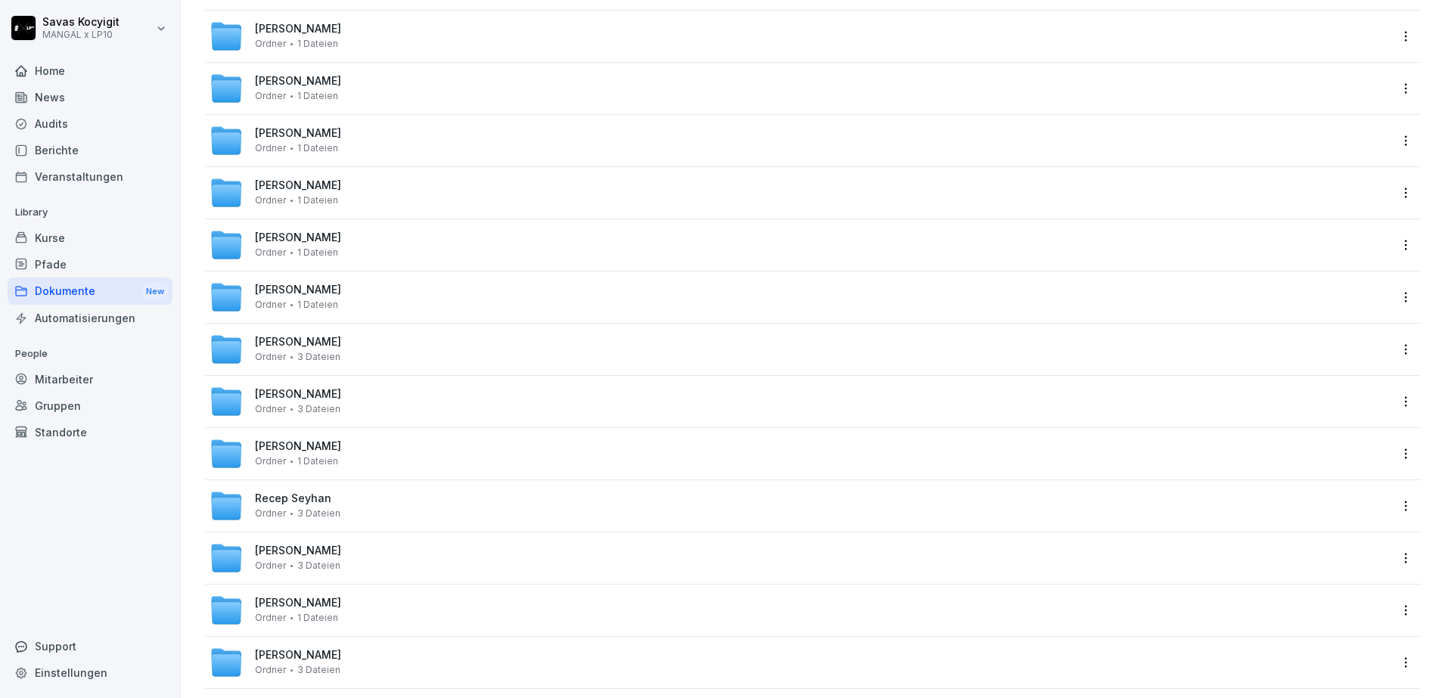
click at [285, 345] on span "[PERSON_NAME]" at bounding box center [298, 342] width 86 height 13
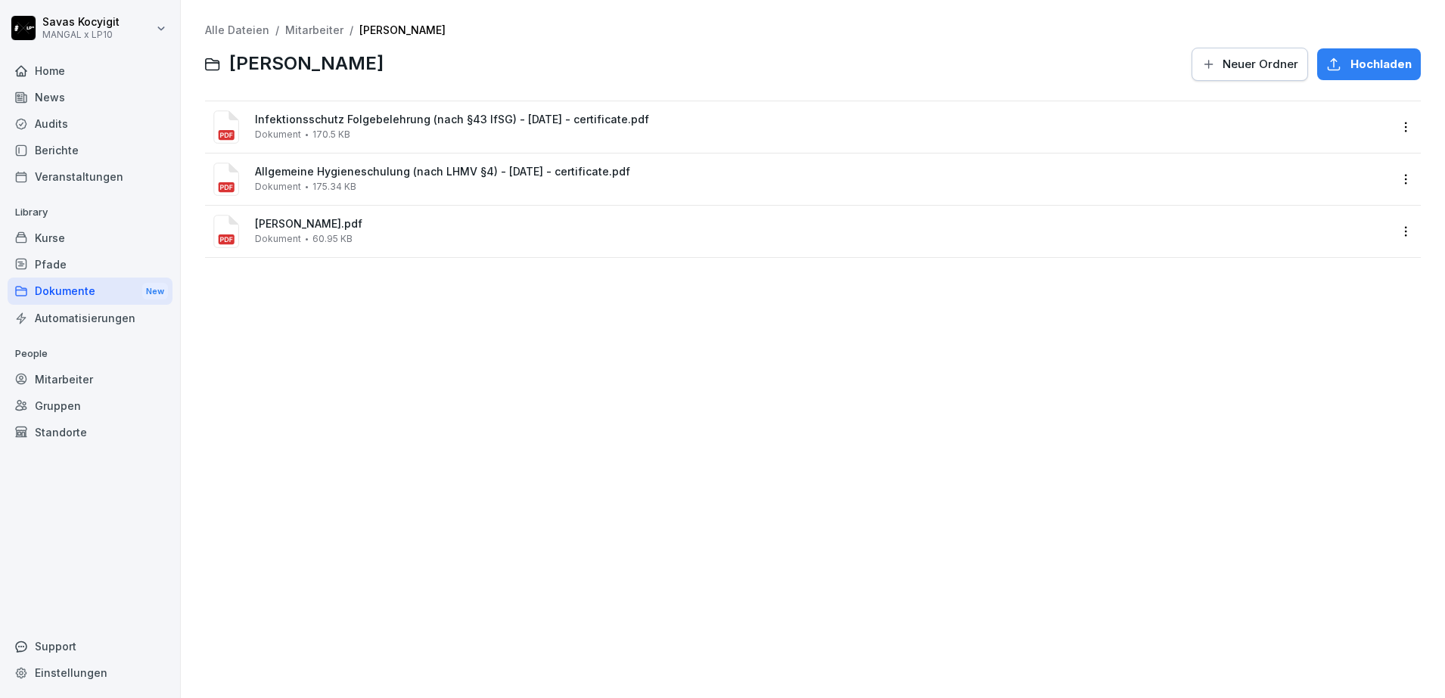
click at [496, 413] on div "Alle Dateien / Mitarbeiter / [PERSON_NAME] [PERSON_NAME] Neuer Ordner Hochladen…" at bounding box center [813, 349] width 1242 height 676
click at [797, 573] on div "Alle Dateien / Mitarbeiter / [PERSON_NAME] [PERSON_NAME] Neuer Ordner Hochladen…" at bounding box center [813, 349] width 1242 height 676
click at [319, 26] on link "Mitarbeiter" at bounding box center [314, 29] width 58 height 13
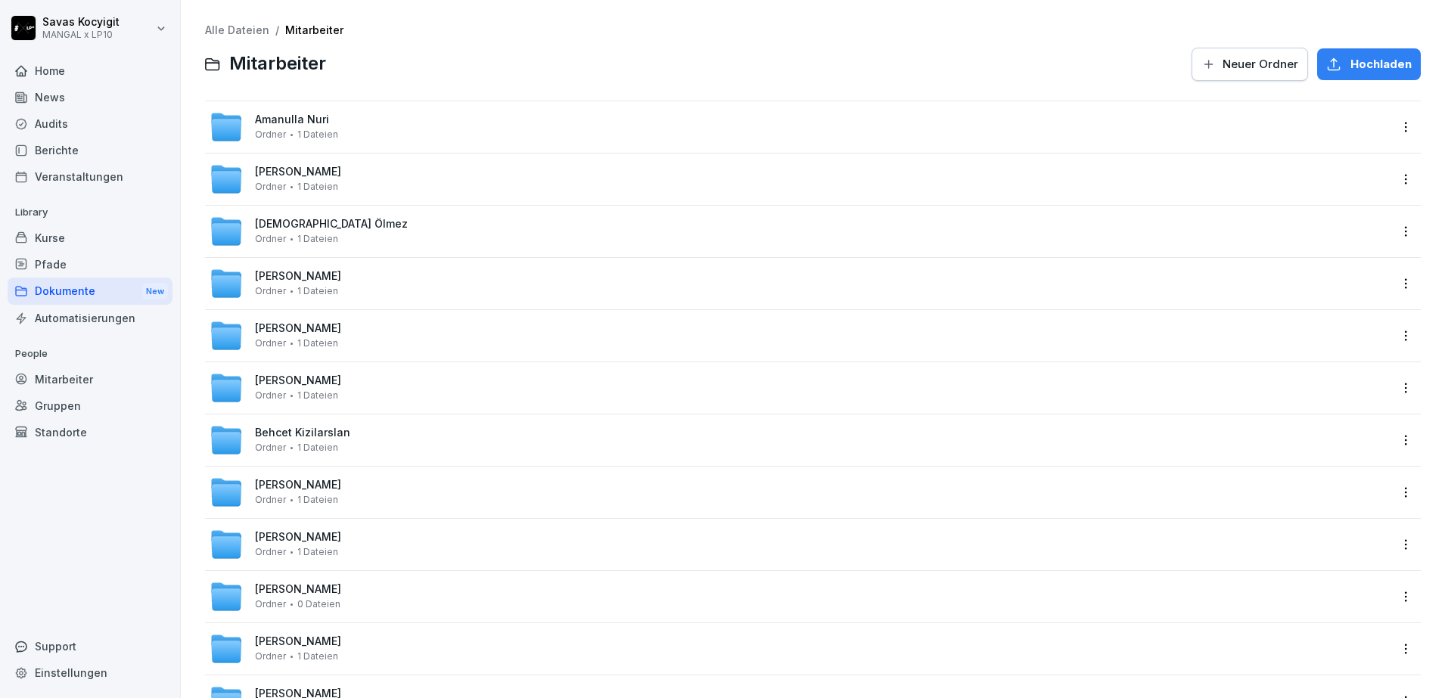
click at [566, 70] on div at bounding box center [759, 64] width 848 height 36
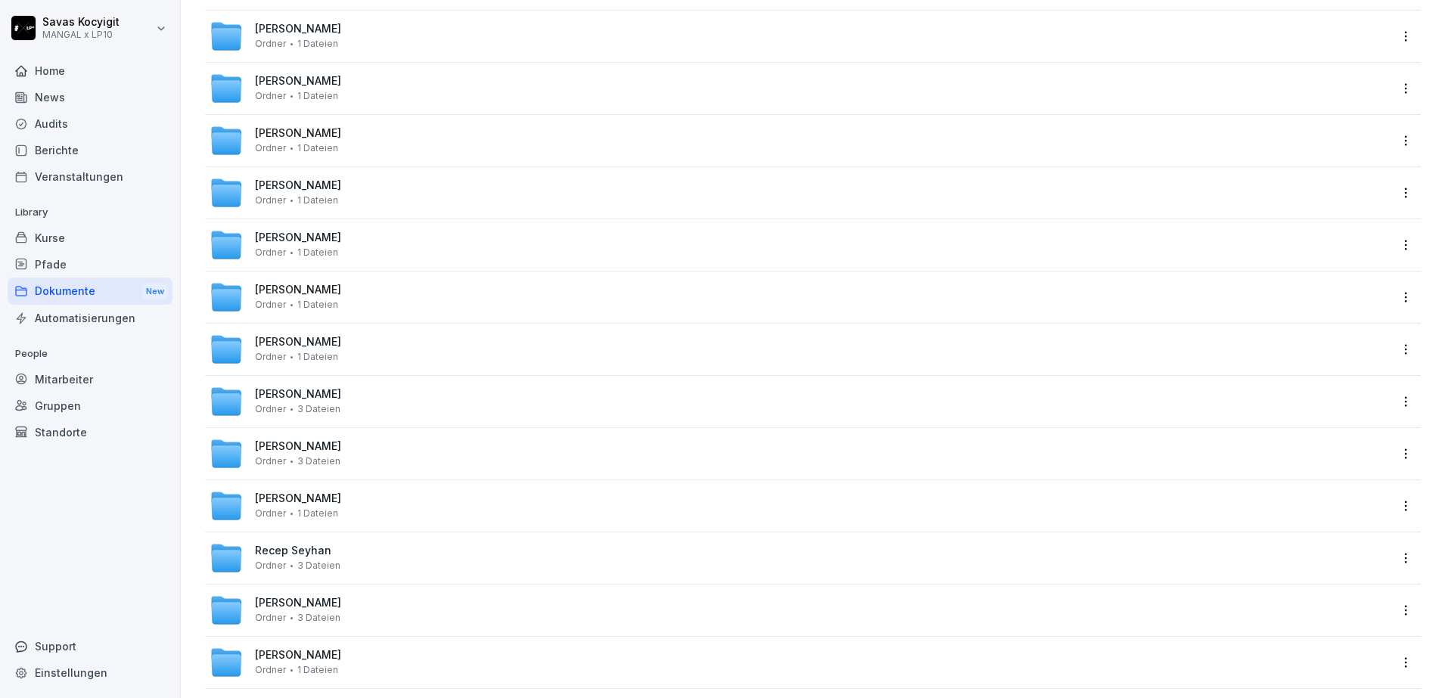
click at [267, 342] on span "[PERSON_NAME]" at bounding box center [298, 342] width 86 height 13
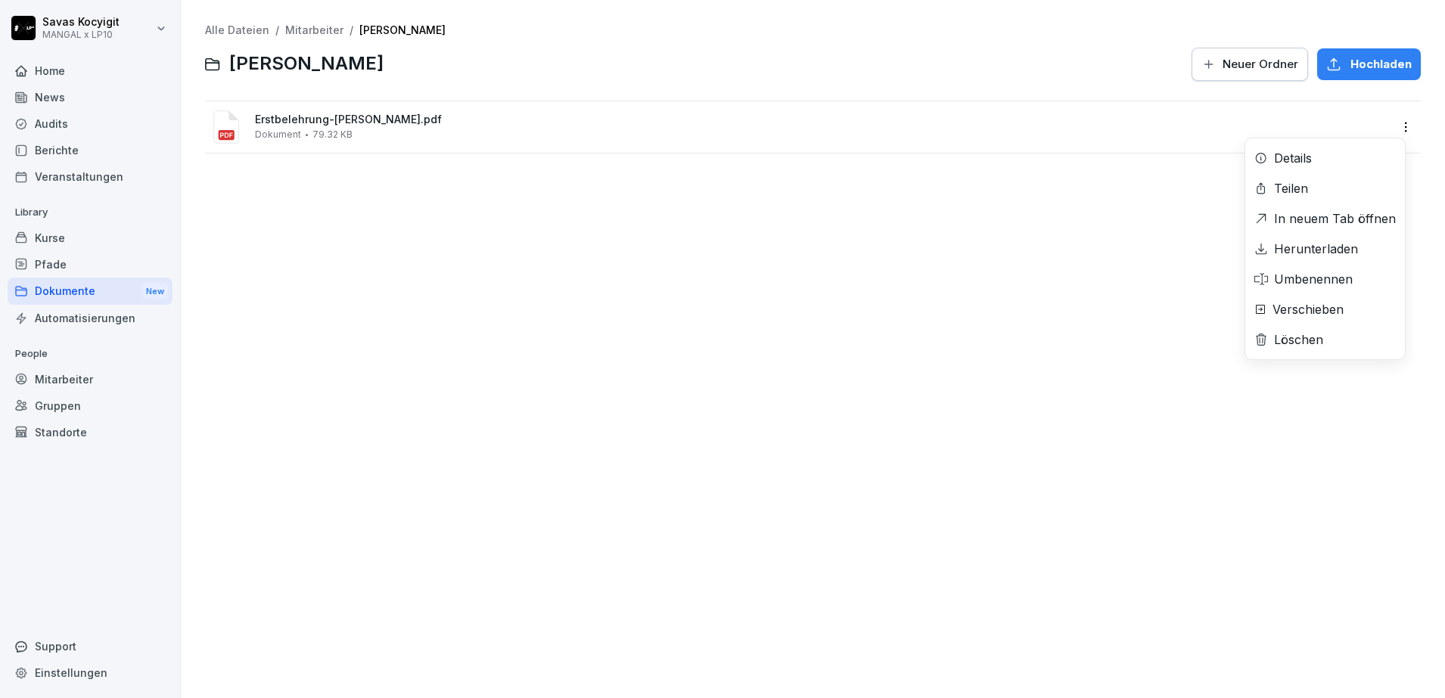
click at [1390, 129] on html "[PERSON_NAME] MANGAL x LP10 Home News Audits Berichte Veranstaltungen Library K…" at bounding box center [722, 349] width 1445 height 698
click at [1290, 246] on div "Herunterladen" at bounding box center [1316, 249] width 84 height 18
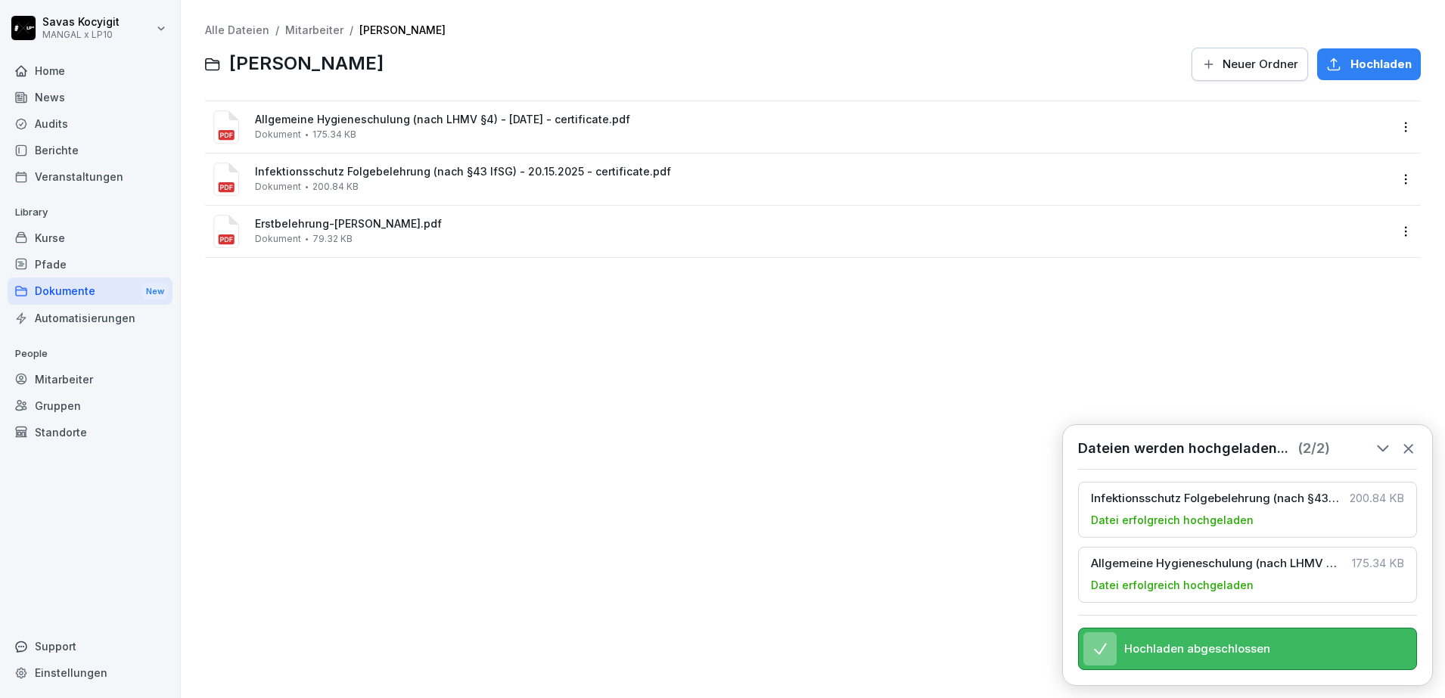
click at [391, 284] on div "Alle Dateien / Mitarbeiter / [PERSON_NAME] [PERSON_NAME] Neuer Ordner Hochladen…" at bounding box center [813, 349] width 1242 height 676
click at [1390, 135] on html "[PERSON_NAME] MANGAL x LP10 Home News Audits Berichte Veranstaltungen Library K…" at bounding box center [722, 349] width 1445 height 698
click at [1330, 341] on div "Löschen" at bounding box center [1326, 340] width 160 height 30
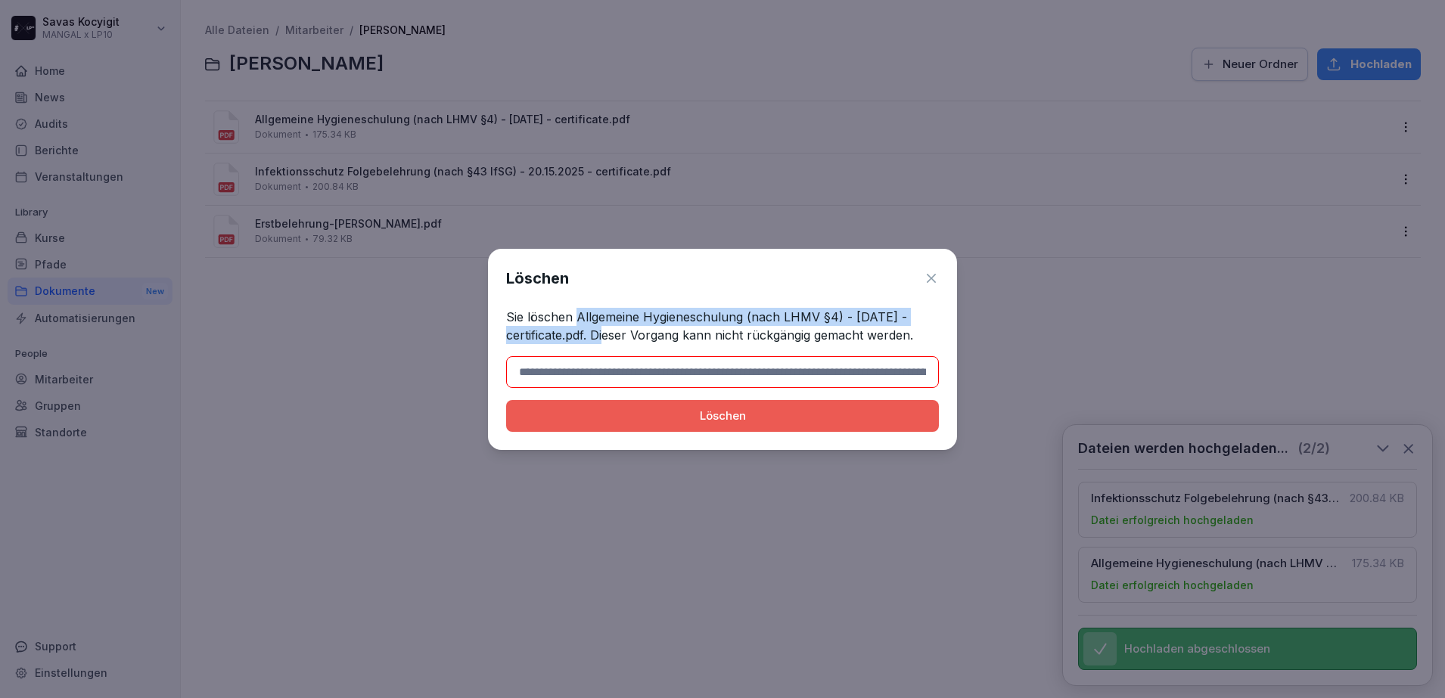
drag, startPoint x: 575, startPoint y: 314, endPoint x: 586, endPoint y: 334, distance: 22.7
click at [586, 334] on p "Sie löschen Allgemeine Hygieneschulung (nach LHMV §4) - [DATE] - certificate.pd…" at bounding box center [722, 326] width 433 height 36
copy p "Allgemeine Hygieneschulung (nach LHMV §4) - [DATE] - certificate.pdf"
click at [593, 378] on input at bounding box center [722, 372] width 433 height 32
paste input "**********"
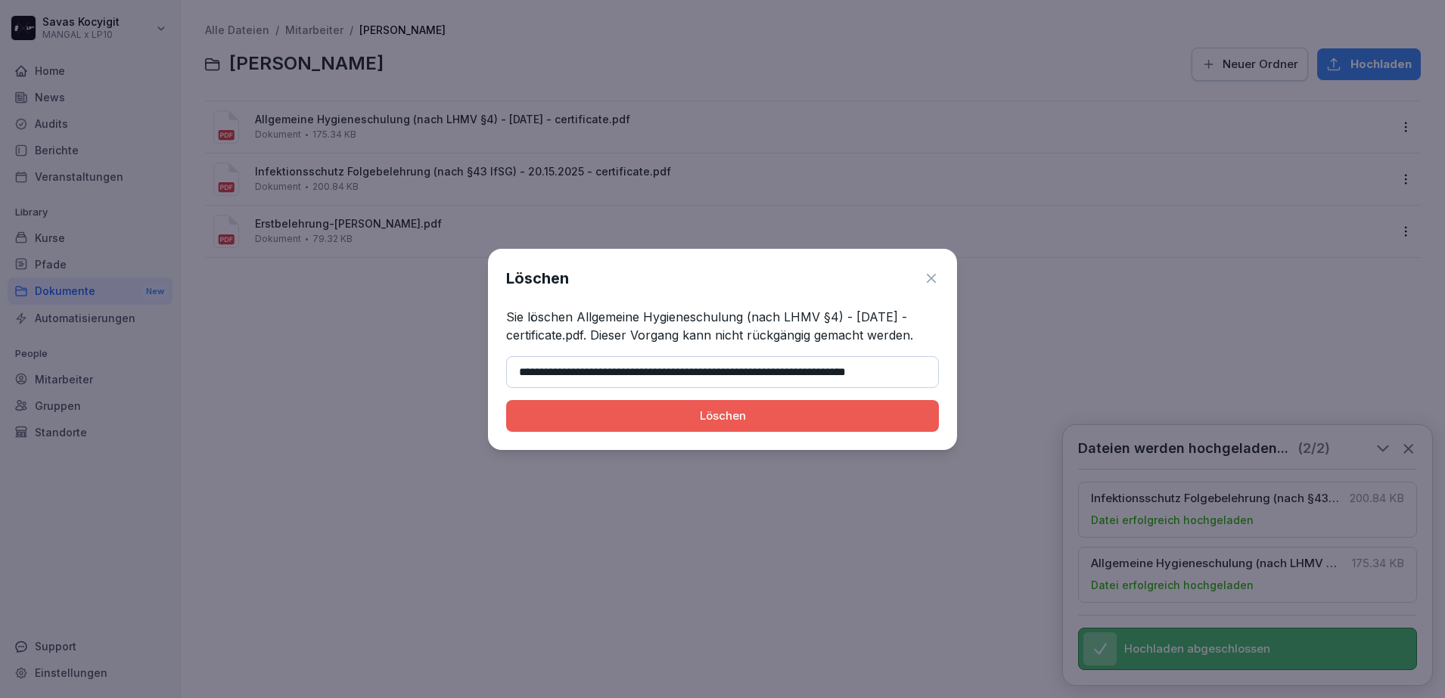
type input "**********"
click at [633, 423] on div "Löschen" at bounding box center [722, 416] width 409 height 17
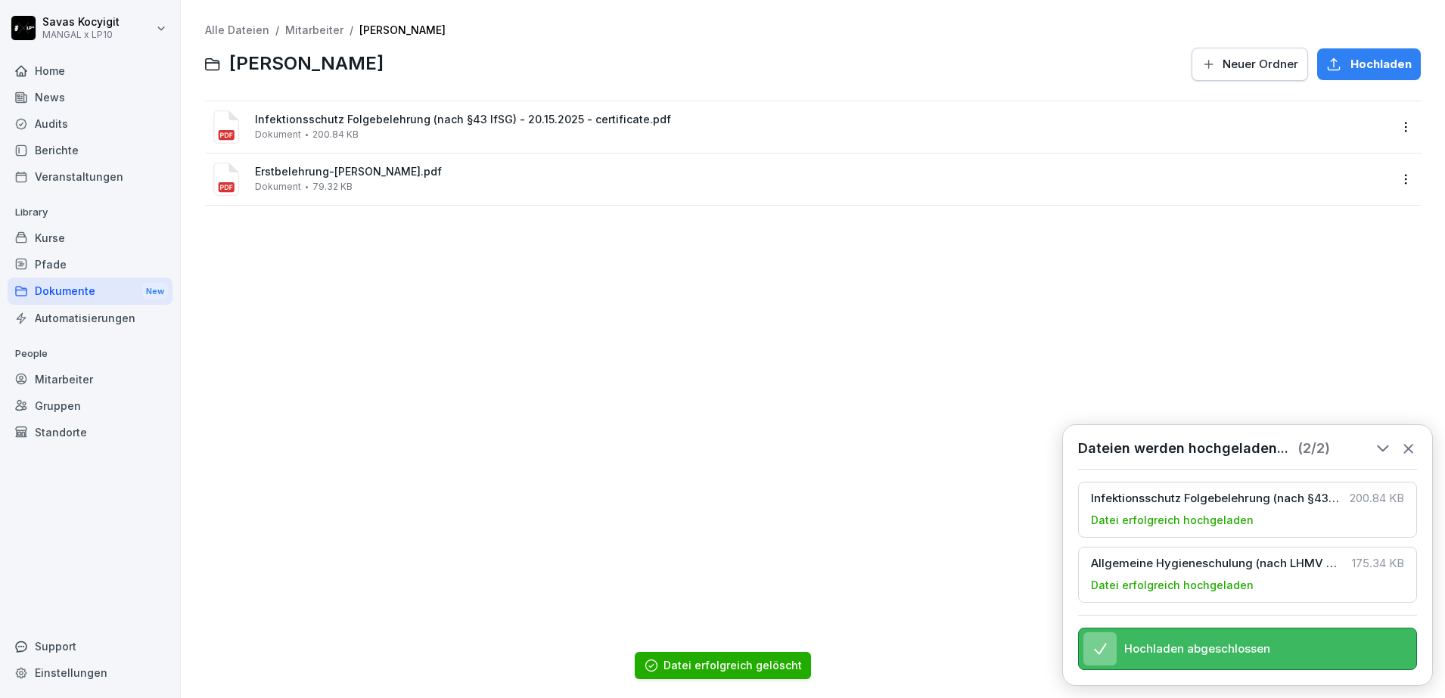
click at [1392, 128] on html "[PERSON_NAME] MANGAL x LP10 Home News Audits Berichte Veranstaltungen Library K…" at bounding box center [722, 349] width 1445 height 698
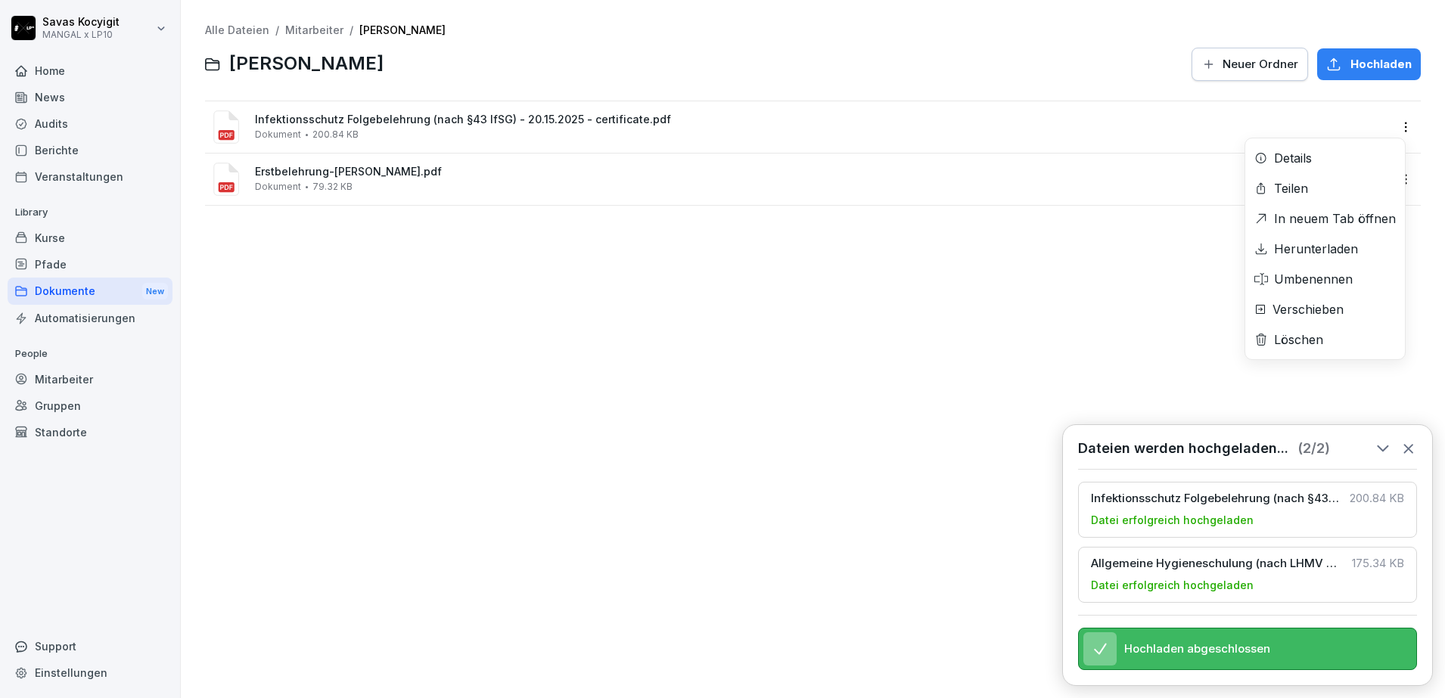
click at [1330, 331] on div "Löschen" at bounding box center [1326, 340] width 160 height 30
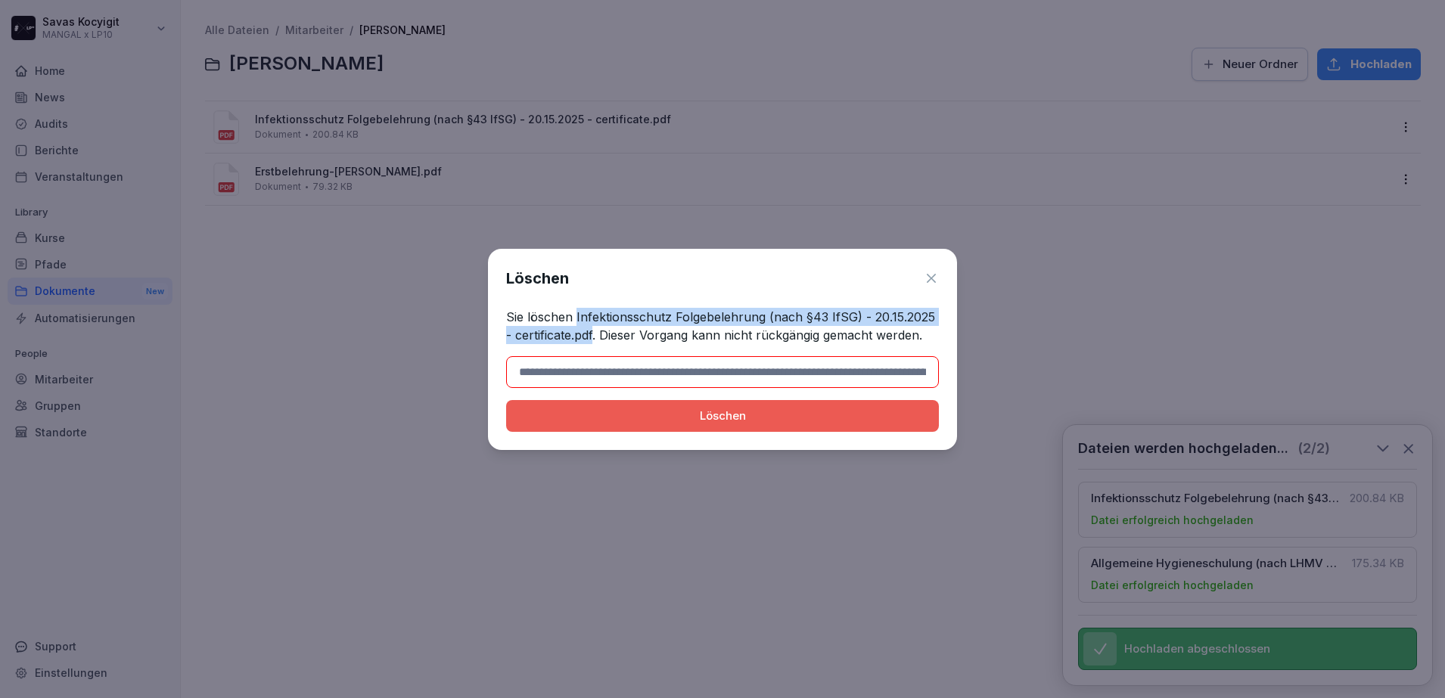
drag, startPoint x: 574, startPoint y: 317, endPoint x: 596, endPoint y: 338, distance: 30.5
click at [596, 338] on p "Sie löschen Infektionsschutz Folgebelehrung (nach §43 IfSG) - 20.15.2025 - cert…" at bounding box center [722, 326] width 433 height 36
copy p "Infektionsschutz Folgebelehrung (nach §43 IfSG) - 20.15.2025 - certificate.pdf"
click at [580, 376] on input at bounding box center [722, 372] width 433 height 32
paste input "**********"
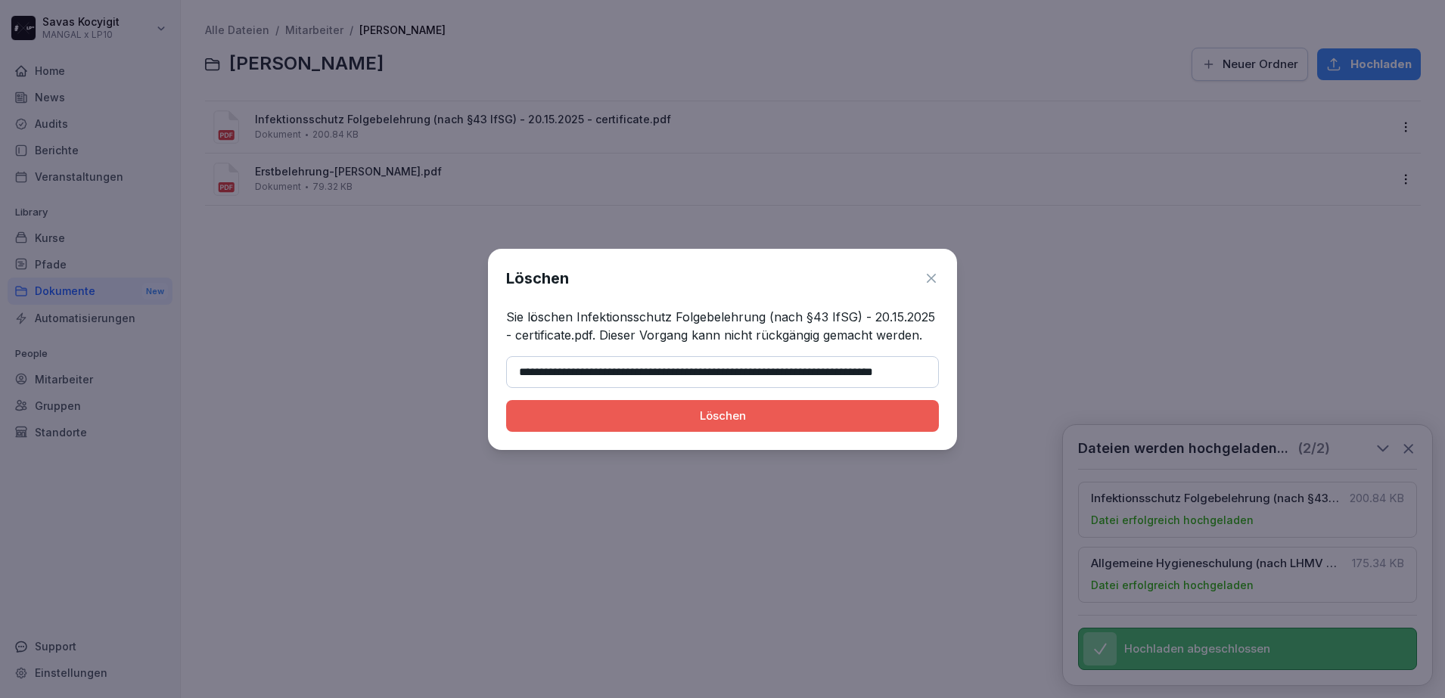
scroll to position [0, 13]
type input "**********"
click at [623, 430] on button "Löschen" at bounding box center [722, 416] width 433 height 32
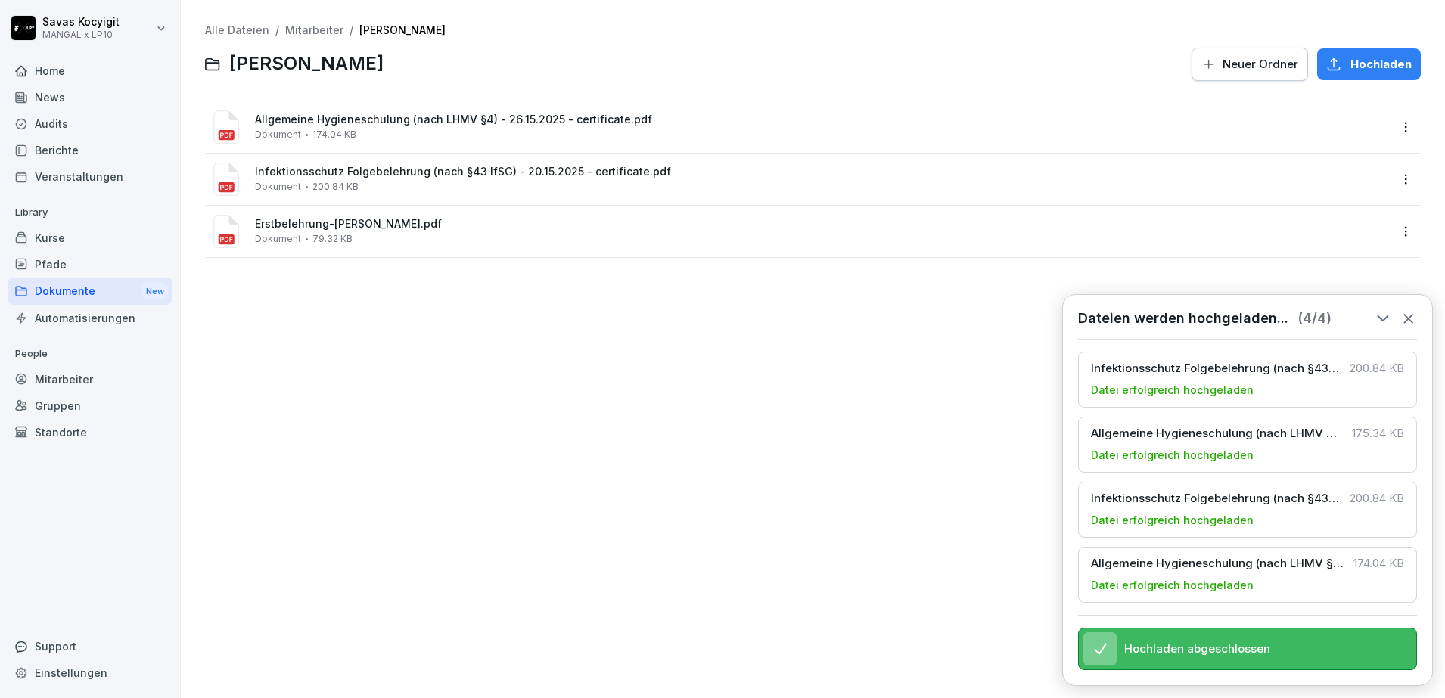
click at [306, 397] on div "Alle Dateien / Mitarbeiter / [PERSON_NAME] [PERSON_NAME] Neuer Ordner Hochladen…" at bounding box center [813, 349] width 1242 height 676
click at [365, 345] on div "Alle Dateien / Mitarbeiter / [PERSON_NAME] [PERSON_NAME] Neuer Ordner Hochladen…" at bounding box center [813, 349] width 1242 height 676
click at [529, 463] on div "Alle Dateien / Mitarbeiter / [PERSON_NAME] [PERSON_NAME] Neuer Ordner Hochladen…" at bounding box center [813, 349] width 1242 height 676
click at [348, 344] on div "Alle Dateien / Mitarbeiter / [PERSON_NAME] [PERSON_NAME] Neuer Ordner Hochladen…" at bounding box center [813, 349] width 1242 height 676
click at [1414, 312] on icon at bounding box center [1409, 318] width 17 height 17
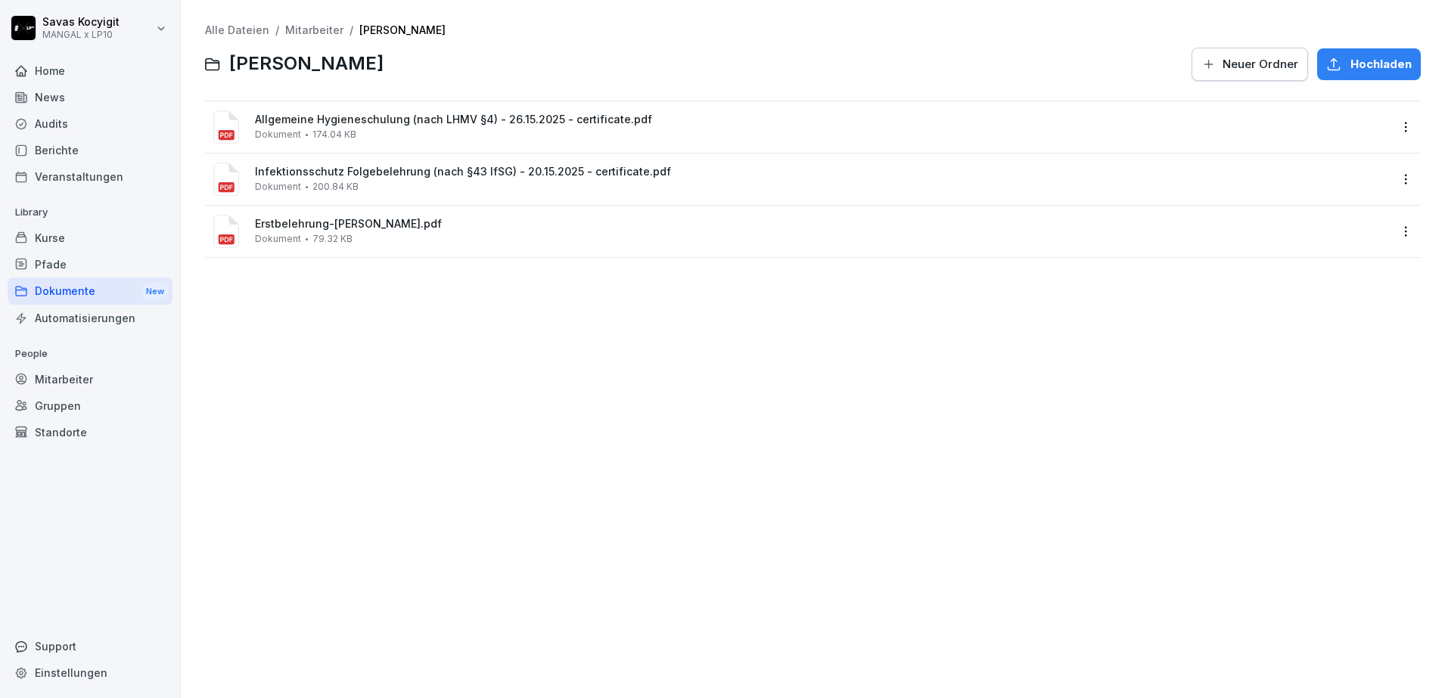
click at [412, 423] on div "Alle Dateien / Mitarbeiter / [PERSON_NAME] [PERSON_NAME] Neuer Ordner Hochladen…" at bounding box center [813, 349] width 1242 height 676
click at [303, 27] on link "Mitarbeiter" at bounding box center [314, 29] width 58 height 13
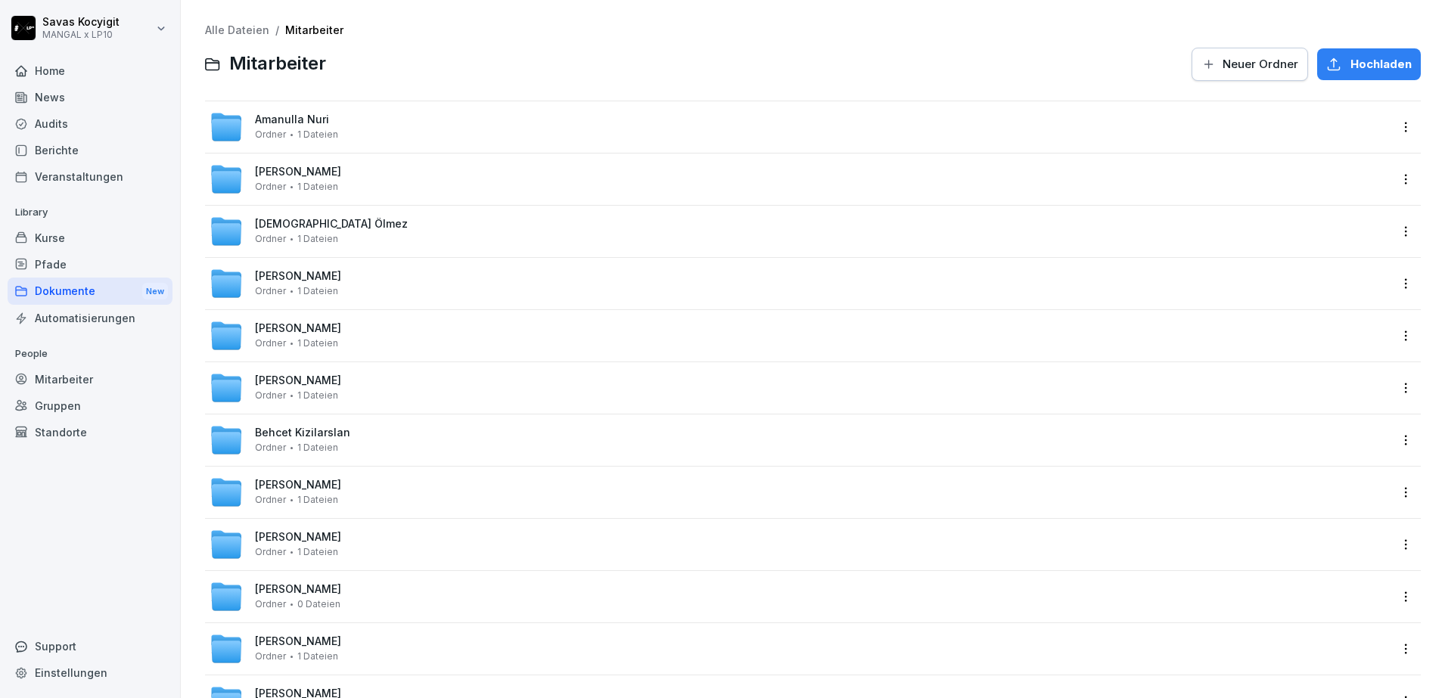
click at [500, 27] on div "Alle Dateien / Mitarbeiter" at bounding box center [813, 30] width 1216 height 13
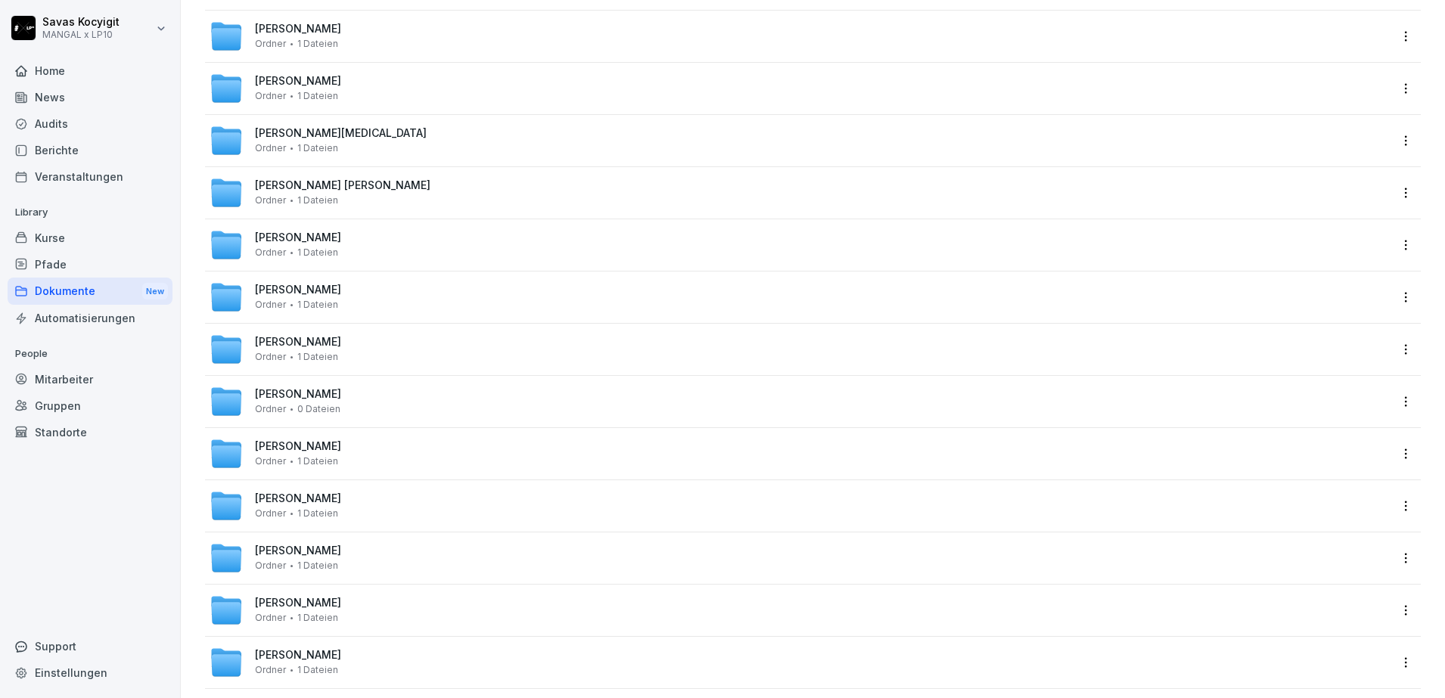
scroll to position [1605, 0]
click at [312, 345] on span "[PERSON_NAME]" at bounding box center [298, 342] width 86 height 13
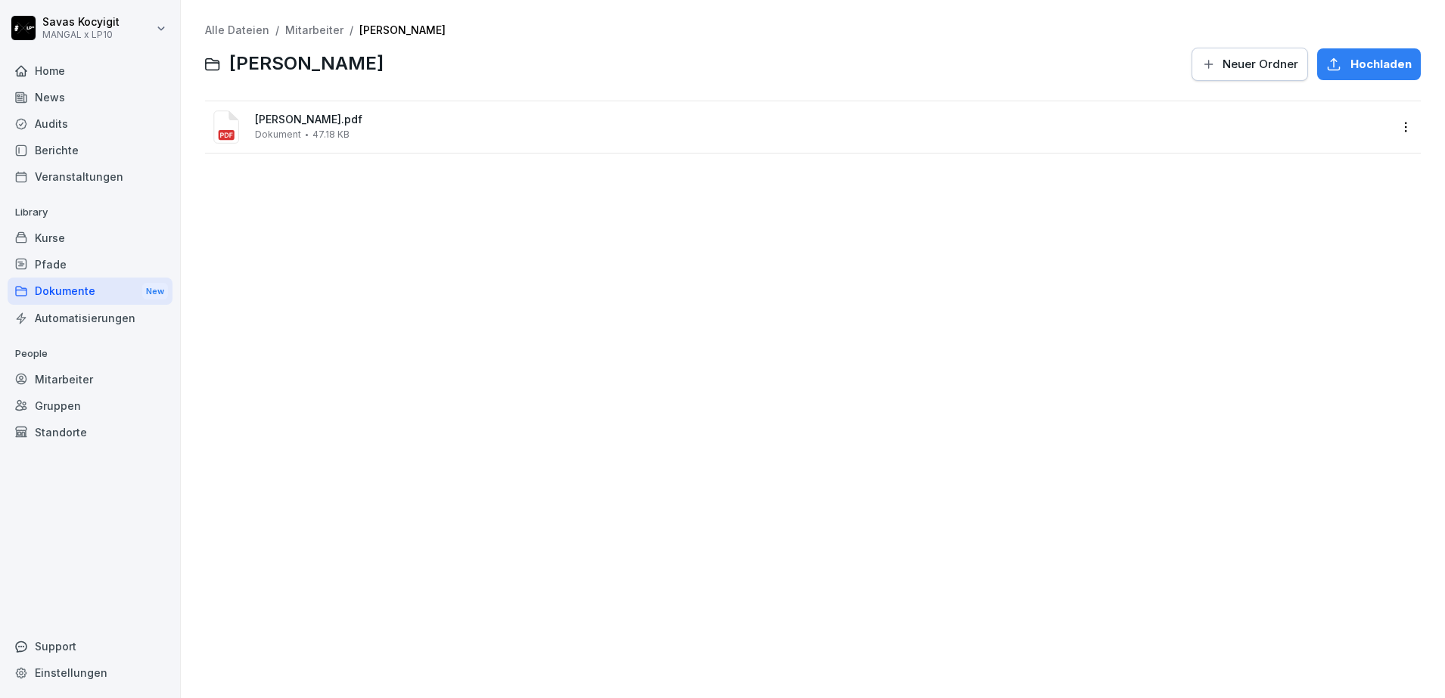
click at [1396, 135] on html "[PERSON_NAME] MANGAL x LP10 Home News Audits Berichte Veranstaltungen Library K…" at bounding box center [722, 349] width 1445 height 698
click at [1326, 247] on div "Herunterladen" at bounding box center [1316, 249] width 84 height 18
click at [353, 204] on div "Alle Dateien / Mitarbeiter / [PERSON_NAME] Neuer Ordner [PERSON_NAME].pdf Dokum…" at bounding box center [813, 349] width 1242 height 676
click at [1395, 130] on html "[PERSON_NAME] MANGAL x LP10 Home News Audits Berichte Veranstaltungen Library K…" at bounding box center [722, 349] width 1445 height 698
click at [499, 363] on html "[PERSON_NAME] MANGAL x LP10 Home News Audits Berichte Veranstaltungen Library K…" at bounding box center [722, 349] width 1445 height 698
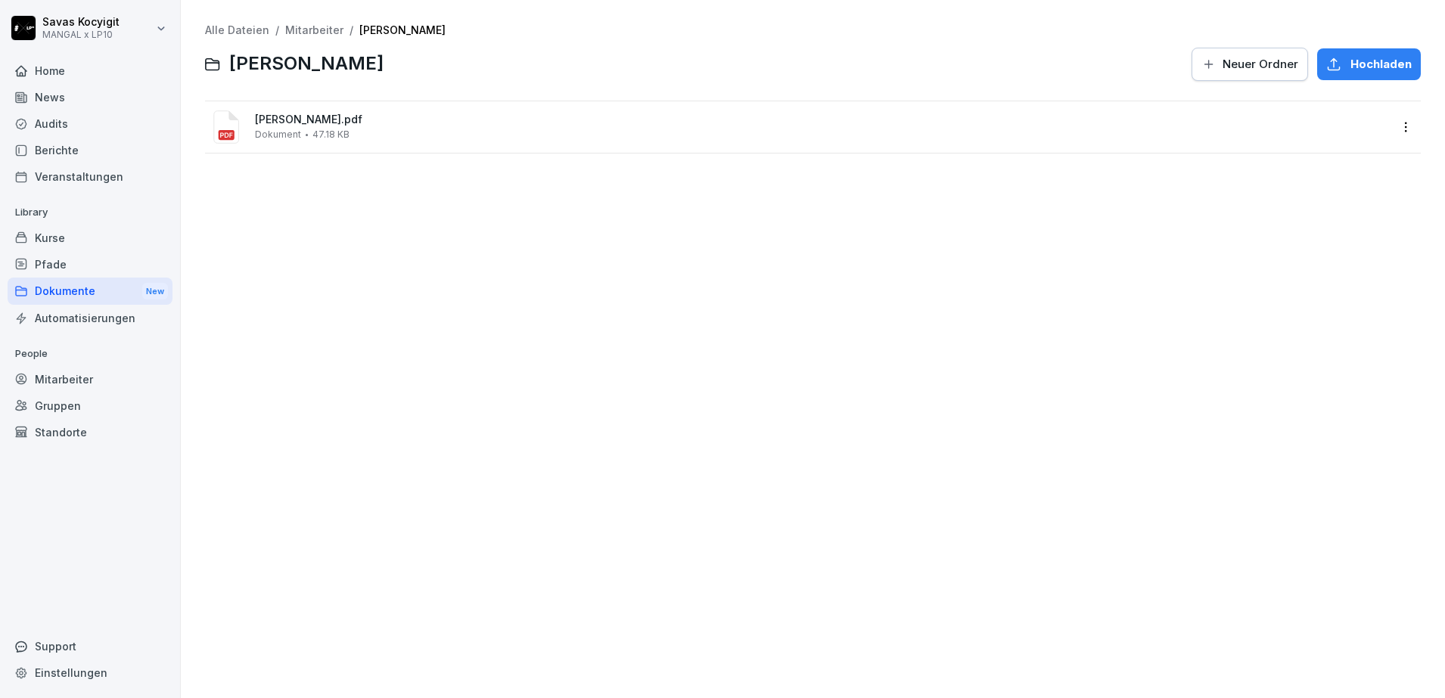
click at [504, 337] on div "Alle Dateien / Mitarbeiter / [PERSON_NAME] Neuer Ordner [PERSON_NAME].pdf Dokum…" at bounding box center [813, 349] width 1242 height 676
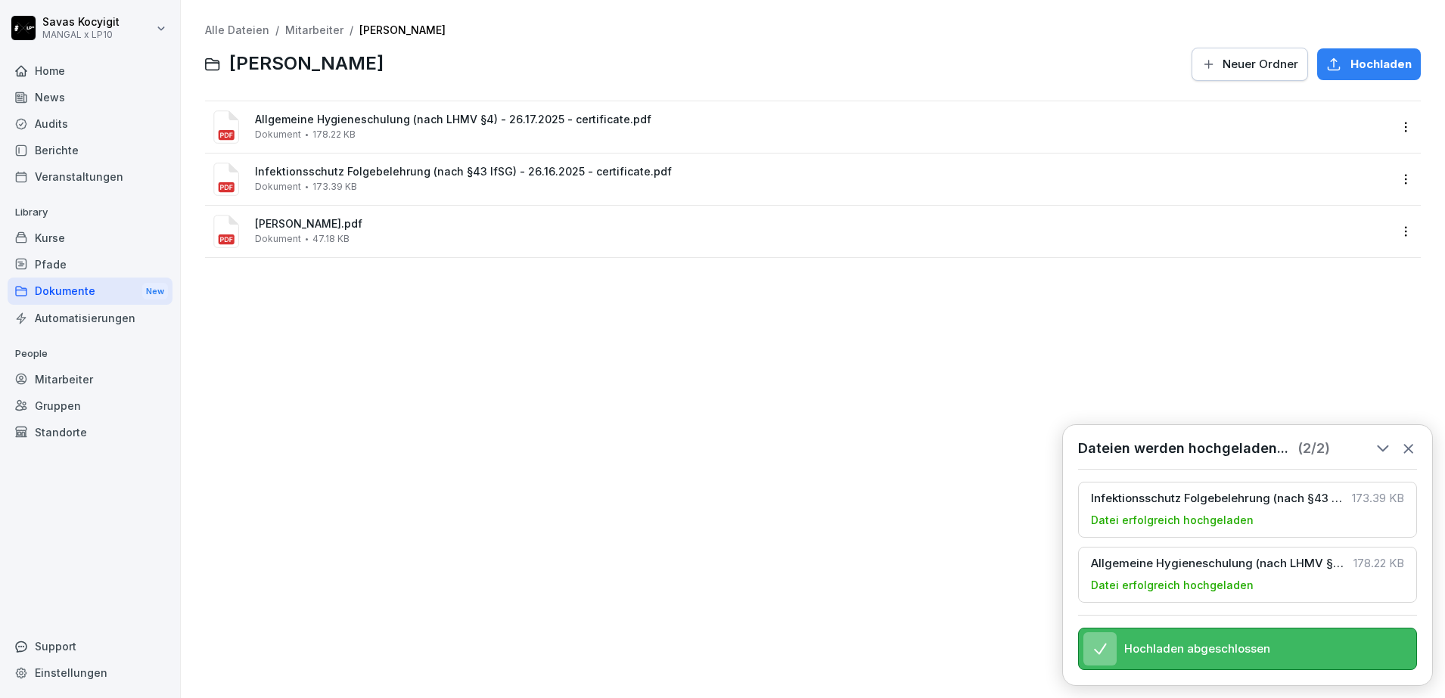
click at [364, 344] on div "Alle Dateien / Mitarbeiter / [PERSON_NAME] Allgemeine Hygieneschulung (nach LHM…" at bounding box center [813, 349] width 1242 height 676
click at [406, 409] on div "Alle Dateien / Mitarbeiter / [PERSON_NAME] Allgemeine Hygieneschulung (nach LHM…" at bounding box center [813, 349] width 1242 height 676
click at [303, 33] on link "Mitarbeiter" at bounding box center [314, 29] width 58 height 13
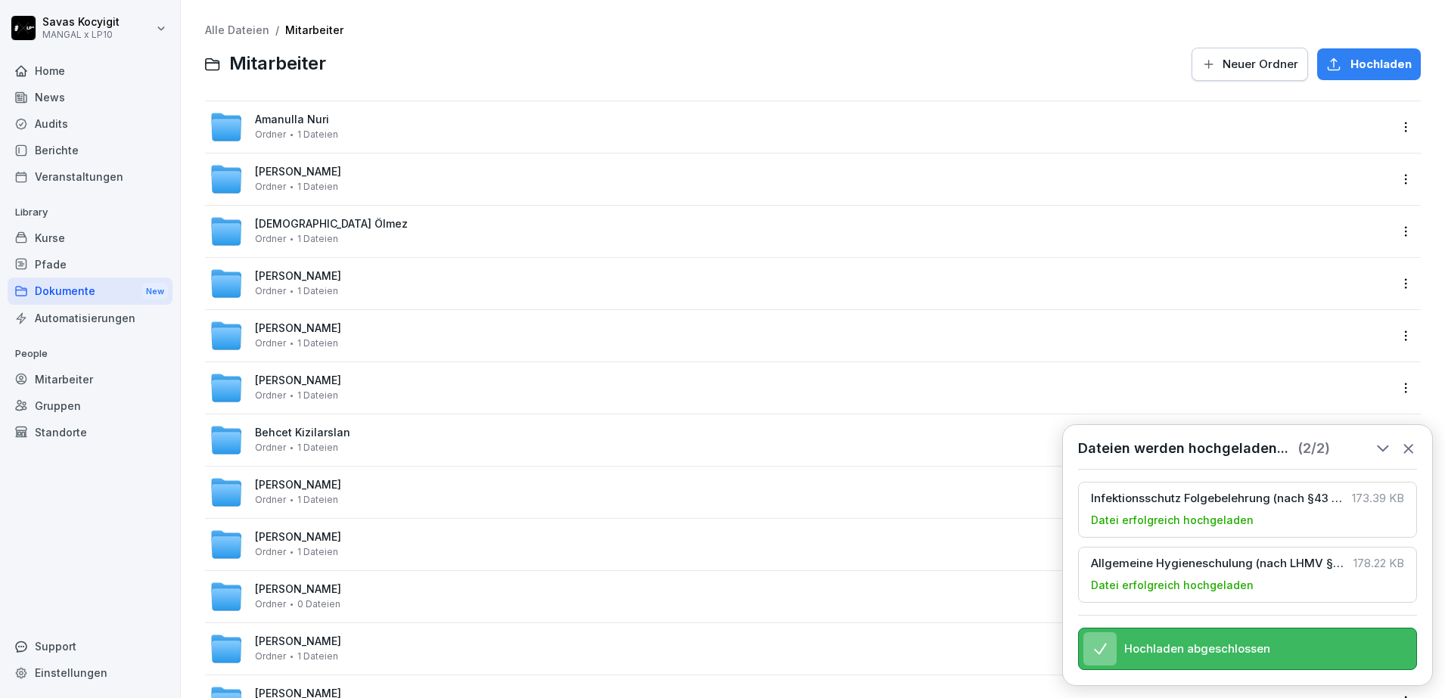
click at [458, 73] on div at bounding box center [759, 64] width 848 height 36
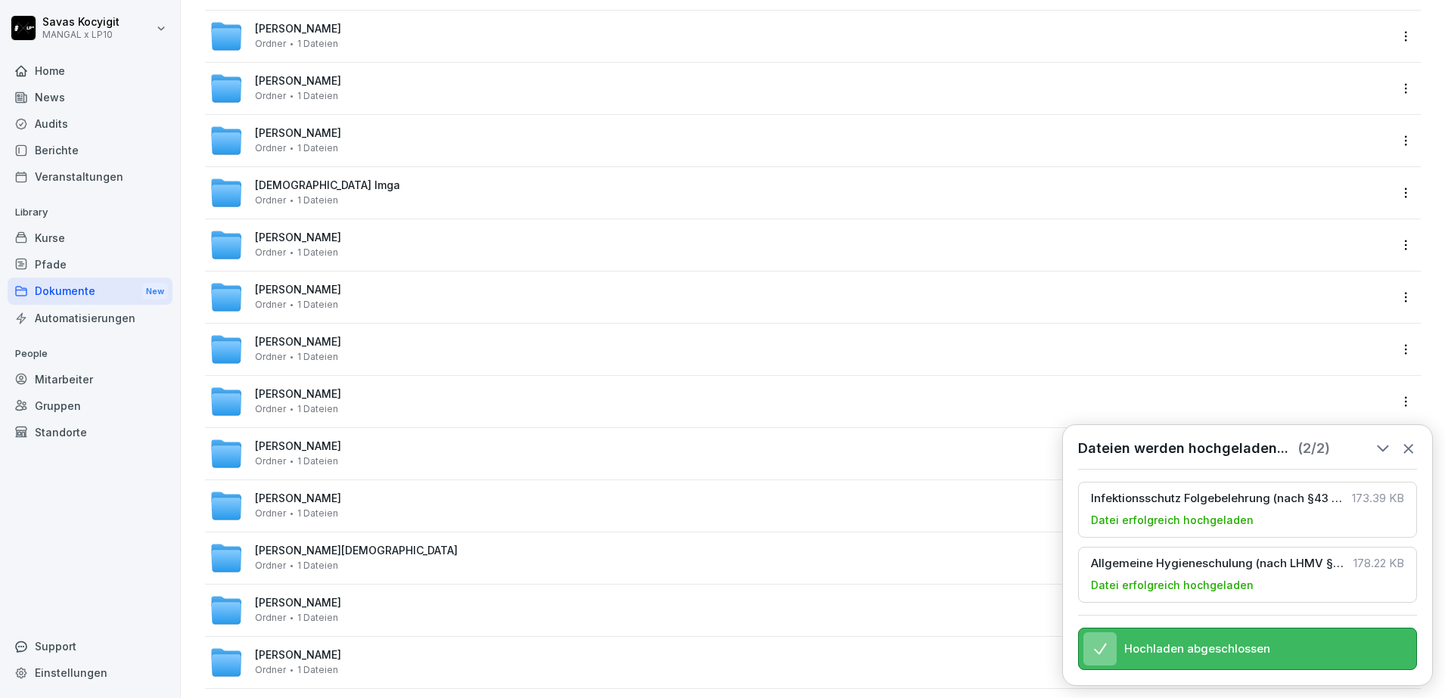
scroll to position [1448, 0]
click at [266, 342] on span "[PERSON_NAME]" at bounding box center [298, 342] width 86 height 13
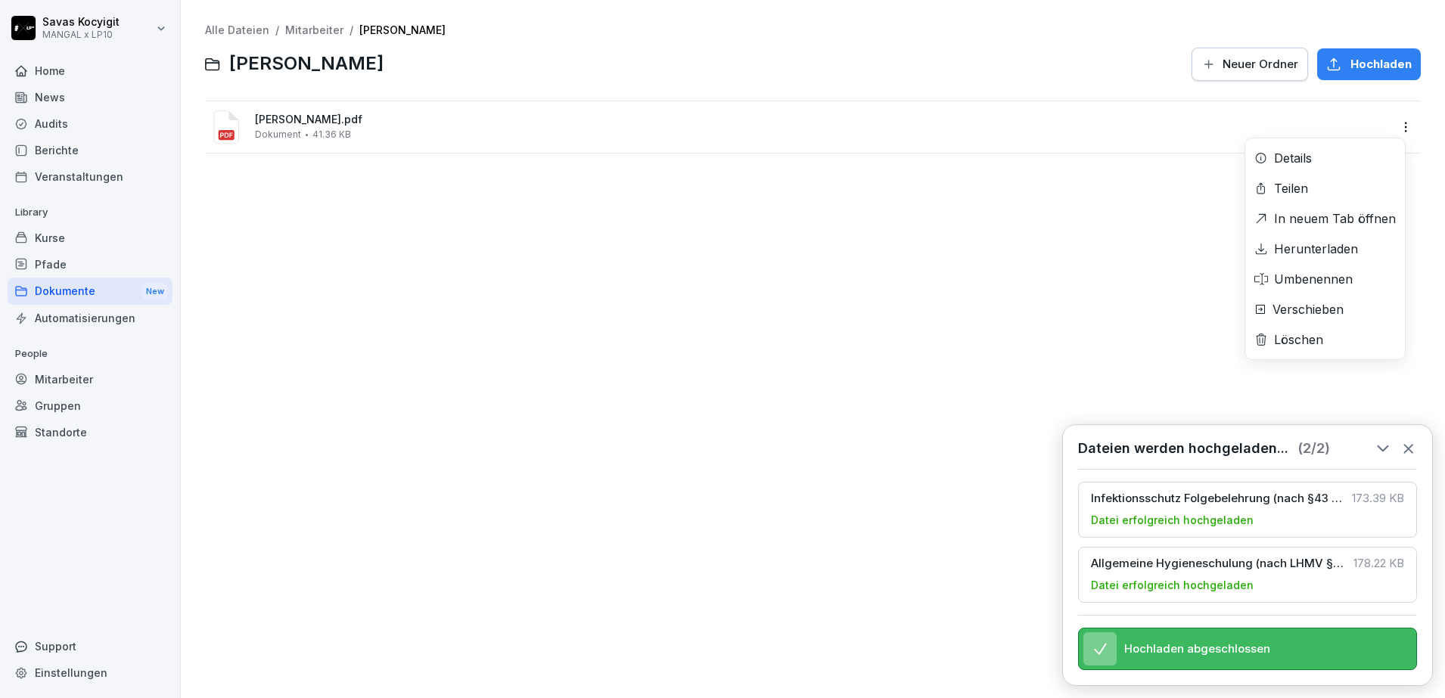
click at [1394, 128] on html "[PERSON_NAME] MANGAL x LP10 Home News Audits Berichte Veranstaltungen Library K…" at bounding box center [722, 349] width 1445 height 698
click at [1289, 244] on div "Herunterladen" at bounding box center [1316, 249] width 84 height 18
click at [394, 307] on div "Alle Dateien / Mitarbeiter / [PERSON_NAME] [PERSON_NAME] Neuer Ordner Hochladen…" at bounding box center [813, 349] width 1242 height 676
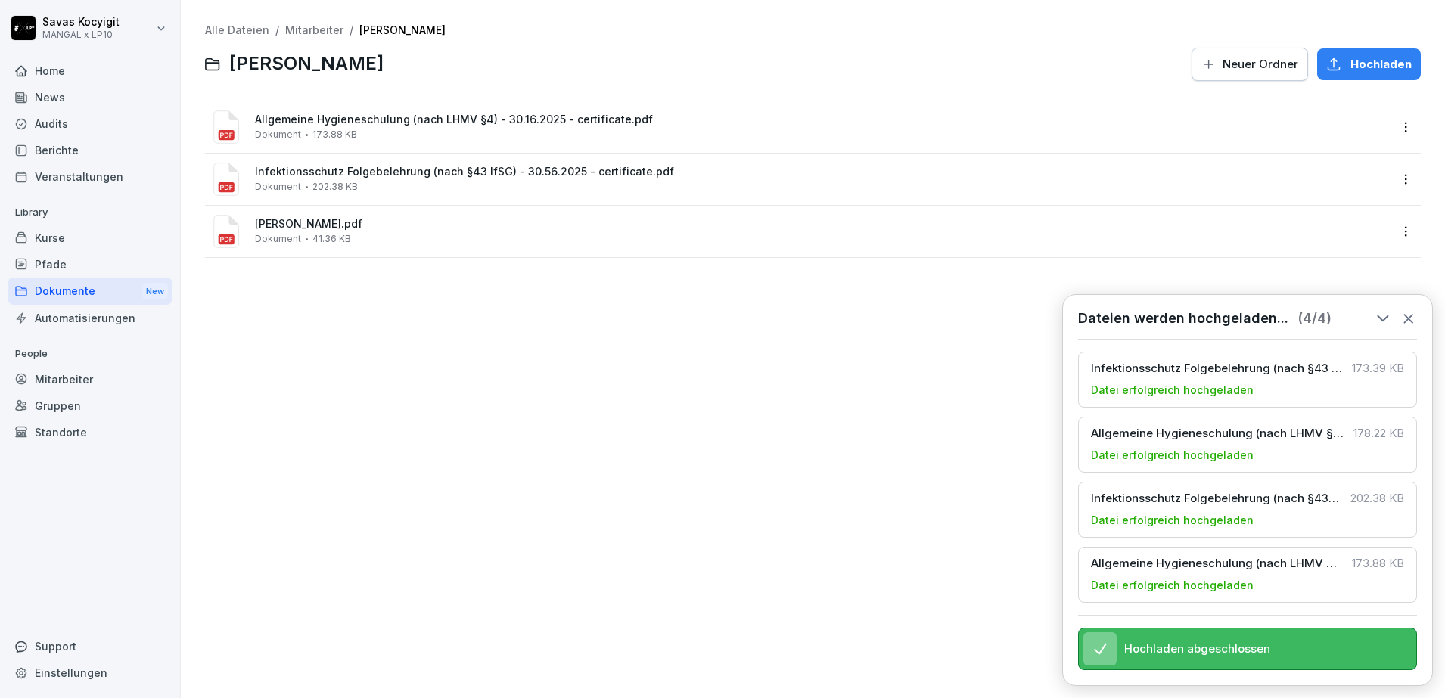
click at [493, 386] on div "Alle Dateien / Mitarbeiter / [PERSON_NAME] [PERSON_NAME] Neuer Ordner Hochladen…" at bounding box center [813, 349] width 1242 height 676
click at [1403, 303] on html "[PERSON_NAME] MANGAL x LP10 Home News Audits Berichte Veranstaltungen Library K…" at bounding box center [722, 349] width 1445 height 698
click at [1405, 310] on icon at bounding box center [1409, 318] width 17 height 17
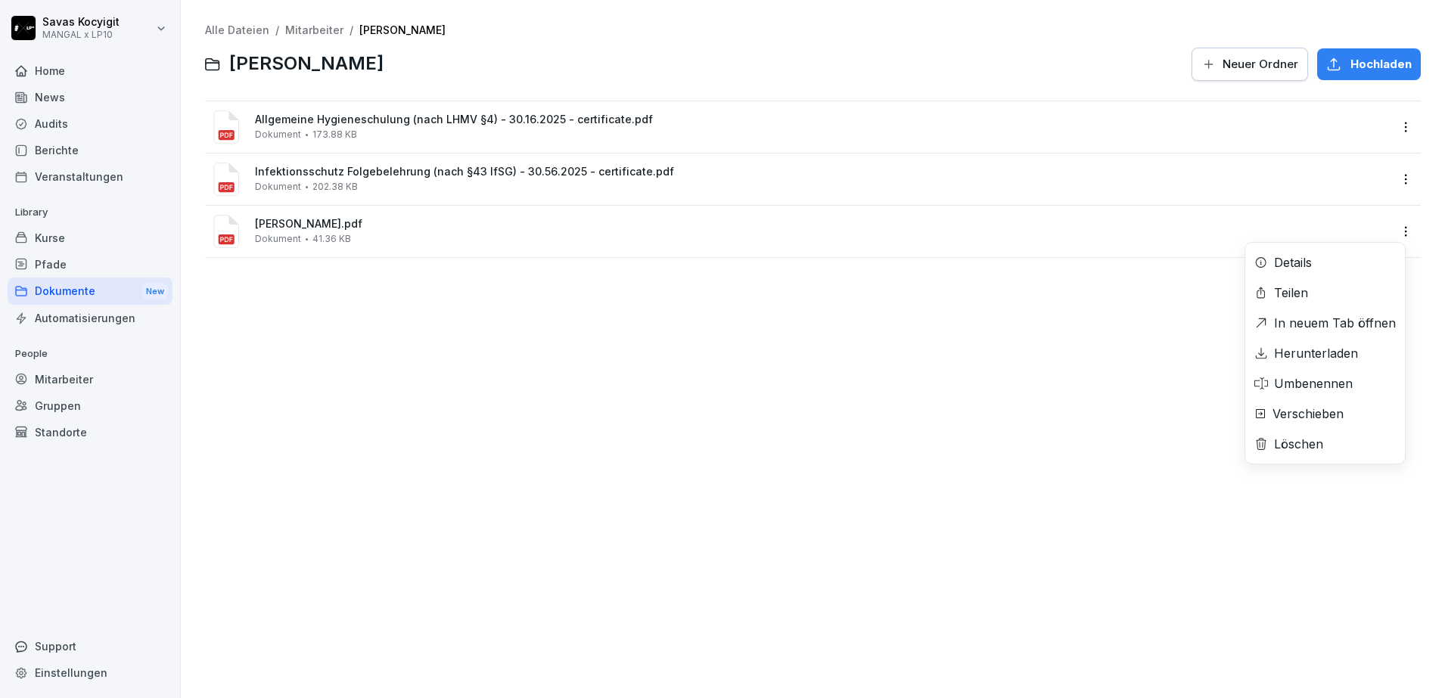
click at [1329, 257] on div "[PERSON_NAME].pdf Dokument 41.36 KB Details Teilen In neuem Tab öffnen Herunter…" at bounding box center [813, 231] width 1216 height 51
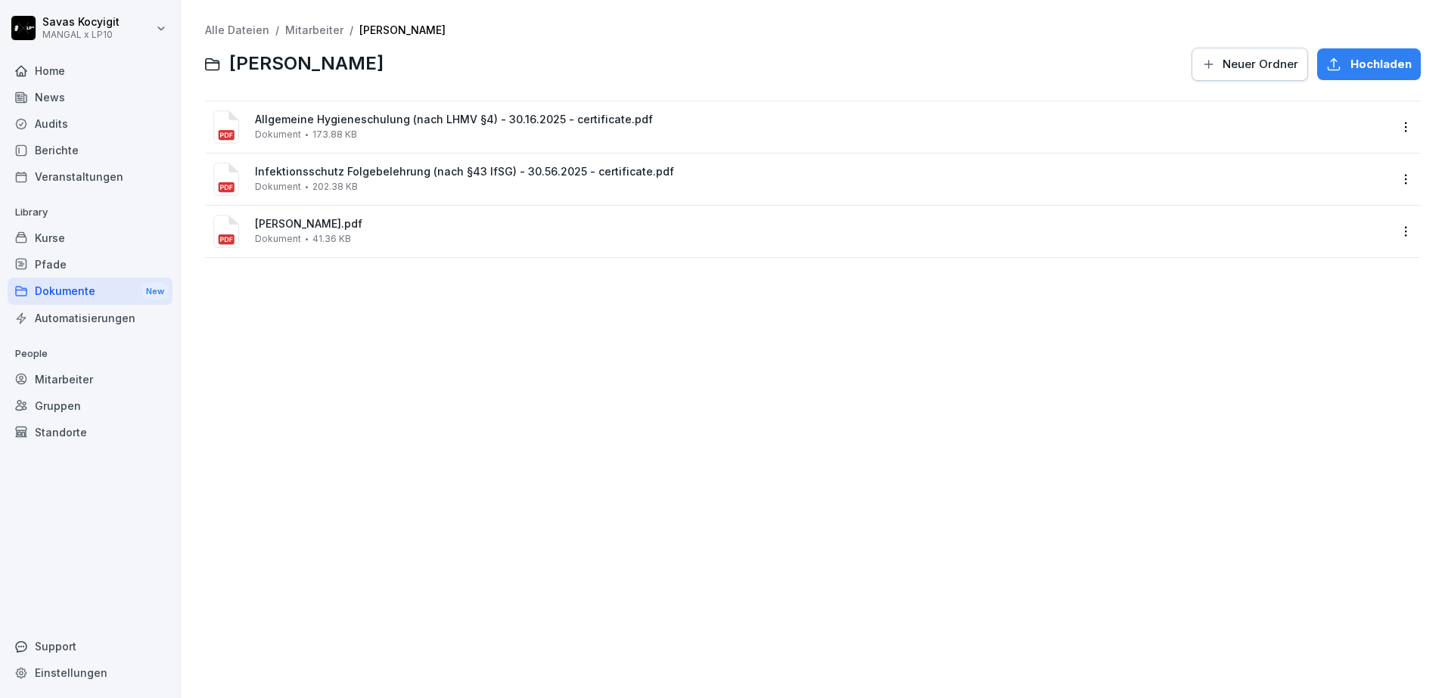
click at [1329, 355] on div "Alle Dateien / Mitarbeiter / [PERSON_NAME] [PERSON_NAME] Neuer Ordner Hochladen…" at bounding box center [813, 349] width 1242 height 676
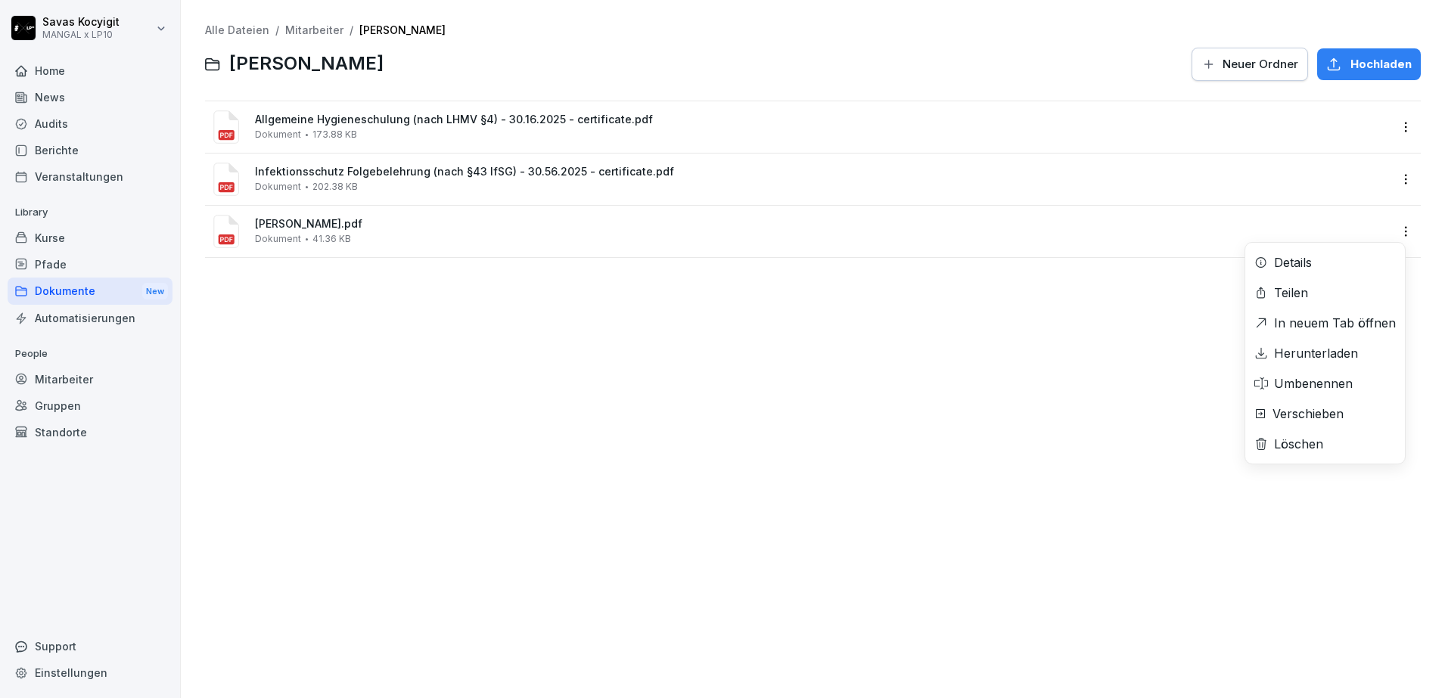
click at [1392, 238] on html "[PERSON_NAME] MANGAL x LP10 Home News Audits Berichte Veranstaltungen Library K…" at bounding box center [722, 349] width 1445 height 698
click at [1330, 340] on div "Herunterladen" at bounding box center [1326, 353] width 160 height 30
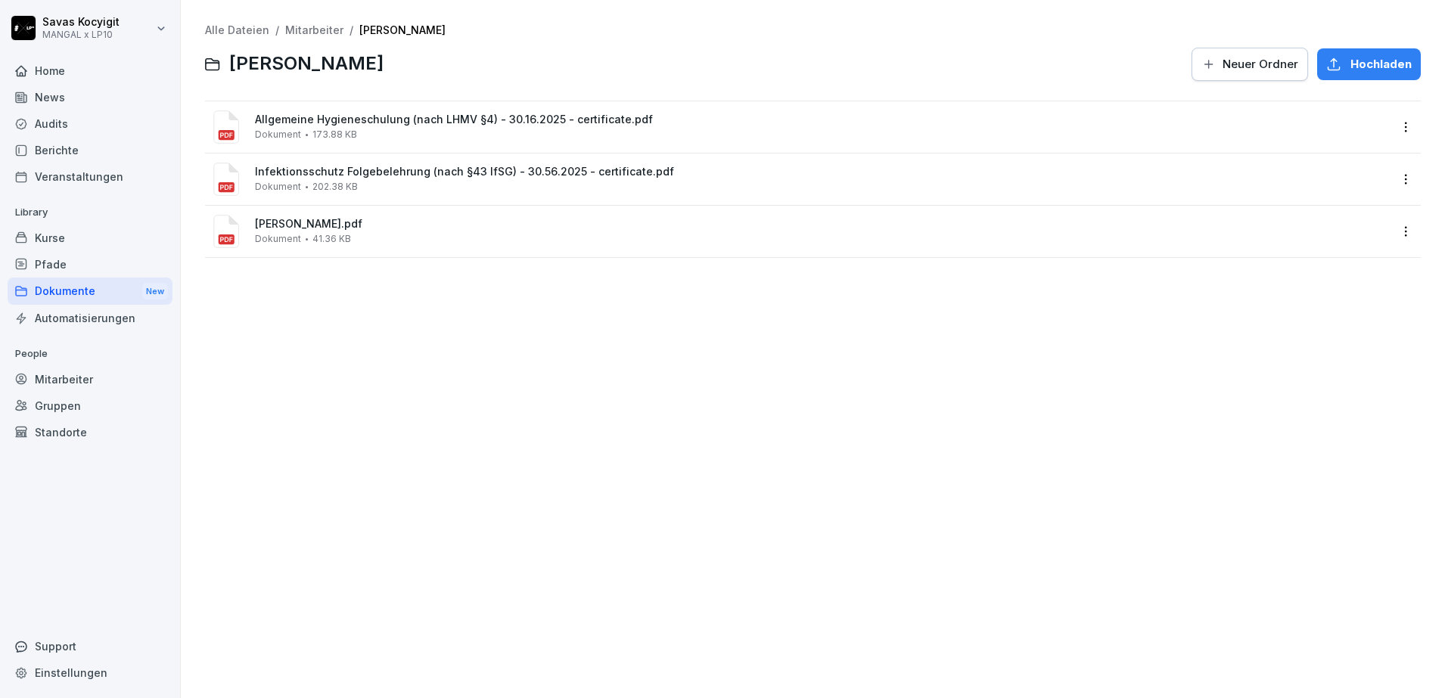
drag, startPoint x: 1037, startPoint y: 341, endPoint x: 1197, endPoint y: 148, distance: 250.9
click at [1197, 148] on div "Alle Dateien / Mitarbeiter / [PERSON_NAME] [PERSON_NAME] Neuer Ordner Hochladen…" at bounding box center [813, 349] width 1242 height 676
click at [1030, 371] on div "Alle Dateien / Mitarbeiter / [PERSON_NAME] [PERSON_NAME] Neuer Ordner Hochladen…" at bounding box center [813, 349] width 1242 height 676
click at [639, 443] on div "Alle Dateien / Mitarbeiter / [PERSON_NAME] [PERSON_NAME] Neuer Ordner Hochladen…" at bounding box center [813, 349] width 1242 height 676
click at [325, 28] on link "Mitarbeiter" at bounding box center [314, 29] width 58 height 13
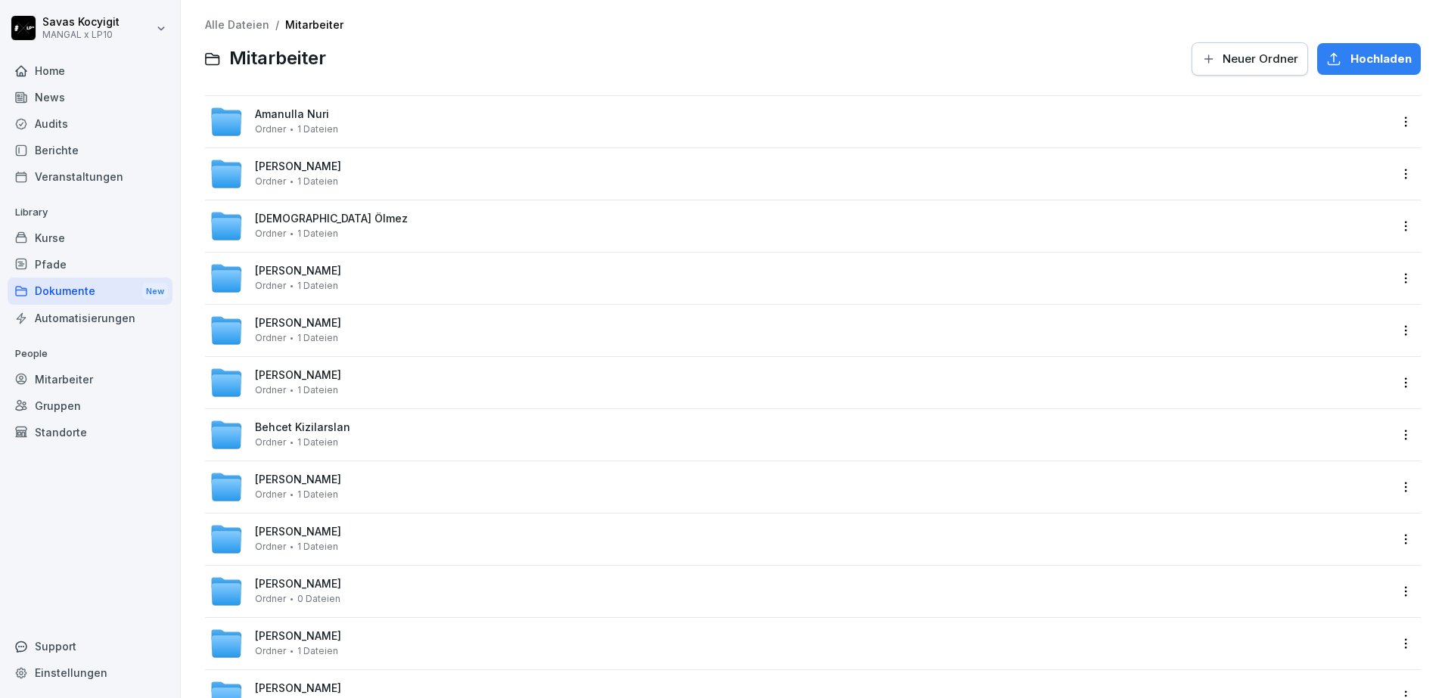
click at [488, 49] on div at bounding box center [759, 59] width 848 height 36
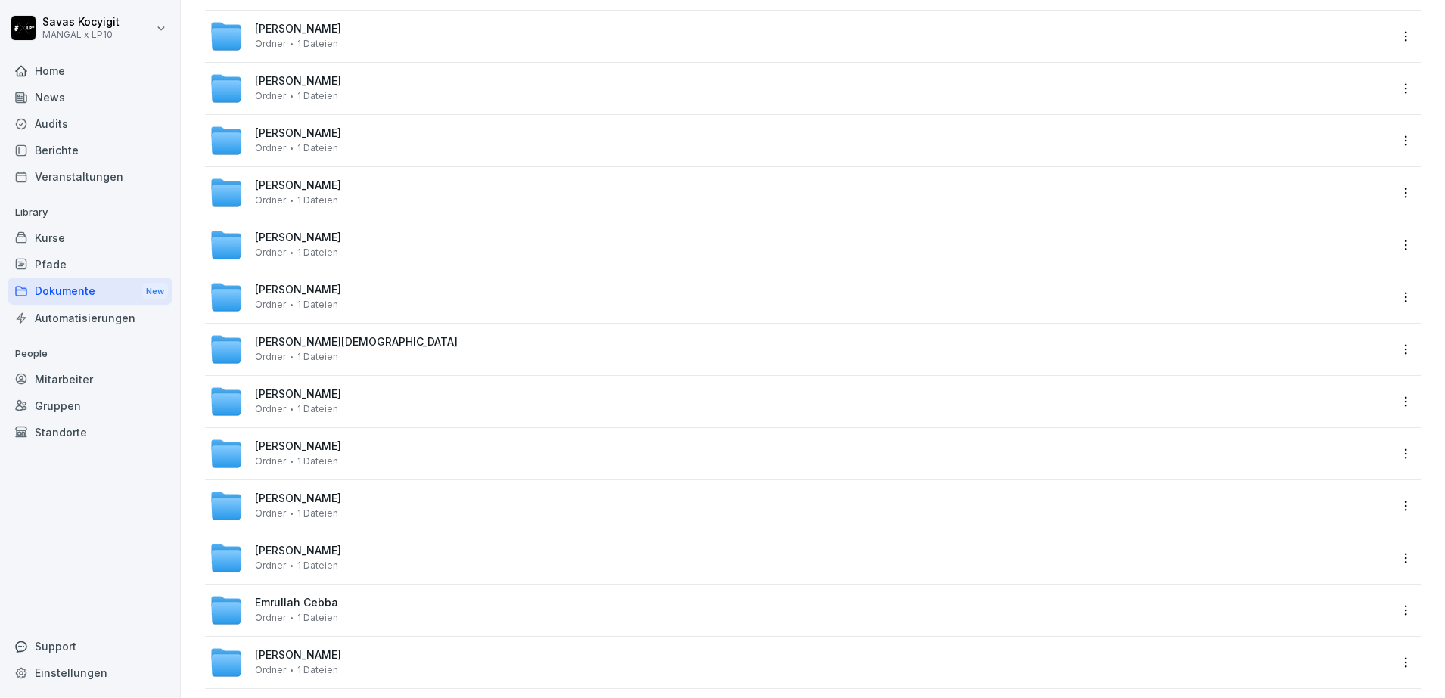
scroll to position [1396, 0]
click at [331, 348] on span "[PERSON_NAME]" at bounding box center [298, 342] width 86 height 13
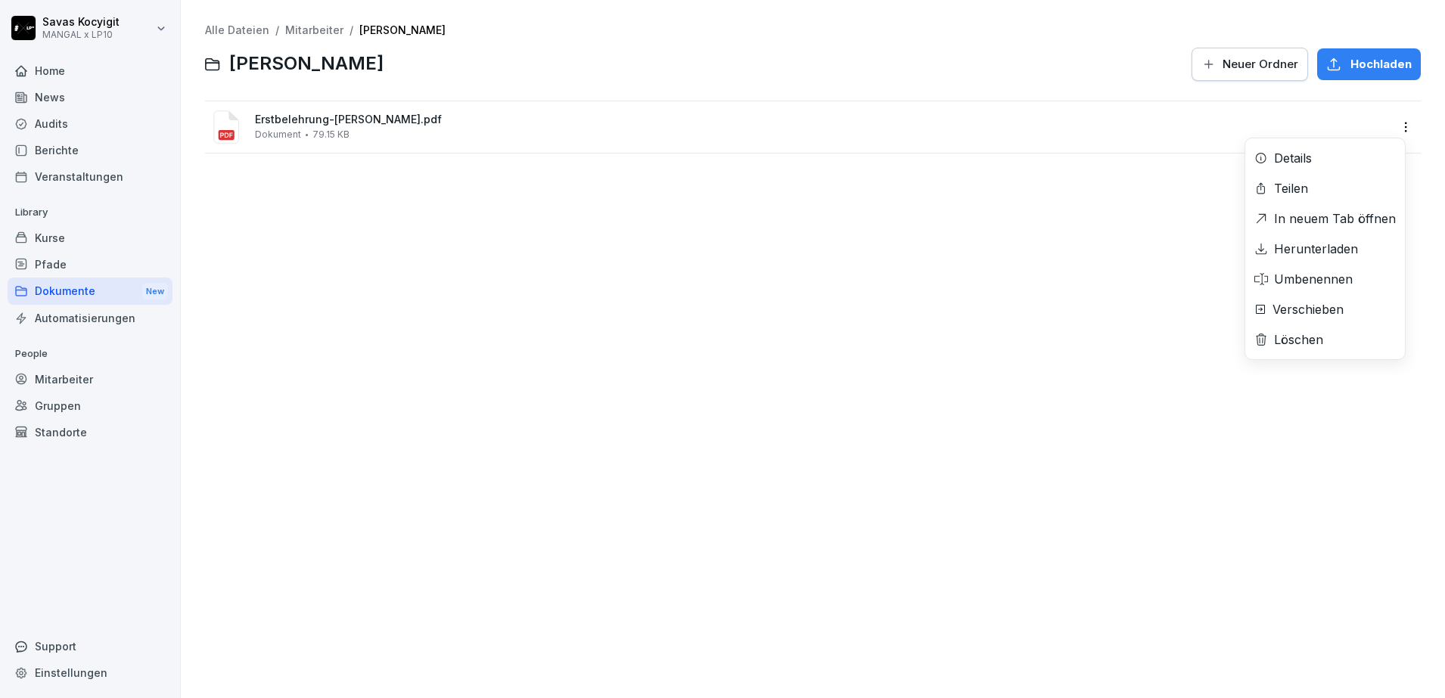
click at [1296, 153] on div "Erstbelehrung-[PERSON_NAME].pdf Dokument 79.15 KB Details Teilen In neuem Tab ö…" at bounding box center [813, 126] width 1216 height 51
click at [1296, 240] on div "Alle Dateien / Mitarbeiter / [PERSON_NAME] Ahmadi [PERSON_NAME] Ahmadi Neuer Or…" at bounding box center [813, 349] width 1242 height 676
click at [1386, 126] on html "[PERSON_NAME] MANGAL x LP10 Home News Audits Berichte Veranstaltungen Library K…" at bounding box center [722, 349] width 1445 height 698
click at [1299, 248] on div "Herunterladen" at bounding box center [1316, 249] width 84 height 18
click at [929, 304] on div "Alle Dateien / Mitarbeiter / [PERSON_NAME] Ahmadi [PERSON_NAME] Ahmadi Neuer Or…" at bounding box center [813, 349] width 1242 height 676
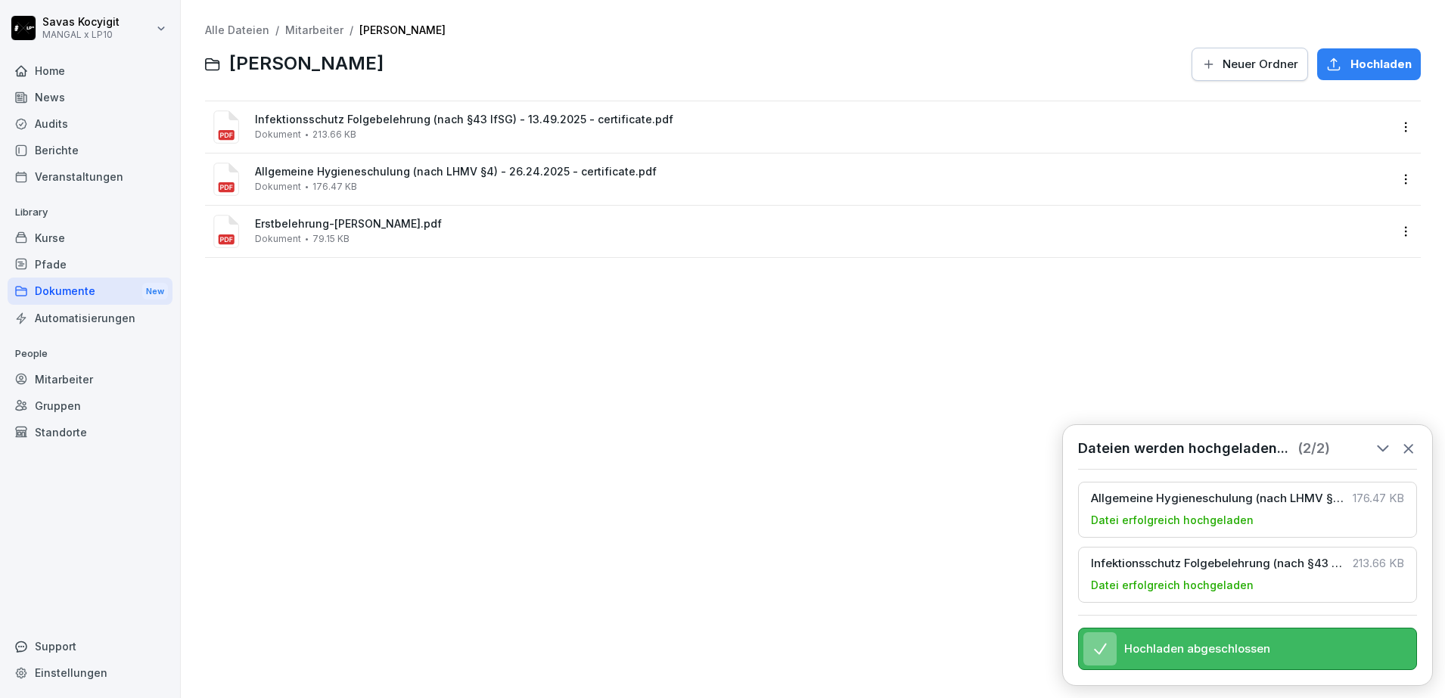
click at [303, 35] on link "Mitarbeiter" at bounding box center [314, 29] width 58 height 13
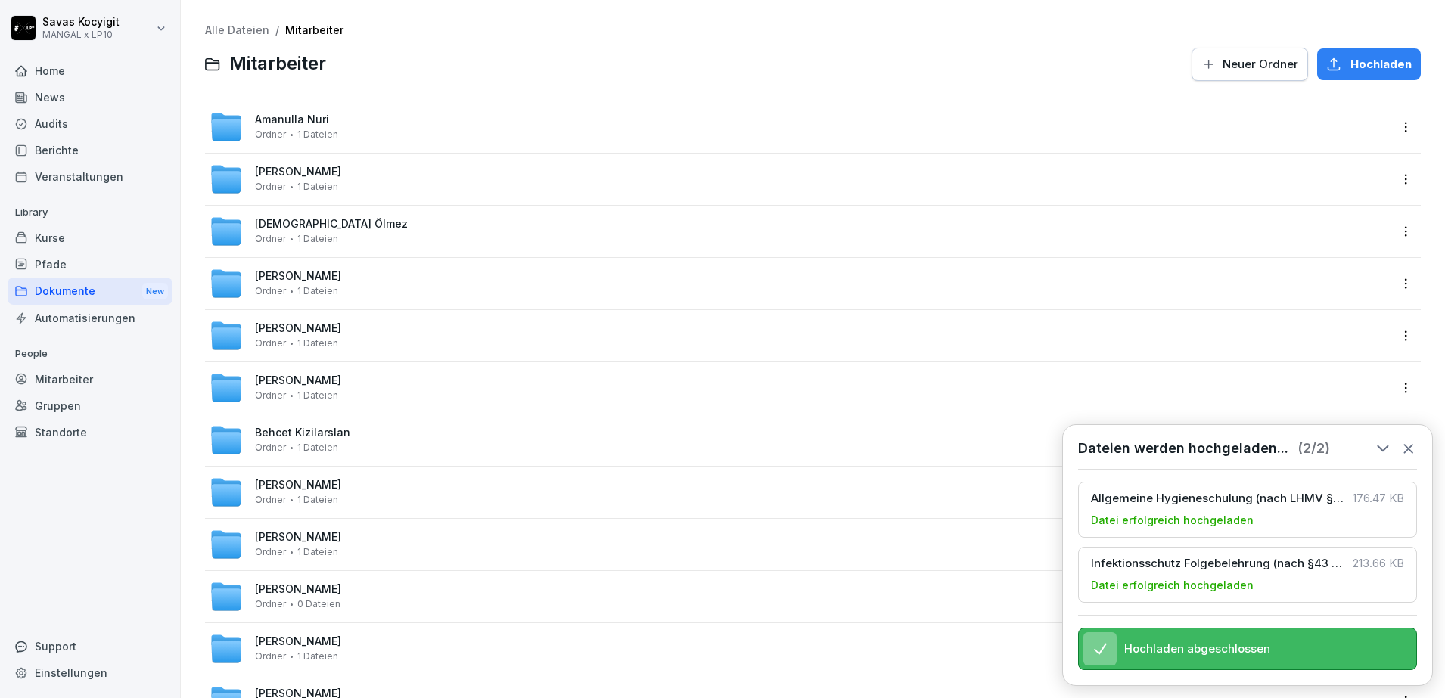
click at [1407, 440] on icon at bounding box center [1409, 448] width 17 height 17
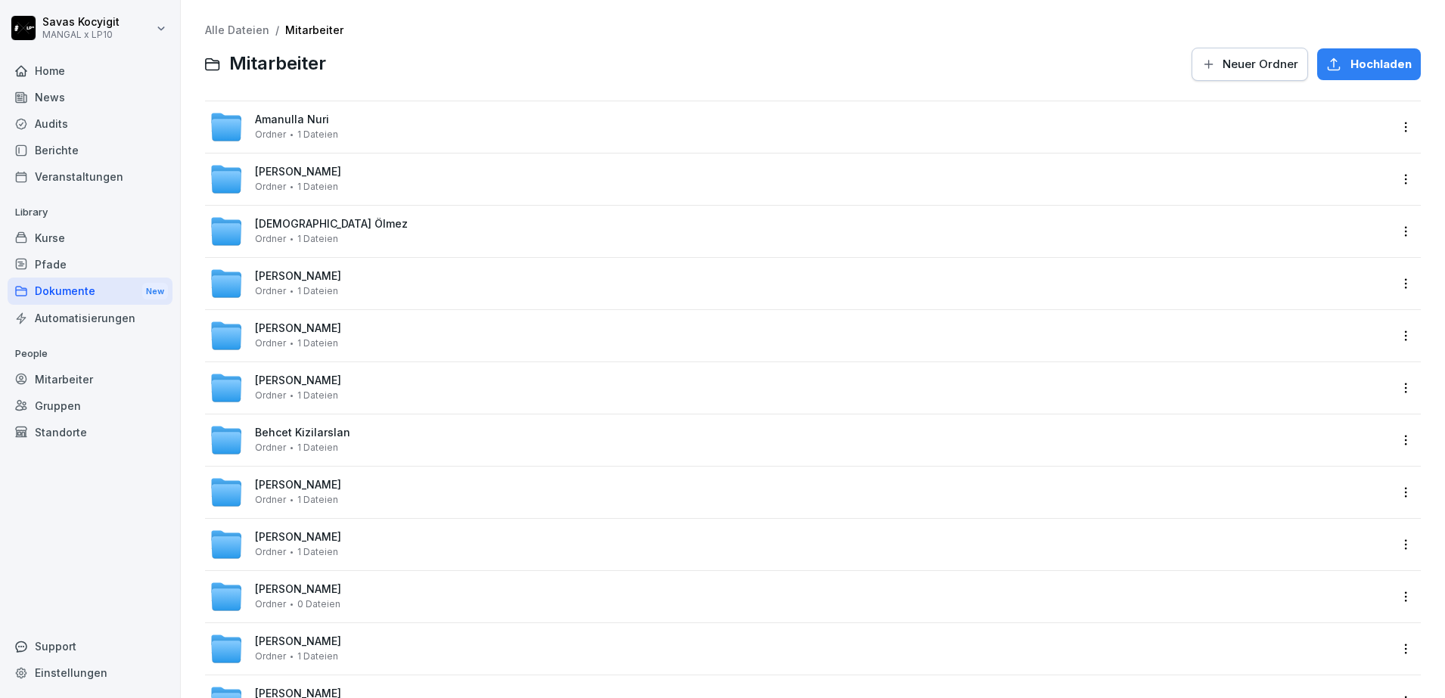
drag, startPoint x: 1324, startPoint y: 0, endPoint x: 818, endPoint y: 39, distance: 507.0
click at [818, 39] on div "Alle Dateien / Mitarbeiter Mitarbeiter Neuer Ordner Hochladen" at bounding box center [813, 53] width 1216 height 58
click at [424, 25] on div "Alle Dateien / Mitarbeiter" at bounding box center [813, 30] width 1216 height 13
click at [414, 40] on div "Alle Dateien / Mitarbeiter Mitarbeiter Neuer Ordner Hochladen" at bounding box center [813, 53] width 1216 height 58
click at [625, 61] on div at bounding box center [759, 64] width 848 height 36
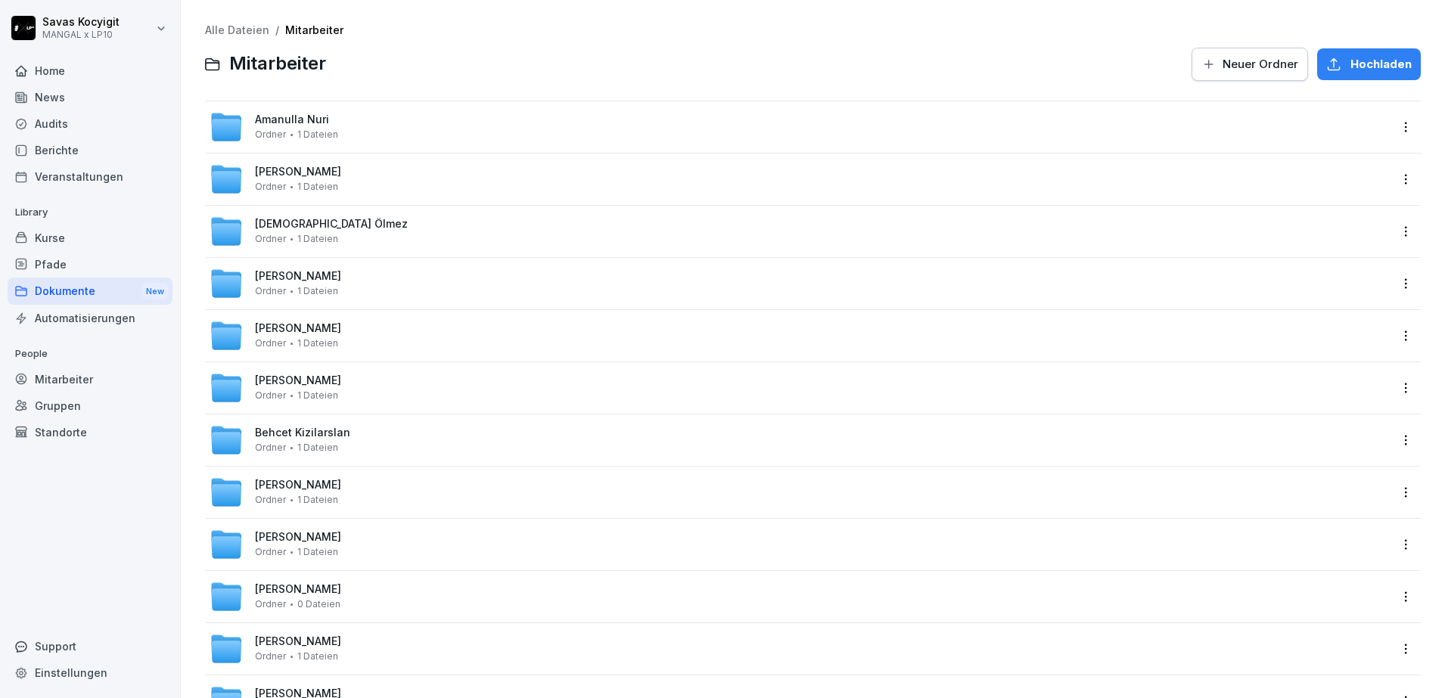
scroll to position [1292, 0]
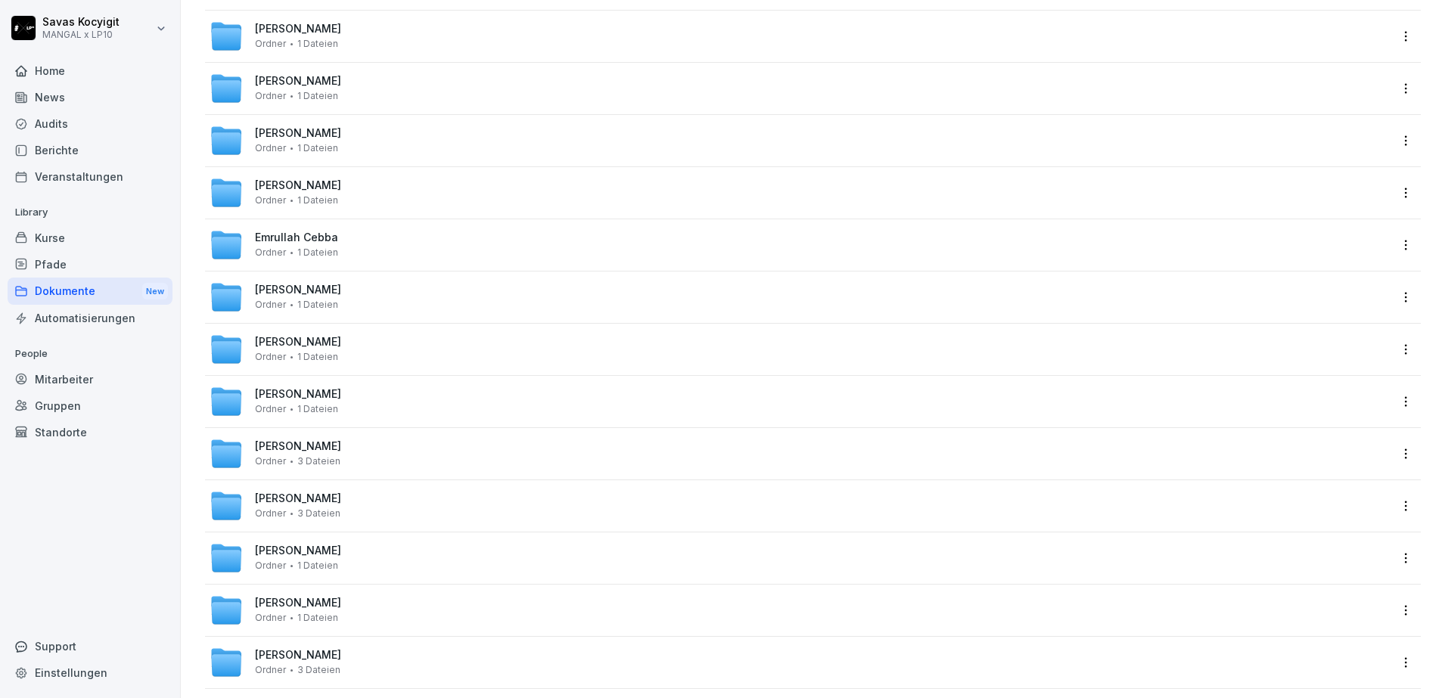
click at [311, 343] on span "[PERSON_NAME]" at bounding box center [298, 342] width 86 height 13
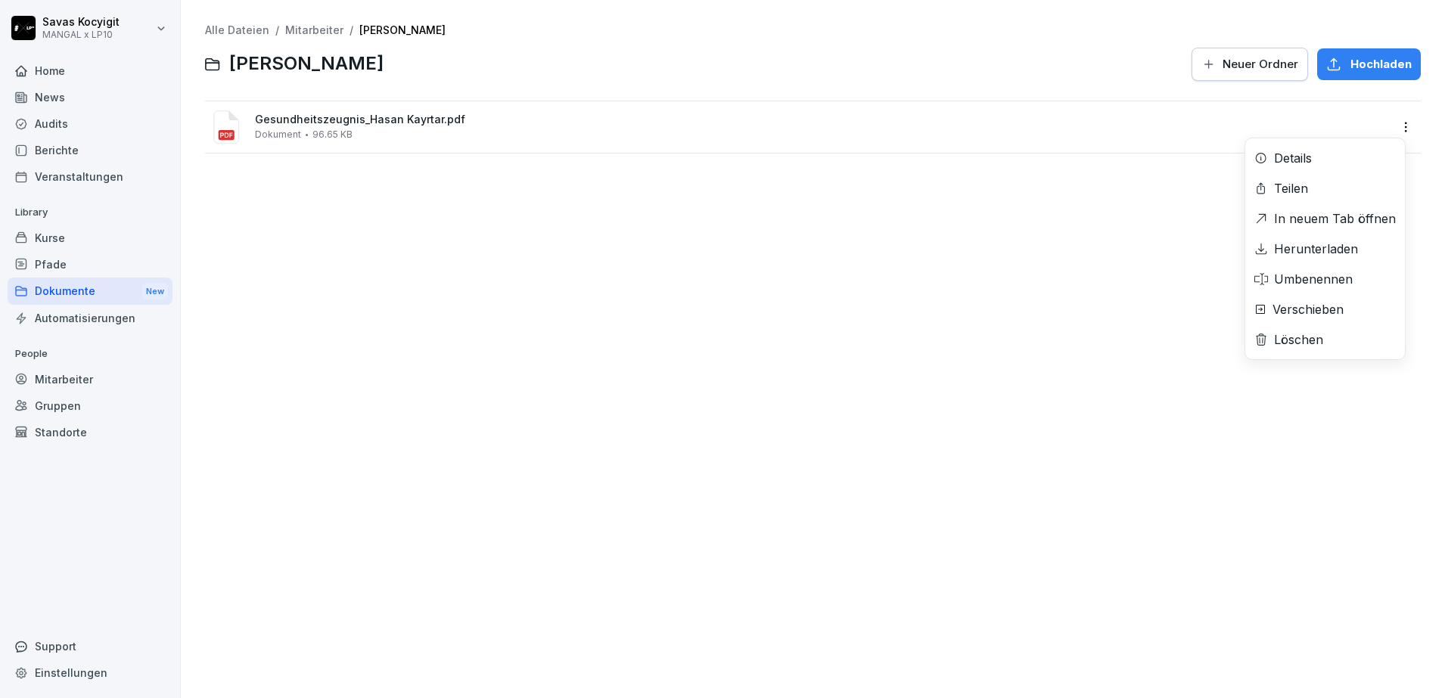
click at [1392, 132] on html "[PERSON_NAME] MANGAL x LP10 Home News Audits Berichte Veranstaltungen Library K…" at bounding box center [722, 349] width 1445 height 698
click at [1324, 245] on div "Herunterladen" at bounding box center [1316, 249] width 84 height 18
click at [677, 331] on div "Alle Dateien / Mitarbeiter / [PERSON_NAME] Neuer Ordner Hochladen Gesundheitsze…" at bounding box center [813, 349] width 1242 height 676
click at [425, 300] on div "Alle Dateien / Mitarbeiter / [PERSON_NAME] Neuer Ordner Hochladen Gesundheitsze…" at bounding box center [813, 349] width 1242 height 676
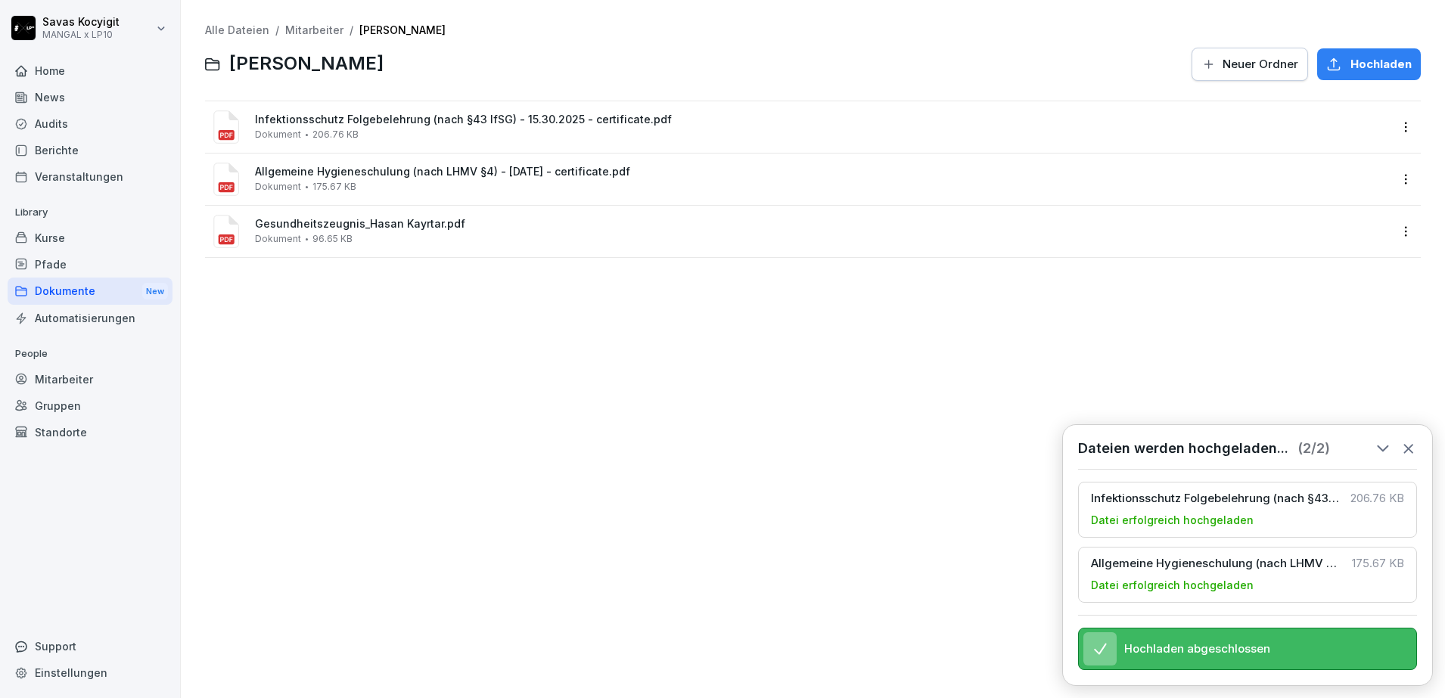
click at [533, 508] on div "Alle Dateien / Mitarbeiter / [PERSON_NAME] Neuer Ordner Hochladen Infektionssch…" at bounding box center [813, 349] width 1242 height 676
click at [1408, 440] on icon at bounding box center [1409, 448] width 17 height 17
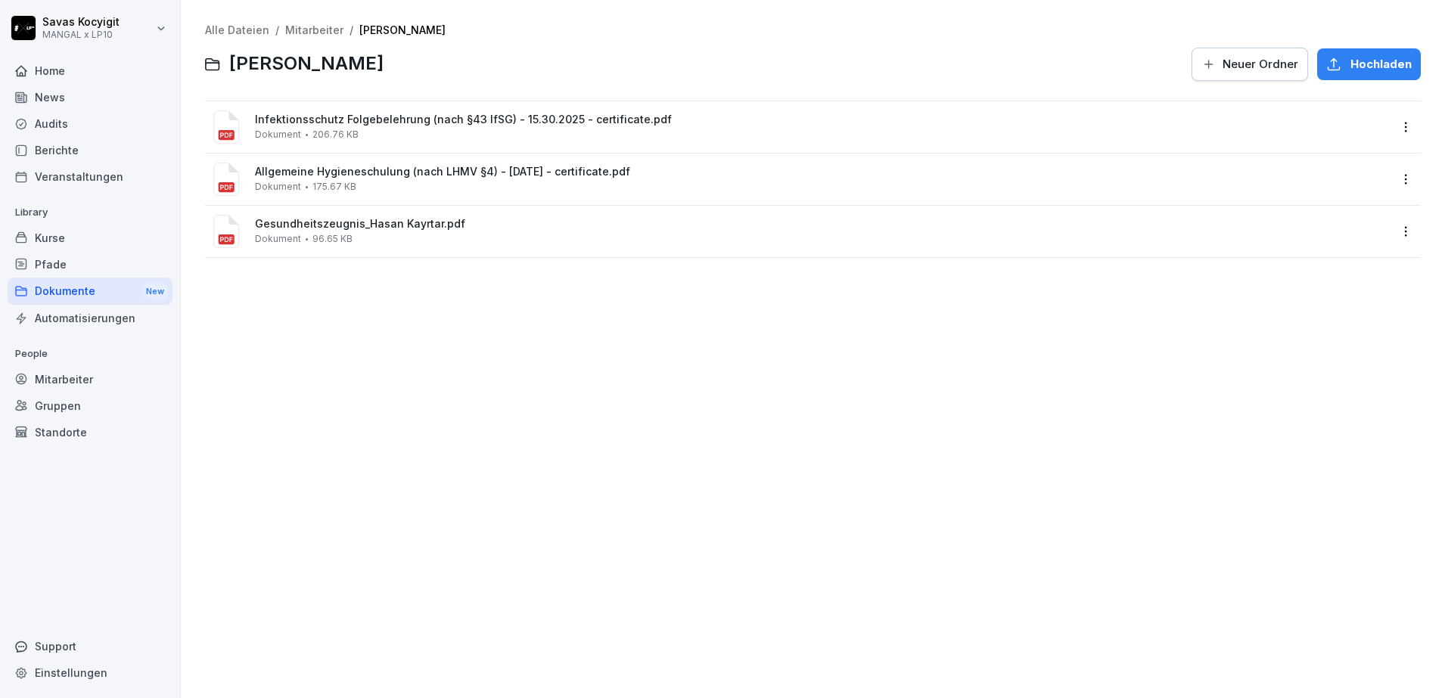
click at [320, 26] on link "Mitarbeiter" at bounding box center [314, 29] width 58 height 13
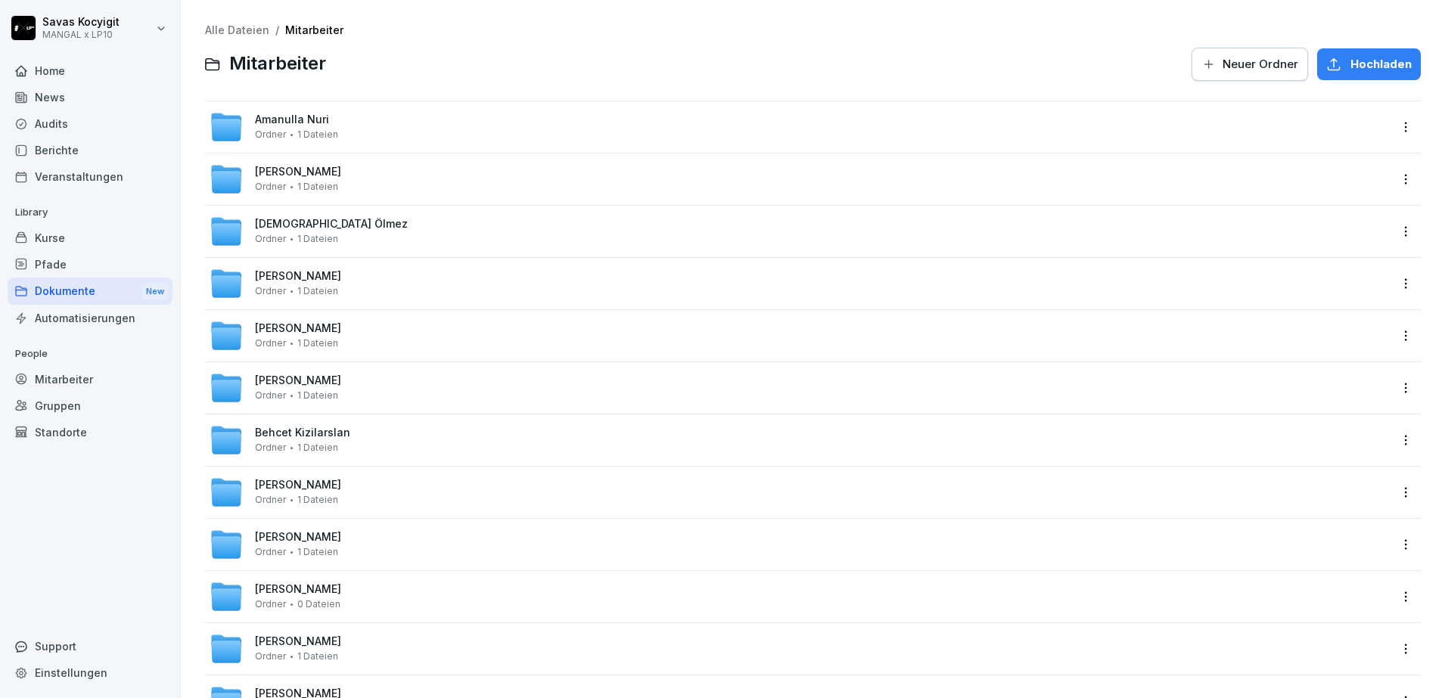
click at [475, 74] on div at bounding box center [759, 64] width 848 height 36
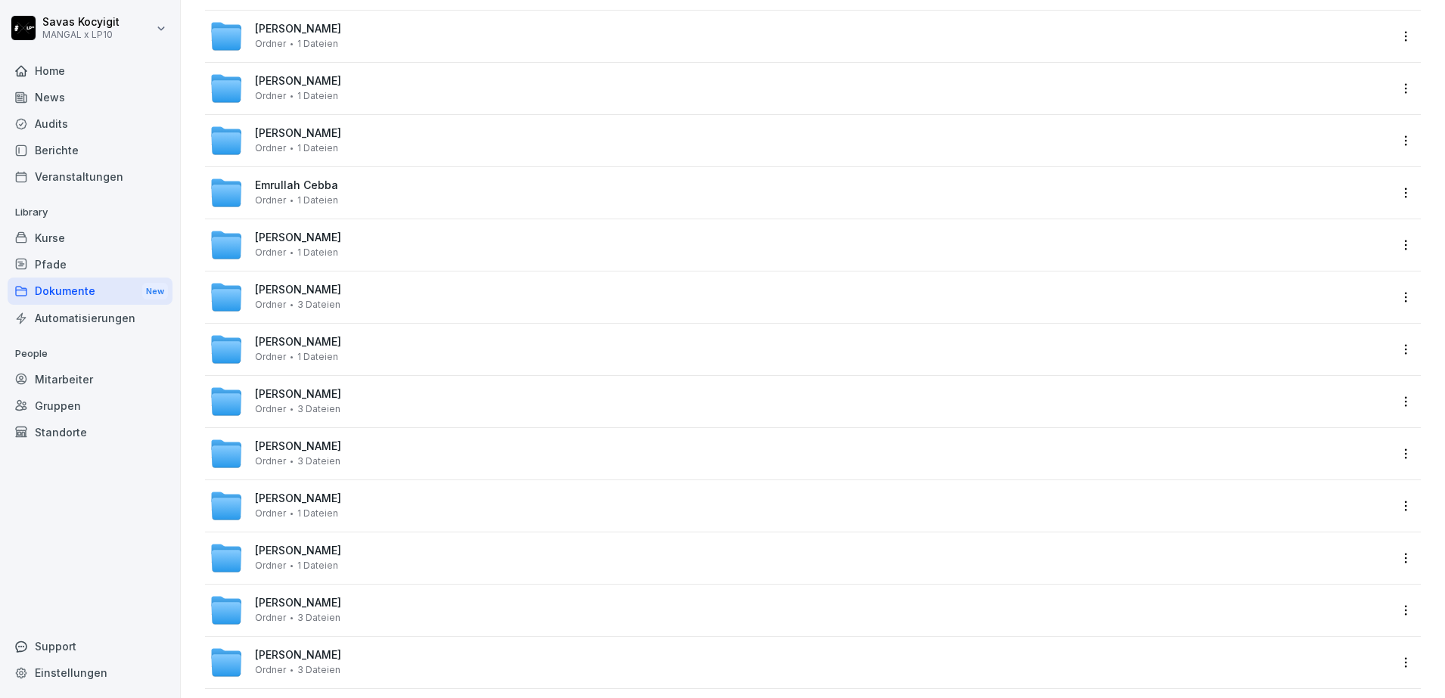
click at [306, 344] on span "[PERSON_NAME]" at bounding box center [298, 342] width 86 height 13
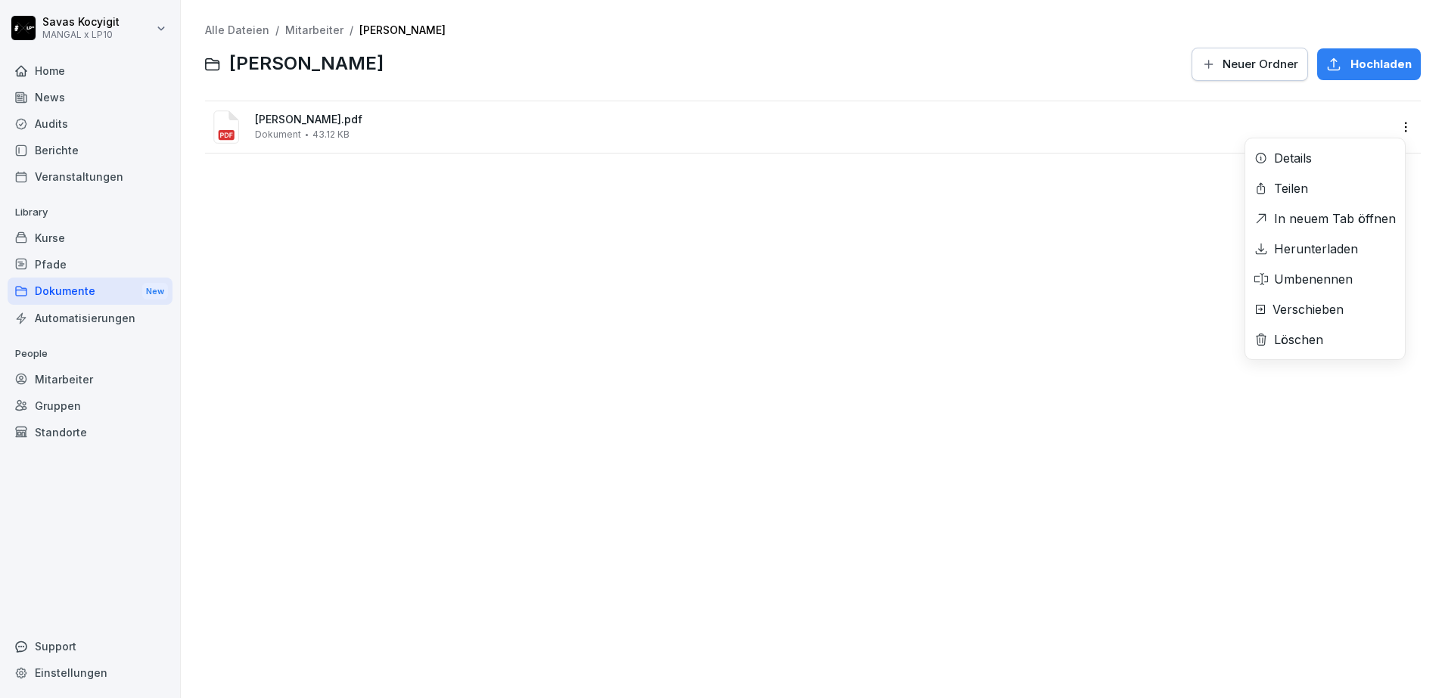
click at [1389, 131] on html "[PERSON_NAME] MANGAL x LP10 Home News Audits Berichte Veranstaltungen Library K…" at bounding box center [722, 349] width 1445 height 698
click at [1324, 240] on div "Herunterladen" at bounding box center [1316, 249] width 84 height 18
click at [862, 347] on div "Alle Dateien / Mitarbeiter / [PERSON_NAME] Özcan Kizilarslan Neuer Ordner Hochl…" at bounding box center [813, 349] width 1242 height 676
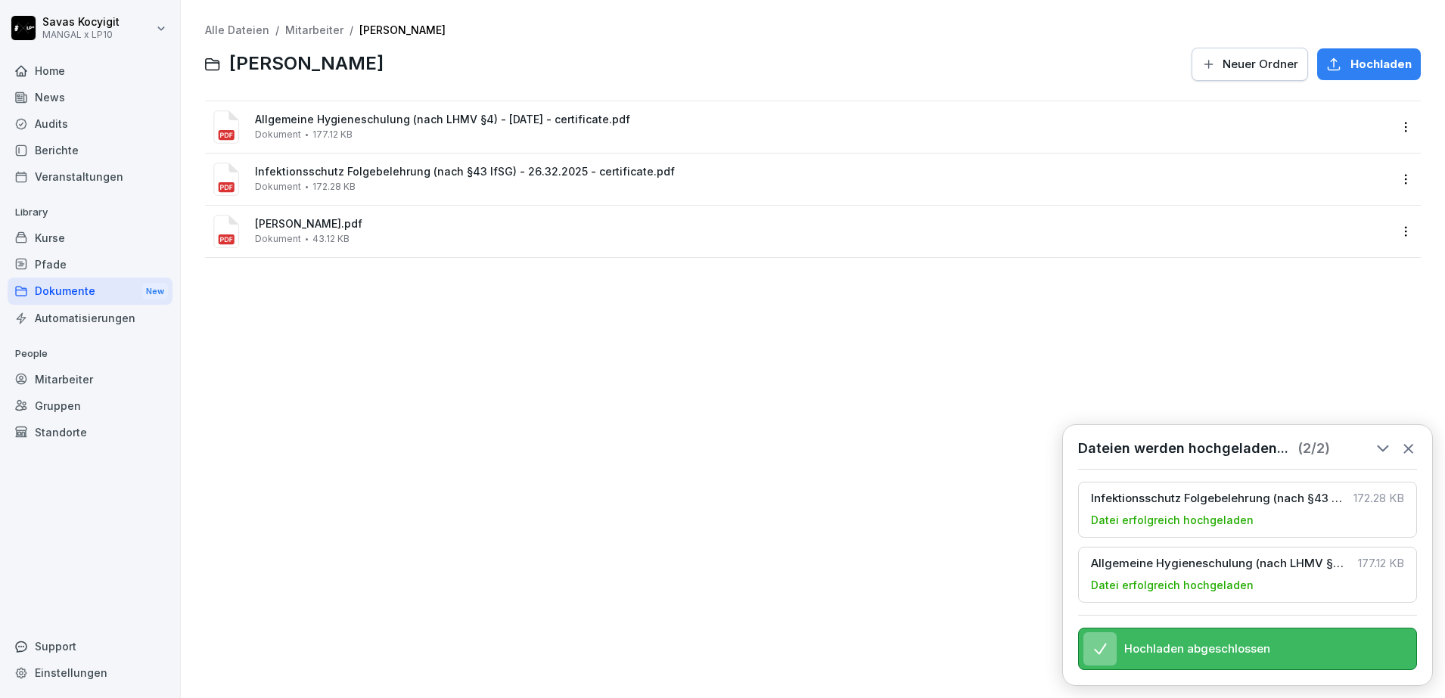
click at [568, 428] on div "Alle Dateien / Mitarbeiter / [PERSON_NAME] Özcan Kizilarslan Neuer Ordner Hochl…" at bounding box center [813, 349] width 1242 height 676
click at [512, 456] on div "Alle Dateien / Mitarbeiter / [PERSON_NAME] Özcan Kizilarslan Neuer Ordner Hochl…" at bounding box center [813, 349] width 1242 height 676
click at [446, 457] on div "Alle Dateien / Mitarbeiter / [PERSON_NAME] Özcan Kizilarslan Neuer Ordner Hochl…" at bounding box center [813, 349] width 1242 height 676
click at [472, 362] on div "Alle Dateien / Mitarbeiter / [PERSON_NAME] Özcan Kizilarslan Neuer Ordner Hochl…" at bounding box center [813, 349] width 1242 height 676
click at [308, 25] on link "Mitarbeiter" at bounding box center [314, 29] width 58 height 13
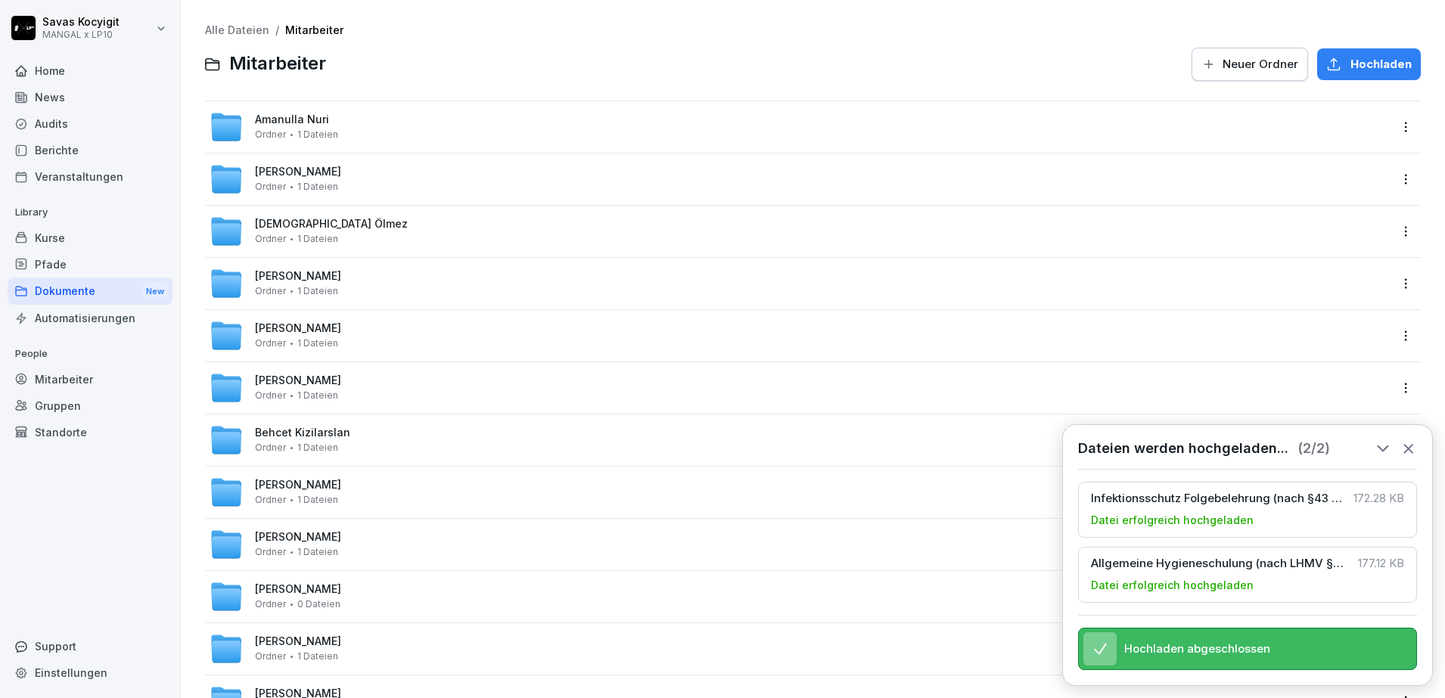
click at [602, 59] on div at bounding box center [759, 64] width 848 height 36
click at [463, 61] on div at bounding box center [759, 64] width 848 height 36
click at [1411, 440] on icon at bounding box center [1409, 448] width 17 height 17
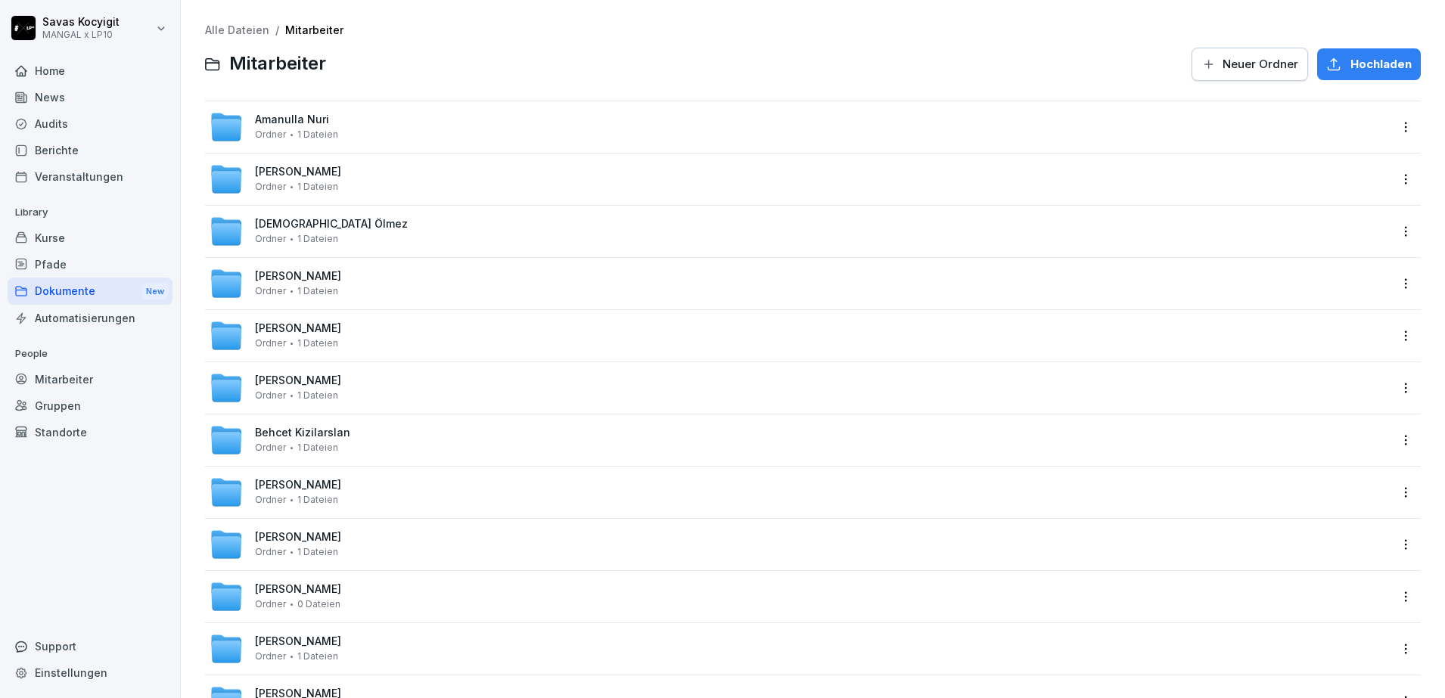
click at [384, 40] on div "Alle Dateien / Mitarbeiter Mitarbeiter Neuer Ordner Hochladen" at bounding box center [813, 53] width 1216 height 58
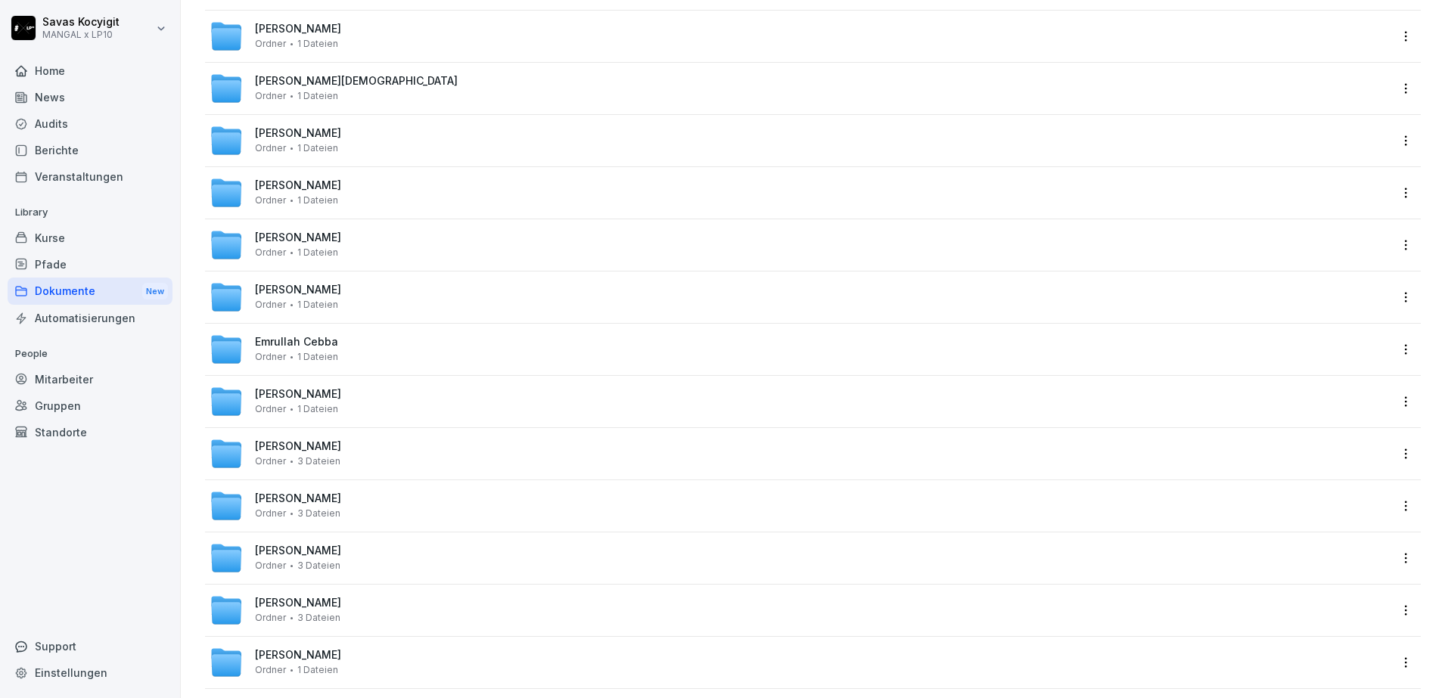
click at [311, 331] on div "Emrullah Cebba Ordner 1 Dateien" at bounding box center [813, 349] width 1216 height 51
click at [295, 347] on span "Emrullah Cebba" at bounding box center [296, 342] width 83 height 13
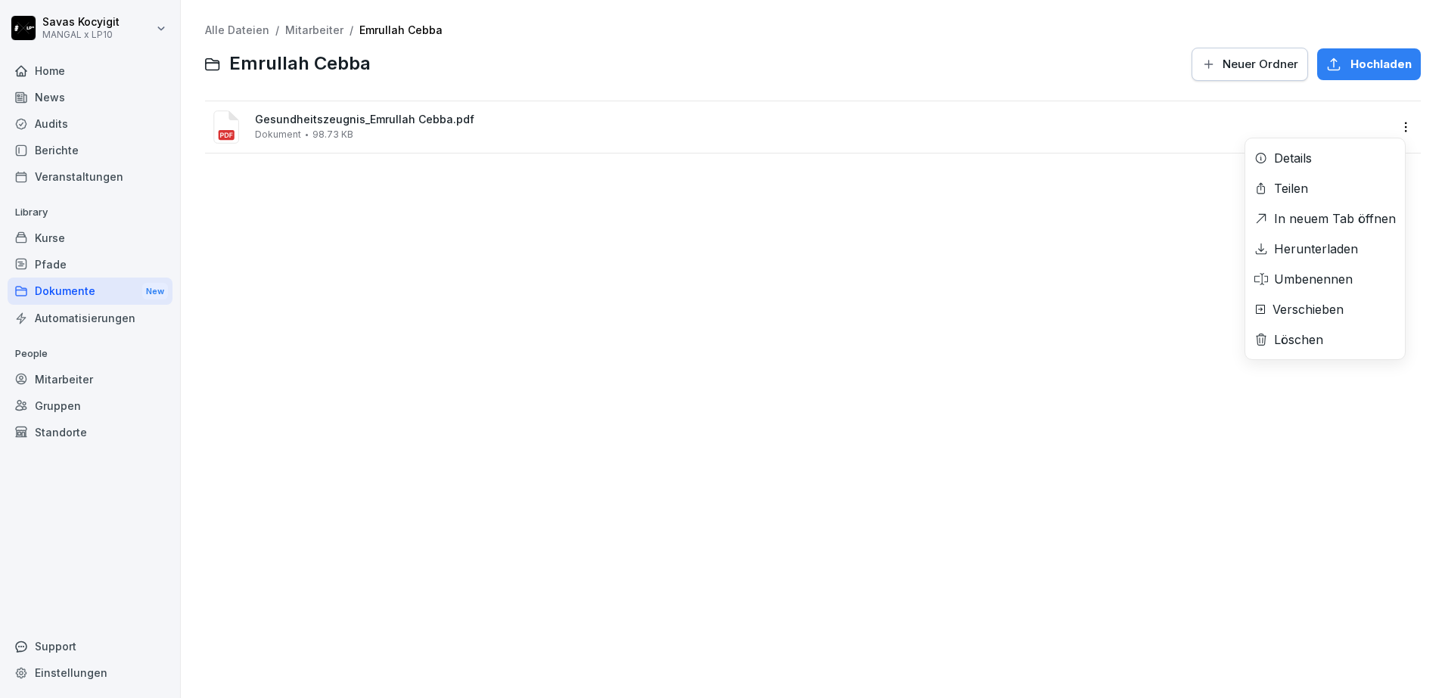
click at [1320, 153] on div "Gesundheitszeugnis_Emrullah Cebba.pdf Dokument 98.73 KB Details Teilen In neuem…" at bounding box center [813, 126] width 1216 height 51
click at [1320, 240] on div "Alle Dateien / Mitarbeiter / [PERSON_NAME] Neuer Ordner Hochladen Gesundheitsze…" at bounding box center [813, 349] width 1242 height 676
click at [404, 537] on div "Alle Dateien / Mitarbeiter / [PERSON_NAME] Neuer Ordner Hochladen Gesundheitsze…" at bounding box center [813, 349] width 1242 height 676
click at [1392, 132] on html "[PERSON_NAME] MANGAL x LP10 Home News Audits Berichte Veranstaltungen Library K…" at bounding box center [722, 349] width 1445 height 698
click at [984, 288] on html "[PERSON_NAME] MANGAL x LP10 Home News Audits Berichte Veranstaltungen Library K…" at bounding box center [722, 349] width 1445 height 698
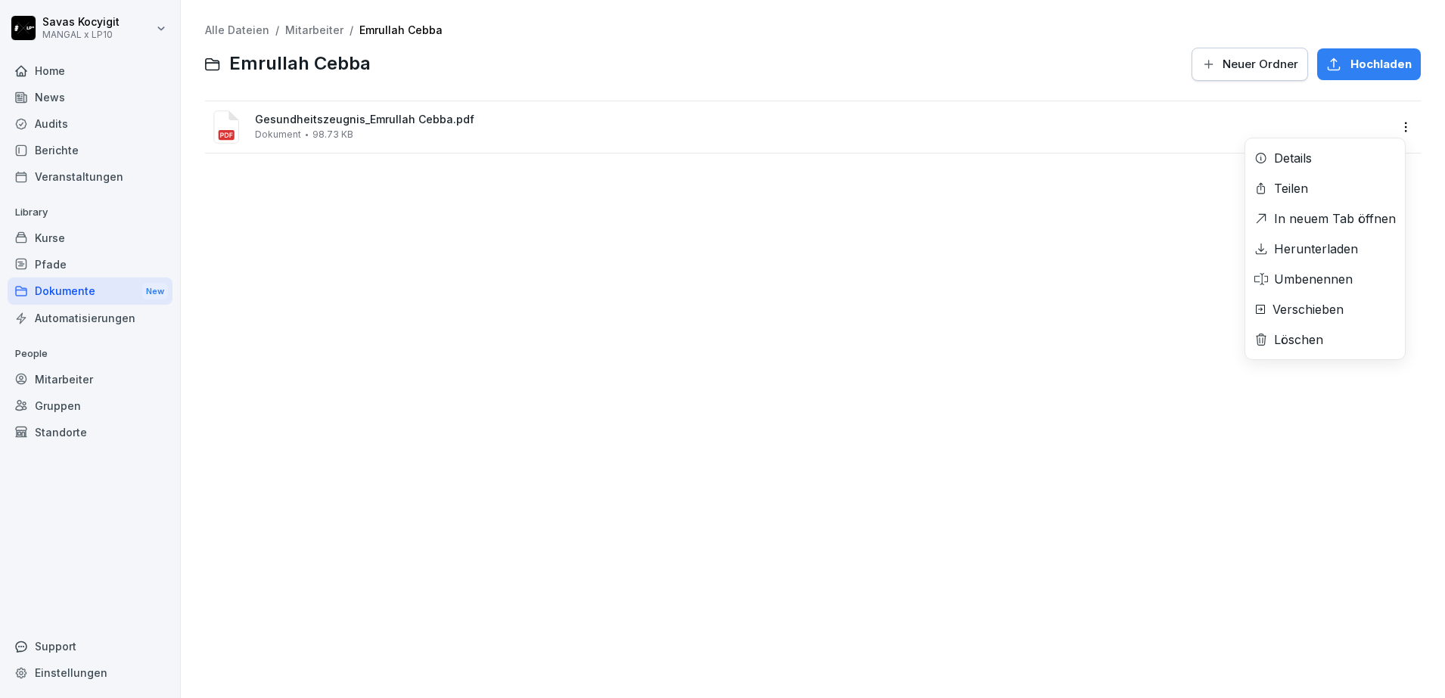
click at [1307, 153] on div "Gesundheitszeugnis_Emrullah Cebba.pdf Dokument 98.73 KB Details Teilen In neuem…" at bounding box center [813, 126] width 1216 height 51
click at [1307, 243] on div "Alle Dateien / Mitarbeiter / [PERSON_NAME] Neuer Ordner Hochladen Gesundheitsze…" at bounding box center [813, 349] width 1242 height 676
click at [1313, 153] on div "Gesundheitszeugnis_Emrullah Cebba.pdf Dokument 98.73 KB Details Teilen In neuem…" at bounding box center [813, 126] width 1216 height 51
click at [1313, 250] on div "Alle Dateien / Mitarbeiter / [PERSON_NAME] Neuer Ordner Hochladen Gesundheitsze…" at bounding box center [813, 349] width 1242 height 676
click at [1299, 153] on div "Gesundheitszeugnis_Emrullah Cebba.pdf Dokument 98.73 KB Details Teilen In neuem…" at bounding box center [813, 126] width 1216 height 51
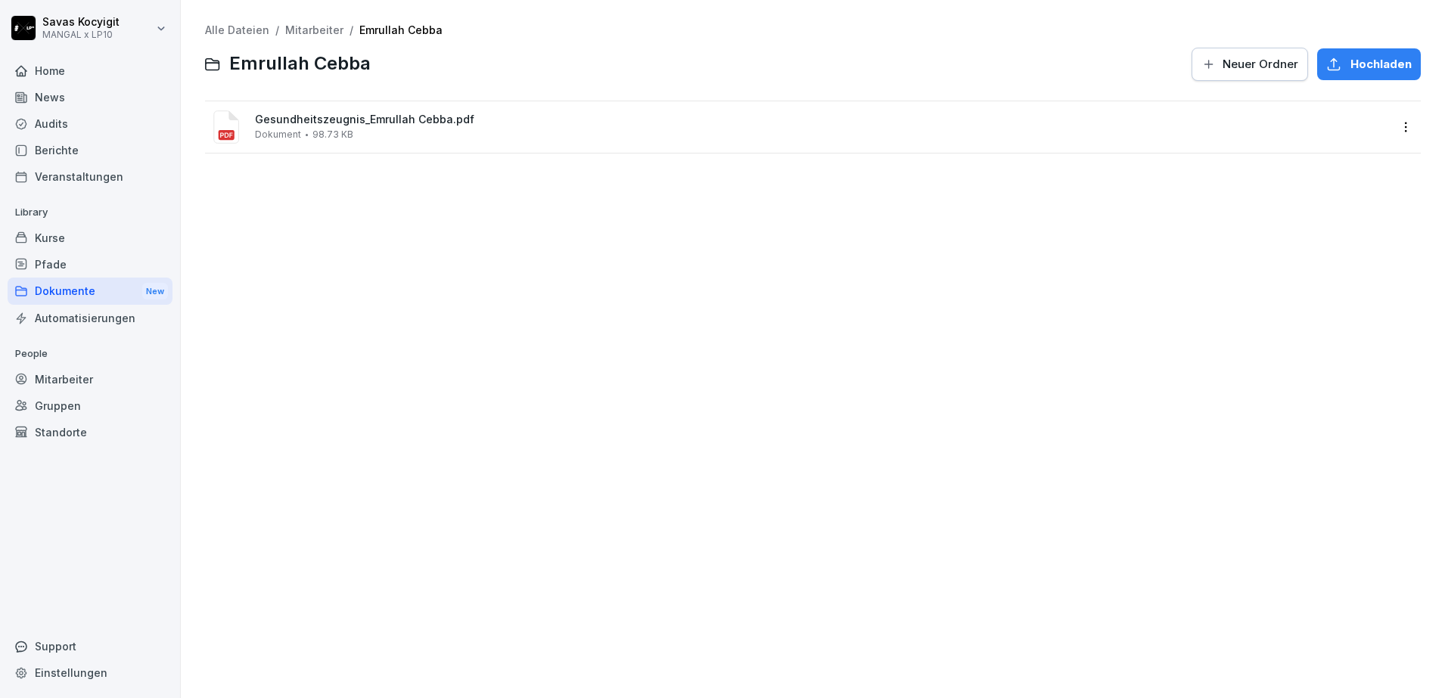
click at [1299, 239] on div "Alle Dateien / Mitarbeiter / [PERSON_NAME] Neuer Ordner Hochladen Gesundheitsze…" at bounding box center [813, 349] width 1242 height 676
click at [1398, 129] on html "[PERSON_NAME] MANGAL x LP10 Home News Audits Berichte Veranstaltungen Library K…" at bounding box center [722, 349] width 1445 height 698
click at [1324, 247] on div "Herunterladen" at bounding box center [1316, 249] width 84 height 18
drag, startPoint x: 820, startPoint y: 372, endPoint x: 830, endPoint y: 716, distance: 343.7
click at [830, 698] on html "[PERSON_NAME] MANGAL x LP10 Home News Audits Berichte Veranstaltungen Library K…" at bounding box center [722, 349] width 1445 height 698
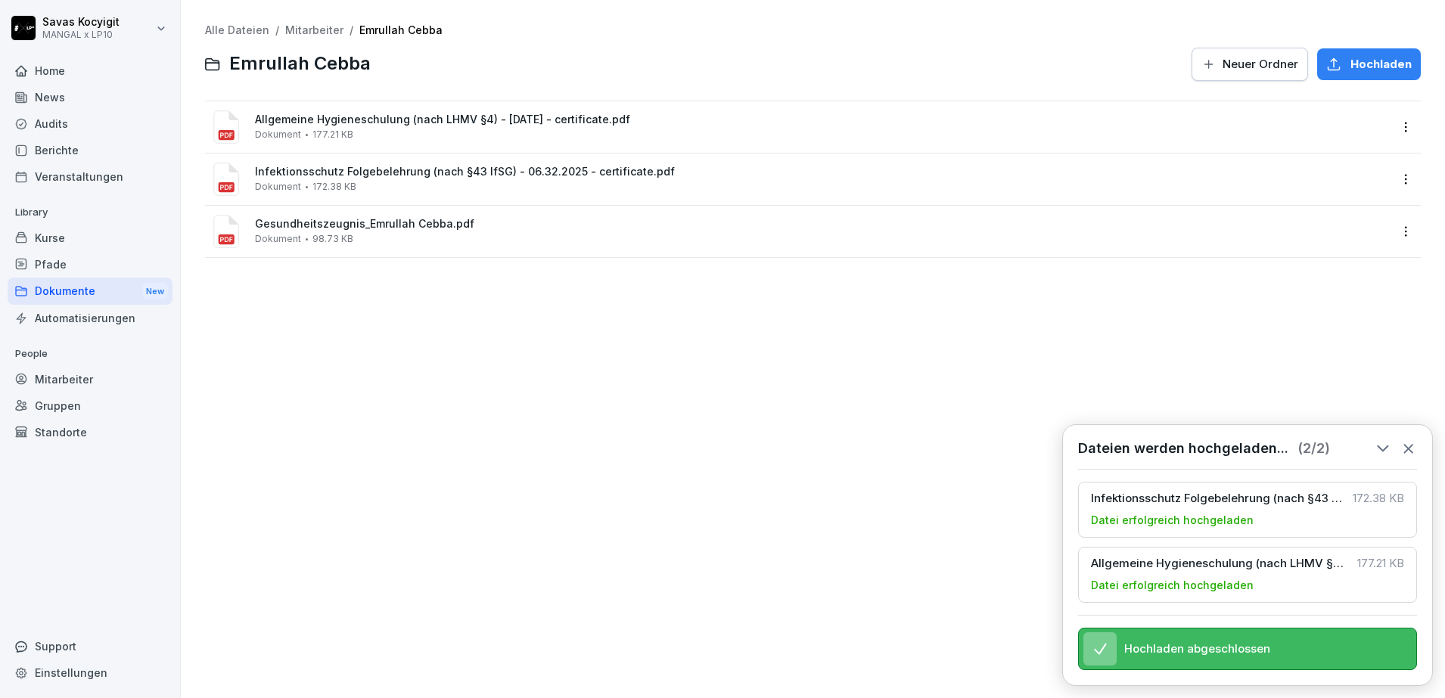
click at [1408, 445] on icon at bounding box center [1409, 449] width 8 height 8
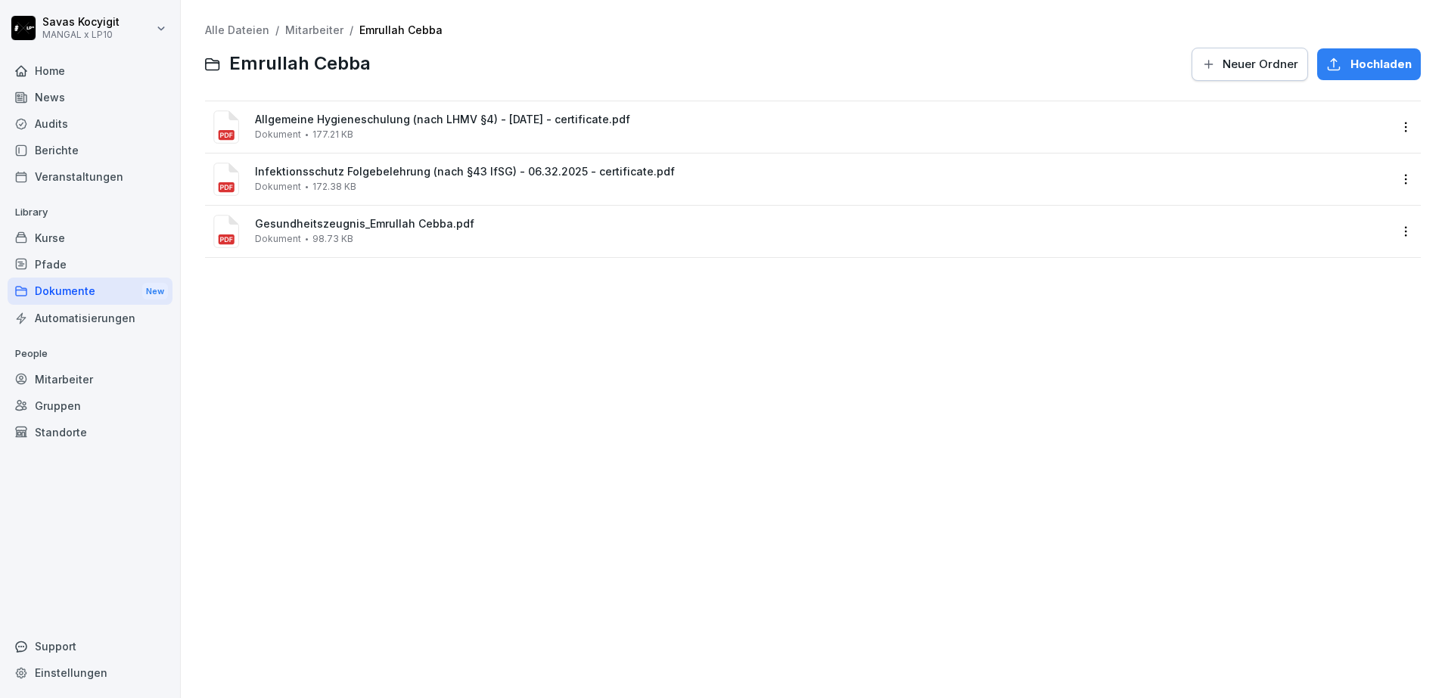
click at [436, 491] on div "Alle Dateien / Mitarbeiter / [PERSON_NAME] Neuer Ordner Hochladen Allgemeine Hy…" at bounding box center [813, 349] width 1242 height 676
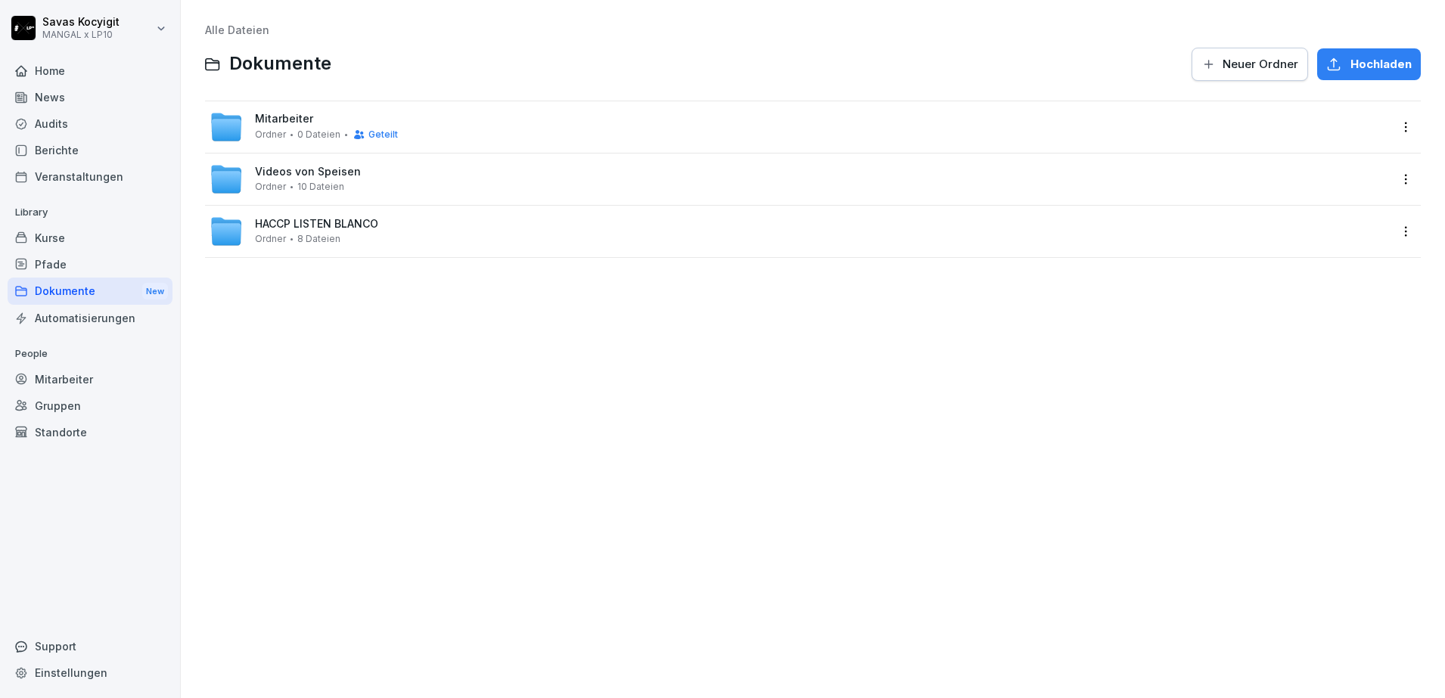
drag, startPoint x: 493, startPoint y: 358, endPoint x: 292, endPoint y: 126, distance: 306.3
click at [292, 126] on div "Alle Dateien Dokumente Neuer Ordner Hochladen Mitarbeiter Ordner 0 Dateien Gete…" at bounding box center [813, 349] width 1242 height 676
drag, startPoint x: 292, startPoint y: 126, endPoint x: 289, endPoint y: 119, distance: 8.2
click at [289, 119] on span "Mitarbeiter" at bounding box center [284, 119] width 58 height 13
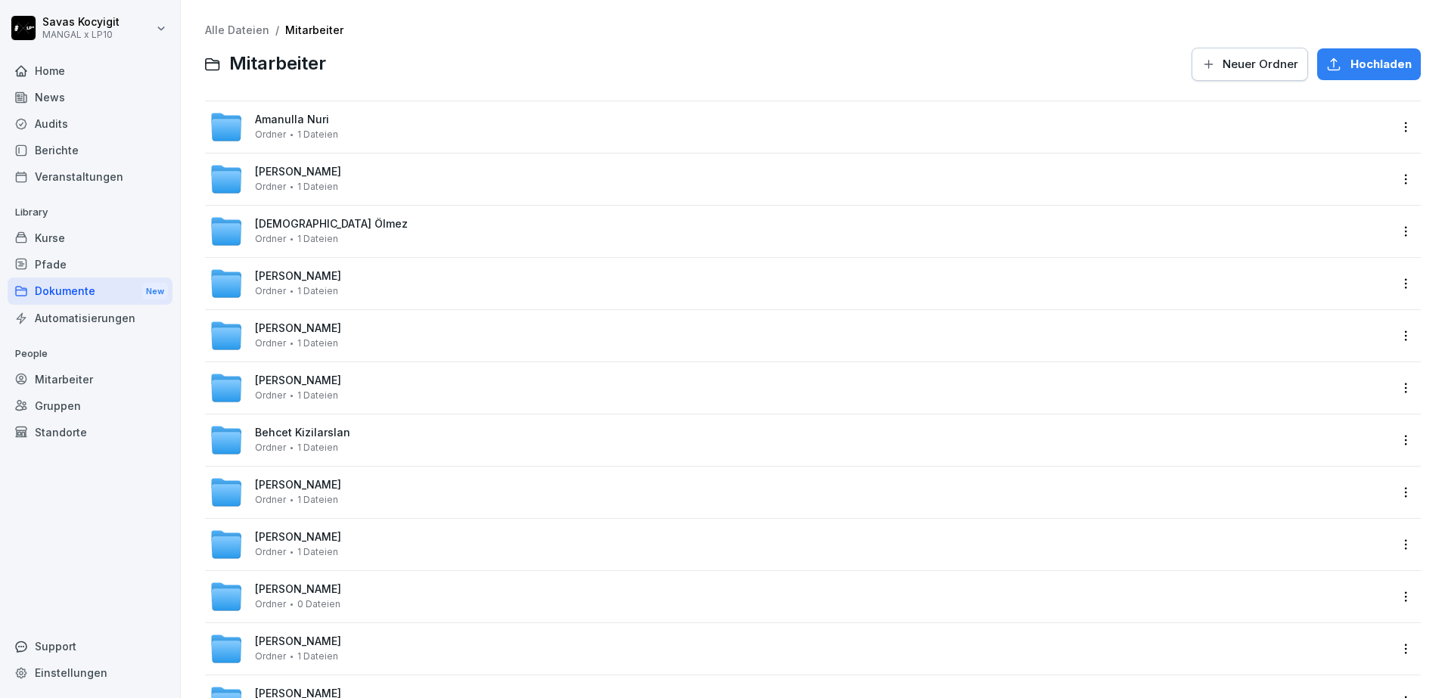
click at [539, 61] on div at bounding box center [759, 64] width 848 height 36
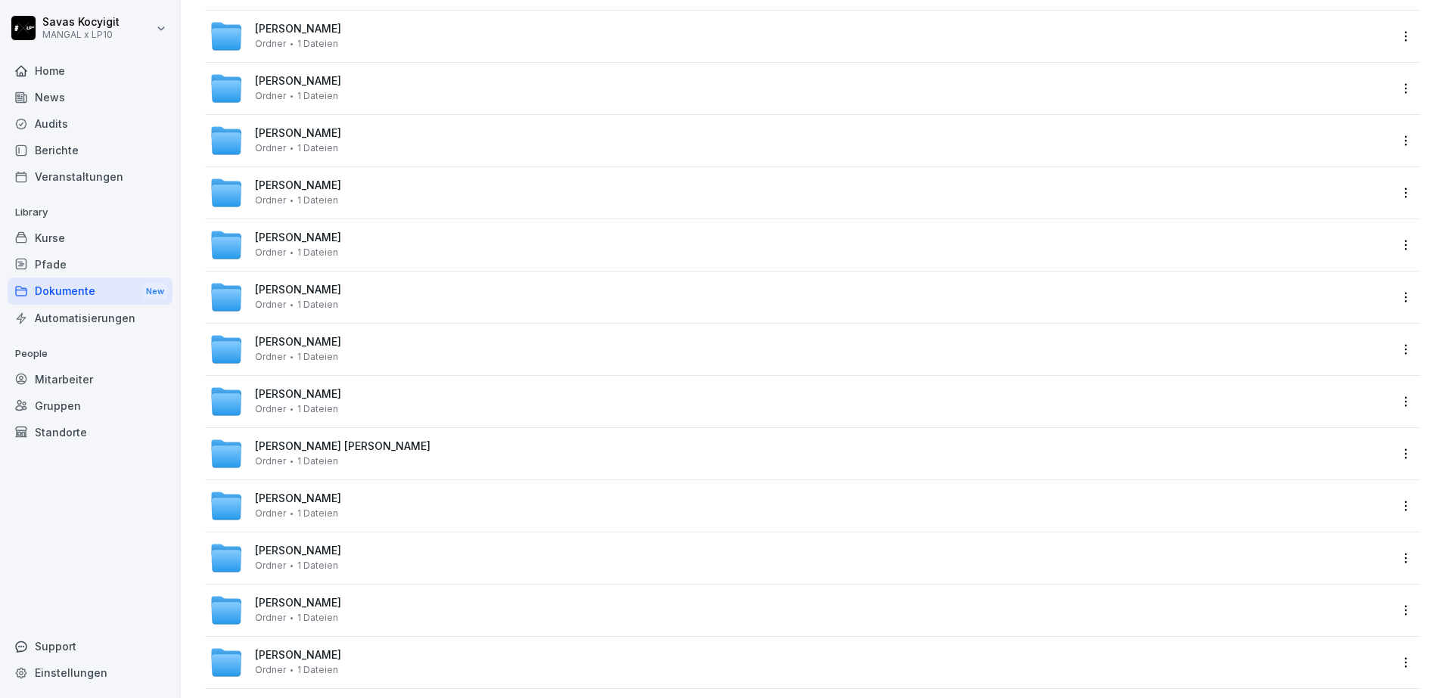
scroll to position [926, 0]
click at [305, 547] on span "[PERSON_NAME]" at bounding box center [298, 551] width 86 height 13
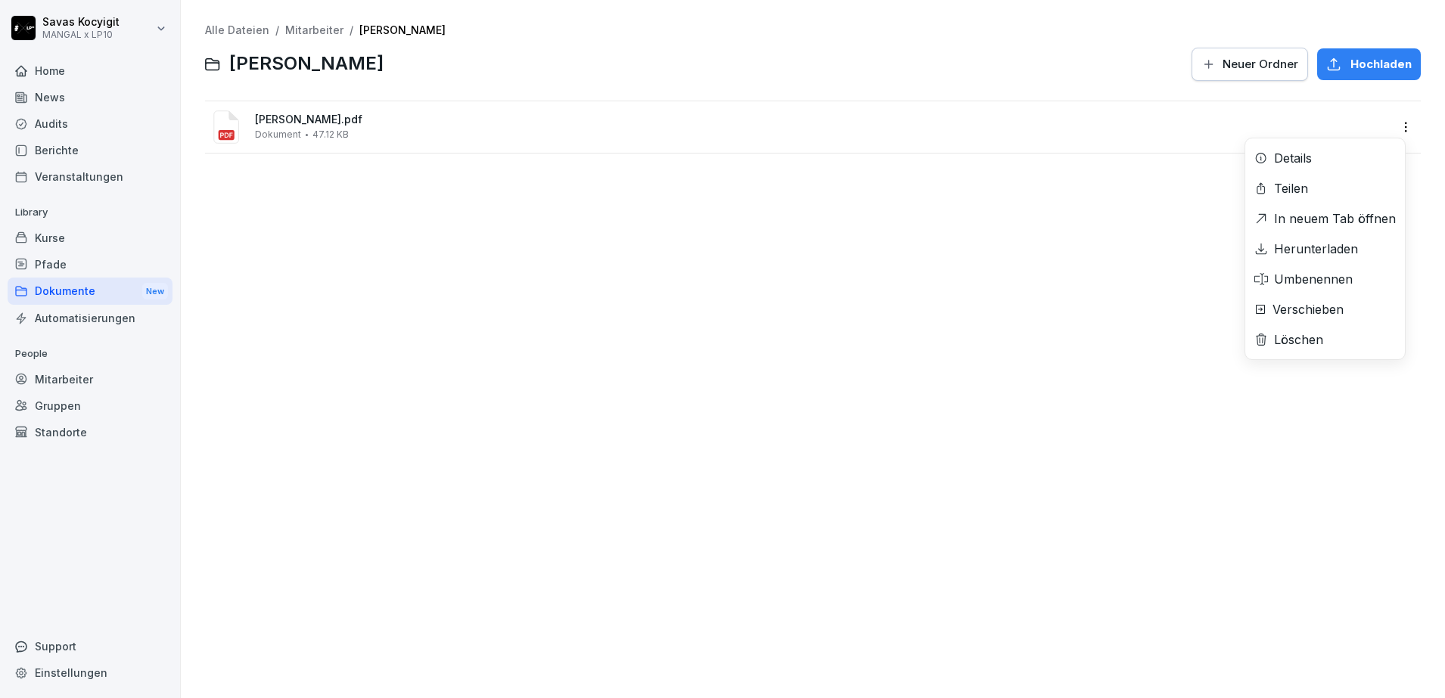
click at [1311, 153] on div "Ahmad Farid Faizi_Gesundheitszeugnis.pdf Dokument 47.12 KB Details Teilen In ne…" at bounding box center [813, 126] width 1216 height 51
click at [1311, 249] on div "Alle Dateien / Mitarbeiter / Ahmad-Farid Faizi Ahmad-Farid Faizi Neuer Ordner H…" at bounding box center [813, 349] width 1242 height 676
click at [1303, 153] on div "Ahmad Farid Faizi_Gesundheitszeugnis.pdf Dokument 47.12 KB Details Teilen In ne…" at bounding box center [813, 126] width 1216 height 51
click at [1303, 244] on div "Alle Dateien / Mitarbeiter / Ahmad-Farid Faizi Ahmad-Farid Faizi Neuer Ordner H…" at bounding box center [813, 349] width 1242 height 676
click at [1389, 120] on html "Savas Kocyigit MANGAL x LP10 Home News Audits Berichte Veranstaltungen Library …" at bounding box center [722, 349] width 1445 height 698
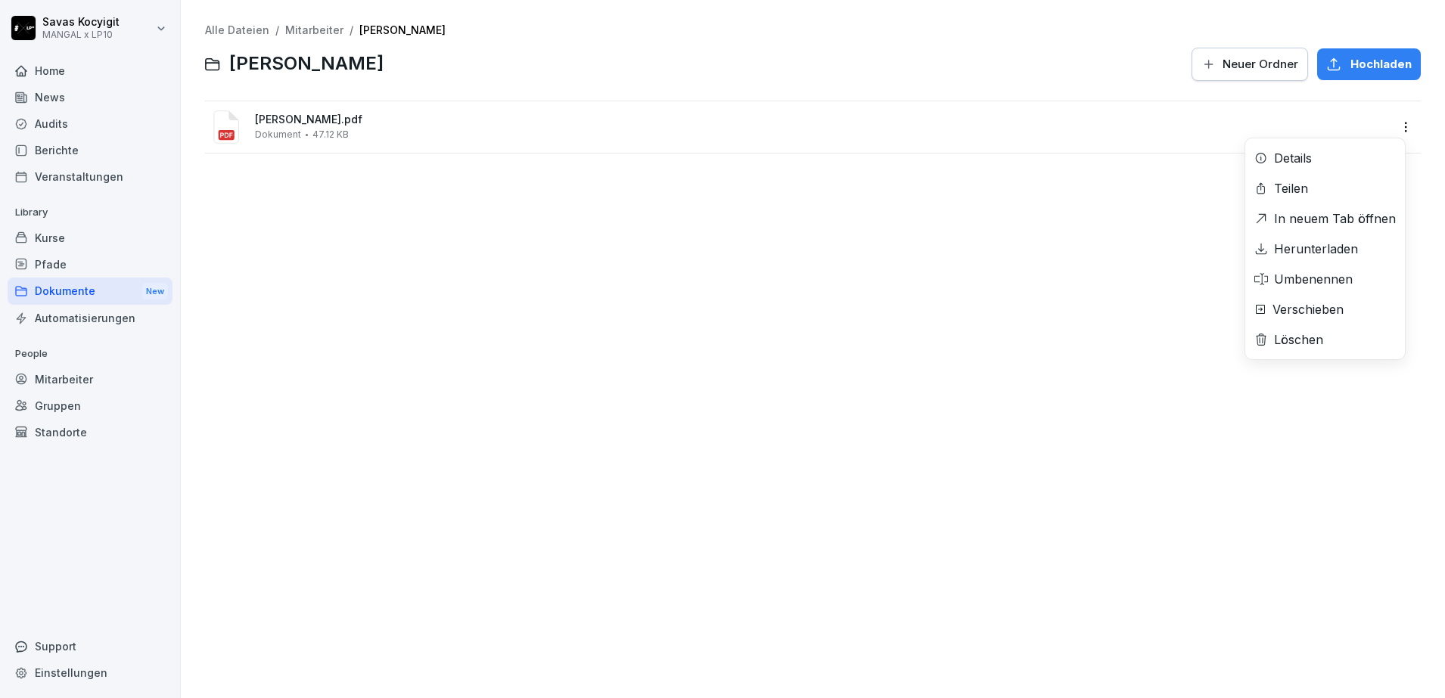
click at [1302, 247] on div "Herunterladen" at bounding box center [1316, 249] width 84 height 18
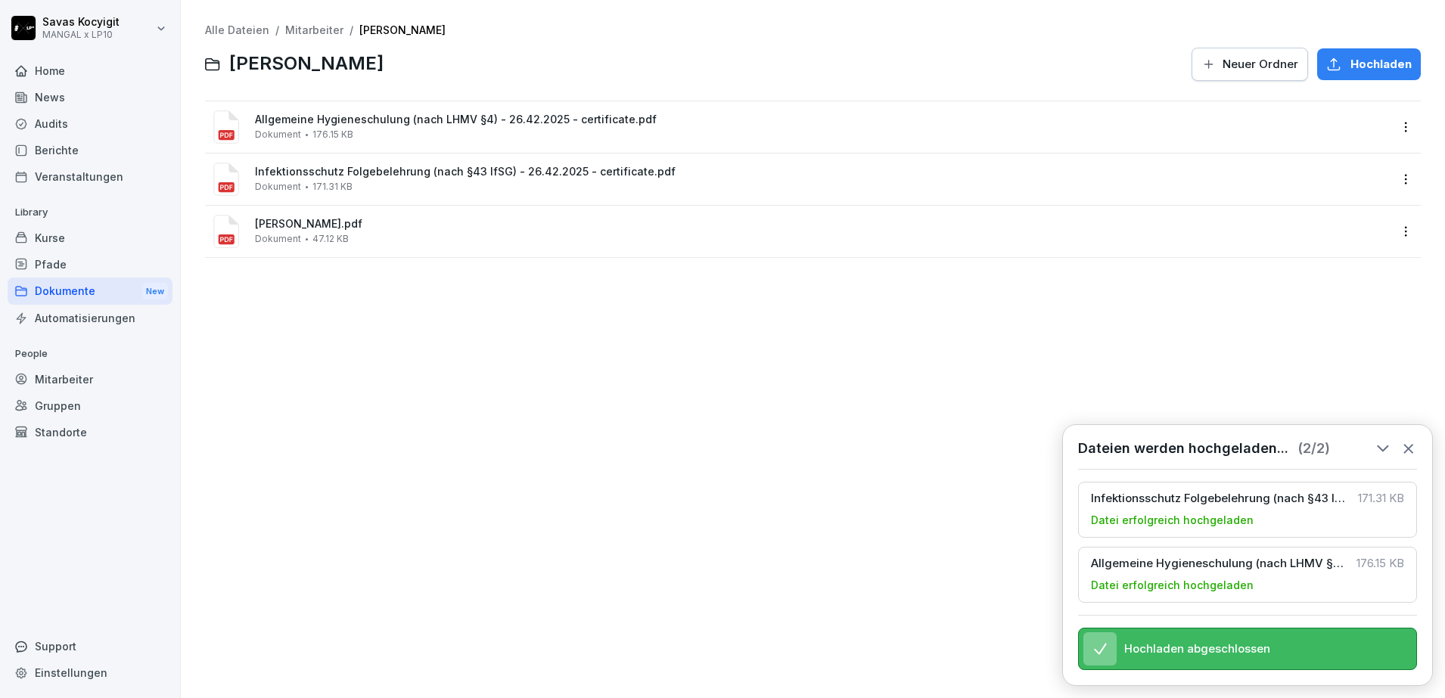
click at [1410, 440] on icon at bounding box center [1409, 448] width 17 height 17
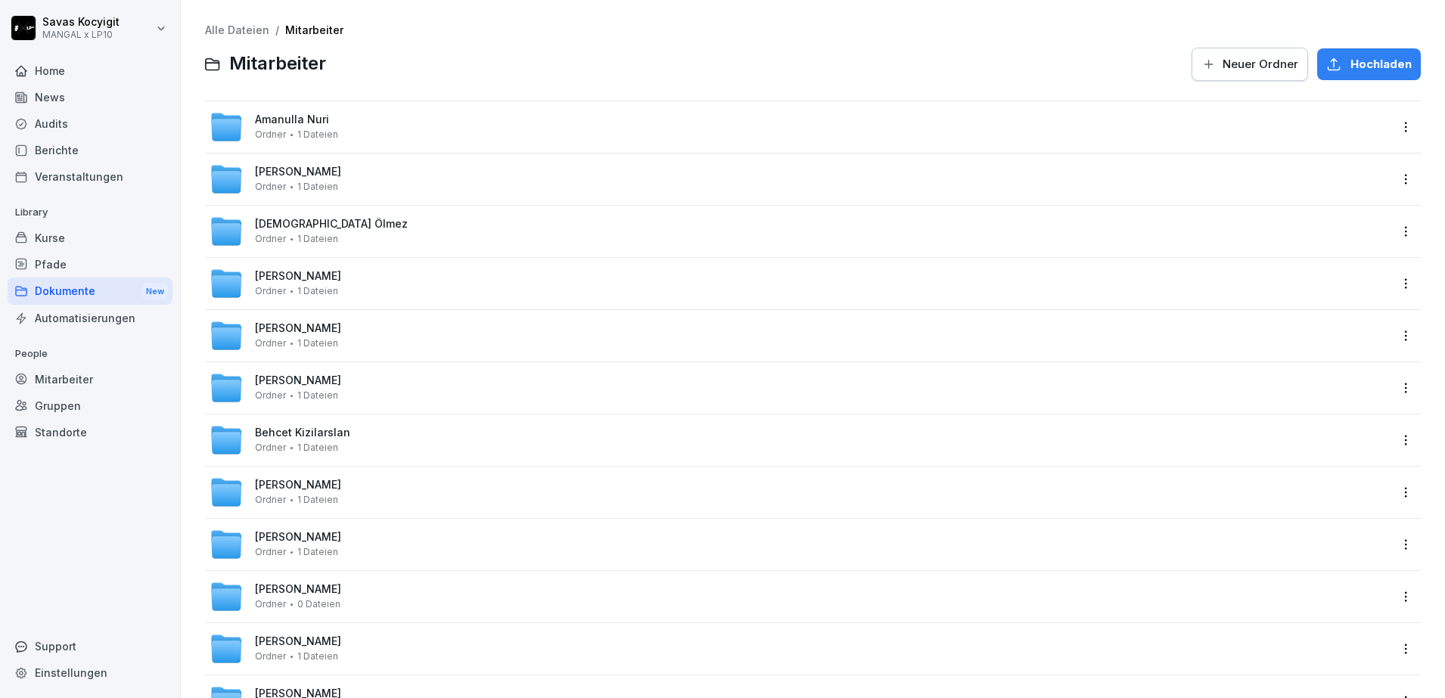
click at [443, 74] on div at bounding box center [759, 64] width 848 height 36
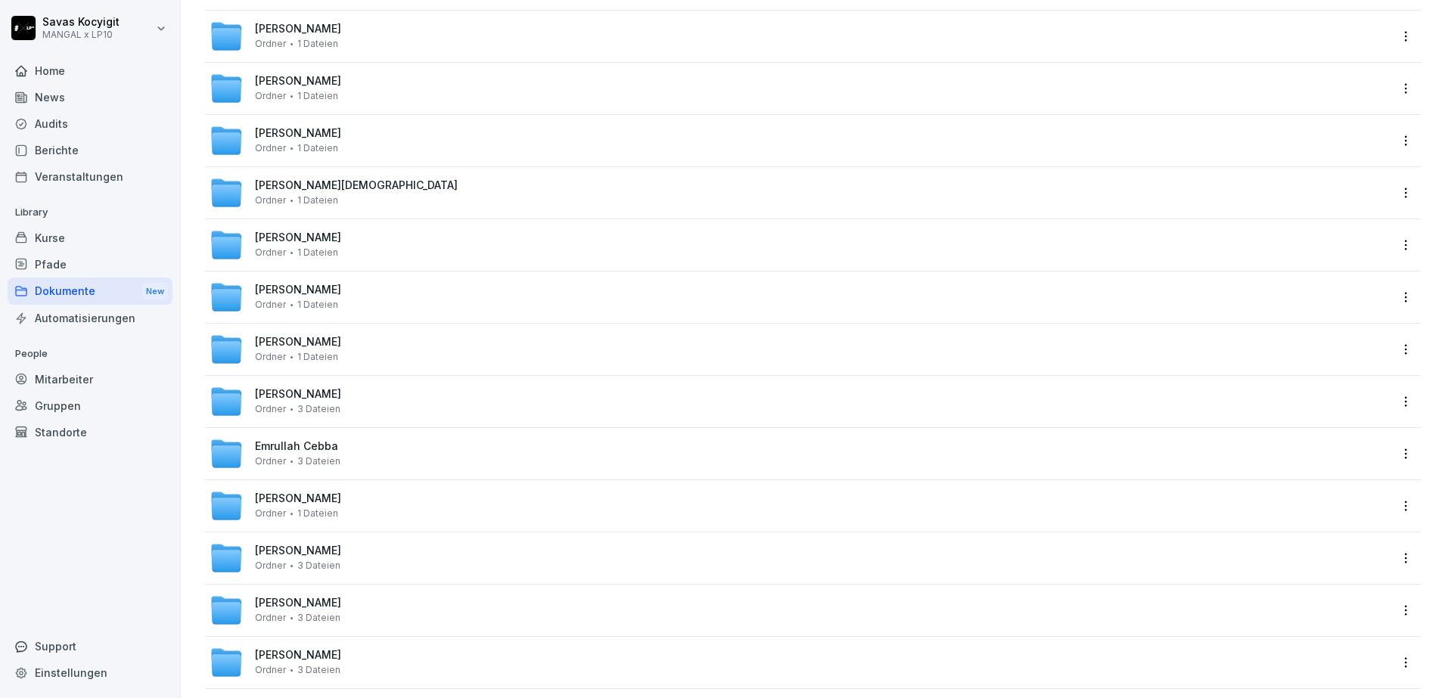
click at [296, 343] on span "[PERSON_NAME]" at bounding box center [298, 342] width 86 height 13
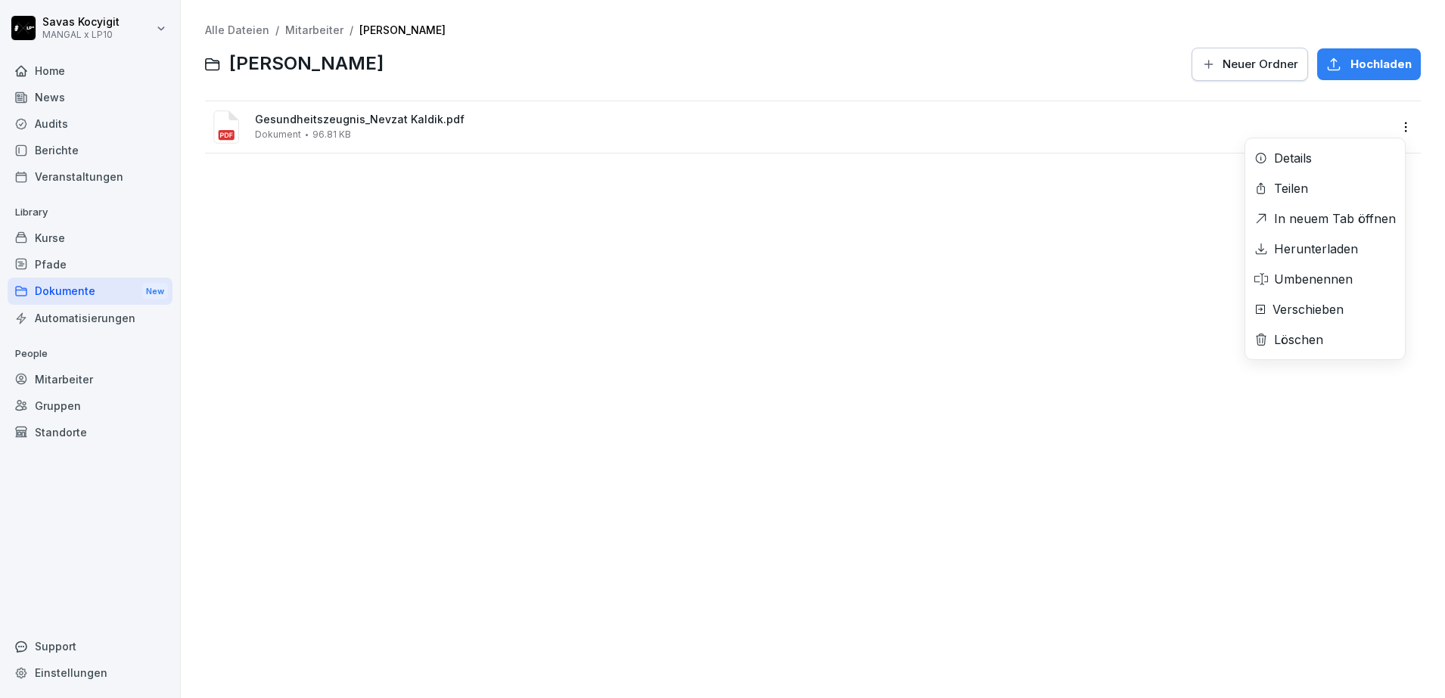
click at [1305, 153] on div "Gesundheitszeugnis_Nevzat Kaldik.pdf Dokument 96.81 KB Details Teilen In neuem …" at bounding box center [813, 126] width 1216 height 51
click at [1305, 249] on div "Alle Dateien / Mitarbeiter / Nevzat Kaldik Nevzat Kaldik Neuer Ordner Hochladen…" at bounding box center [813, 349] width 1242 height 676
click at [1401, 126] on html "Savas Kocyigit MANGAL x LP10 Home News Audits Berichte Veranstaltungen Library …" at bounding box center [722, 349] width 1445 height 698
click at [1329, 245] on div "Herunterladen" at bounding box center [1316, 249] width 84 height 18
click at [913, 400] on div "Alle Dateien / Mitarbeiter / Nevzat Kaldik Nevzat Kaldik Neuer Ordner Hochladen…" at bounding box center [813, 349] width 1242 height 676
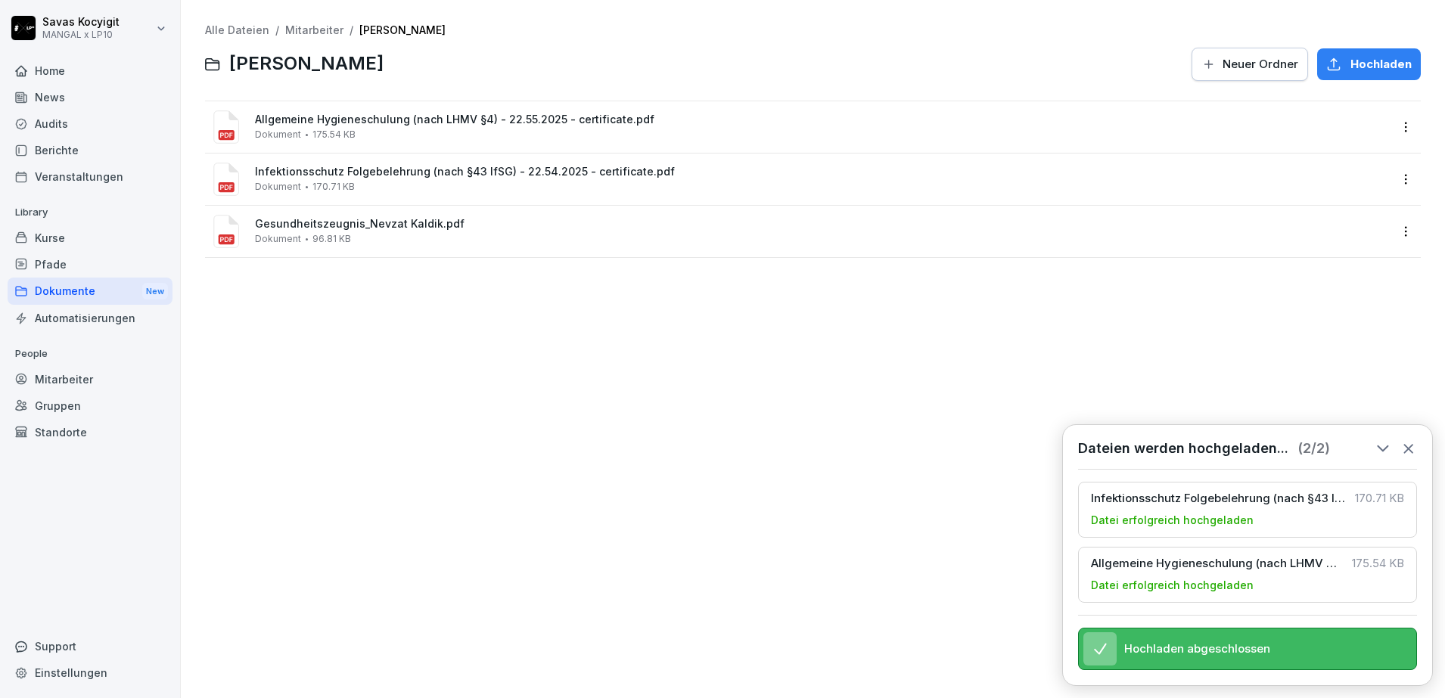
click at [1408, 445] on icon at bounding box center [1409, 449] width 8 height 8
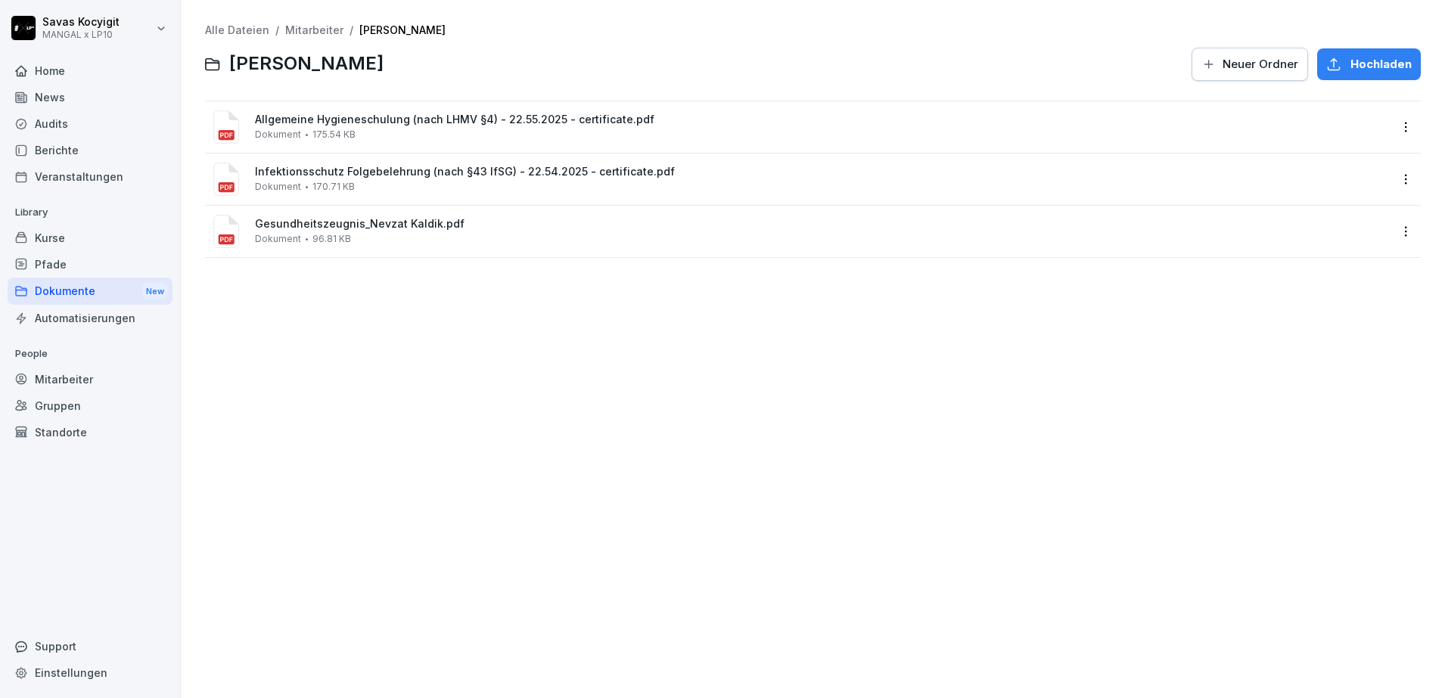
click at [316, 33] on link "Mitarbeiter" at bounding box center [314, 29] width 58 height 13
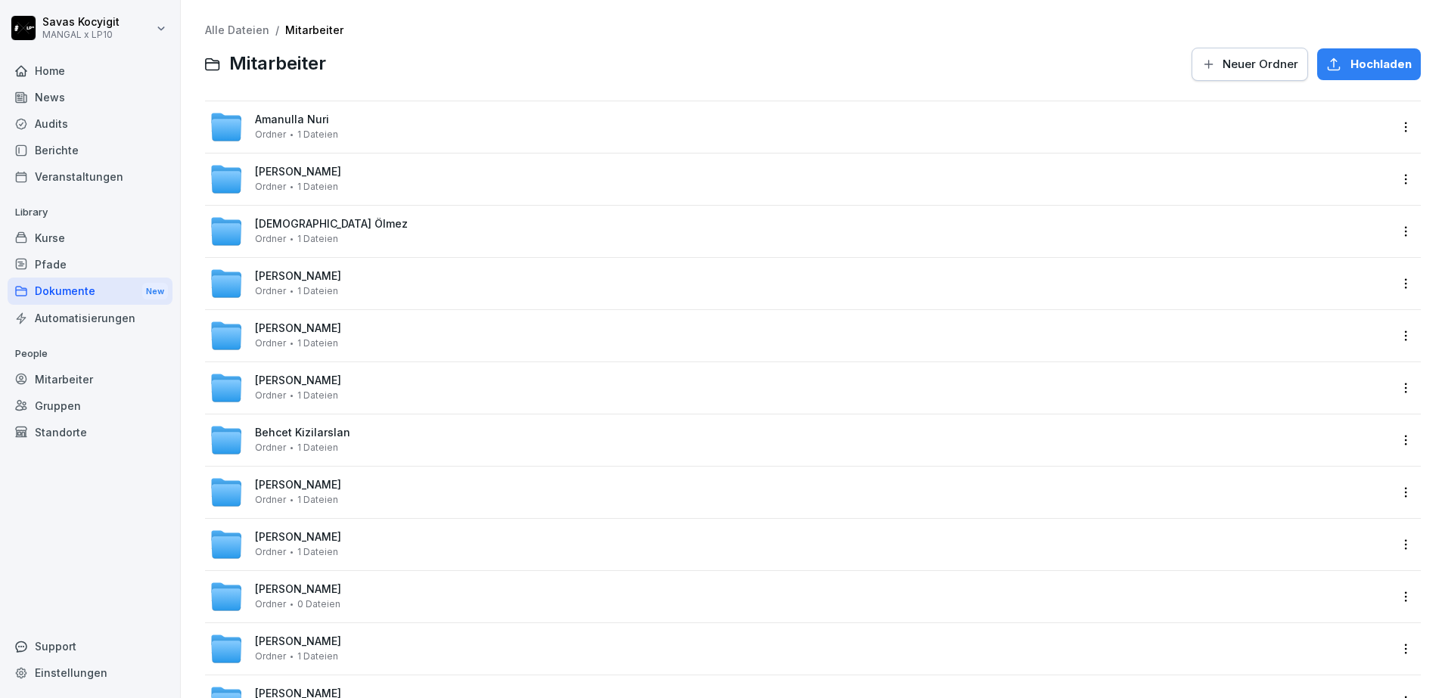
click at [401, 72] on div at bounding box center [759, 64] width 848 height 36
click at [444, 72] on div at bounding box center [759, 64] width 848 height 36
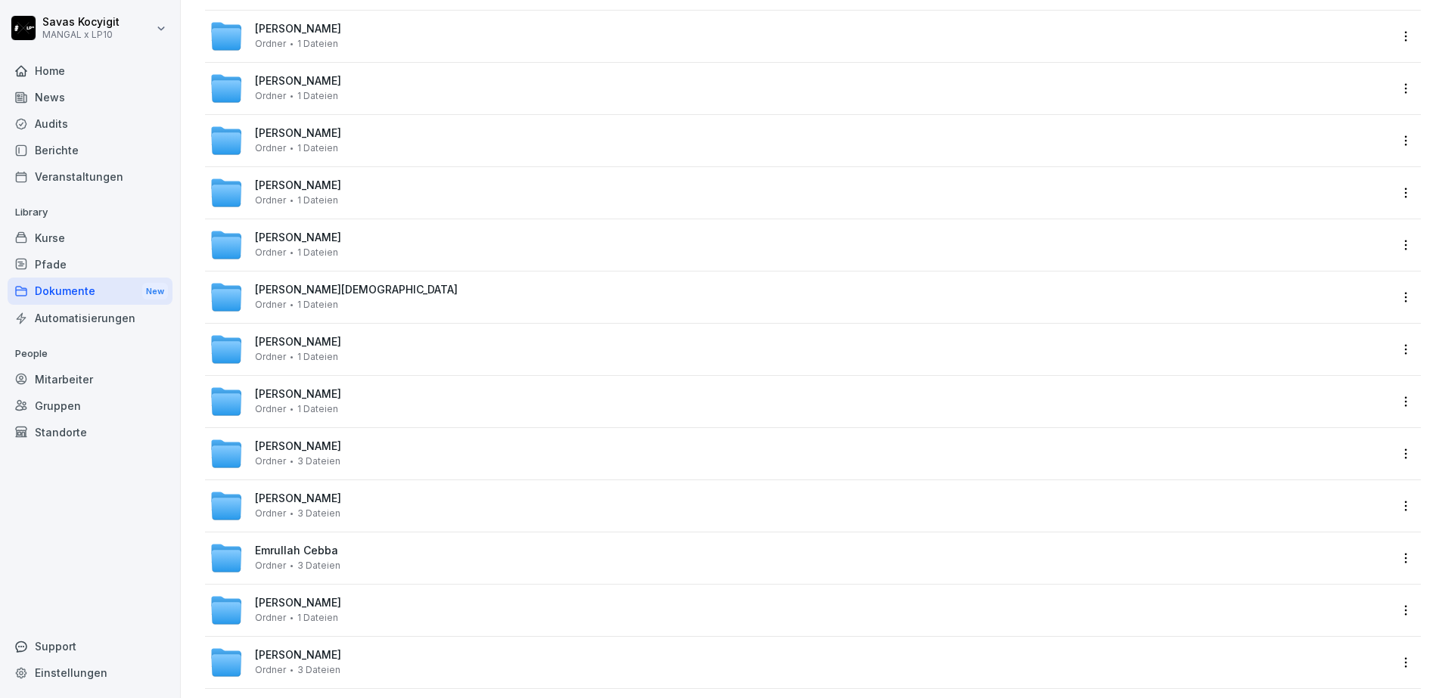
click at [289, 341] on span "[PERSON_NAME]" at bounding box center [298, 342] width 86 height 13
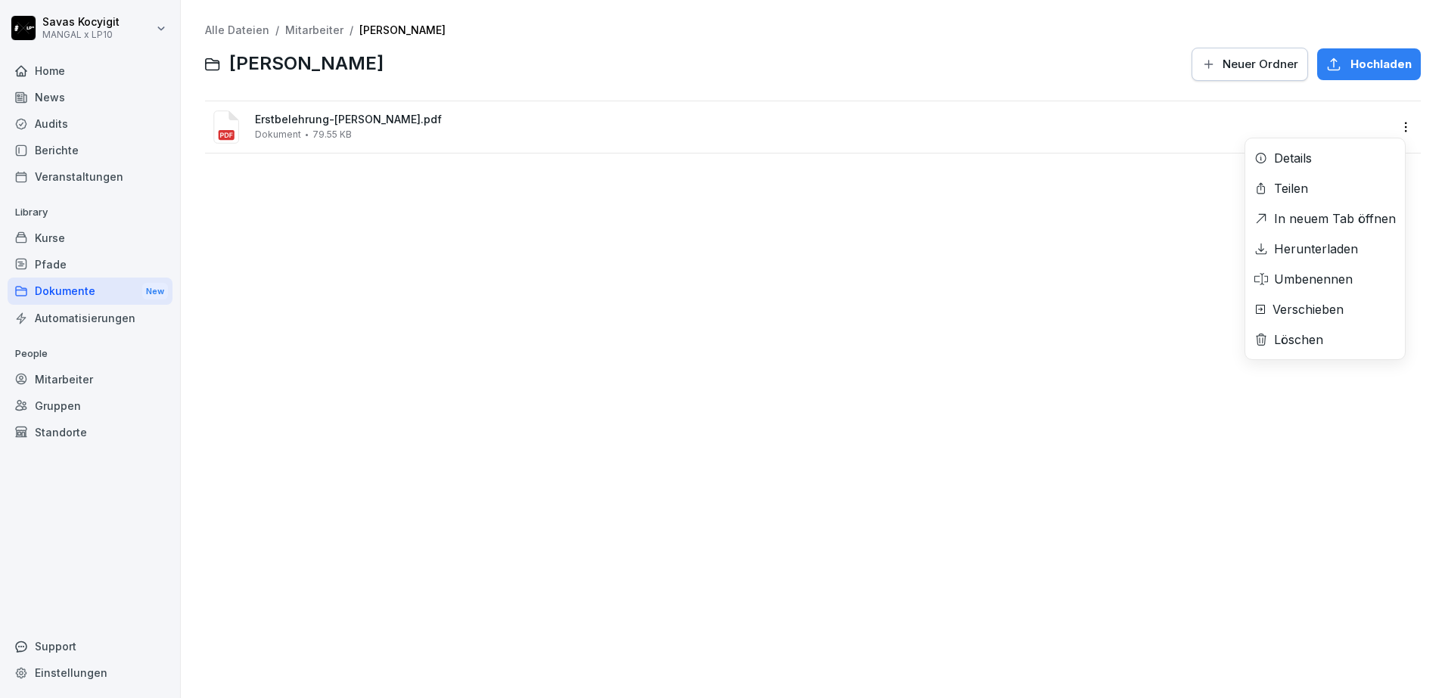
click at [1326, 153] on div "Erstbelehrung-Ishak-Yilmaz.pdf Dokument 79.55 KB Details Teilen In neuem Tab öf…" at bounding box center [813, 126] width 1216 height 51
click at [1326, 244] on div "Alle Dateien / Mitarbeiter / Ishak Yilmaz Ishak Yilmaz Neuer Ordner Hochladen E…" at bounding box center [813, 349] width 1242 height 676
click at [1397, 123] on html "Savas Kocyigit MANGAL x LP10 Home News Audits Berichte Veranstaltungen Library …" at bounding box center [722, 349] width 1445 height 698
click at [1333, 250] on div "Herunterladen" at bounding box center [1316, 249] width 84 height 18
click at [854, 397] on div "Alle Dateien / Mitarbeiter / Ishak Yilmaz Ishak Yilmaz Neuer Ordner Hochladen E…" at bounding box center [813, 349] width 1242 height 676
